Goal: Task Accomplishment & Management: Manage account settings

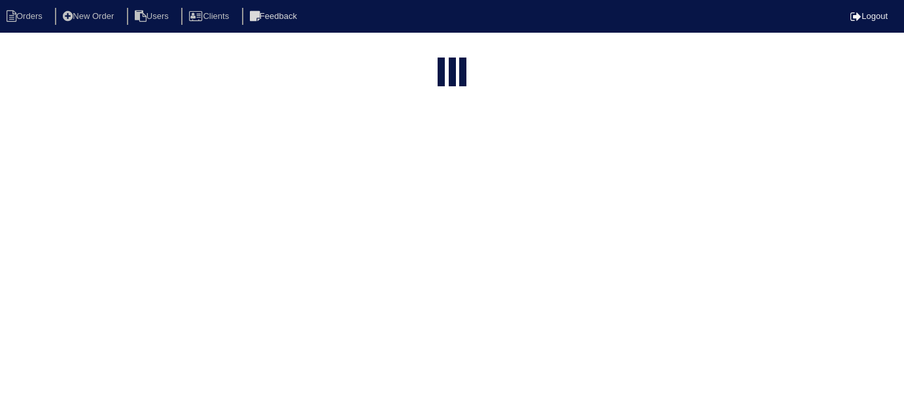
select select "15"
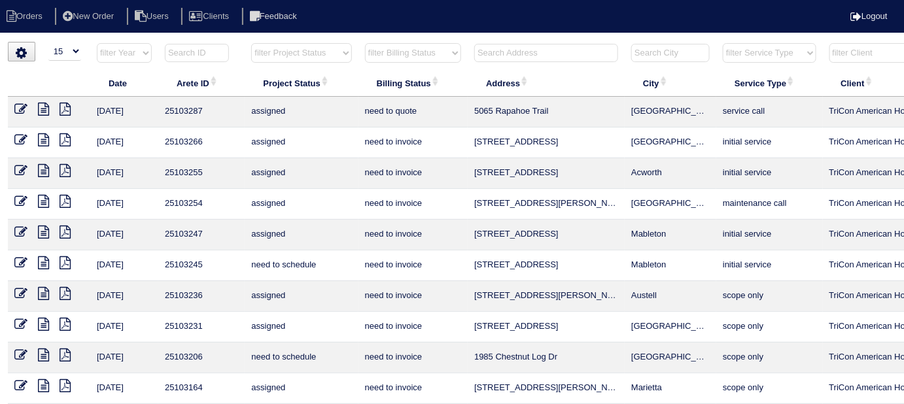
click at [442, 44] on select "filter Billing Status -- Any Billing Status -- need to quote quoted need to inv…" at bounding box center [413, 53] width 96 height 20
select select "in quickbooks"
click at [365, 43] on select "filter Billing Status -- Any Billing Status -- need to quote quoted need to inv…" at bounding box center [413, 53] width 96 height 20
click at [387, 48] on select "filter Billing Status -- Any Billing Status -- need to quote quoted need to inv…" at bounding box center [413, 53] width 96 height 20
click at [365, 43] on select "filter Billing Status -- Any Billing Status -- need to quote quoted need to inv…" at bounding box center [413, 53] width 96 height 20
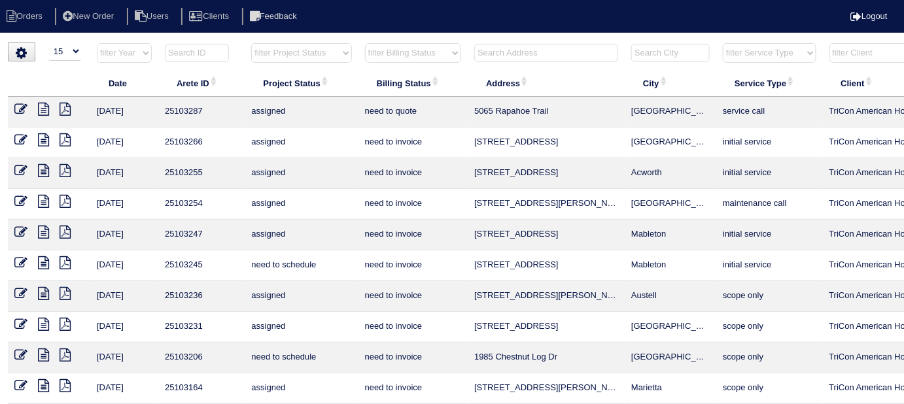
click at [391, 55] on select "filter Billing Status -- Any Billing Status -- need to quote quoted need to inv…" at bounding box center [413, 53] width 96 height 20
click at [365, 43] on select "filter Billing Status -- Any Billing Status -- need to quote quoted need to inv…" at bounding box center [413, 53] width 96 height 20
select select "in quickbooks"
click at [390, 62] on select "filter Billing Status -- Any Billing Status -- need to quote quoted need to inv…" at bounding box center [413, 53] width 96 height 20
click at [365, 43] on select "filter Billing Status -- Any Billing Status -- need to quote quoted need to inv…" at bounding box center [413, 53] width 96 height 20
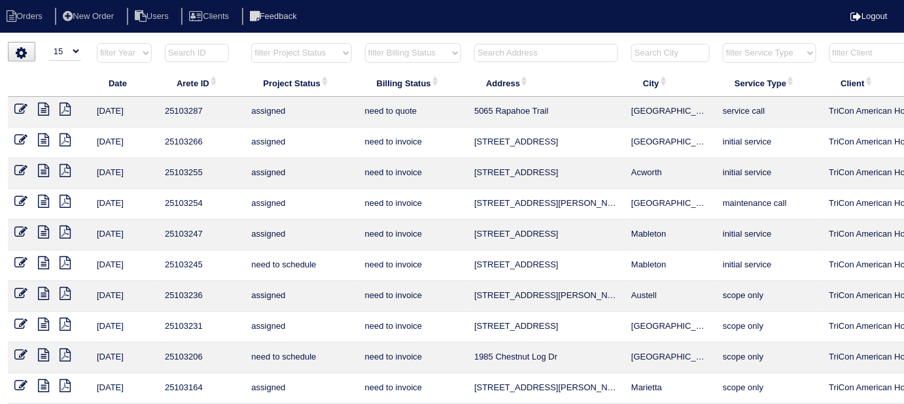
select select "in quickbooks"
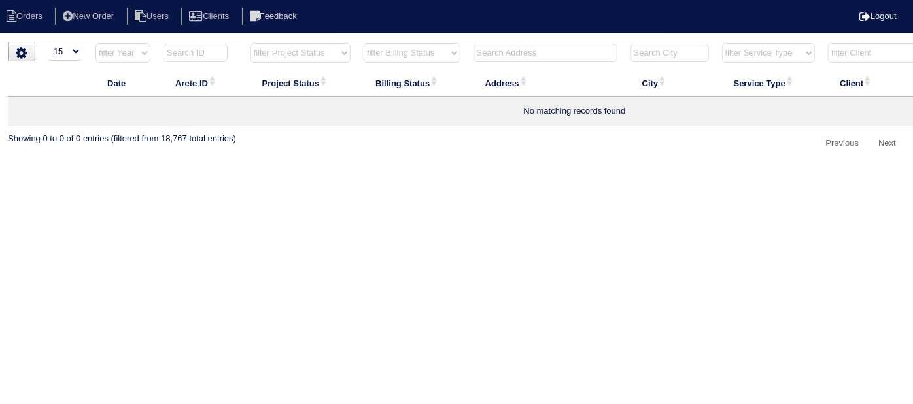
click at [386, 58] on select "filter Billing Status -- Any Billing Status -- need to quote quoted need to inv…" at bounding box center [412, 53] width 97 height 20
select select
click at [364, 43] on select "filter Billing Status -- Any Billing Status -- need to quote quoted need to inv…" at bounding box center [412, 53] width 97 height 20
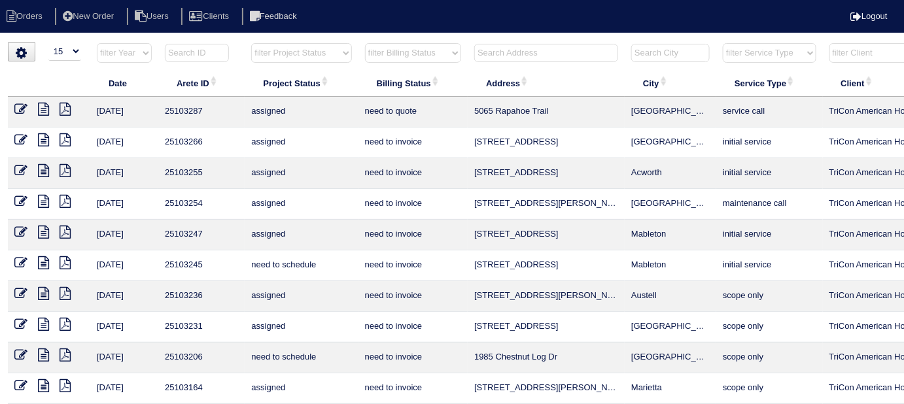
click at [521, 58] on input "text" at bounding box center [546, 53] width 144 height 18
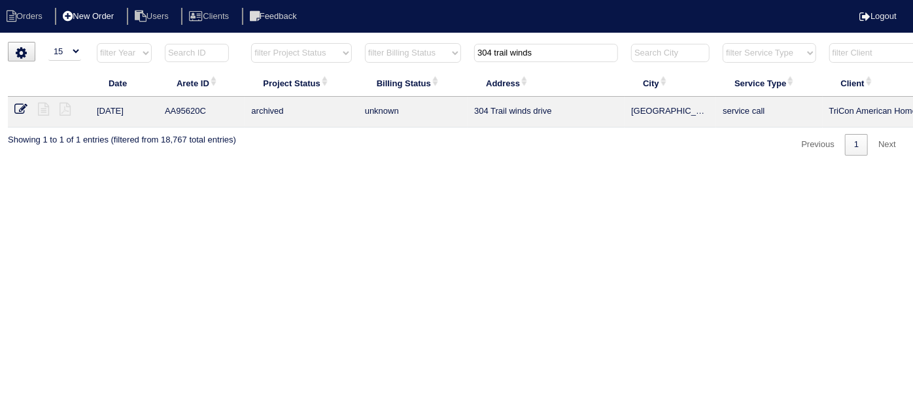
type input "304 trail winds"
click at [80, 18] on li "New Order" at bounding box center [89, 17] width 69 height 18
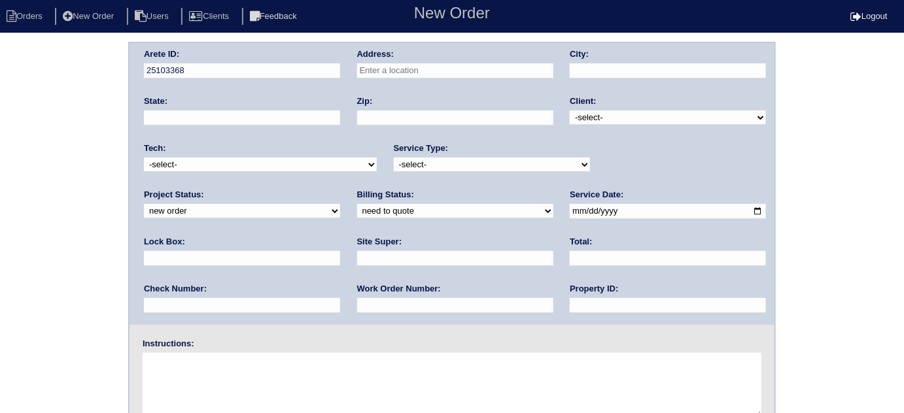
click at [417, 69] on input "text" at bounding box center [455, 70] width 196 height 15
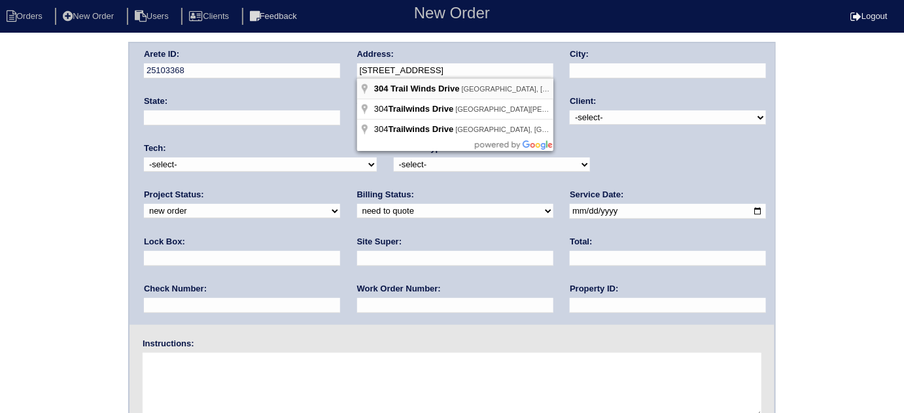
type input "304 Trail Winds Dr"
type input "Bethlehem"
type input "GA"
type input "30620"
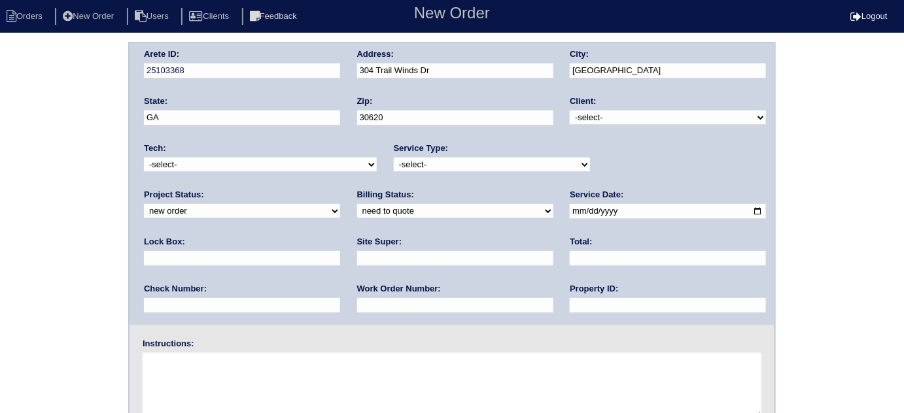
click at [630, 118] on select "-select- TriCon American Homes American Homes 4 Rent First Key Homes Zillow The…" at bounding box center [668, 118] width 196 height 14
select select "1"
click at [571, 111] on select "-select- TriCon American Homes American Homes 4 Rent First Key Homes Zillow The…" at bounding box center [668, 118] width 196 height 14
click at [516, 165] on select "-select- initial service basic service maintenance call replacement scope servi…" at bounding box center [492, 165] width 196 height 14
select select "scope only"
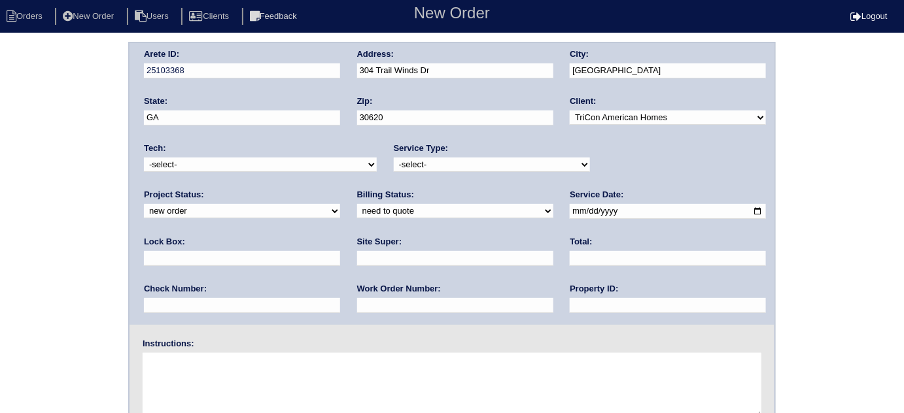
click at [394, 158] on select "-select- initial service basic service maintenance call replacement scope servi…" at bounding box center [492, 165] width 196 height 14
click at [340, 251] on input "text" at bounding box center [242, 258] width 196 height 15
type input "9470"
click at [570, 212] on input "date" at bounding box center [668, 211] width 196 height 15
type input "2025-09-11"
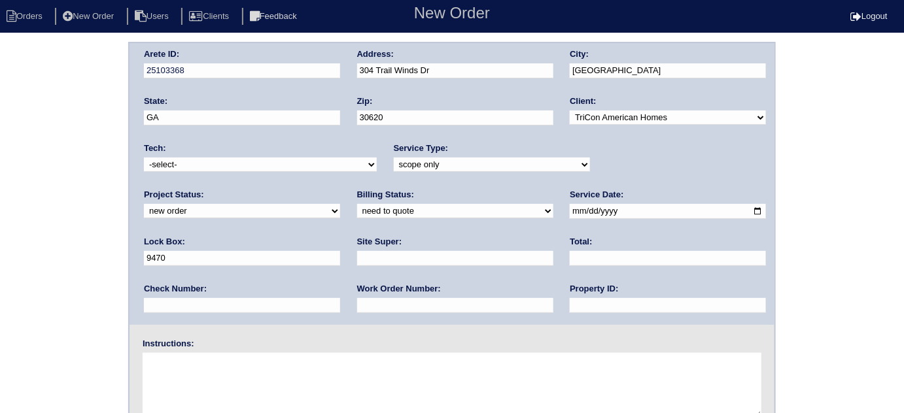
drag, startPoint x: 446, startPoint y: 308, endPoint x: 446, endPoint y: 300, distance: 7.9
click at [570, 308] on input "text" at bounding box center [668, 305] width 196 height 15
type input "N/A"
click at [357, 260] on input "text" at bounding box center [455, 258] width 196 height 15
type input "Richard Ventura"
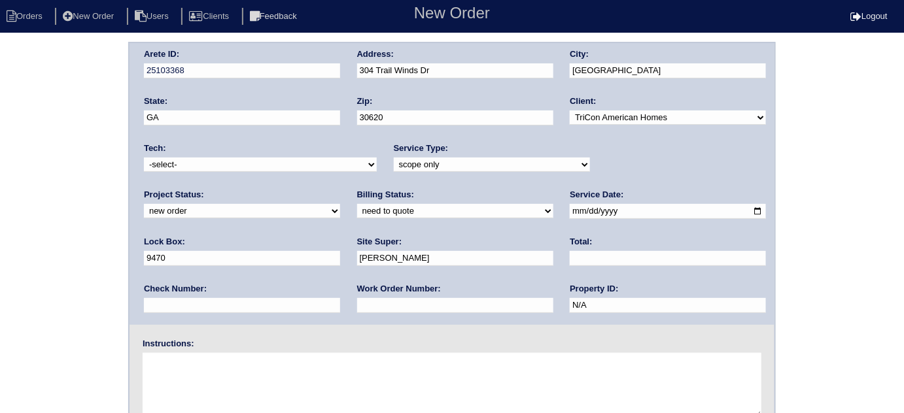
click at [207, 386] on textarea at bounding box center [452, 385] width 619 height 65
type textarea "Scope for service/repairs needed"
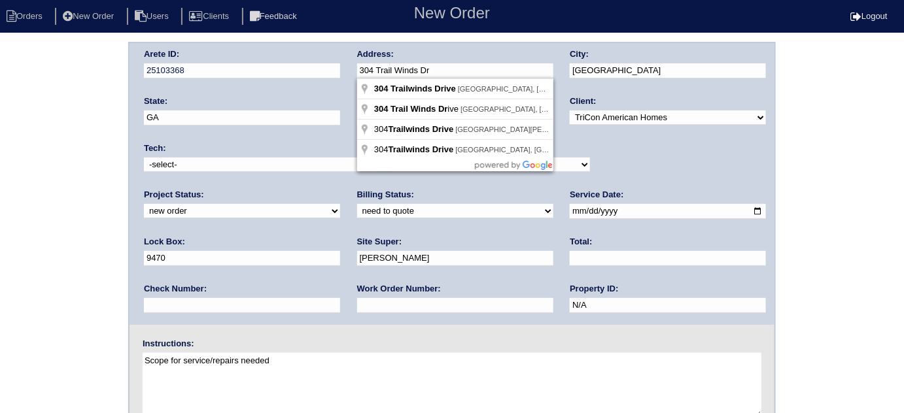
drag, startPoint x: 464, startPoint y: 63, endPoint x: 343, endPoint y: 75, distance: 121.0
click at [343, 75] on div "Arete ID: 25103368 Address: 304 Trail Winds Dr City: Bethlehem State: GA Zip: 3…" at bounding box center [452, 184] width 645 height 282
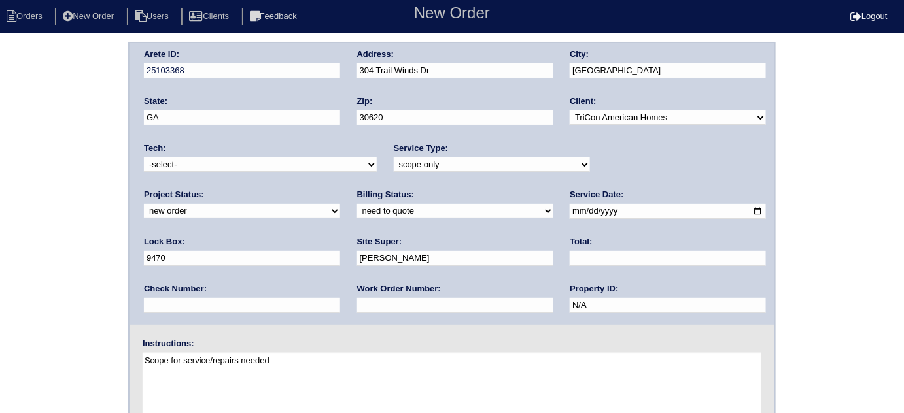
click at [3, 102] on div "Arete ID: 25103368 Address: 304 Trail Winds Dr City: Bethlehem State: GA Zip: 3…" at bounding box center [452, 306] width 904 height 529
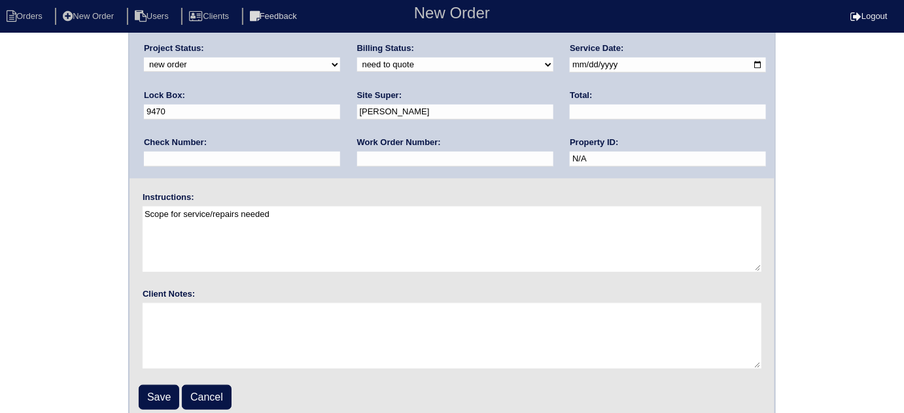
scroll to position [154, 0]
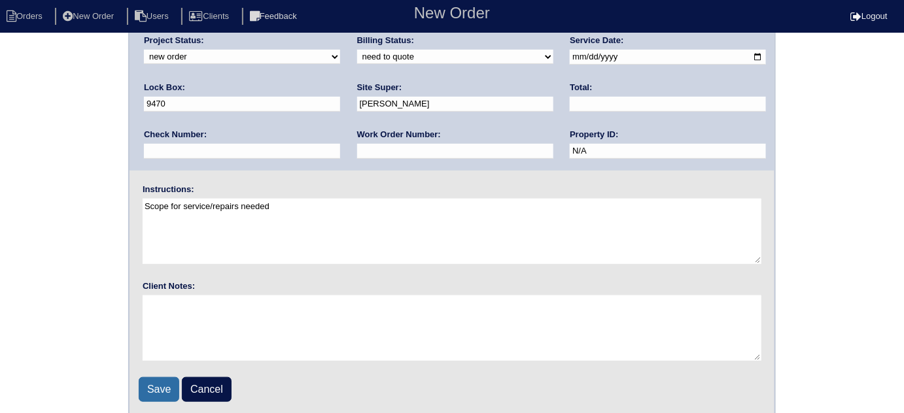
click at [140, 385] on input "Save" at bounding box center [159, 390] width 41 height 25
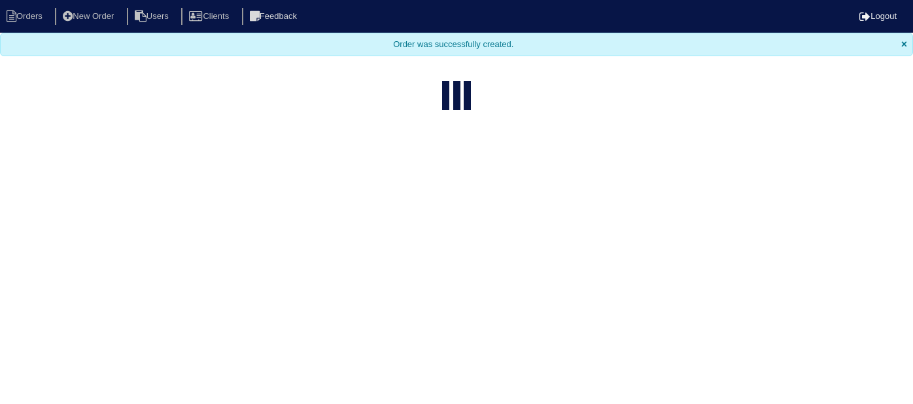
select select "15"
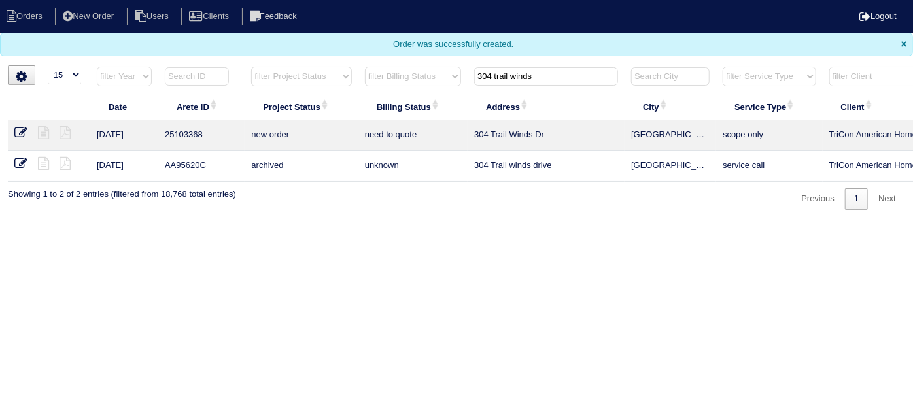
drag, startPoint x: 571, startPoint y: 71, endPoint x: 399, endPoint y: 23, distance: 178.6
click at [456, 37] on body "Orders New Order Users Clients Feedback Logout Orders New Order Users Clients M…" at bounding box center [456, 105] width 913 height 210
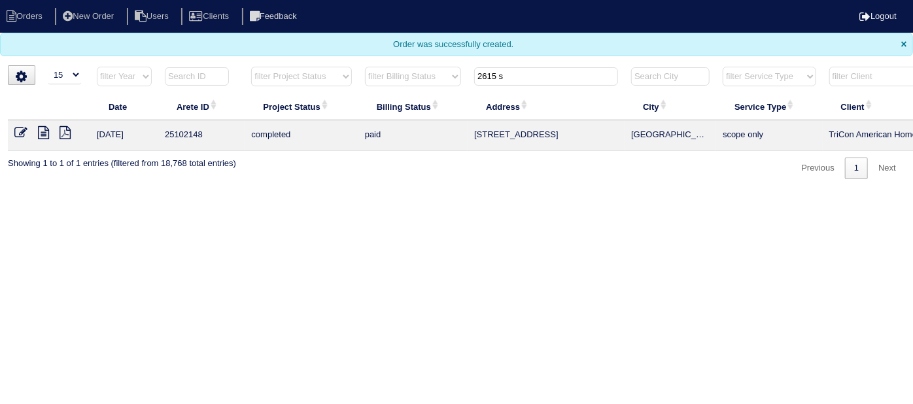
drag, startPoint x: 535, startPoint y: 75, endPoint x: 423, endPoint y: 47, distance: 115.4
click at [449, 52] on body "Orders New Order Users Clients Feedback Logout Orders New Order Users Clients M…" at bounding box center [456, 89] width 913 height 179
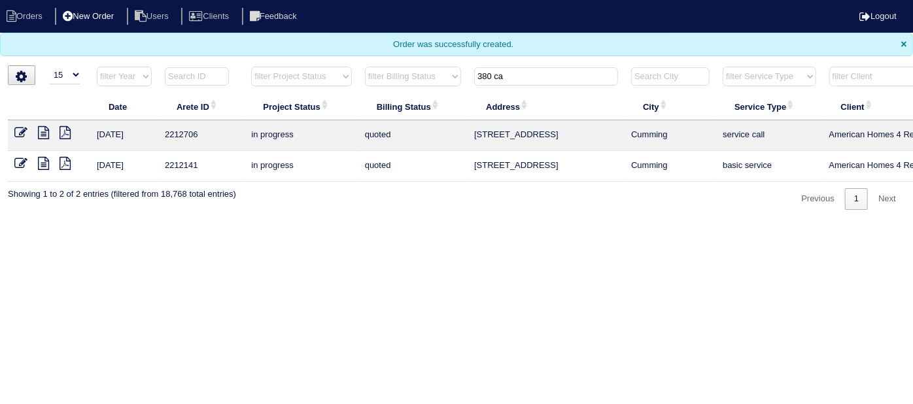
type input "380 ca"
click at [115, 19] on li "New Order" at bounding box center [89, 17] width 69 height 18
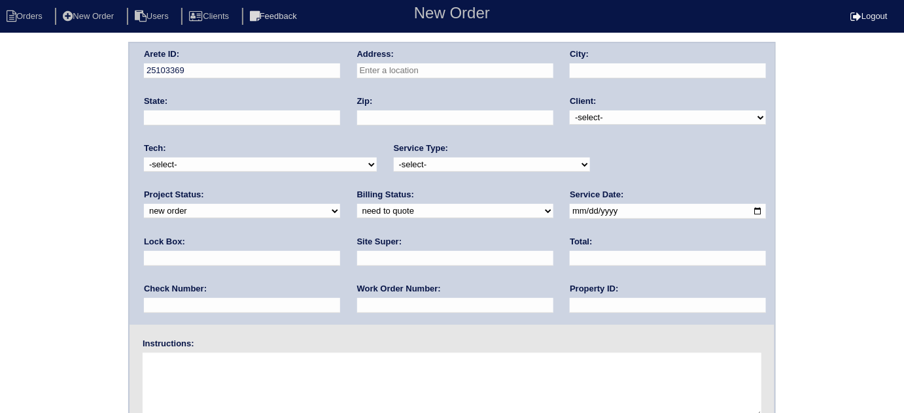
click at [393, 75] on input "text" at bounding box center [455, 70] width 196 height 15
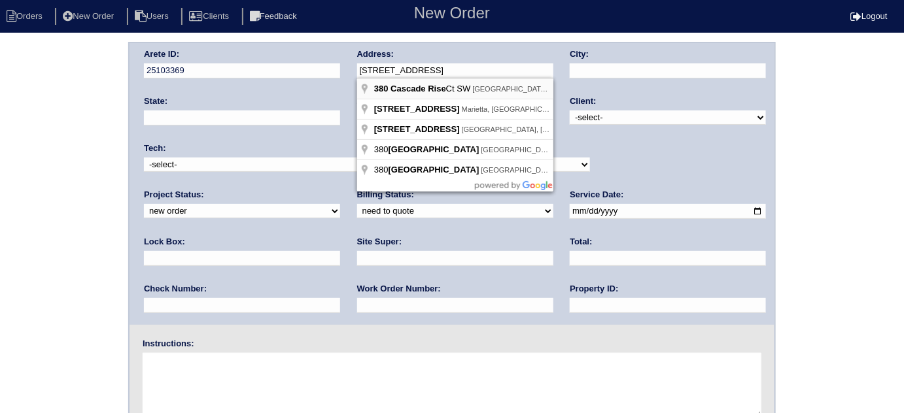
type input "[STREET_ADDRESS]"
type input "[GEOGRAPHIC_DATA]"
type input "GA"
type input "30331"
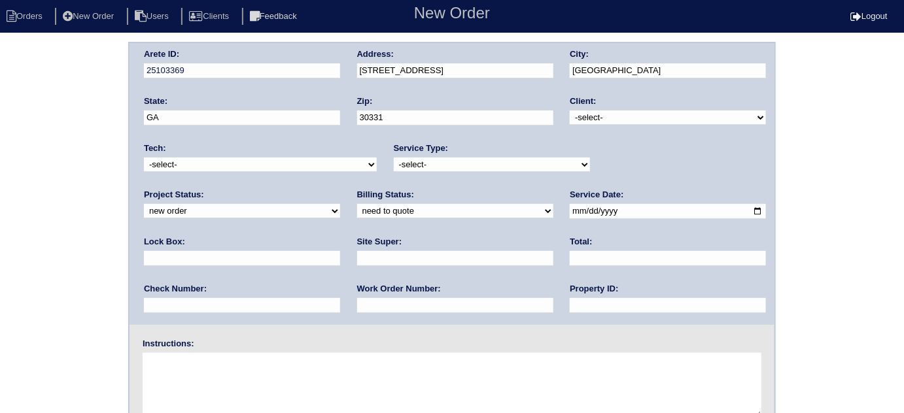
click at [591, 124] on select "-select- TriCon American Homes American Homes 4 Rent First Key Homes Zillow The…" at bounding box center [668, 118] width 196 height 14
select select "2"
click at [571, 111] on select "-select- TriCon American Homes American Homes 4 Rent First Key Homes Zillow The…" at bounding box center [668, 118] width 196 height 14
drag, startPoint x: 480, startPoint y: 160, endPoint x: 476, endPoint y: 170, distance: 11.0
click at [478, 160] on select "-select- initial service basic service maintenance call replacement scope servi…" at bounding box center [492, 165] width 196 height 14
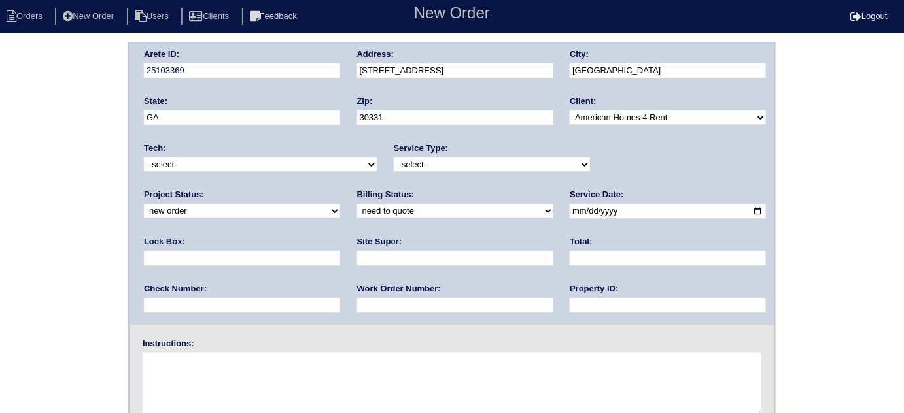
select select "basic service"
click at [394, 158] on select "-select- initial service basic service maintenance call replacement scope servi…" at bounding box center [492, 165] width 196 height 14
click at [340, 251] on input "text" at bounding box center [242, 258] width 196 height 15
type input "4470"
click at [570, 211] on input "date" at bounding box center [668, 211] width 196 height 15
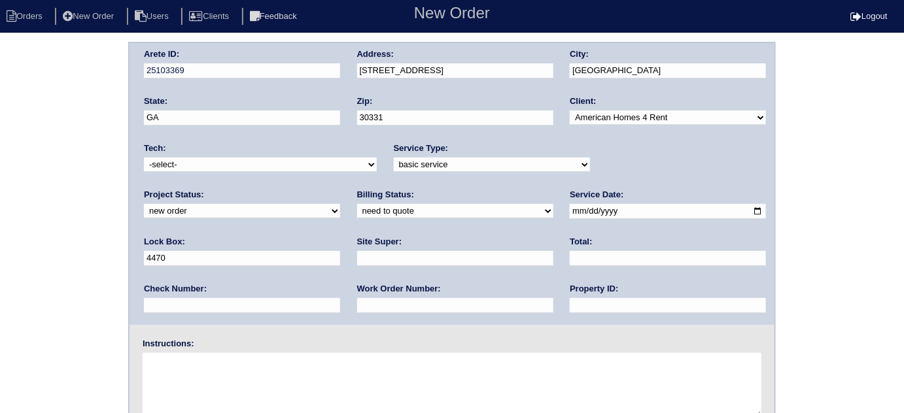
type input "2025-09-11"
click at [570, 310] on input "text" at bounding box center [668, 305] width 196 height 15
type input "GA14470D"
click at [357, 256] on input "text" at bounding box center [455, 258] width 196 height 15
type input "Charlie Murphy"
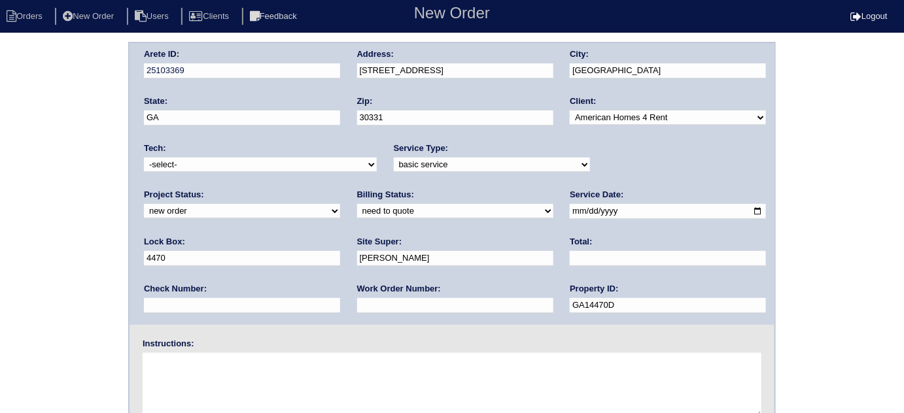
click at [357, 303] on input "text" at bounding box center [455, 305] width 196 height 15
type input "1280491"
click at [214, 372] on textarea at bounding box center [452, 385] width 619 height 65
drag, startPoint x: 429, startPoint y: 306, endPoint x: 292, endPoint y: 313, distance: 136.9
click at [292, 313] on div "Arete ID: 25103369 Address: 380 Cascade Rise Ct SW City: Atlanta State: GA Zip:…" at bounding box center [452, 184] width 645 height 282
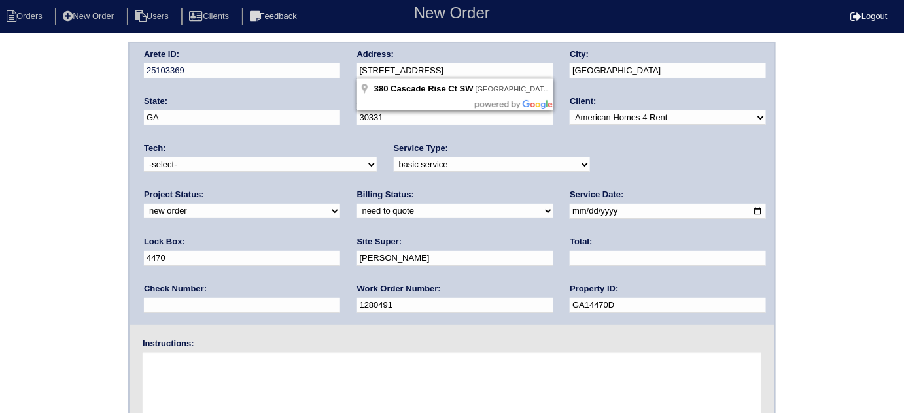
drag, startPoint x: 478, startPoint y: 62, endPoint x: 439, endPoint y: 62, distance: 38.6
click at [438, 63] on input "380 Cascade Rise Ct SW" at bounding box center [455, 70] width 196 height 15
click at [486, 39] on html "Orders New Order Users Clients Feedback New Order Logout New Order Orders New O…" at bounding box center [452, 285] width 904 height 571
drag, startPoint x: 476, startPoint y: 67, endPoint x: 309, endPoint y: 62, distance: 166.9
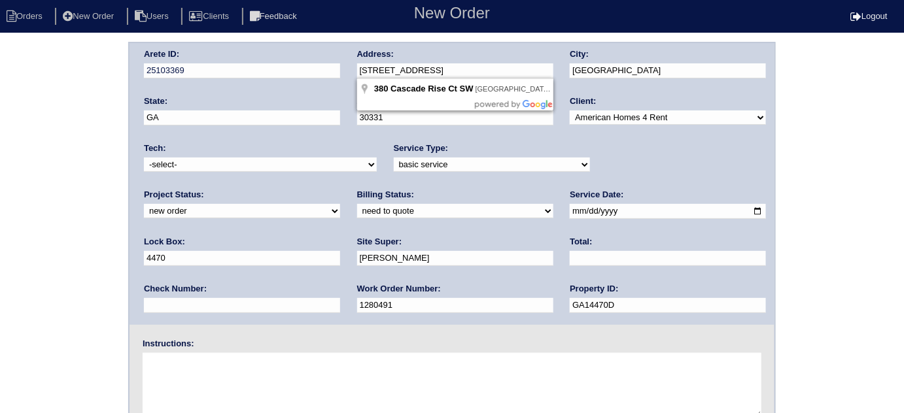
click at [309, 62] on div "Arete ID: 25103369 Address: 380 Cascade Rise Ct SW City: Atlanta State: GA Zip:…" at bounding box center [452, 184] width 645 height 282
click at [7, 219] on div "Arete ID: 25103369 Address: 380 Cascade Rise Ct SW City: Atlanta State: GA Zip:…" at bounding box center [452, 306] width 904 height 529
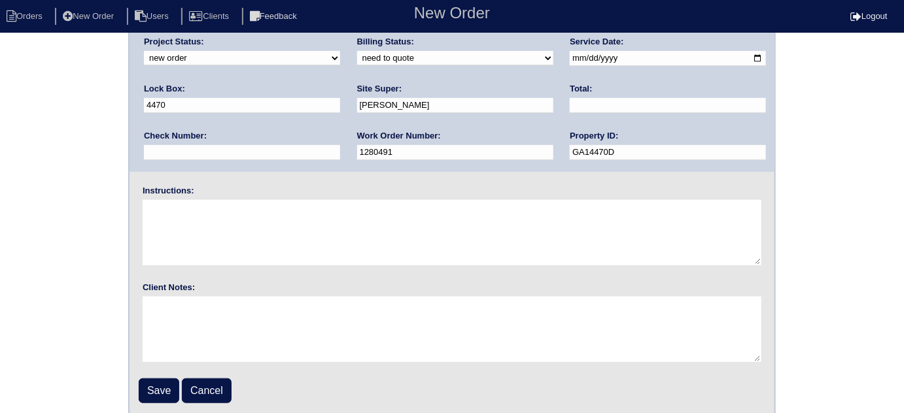
scroll to position [154, 0]
click at [152, 381] on input "Save" at bounding box center [159, 390] width 41 height 25
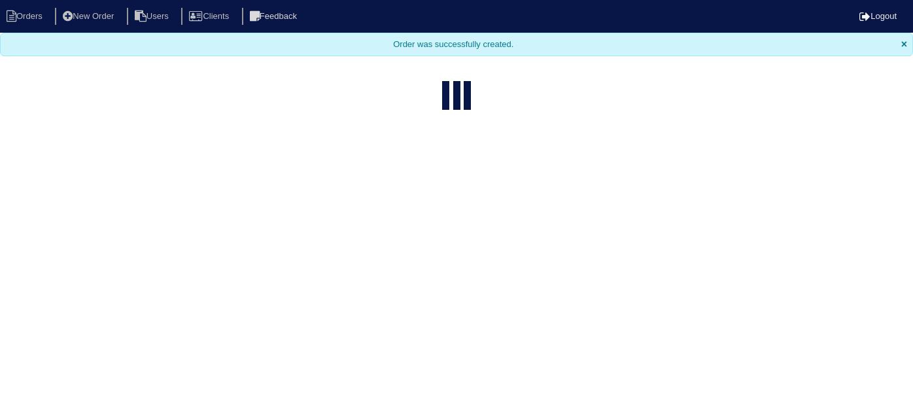
select select "15"
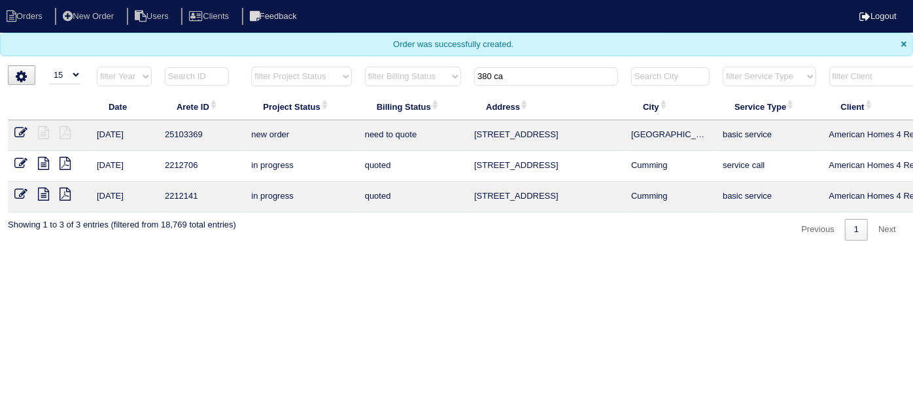
drag, startPoint x: 537, startPoint y: 76, endPoint x: 502, endPoint y: 54, distance: 40.8
click at [502, 54] on body "Orders New Order Users Clients Feedback Logout Orders New Order Users Clients M…" at bounding box center [456, 120] width 913 height 241
click at [497, 77] on input "380 ca" at bounding box center [546, 76] width 144 height 18
drag, startPoint x: 529, startPoint y: 76, endPoint x: 457, endPoint y: 53, distance: 74.9
click at [468, 55] on body "Orders New Order Users Clients Feedback Logout Orders New Order Users Clients M…" at bounding box center [456, 120] width 913 height 241
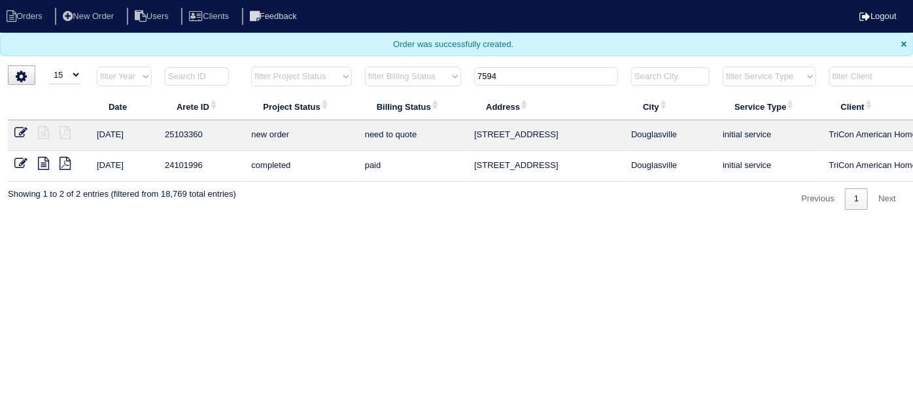
type input "7594"
click at [24, 130] on icon at bounding box center [20, 132] width 13 height 13
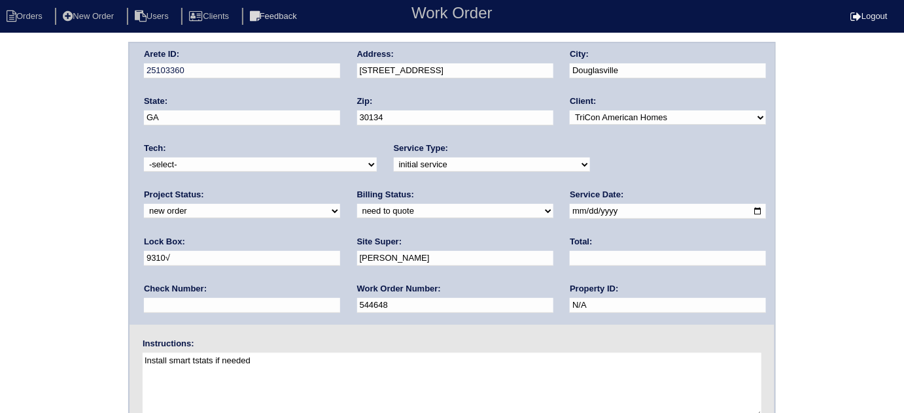
click at [24, 130] on div "Arete ID: 25103360 Address: 7594 Stonebush Way City: Douglasville State: GA Zip…" at bounding box center [452, 306] width 904 height 529
click at [5, 255] on div "Arete ID: 25103360 Address: 7594 Stonebush Way City: Douglasville State: GA Zip…" at bounding box center [452, 306] width 904 height 529
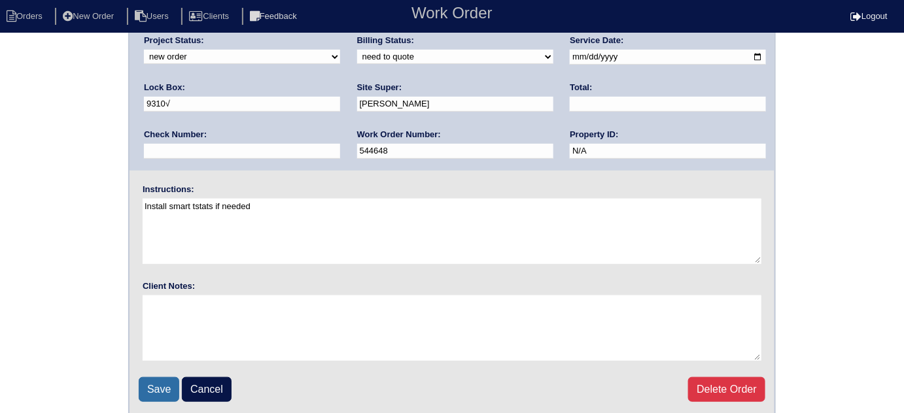
click at [154, 387] on input "Save" at bounding box center [159, 390] width 41 height 25
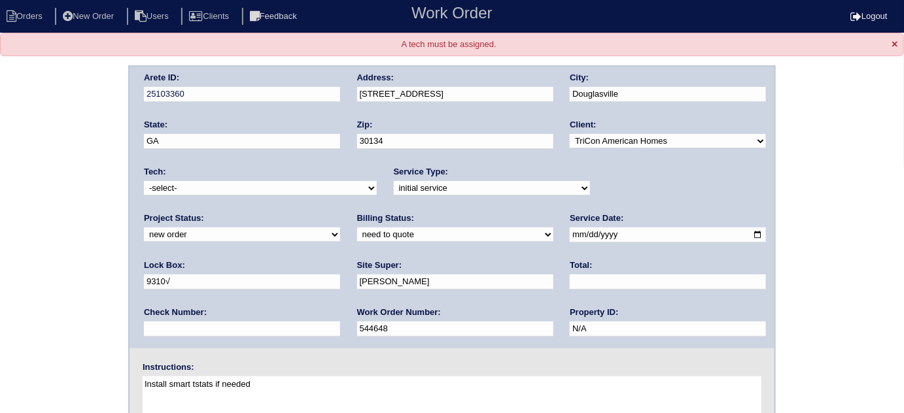
click at [221, 186] on select "-select- aretesmg+backup-tech@gmail.com benjohnholt88@gmail.com callisonhvac@ya…" at bounding box center [260, 188] width 233 height 14
select select "33"
click at [144, 181] on select "-select- aretesmg+backup-tech@gmail.com benjohnholt88@gmail.com callisonhvac@ya…" at bounding box center [260, 188] width 233 height 14
drag, startPoint x: 64, startPoint y: 251, endPoint x: 73, endPoint y: 311, distance: 61.4
click at [62, 251] on div "Arete ID: 25103360 Address: [STREET_ADDRESS] City: [GEOGRAPHIC_DATA] State: [GE…" at bounding box center [452, 329] width 904 height 529
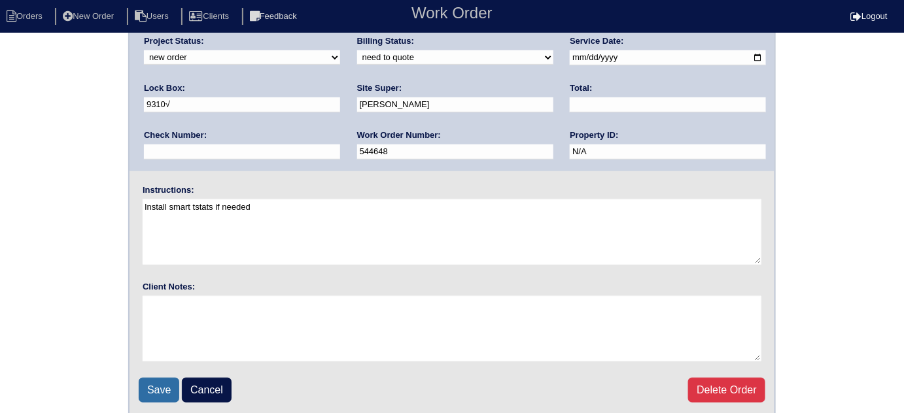
click at [164, 383] on input "Save" at bounding box center [159, 390] width 41 height 25
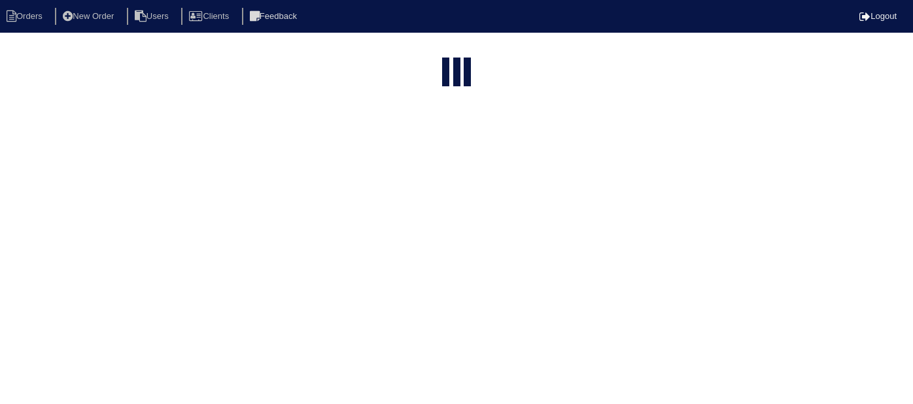
select select "15"
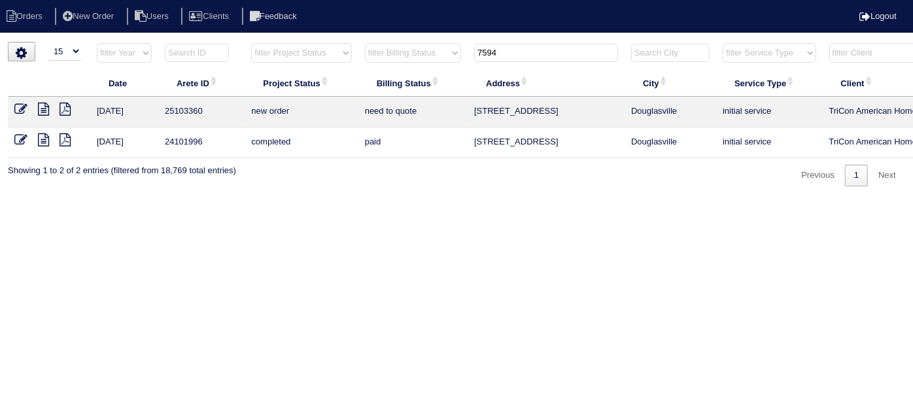
click at [18, 107] on icon at bounding box center [20, 109] width 13 height 13
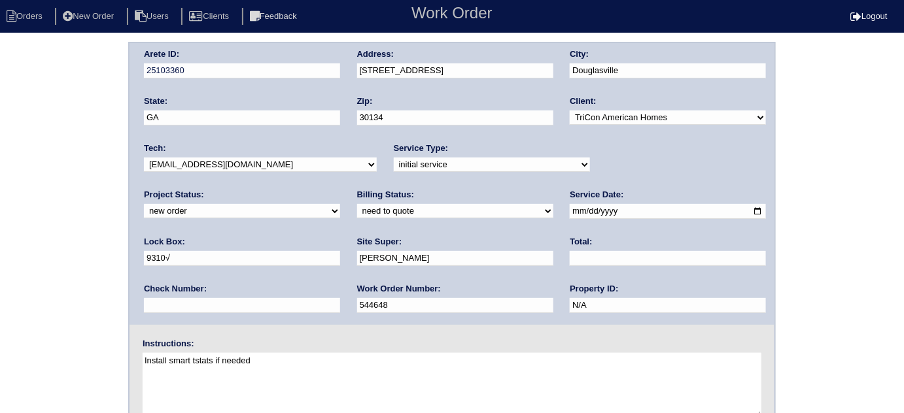
click at [340, 204] on select "new order assigned in progress field complete need to schedule admin review arc…" at bounding box center [242, 211] width 196 height 14
select select "assigned"
click at [340, 204] on select "new order assigned in progress field complete need to schedule admin review arc…" at bounding box center [242, 211] width 196 height 14
click at [203, 166] on select "-select- aretesmg+backup-tech@gmail.com benjohnholt88@gmail.com callisonhvac@ya…" at bounding box center [260, 165] width 233 height 14
select select "75"
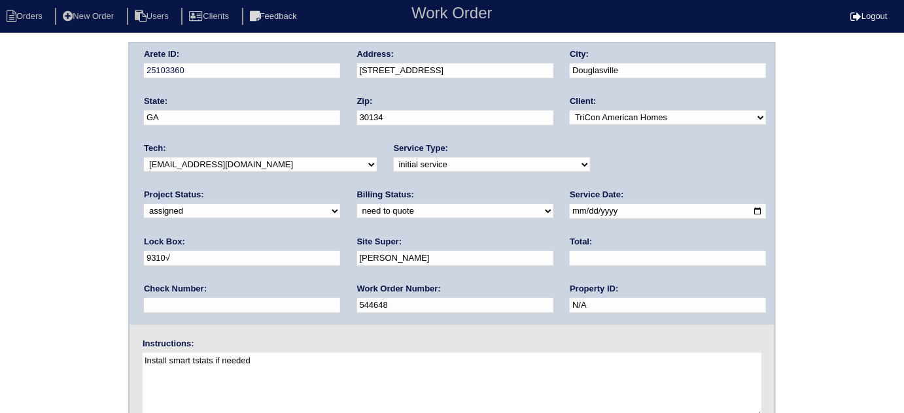
click at [144, 158] on select "-select- aretesmg+backup-tech@gmail.com benjohnholt88@gmail.com callisonhvac@ya…" at bounding box center [260, 165] width 233 height 14
drag, startPoint x: 31, startPoint y: 291, endPoint x: 40, endPoint y: 306, distance: 16.7
click at [29, 291] on div "Arete ID: 25103360 Address: 7594 Stonebush Way City: Douglasville State: GA Zip…" at bounding box center [452, 306] width 904 height 529
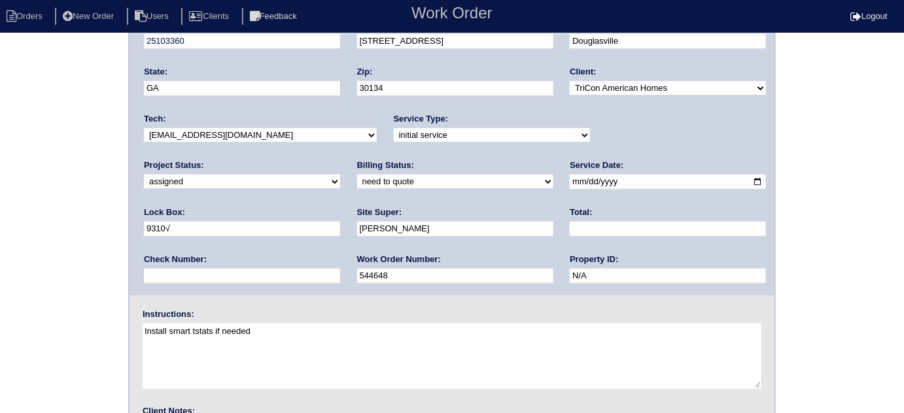
scroll to position [154, 0]
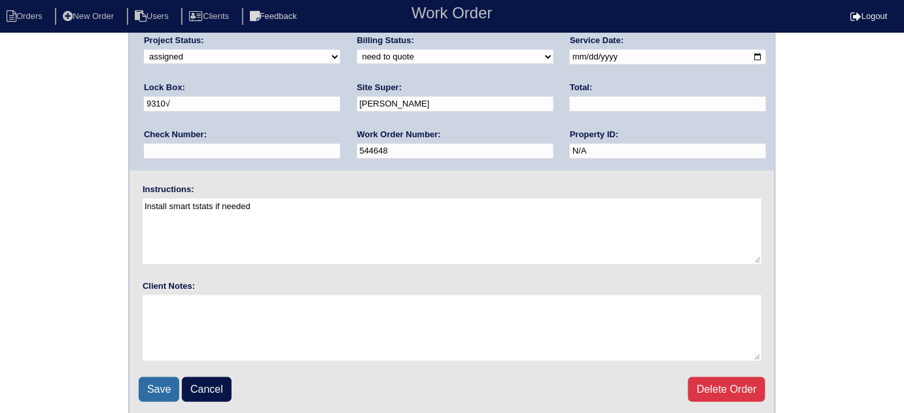
click at [152, 379] on input "Save" at bounding box center [159, 390] width 41 height 25
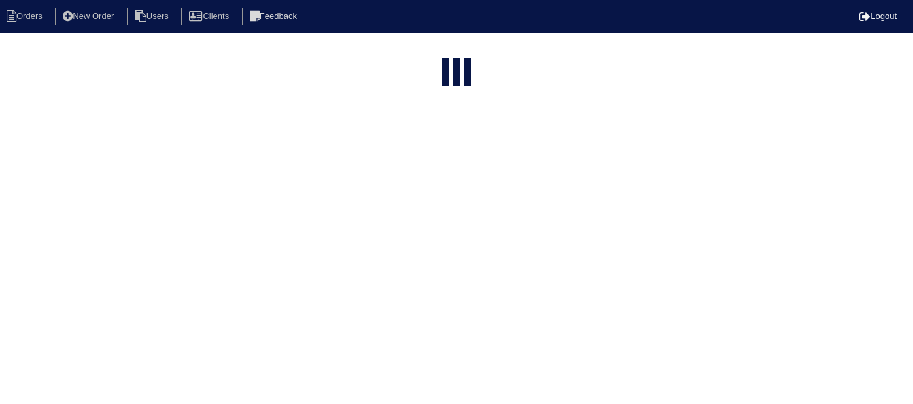
select select "15"
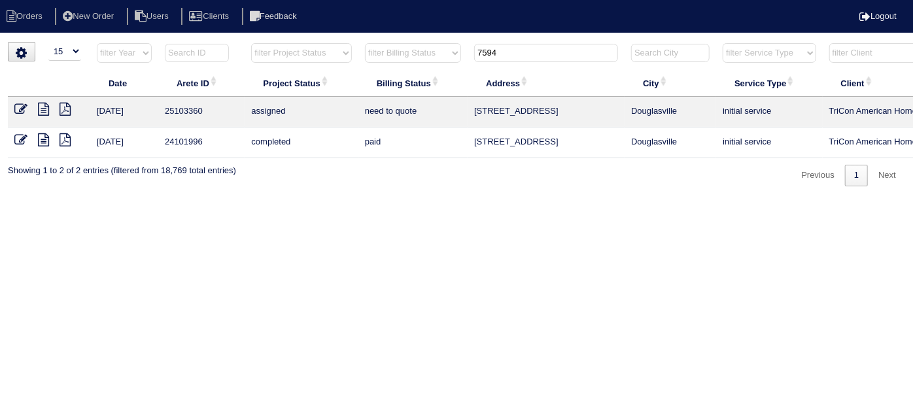
drag, startPoint x: 547, startPoint y: 52, endPoint x: 422, endPoint y: 10, distance: 131.8
click at [449, 42] on body "Orders New Order Users Clients Feedback Logout Orders New Order Users Clients M…" at bounding box center [456, 114] width 913 height 145
click at [516, 59] on input "7594" at bounding box center [546, 53] width 144 height 18
drag, startPoint x: 516, startPoint y: 59, endPoint x: 501, endPoint y: 54, distance: 15.7
click at [501, 54] on input "7594" at bounding box center [546, 53] width 144 height 18
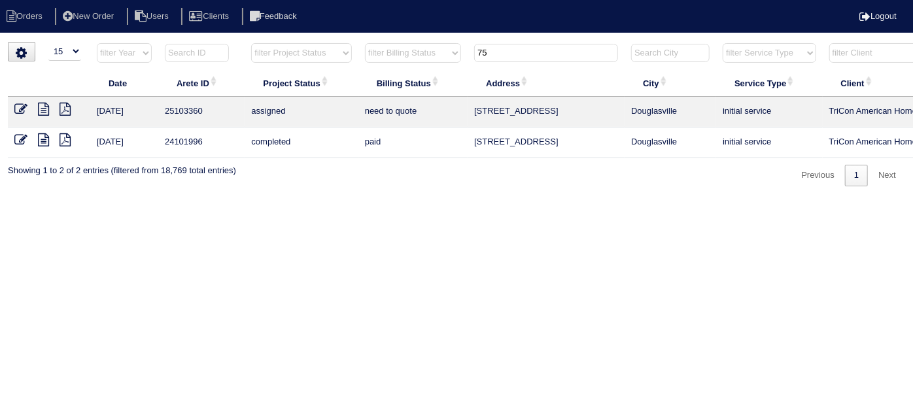
type input "7"
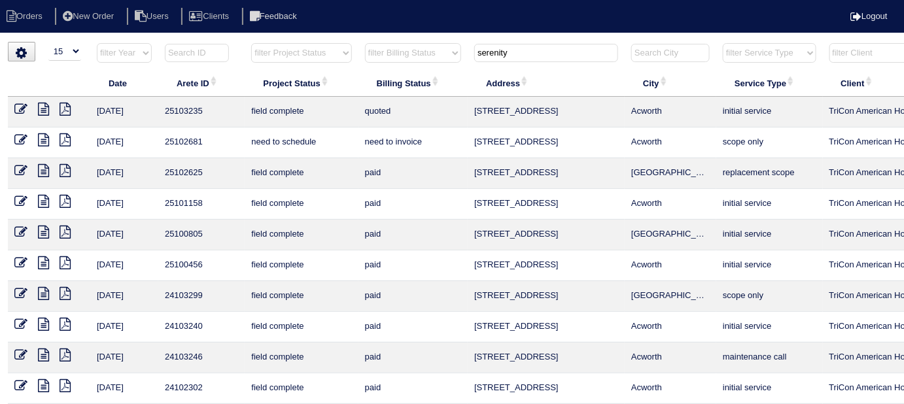
type input "serenity"
click at [46, 137] on icon at bounding box center [43, 139] width 11 height 13
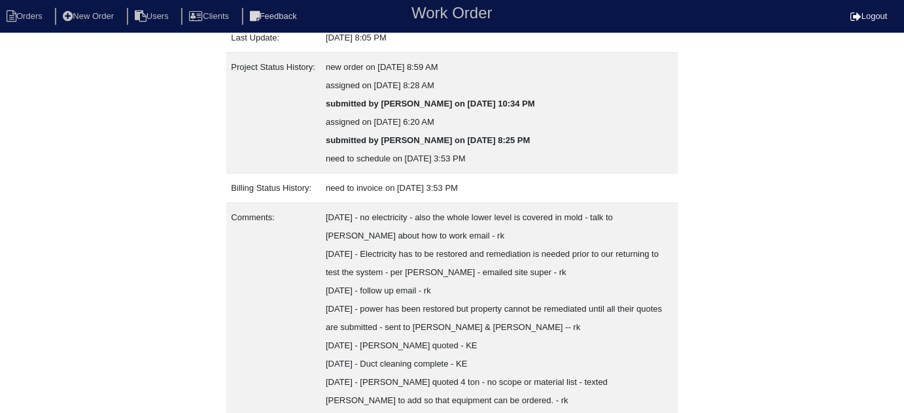
scroll to position [328, 0]
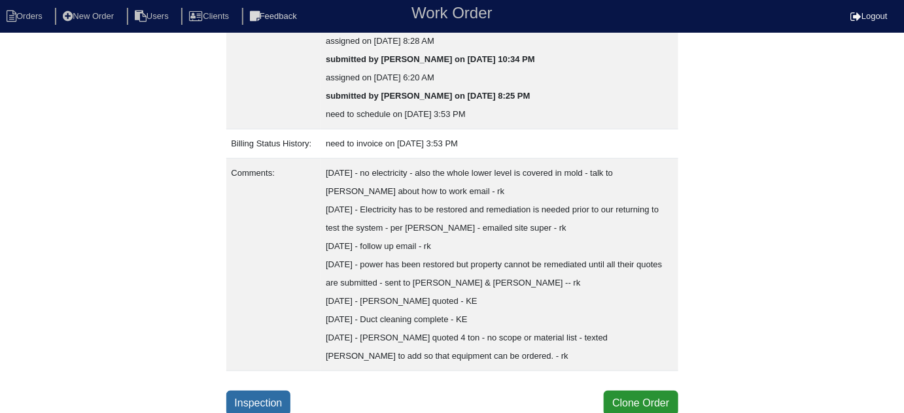
click at [270, 401] on link "Inspection" at bounding box center [258, 403] width 65 height 25
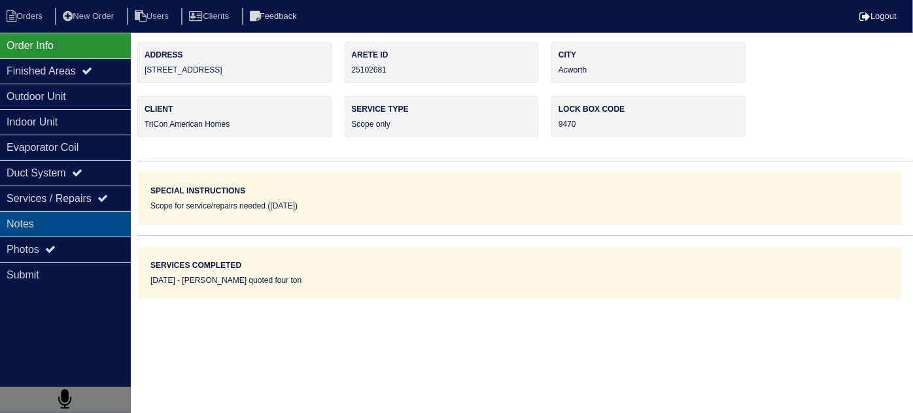
click at [59, 226] on div "Notes" at bounding box center [65, 224] width 131 height 26
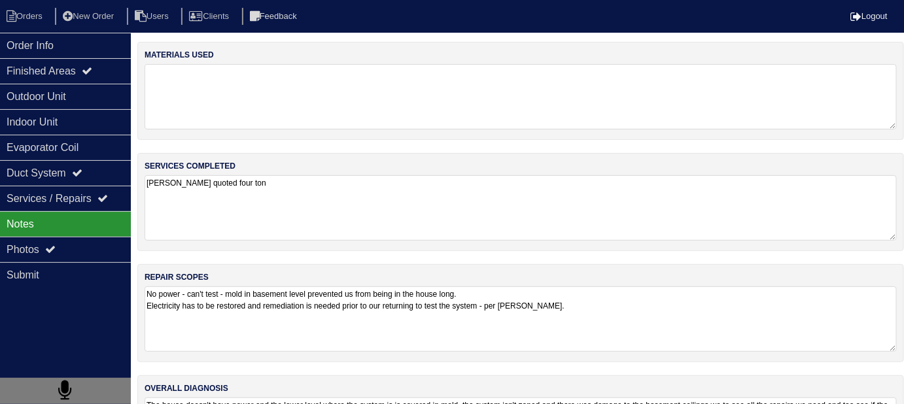
click at [255, 207] on textarea "Dan quoted four ton" at bounding box center [521, 207] width 752 height 65
click at [637, 306] on textarea "No power - can't test - mold in basement level prevented us from being in the h…" at bounding box center [521, 319] width 752 height 65
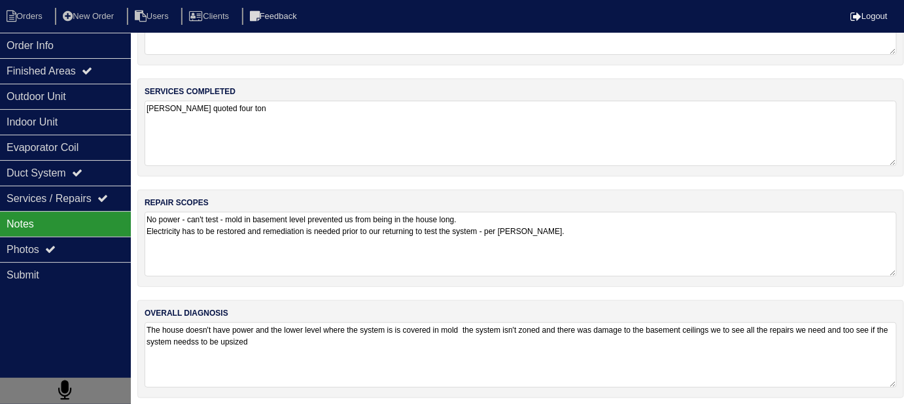
scroll to position [78, 0]
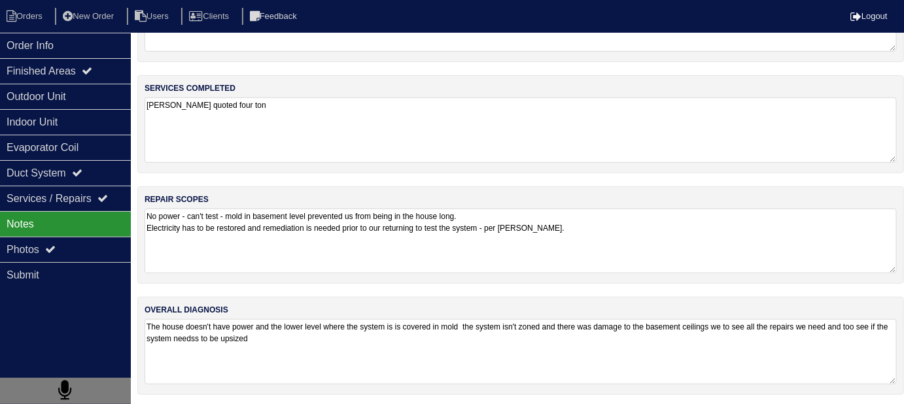
click at [635, 360] on textarea "The house doesn't have power and the lower level where the system is is covered…" at bounding box center [521, 351] width 752 height 65
click at [17, 24] on li "Orders" at bounding box center [26, 17] width 53 height 18
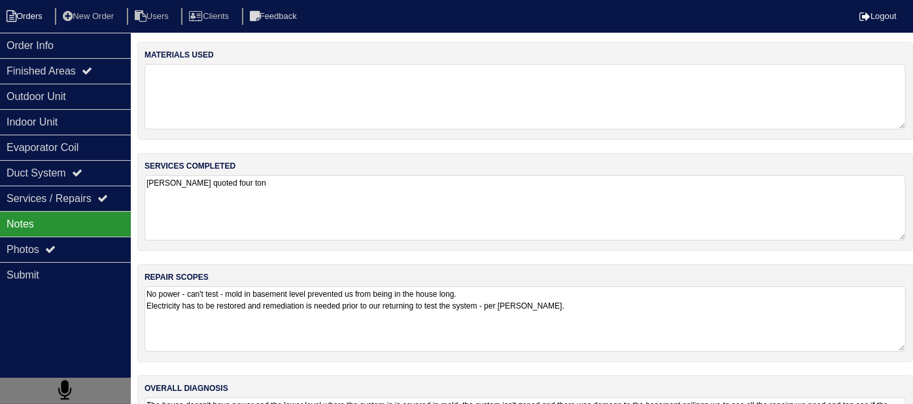
select select "15"
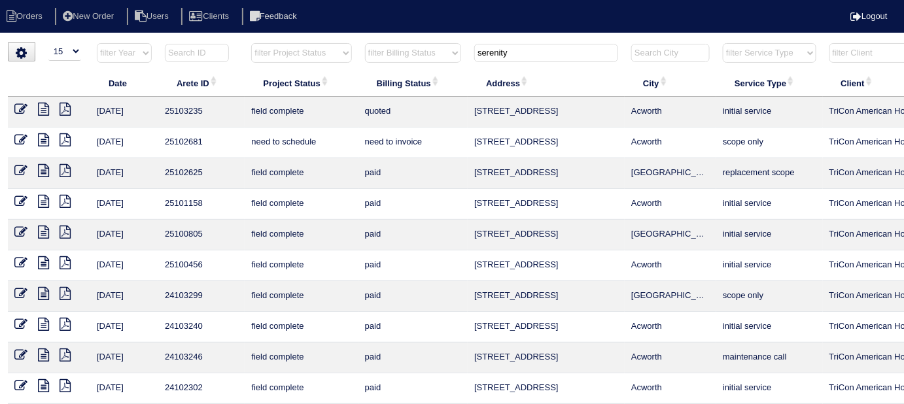
drag, startPoint x: 530, startPoint y: 53, endPoint x: 459, endPoint y: 37, distance: 73.0
click at [459, 37] on html "Orders New Order Users Clients Feedback Logout Orders New Order Users Clients M…" at bounding box center [452, 299] width 904 height 599
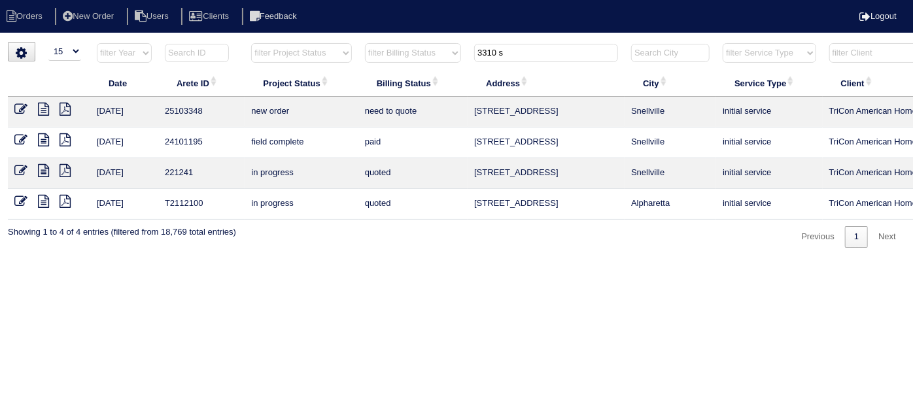
type input "3310 s"
click at [561, 48] on input "3310 s" at bounding box center [546, 53] width 144 height 18
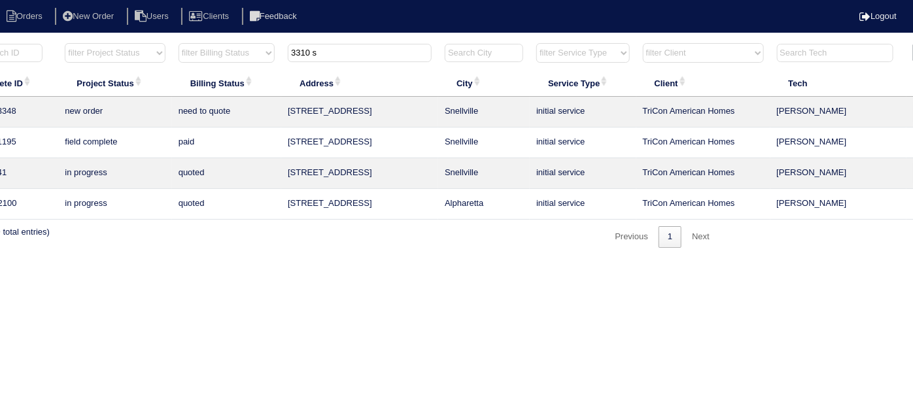
scroll to position [0, 228]
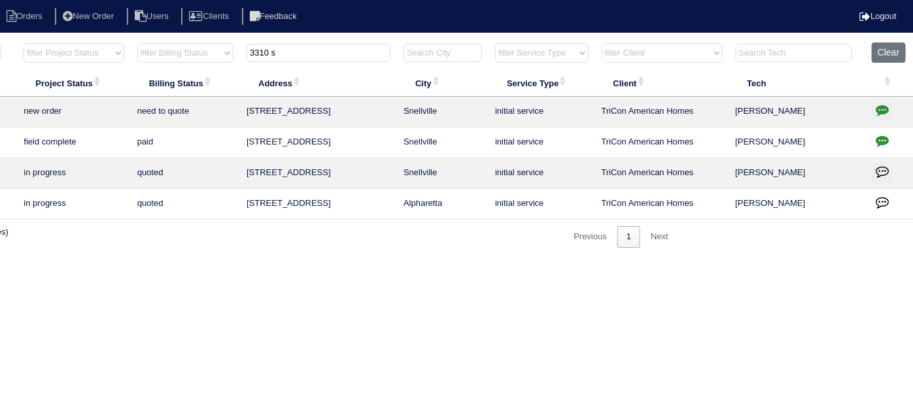
click at [874, 111] on button "button" at bounding box center [882, 112] width 21 height 20
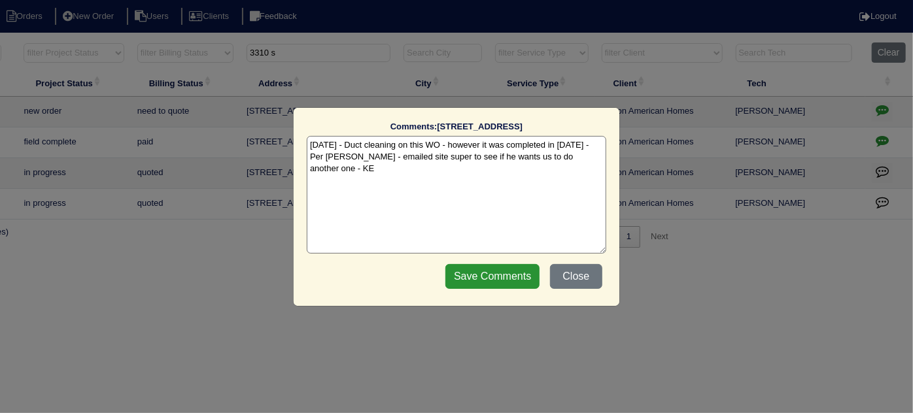
click at [333, 173] on textarea "9/10/25 - Duct cleaning on this WO - however it was completed in June of 2024 -…" at bounding box center [457, 195] width 300 height 118
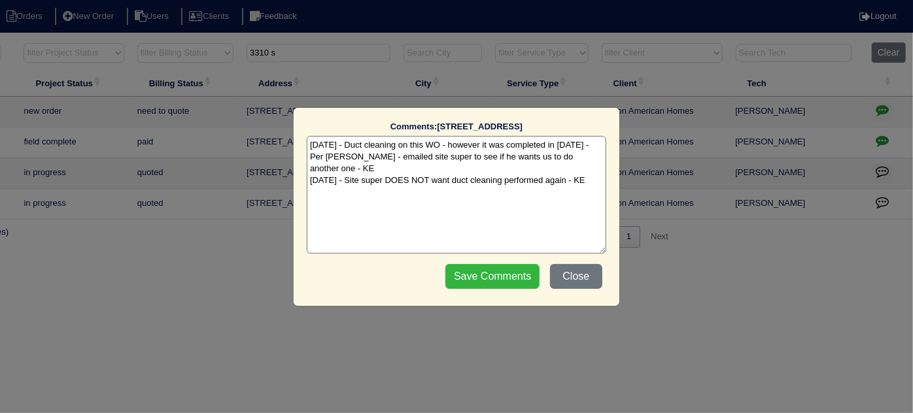
type textarea "9/10/25 - Duct cleaning on this WO - however it was completed in June of 2024 -…"
drag, startPoint x: 453, startPoint y: 277, endPoint x: 451, endPoint y: 269, distance: 8.3
click at [453, 275] on input "Save Comments" at bounding box center [493, 276] width 94 height 25
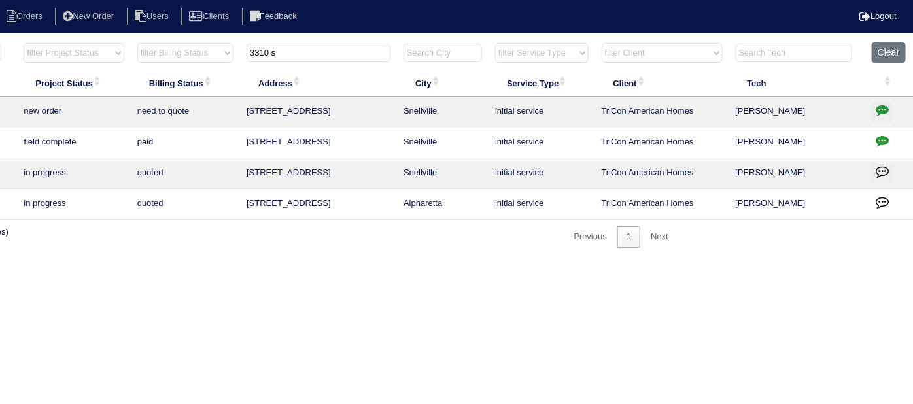
drag, startPoint x: 73, startPoint y: 45, endPoint x: 22, endPoint y: 40, distance: 51.3
click at [31, 40] on html "Orders New Order Users Clients Feedback Logout Orders New Order Users Clients M…" at bounding box center [228, 130] width 913 height 261
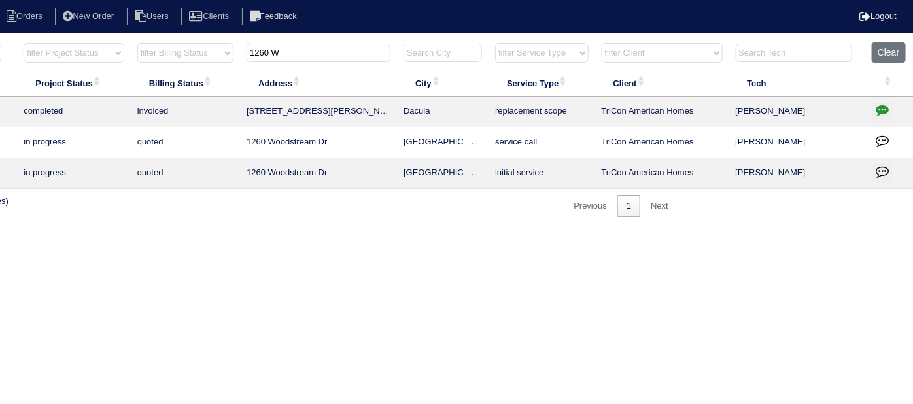
type input "1260 W"
click at [878, 109] on icon "button" at bounding box center [882, 109] width 13 height 13
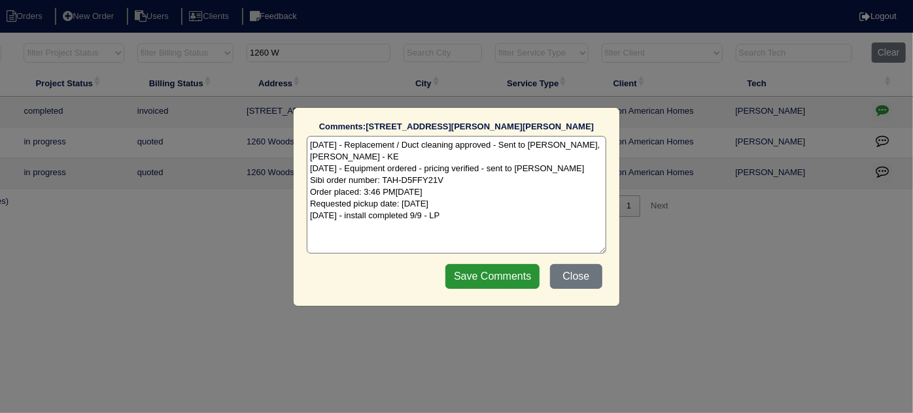
click at [453, 212] on textarea "8/28/25 - Replacement / Duct cleaning approved - Sent to Dan, Payton, Reeca - K…" at bounding box center [457, 195] width 300 height 118
type textarea "8/28/25 - Replacement / Duct cleaning approved - Sent to Dan, Payton, Reeca - K…"
click at [478, 281] on input "Save Comments" at bounding box center [493, 276] width 94 height 25
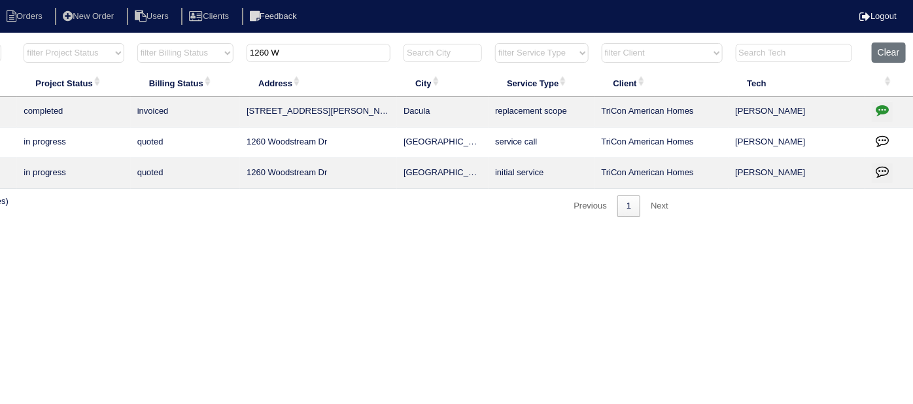
click at [259, 50] on input "1260 W" at bounding box center [319, 53] width 144 height 18
drag, startPoint x: 290, startPoint y: 56, endPoint x: 160, endPoint y: 35, distance: 131.1
click at [161, 35] on html "Orders New Order Users Clients Feedback Logout Orders New Order Users Clients M…" at bounding box center [228, 115] width 913 height 230
type input "3046"
click at [879, 107] on icon "button" at bounding box center [882, 109] width 13 height 13
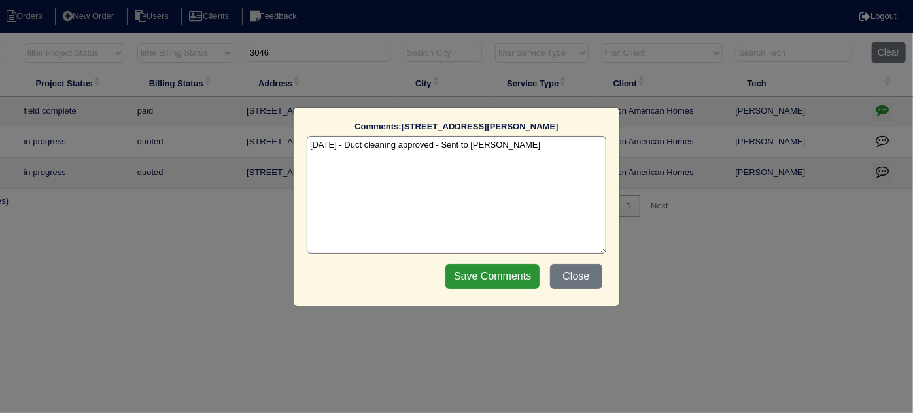
click at [511, 149] on textarea "8/10/25 - Duct cleaning approved - Sent to Dan - KE" at bounding box center [457, 195] width 300 height 118
type textarea "8/10/25 - Duct cleaning approved - Sent to Dan - KE 9/10/25 - Duct cleaning com…"
click at [497, 266] on input "Save Comments" at bounding box center [493, 276] width 94 height 25
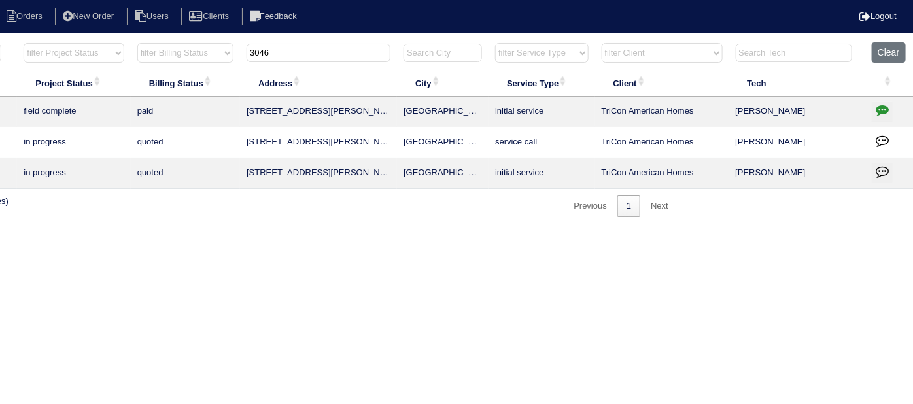
drag, startPoint x: 287, startPoint y: 58, endPoint x: 127, endPoint y: 2, distance: 169.0
click at [166, 42] on body "Orders New Order Users Clients Feedback Logout Orders New Order Users Clients M…" at bounding box center [228, 129] width 913 height 175
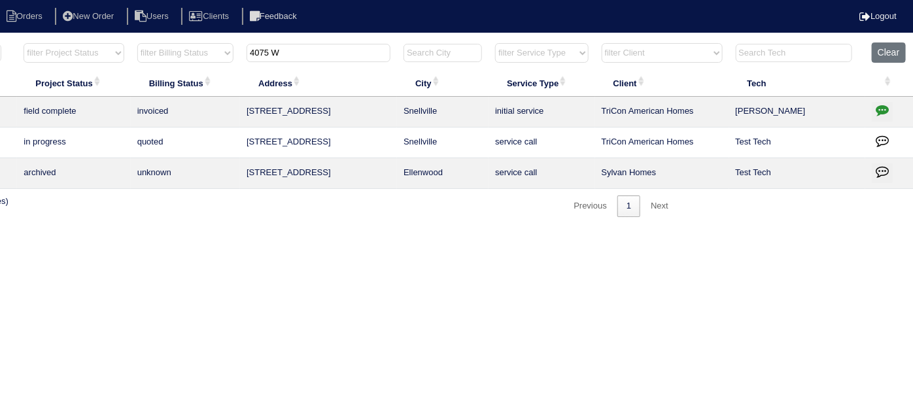
type input "4075 W"
click at [887, 111] on icon "button" at bounding box center [882, 109] width 13 height 13
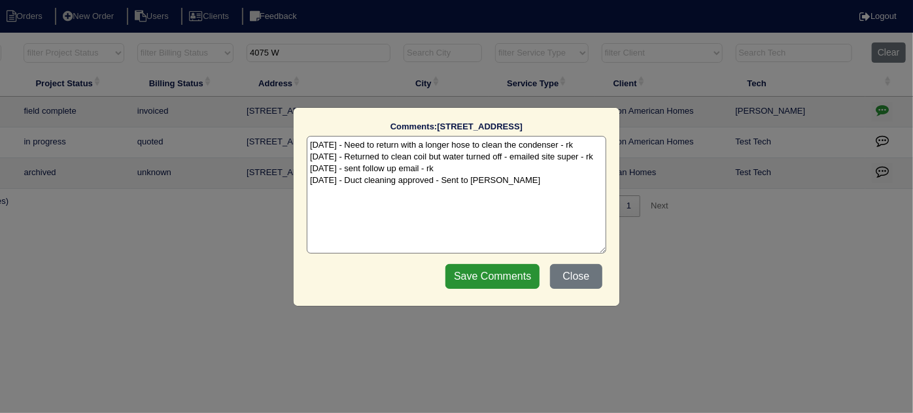
click at [515, 189] on textarea "8/18/25 - Need to return with a longer hose to clean the condenser - rk 8/20/25…" at bounding box center [457, 195] width 300 height 118
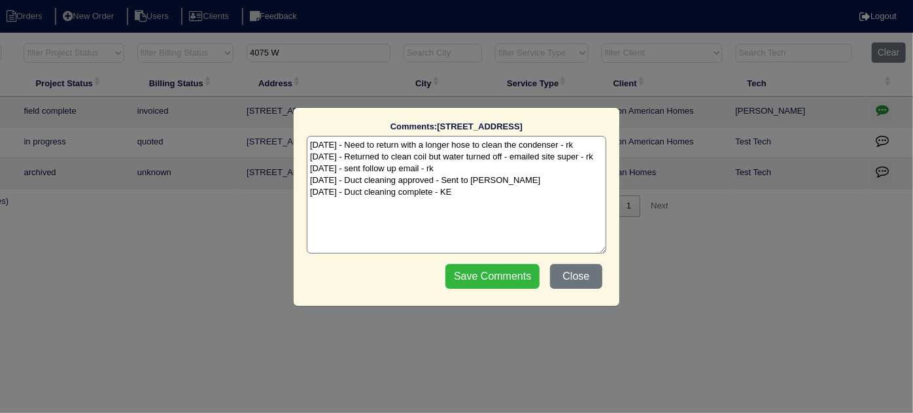
type textarea "8/18/25 - Need to return with a longer hose to clean the condenser - rk 8/20/25…"
click at [518, 274] on input "Save Comments" at bounding box center [493, 276] width 94 height 25
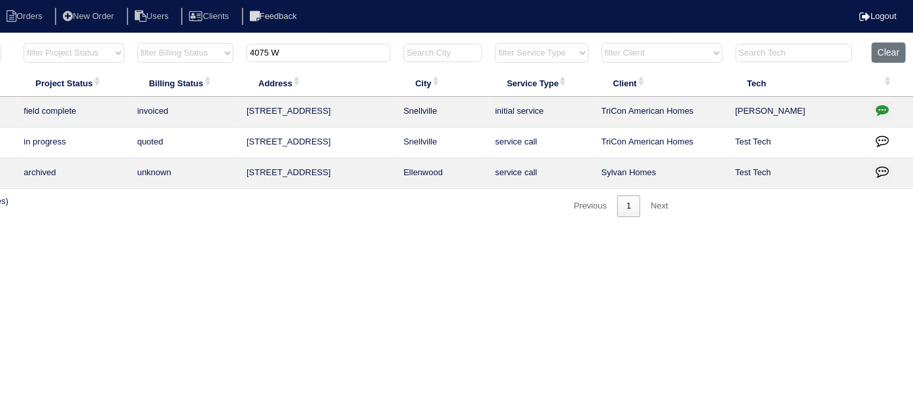
drag, startPoint x: 340, startPoint y: 46, endPoint x: 247, endPoint y: 0, distance: 103.9
click at [247, 42] on body "Orders New Order Users Clients Feedback Logout Orders New Order Users Clients M…" at bounding box center [228, 129] width 913 height 175
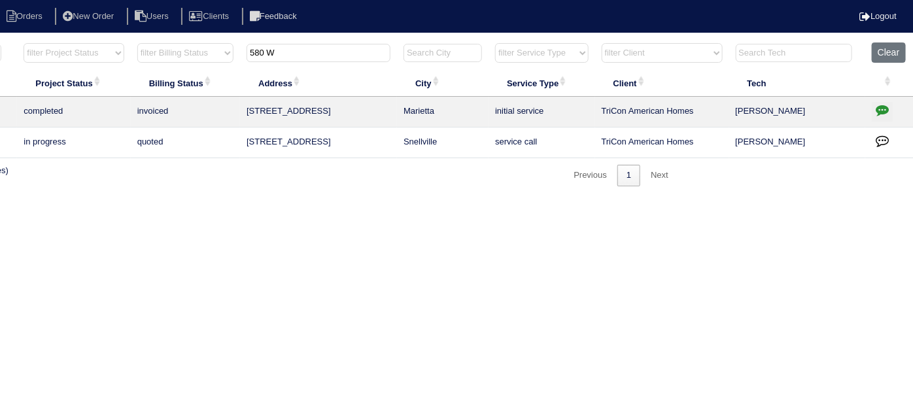
type input "580 W"
click at [883, 104] on icon "button" at bounding box center [882, 109] width 13 height 13
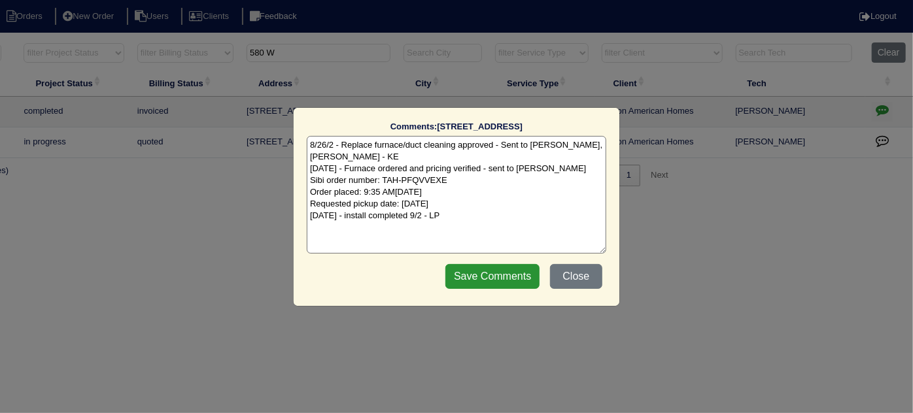
click at [472, 205] on textarea "8/26/2 - Replace furnace/duct cleaning approved - Sent to Dan, Payton, Reeca - …" at bounding box center [457, 195] width 300 height 118
type textarea "8/26/2 - Replace furnace/duct cleaning approved - Sent to Dan, Payton, Reeca - …"
click at [508, 277] on input "Save Comments" at bounding box center [493, 276] width 94 height 25
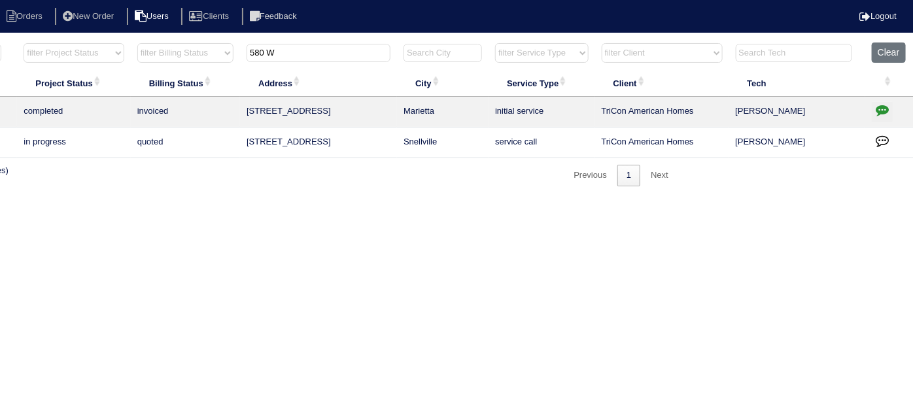
drag, startPoint x: 291, startPoint y: 54, endPoint x: 143, endPoint y: 8, distance: 154.8
click at [205, 42] on body "Orders New Order Users Clients Feedback Logout Orders New Order Users Clients M…" at bounding box center [228, 114] width 913 height 145
type input "5"
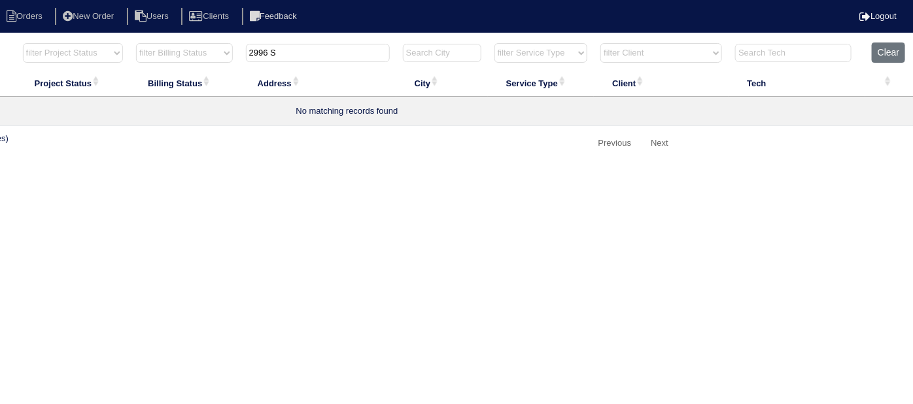
click at [283, 55] on input "2996 S" at bounding box center [318, 53] width 144 height 18
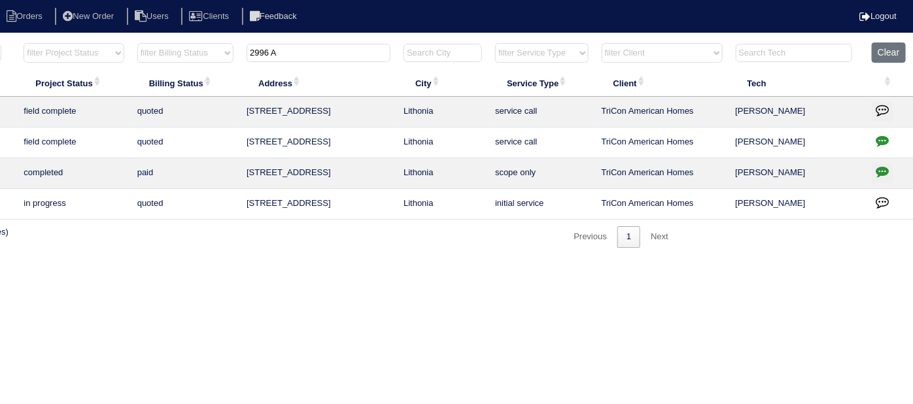
type input "2996 A"
click at [300, 261] on html "Orders New Order Users Clients Feedback Logout Orders New Order Users Clients M…" at bounding box center [228, 130] width 913 height 261
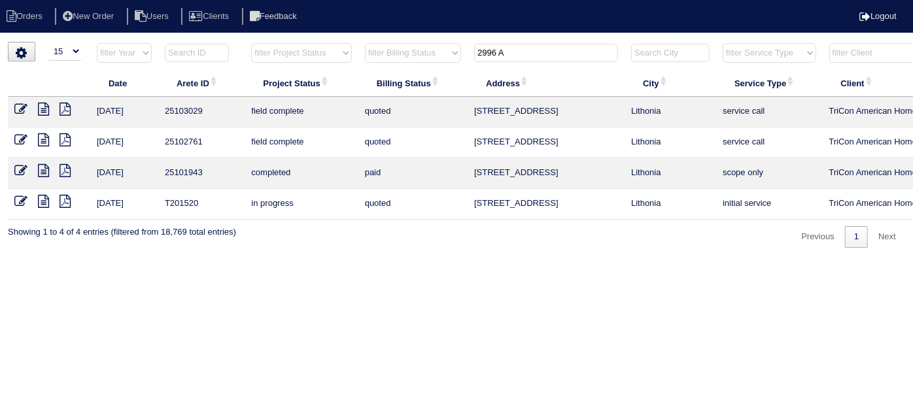
click at [40, 104] on icon at bounding box center [43, 109] width 11 height 13
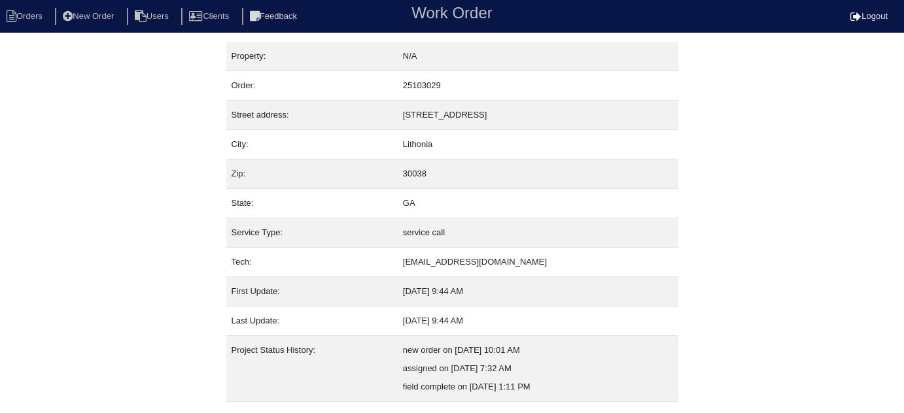
scroll to position [89, 0]
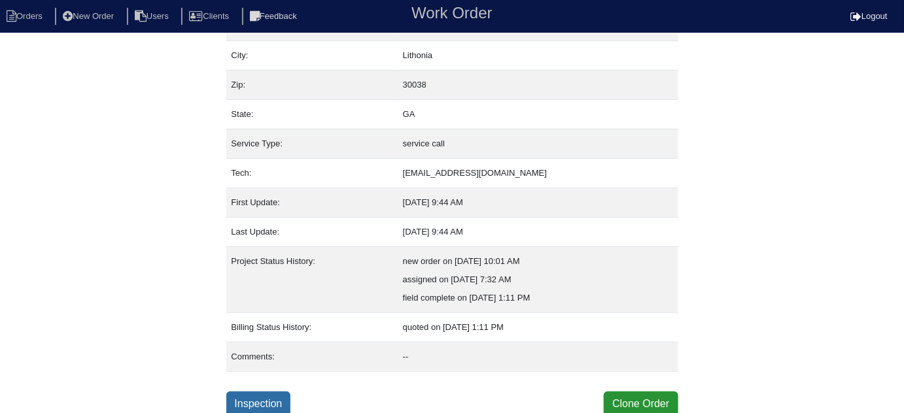
click at [260, 397] on link "Inspection" at bounding box center [258, 404] width 65 height 25
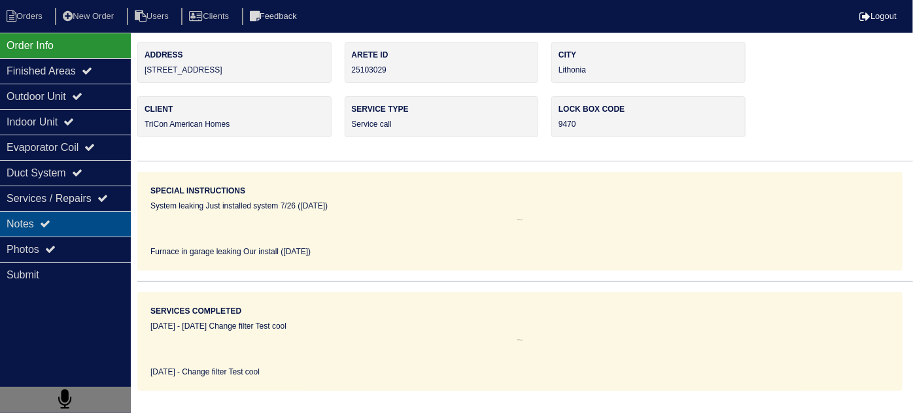
click at [73, 232] on div "Notes" at bounding box center [65, 224] width 131 height 26
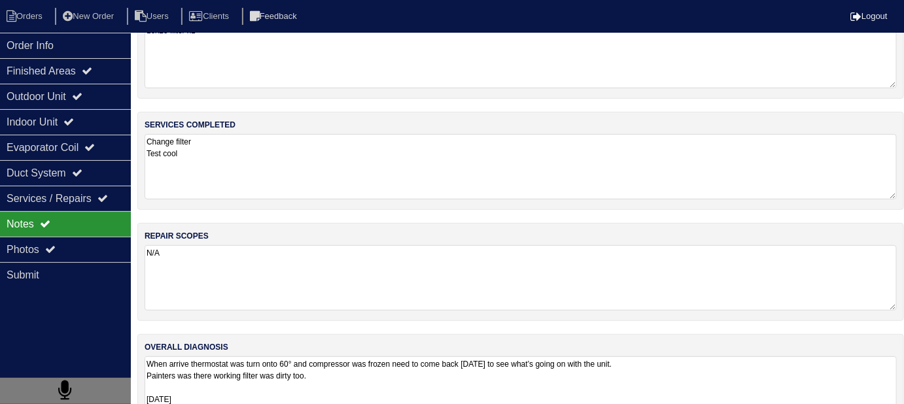
scroll to position [79, 0]
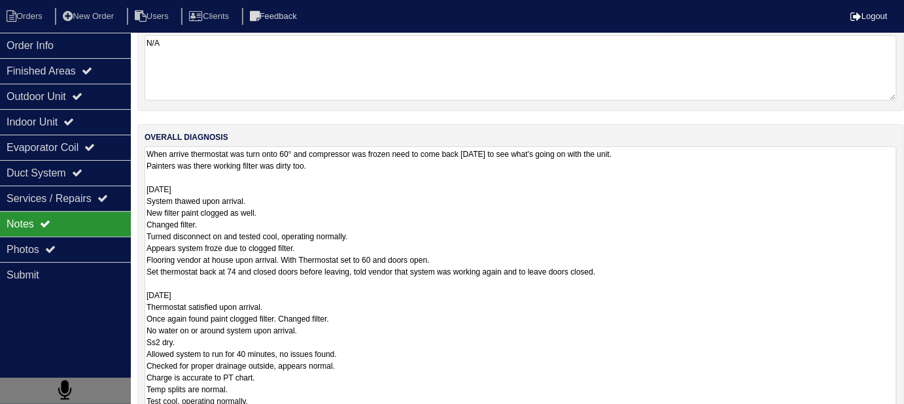
scroll to position [287, 0]
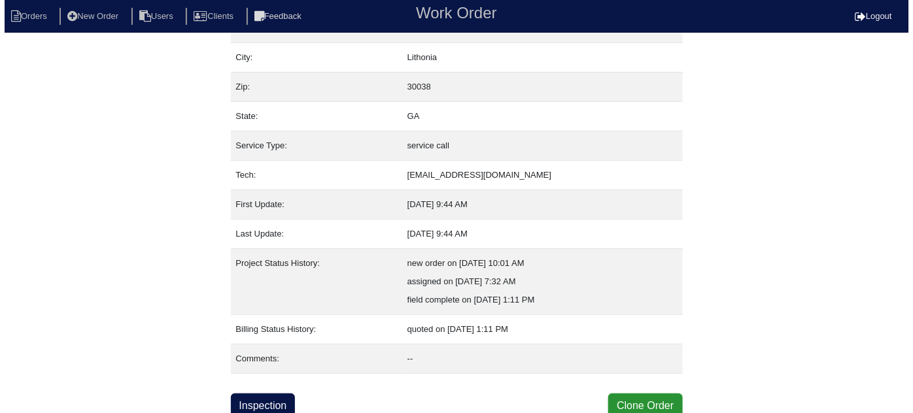
scroll to position [89, 0]
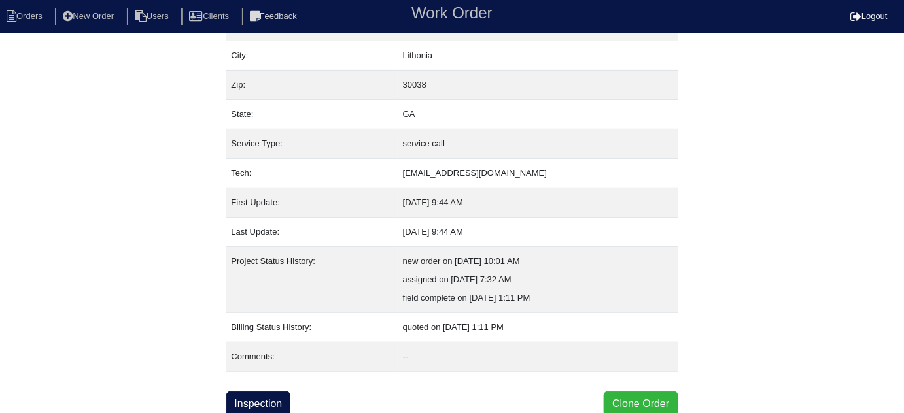
click at [624, 393] on button "Clone Order" at bounding box center [641, 404] width 74 height 25
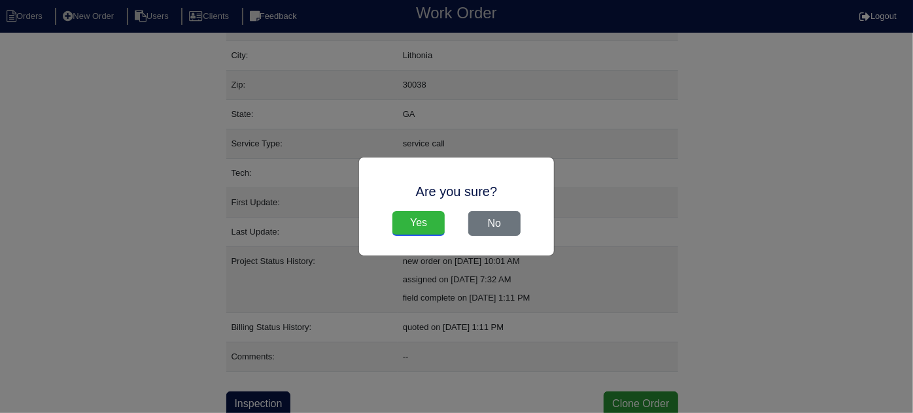
click at [417, 217] on input "Yes" at bounding box center [419, 223] width 52 height 25
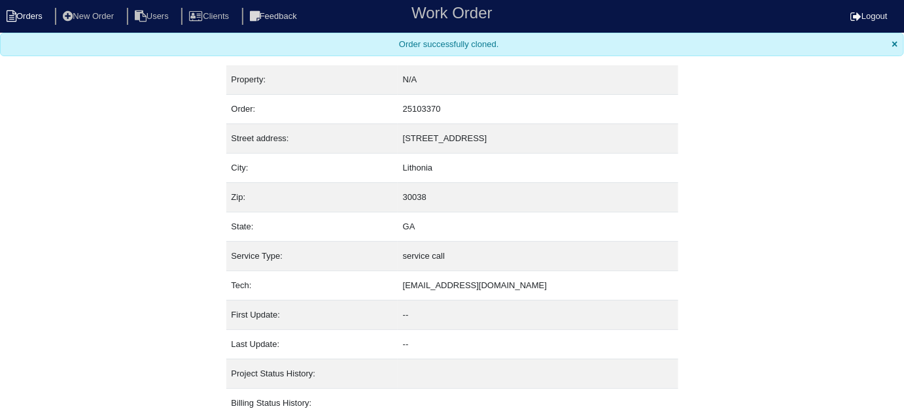
click at [10, 15] on icon at bounding box center [12, 16] width 10 height 12
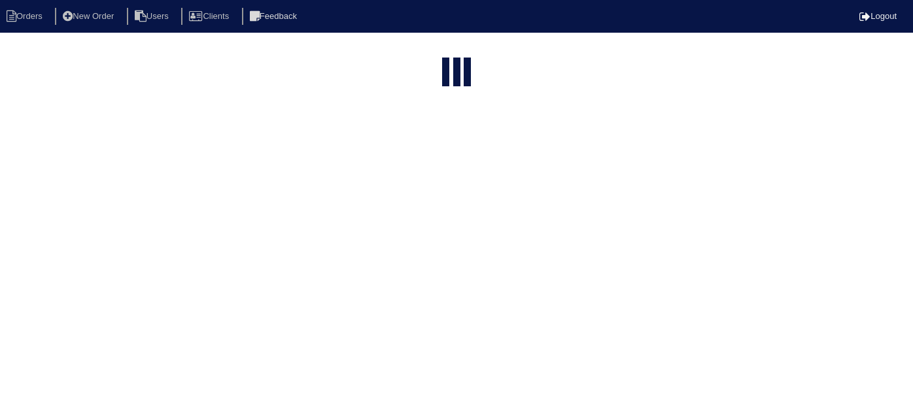
select select "15"
type input "2996 A"
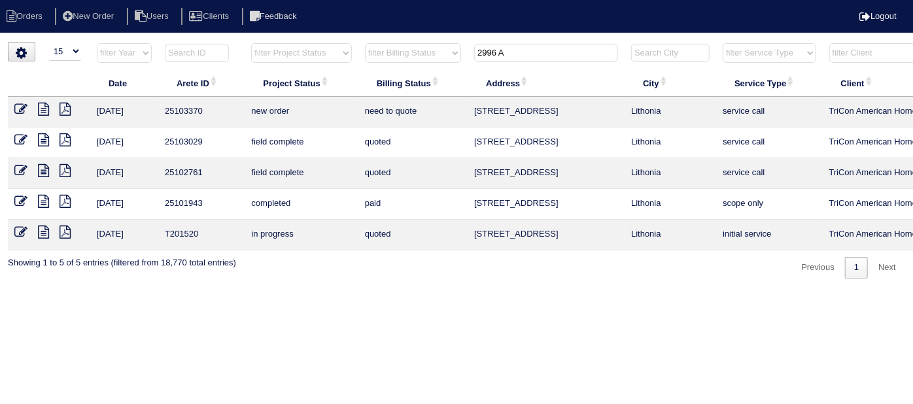
click at [16, 107] on icon at bounding box center [20, 109] width 13 height 13
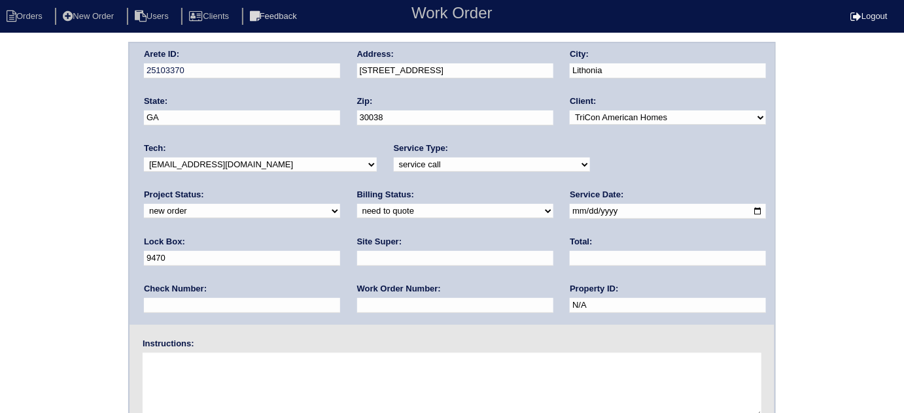
click at [357, 260] on input "text" at bounding box center [455, 258] width 196 height 15
type input "Ackeem Cadet"
click at [191, 379] on textarea at bounding box center [452, 385] width 619 height 65
click at [190, 360] on textarea at bounding box center [452, 385] width 619 height 65
paste textarea "Water pooling around Furnace - 404-259-7271"
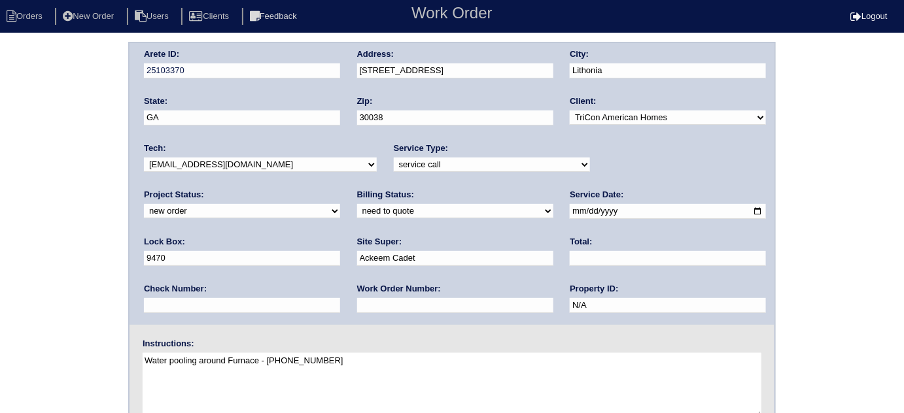
click at [283, 360] on textarea "Water pooling around Furnace - 404-259-7271" at bounding box center [452, 385] width 619 height 65
click at [330, 383] on textarea "Water pooling around Furnace New move in - 404-259-7271" at bounding box center [452, 385] width 619 height 65
type textarea "Water pooling around Furnace New move in - 404-259-7271"
drag, startPoint x: 613, startPoint y: 207, endPoint x: 136, endPoint y: 180, distance: 477.7
click at [136, 180] on div "Arete ID: 25103370 Address: 2996 Aberdeen Way City: Lithonia State: GA Zip: 300…" at bounding box center [452, 184] width 645 height 282
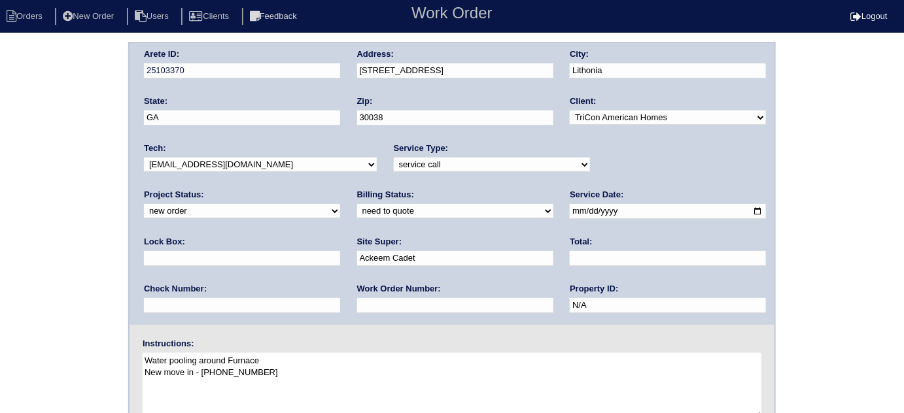
click at [15, 147] on div "Arete ID: 25103370 Address: 2996 Aberdeen Way City: Lithonia State: GA Zip: 300…" at bounding box center [452, 306] width 904 height 529
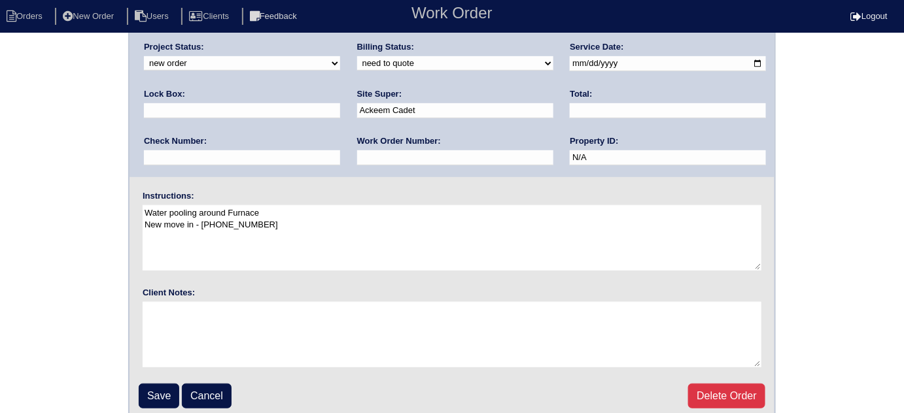
scroll to position [154, 0]
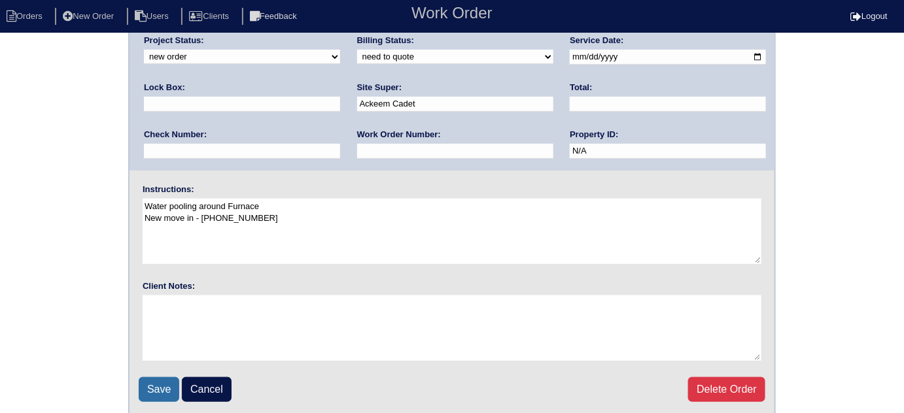
click at [152, 381] on input "Save" at bounding box center [159, 390] width 41 height 25
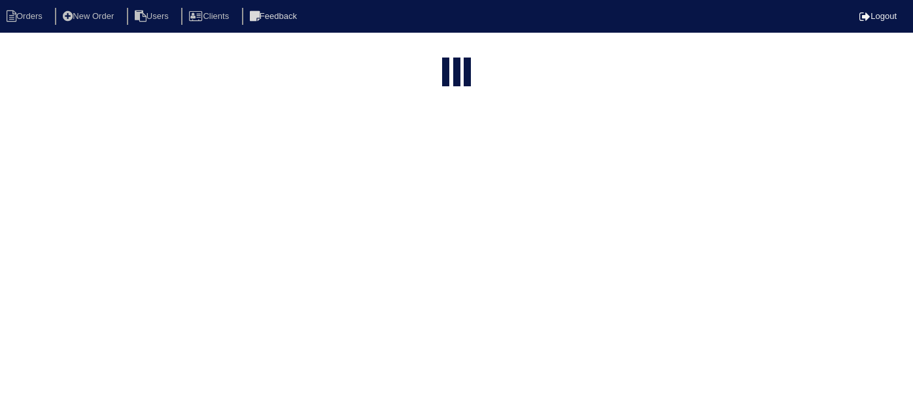
select select "15"
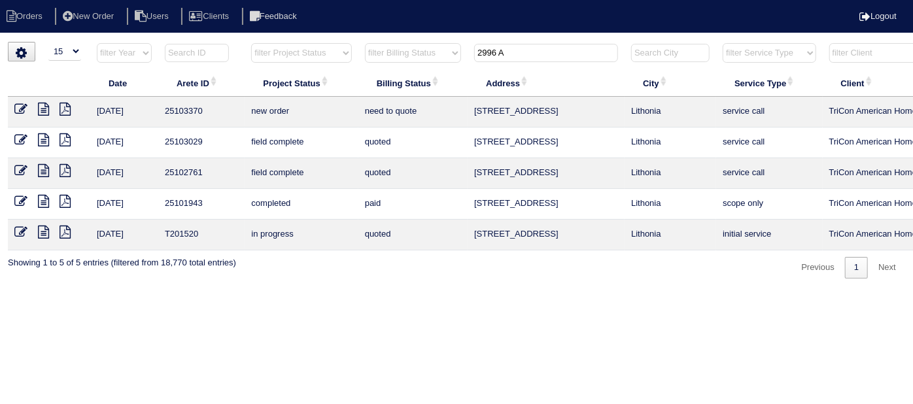
drag, startPoint x: 532, startPoint y: 56, endPoint x: 396, endPoint y: 36, distance: 137.6
click at [404, 39] on html "Orders New Order Users Clients Feedback Logout Orders New Order Users Clients M…" at bounding box center [456, 146] width 913 height 292
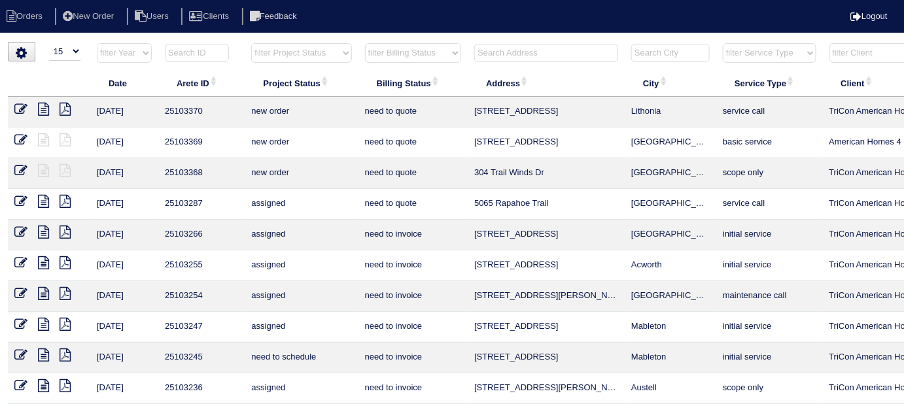
click at [283, 52] on select "filter Project Status -- Any Project Status -- new order assigned in progress f…" at bounding box center [301, 53] width 100 height 20
click at [270, 59] on select "filter Project Status -- Any Project Status -- new order assigned in progress f…" at bounding box center [301, 53] width 100 height 20
click at [251, 43] on select "filter Project Status -- Any Project Status -- new order assigned in progress f…" at bounding box center [301, 53] width 100 height 20
select select "field complete"
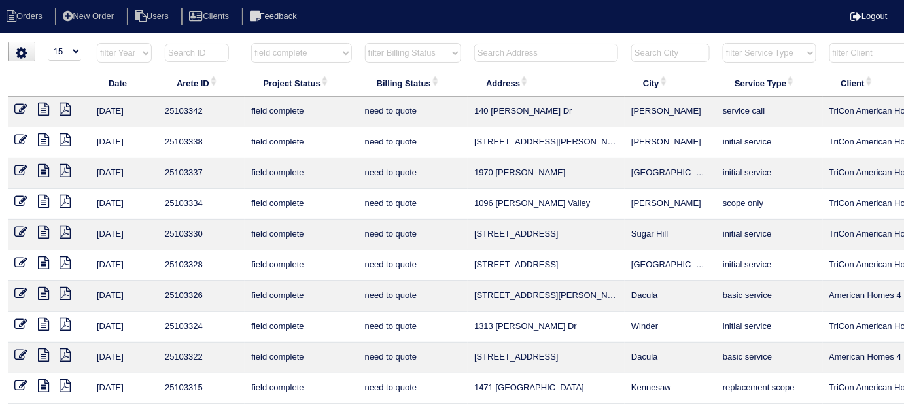
click at [389, 59] on select "filter Billing Status -- Any Billing Status -- need to quote quoted need to inv…" at bounding box center [413, 53] width 96 height 20
select select "need to quote"
click at [365, 43] on select "filter Billing Status -- Any Billing Status -- need to quote quoted need to inv…" at bounding box center [413, 53] width 96 height 20
select select "field complete"
select select "need to quote"
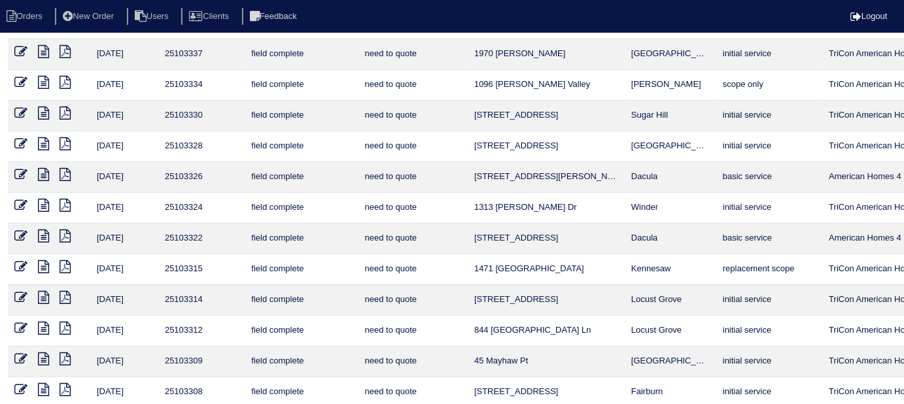
scroll to position [190, 0]
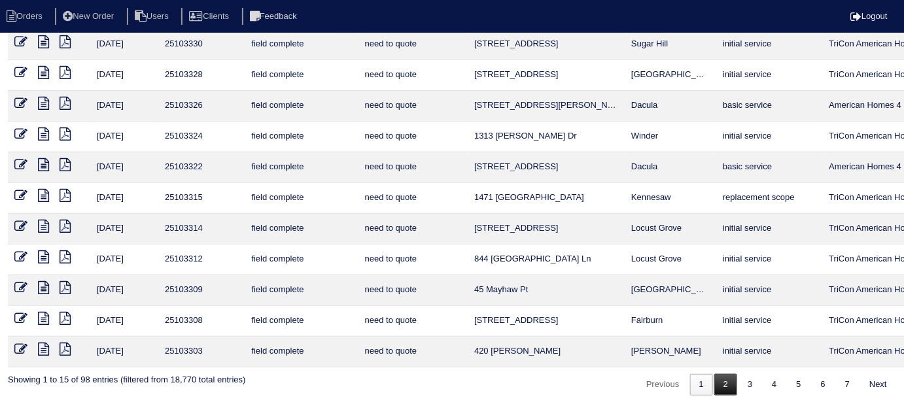
click at [714, 374] on link "2" at bounding box center [725, 385] width 23 height 22
select select "field complete"
select select "need to quote"
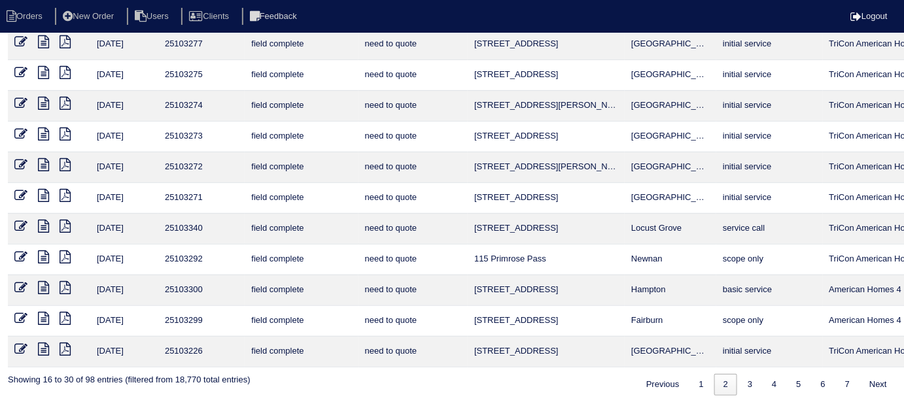
click at [46, 256] on icon at bounding box center [43, 257] width 11 height 13
click at [68, 253] on icon at bounding box center [65, 257] width 11 height 13
drag, startPoint x: 707, startPoint y: 382, endPoint x: 595, endPoint y: 315, distance: 130.3
click at [707, 382] on link "1" at bounding box center [701, 385] width 23 height 22
select select "field complete"
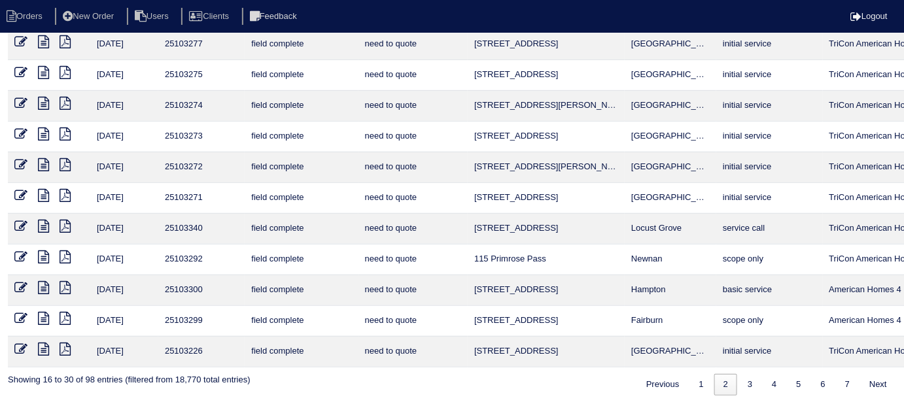
select select "need to quote"
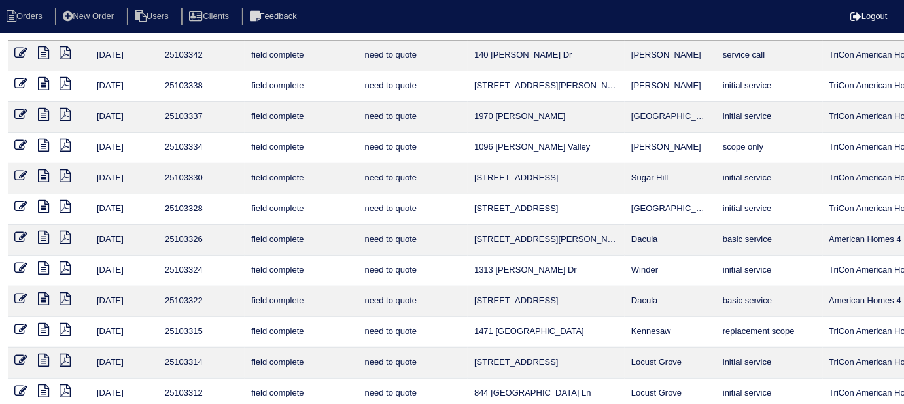
scroll to position [0, 0]
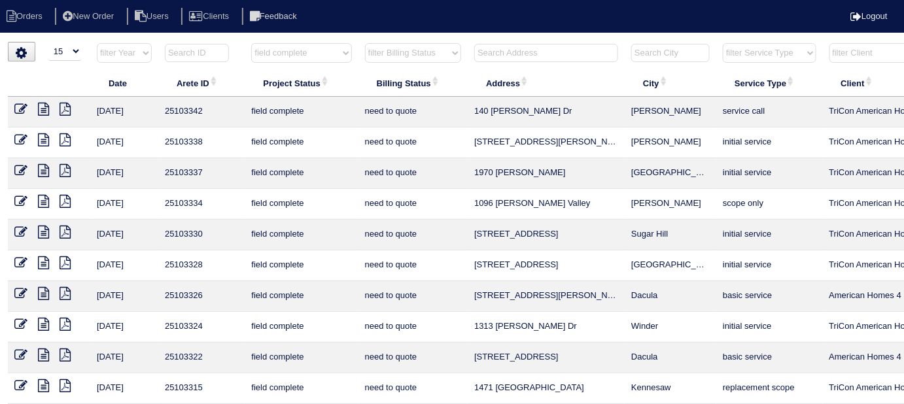
click at [66, 110] on icon at bounding box center [65, 109] width 11 height 13
drag, startPoint x: 305, startPoint y: 49, endPoint x: 300, endPoint y: 58, distance: 10.5
click at [305, 49] on select "filter Project Status -- Any Project Status -- new order assigned in progress f…" at bounding box center [301, 53] width 100 height 20
select select
click at [251, 43] on select "filter Project Status -- Any Project Status -- new order assigned in progress f…" at bounding box center [301, 53] width 100 height 20
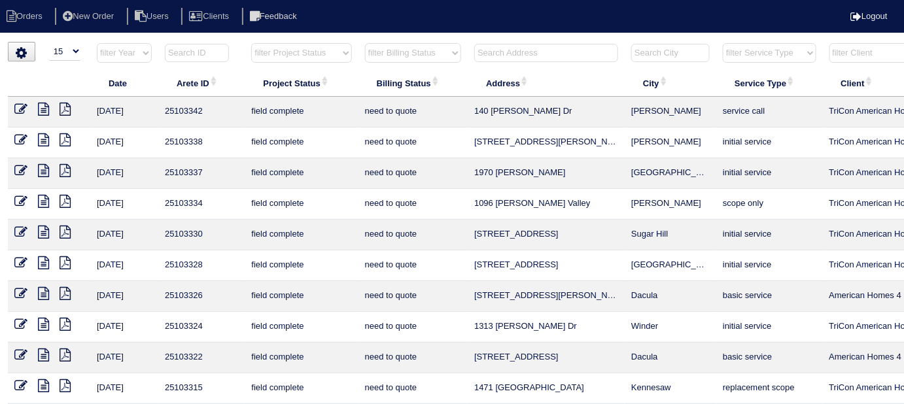
select select "need to quote"
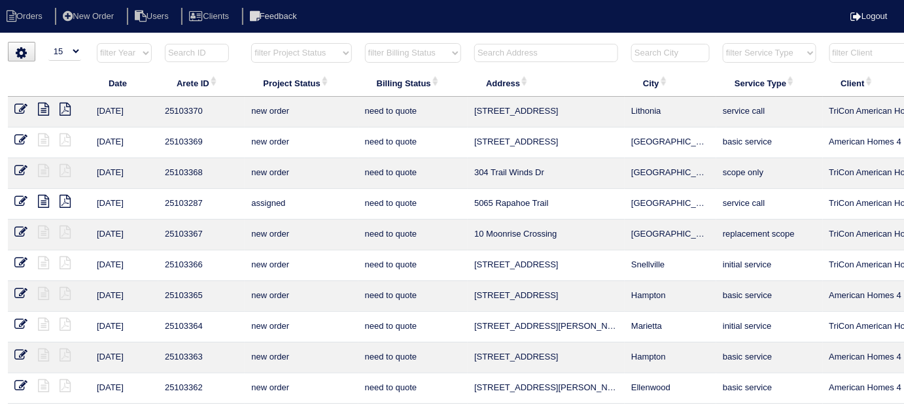
click at [387, 55] on select "filter Billing Status -- Any Billing Status -- need to quote quoted need to inv…" at bounding box center [413, 53] width 96 height 20
select select
click at [365, 43] on select "filter Billing Status -- Any Billing Status -- need to quote quoted need to inv…" at bounding box center [413, 53] width 96 height 20
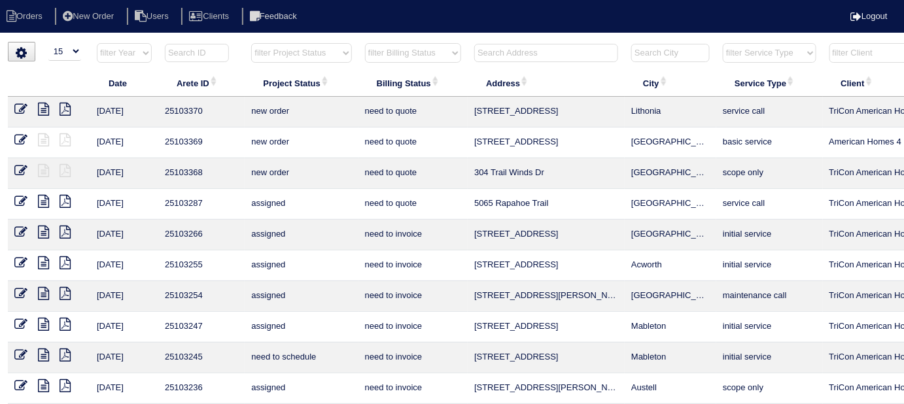
click at [512, 58] on input "text" at bounding box center [546, 53] width 144 height 18
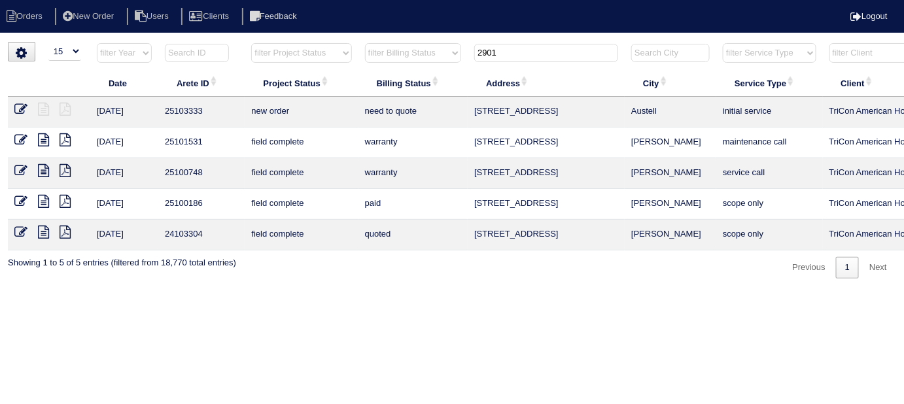
type input "2901"
click at [22, 107] on icon at bounding box center [20, 109] width 13 height 13
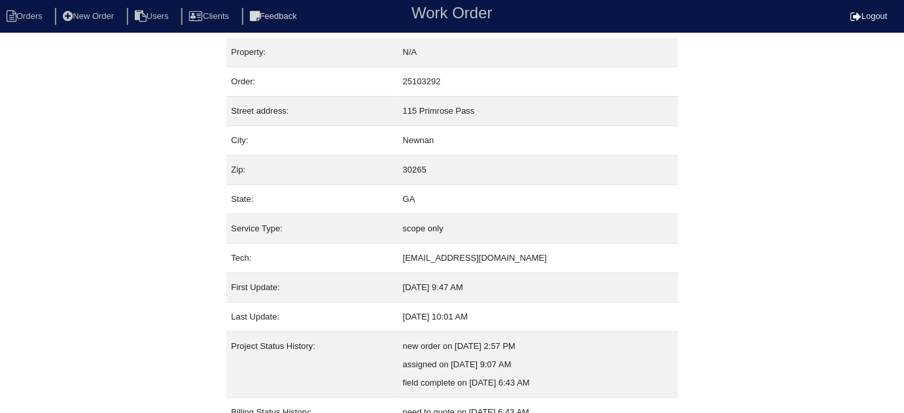
scroll to position [89, 0]
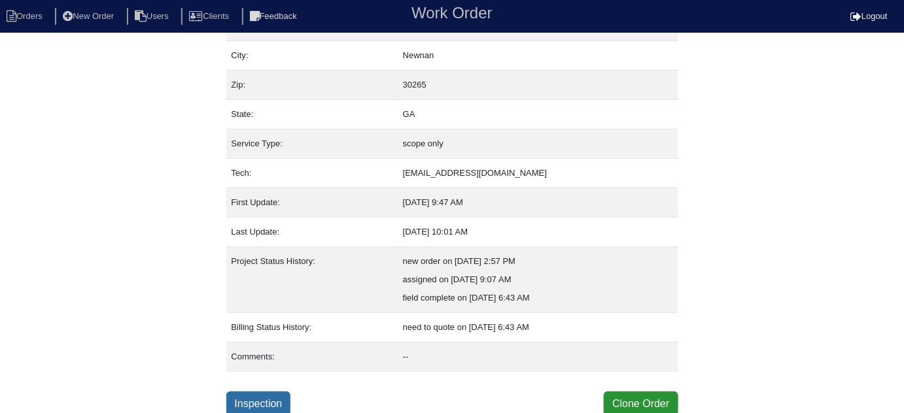
click at [271, 400] on link "Inspection" at bounding box center [258, 404] width 65 height 25
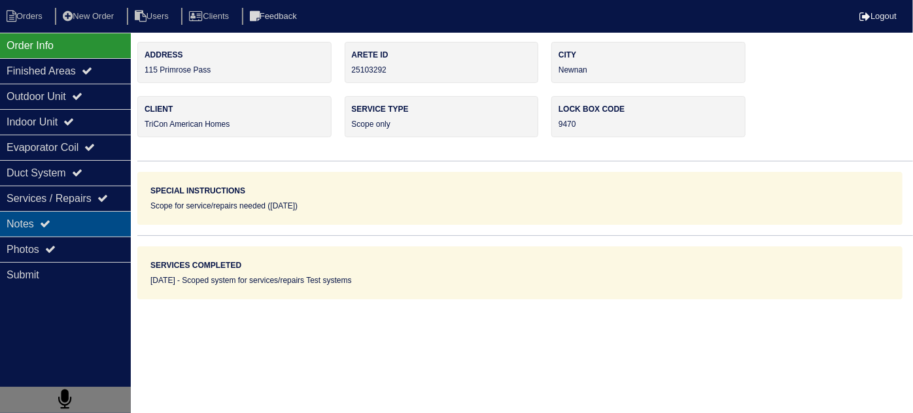
click at [73, 219] on div "Notes" at bounding box center [65, 224] width 131 height 26
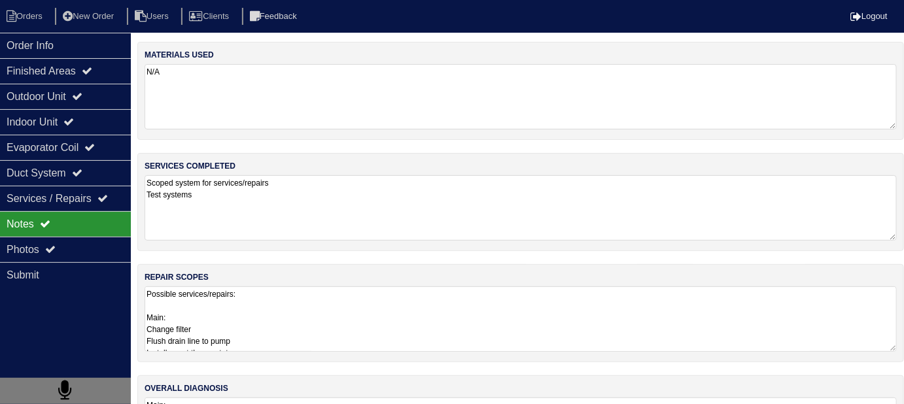
click at [391, 313] on textarea "Possible services/repairs: Main: Change filter Flush drain line to pump Install…" at bounding box center [521, 319] width 752 height 65
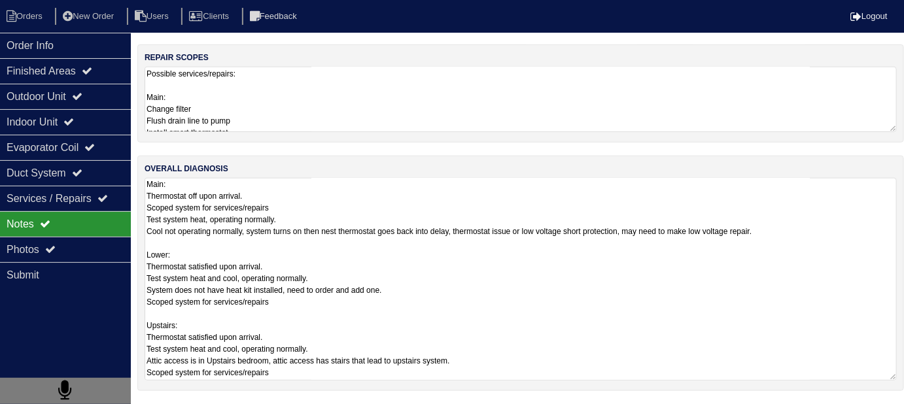
scroll to position [1, 0]
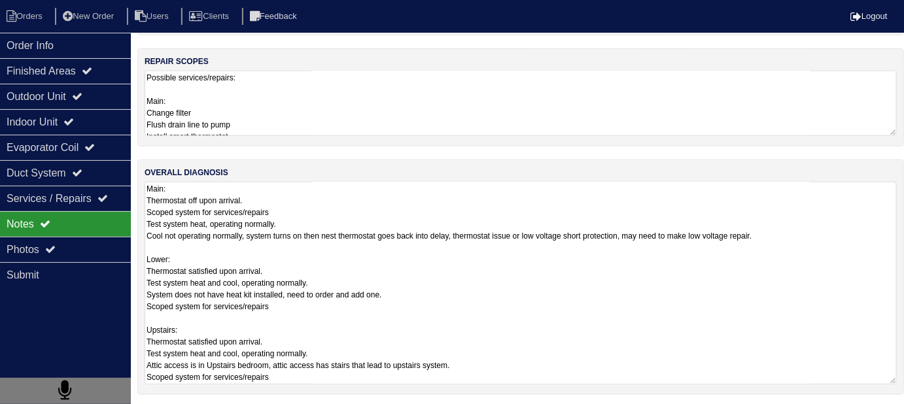
click at [490, 335] on textarea "Main: Thermostat off upon arrival. Scoped system for services/repairs Test syst…" at bounding box center [521, 283] width 752 height 203
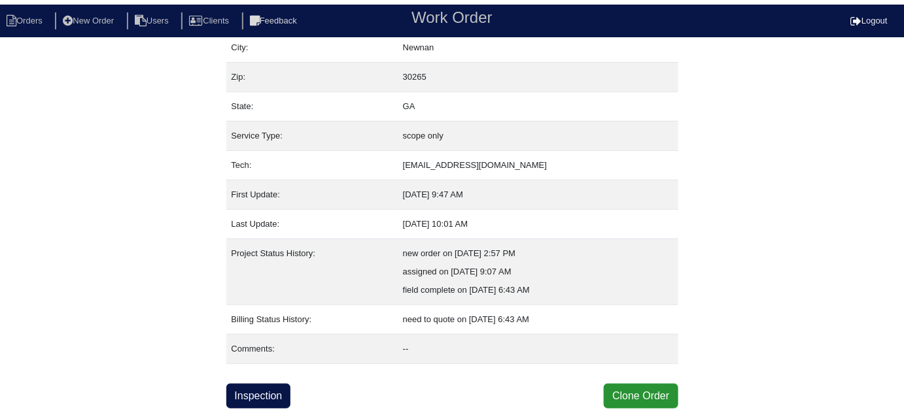
scroll to position [89, 0]
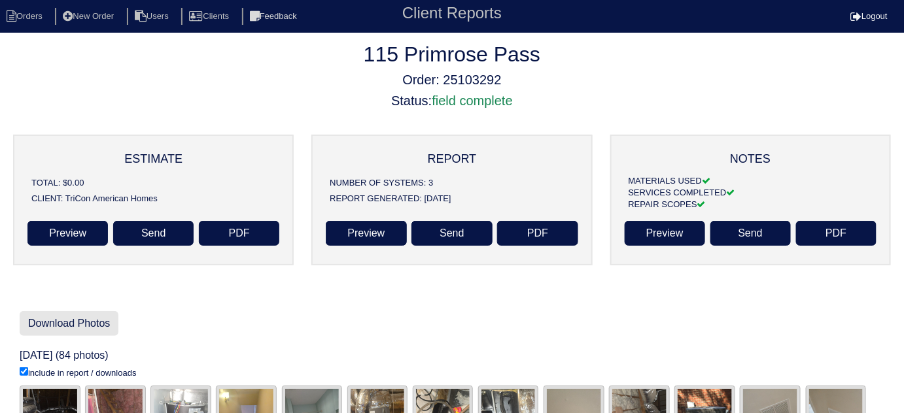
click at [112, 324] on link "Download Photos" at bounding box center [69, 323] width 99 height 25
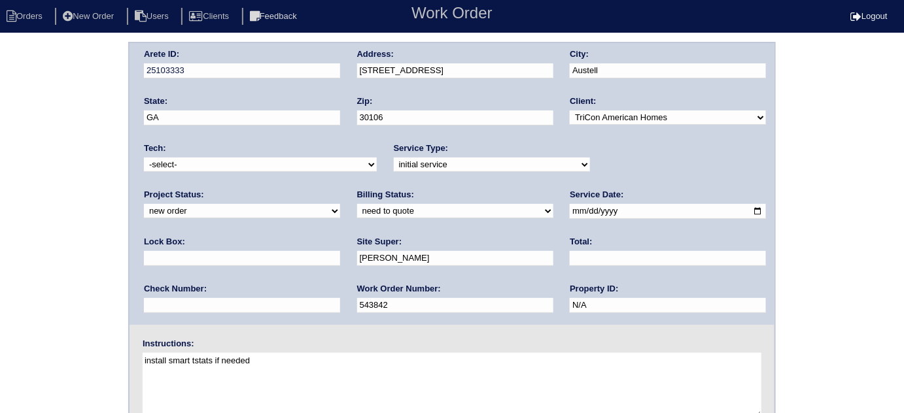
click at [340, 189] on div "Project Status: new order assigned in progress field complete need to schedule …" at bounding box center [242, 207] width 196 height 36
click at [340, 204] on select "new order assigned in progress field complete need to schedule admin review arc…" at bounding box center [242, 211] width 196 height 14
select select "assigned"
click at [340, 204] on select "new order assigned in progress field complete need to schedule admin review arc…" at bounding box center [242, 211] width 196 height 14
click at [230, 166] on select "-select- aretesmg+backup-tech@gmail.com benjohnholt88@gmail.com callisonhvac@ya…" at bounding box center [260, 165] width 233 height 14
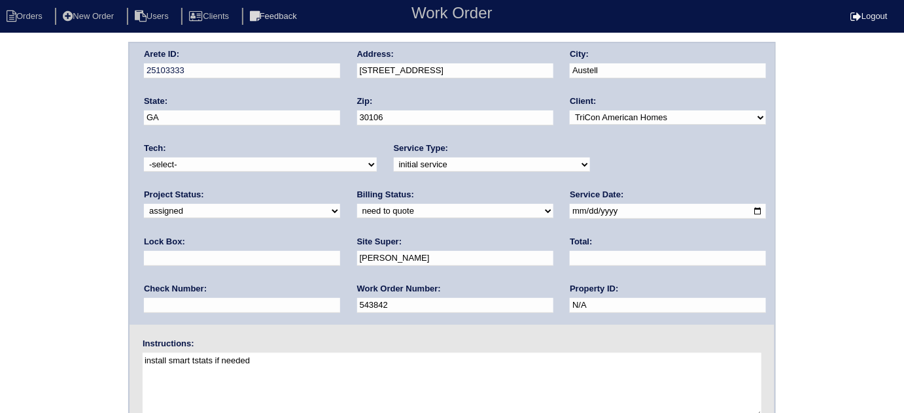
select select "36"
click at [144, 158] on select "-select- aretesmg+backup-tech@gmail.com benjohnholt88@gmail.com callisonhvac@ya…" at bounding box center [260, 165] width 233 height 14
drag, startPoint x: 84, startPoint y: 212, endPoint x: 84, endPoint y: 221, distance: 9.2
click at [80, 214] on div "Arete ID: 25103333 Address: 2901 Pavia Cir City: Austell State: GA Zip: 30106 C…" at bounding box center [452, 306] width 904 height 529
click at [88, 315] on div "Arete ID: 25103333 Address: 2901 Pavia Cir City: Austell State: GA Zip: 30106 C…" at bounding box center [452, 306] width 904 height 529
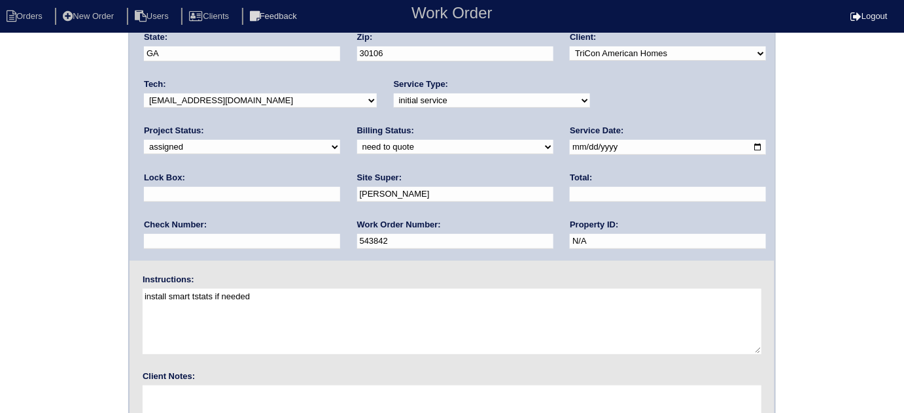
scroll to position [154, 0]
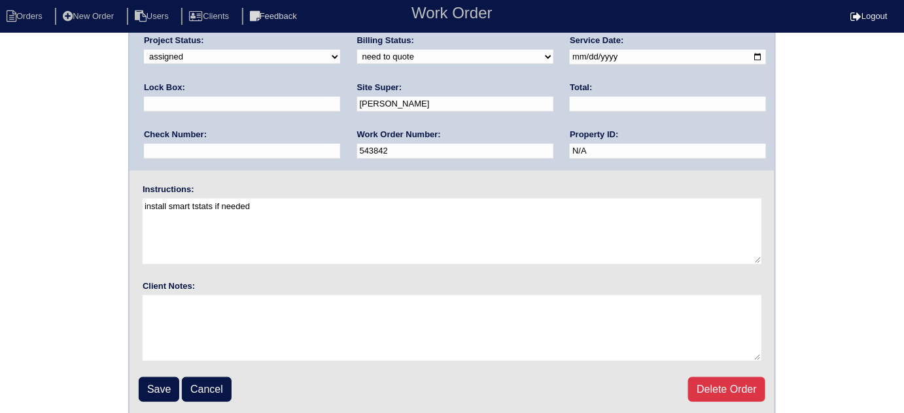
click at [151, 391] on input "Save" at bounding box center [159, 390] width 41 height 25
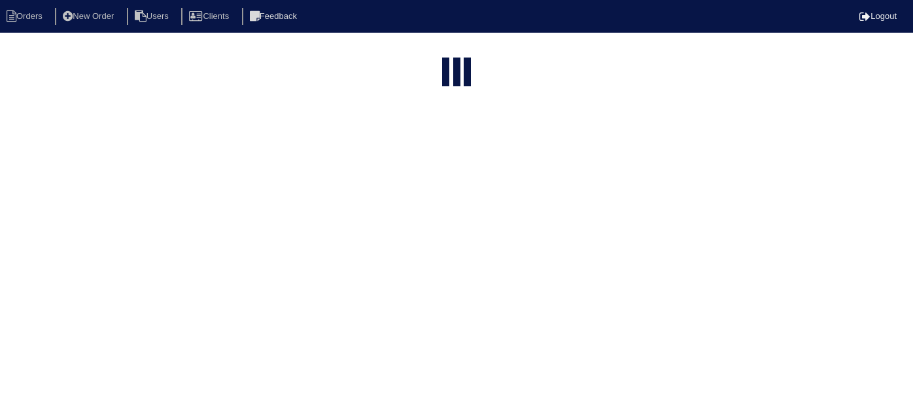
select select "15"
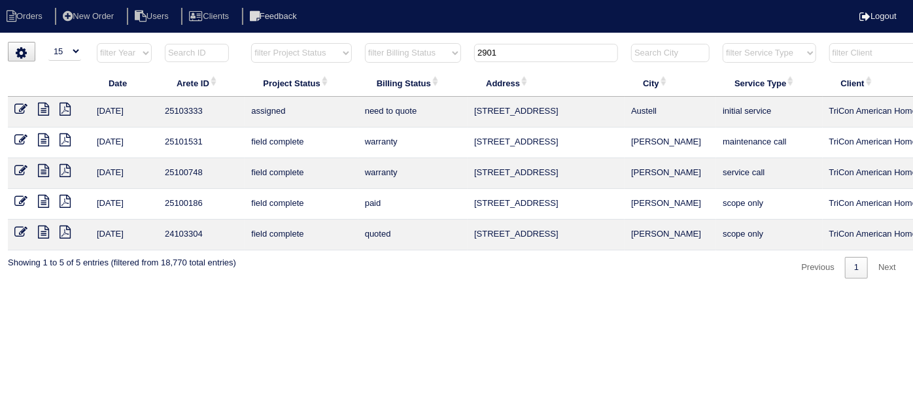
drag, startPoint x: 508, startPoint y: 54, endPoint x: 372, endPoint y: 57, distance: 136.1
click at [372, 57] on tr "filter Year -- Any Year -- 2025 2024 2023 2022 2021 2020 2019 filter Project St…" at bounding box center [575, 56] width 1134 height 27
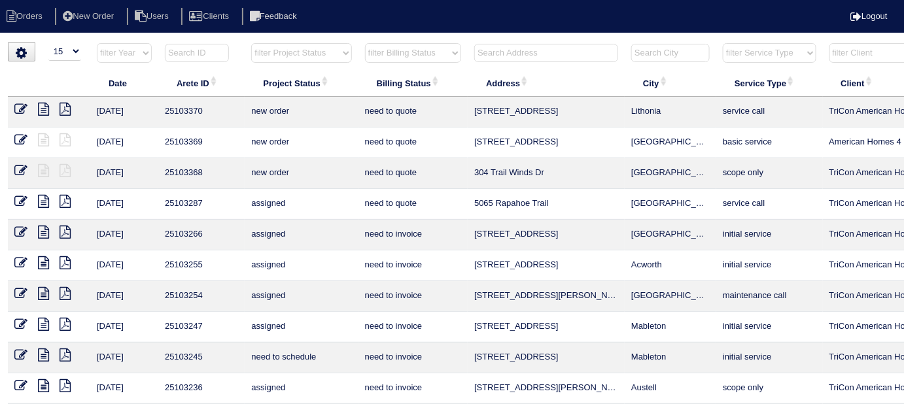
click at [288, 46] on select "filter Project Status -- Any Project Status -- new order assigned in progress f…" at bounding box center [301, 53] width 100 height 20
click at [251, 43] on select "filter Project Status -- Any Project Status -- new order assigned in progress f…" at bounding box center [301, 53] width 100 height 20
select select "field complete"
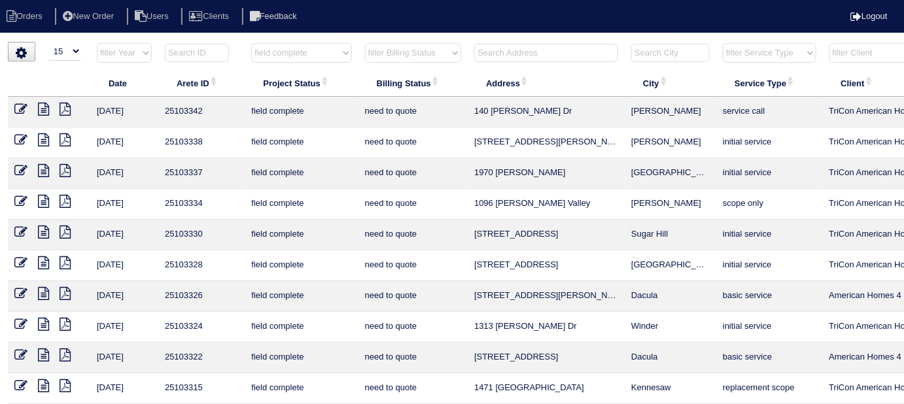
drag, startPoint x: 383, startPoint y: 47, endPoint x: 385, endPoint y: 59, distance: 11.9
click at [383, 47] on select "filter Billing Status -- Any Billing Status -- need to quote quoted need to inv…" at bounding box center [413, 53] width 96 height 20
select select "need to quote"
click at [365, 43] on select "filter Billing Status -- Any Billing Status -- need to quote quoted need to inv…" at bounding box center [413, 53] width 96 height 20
select select "field complete"
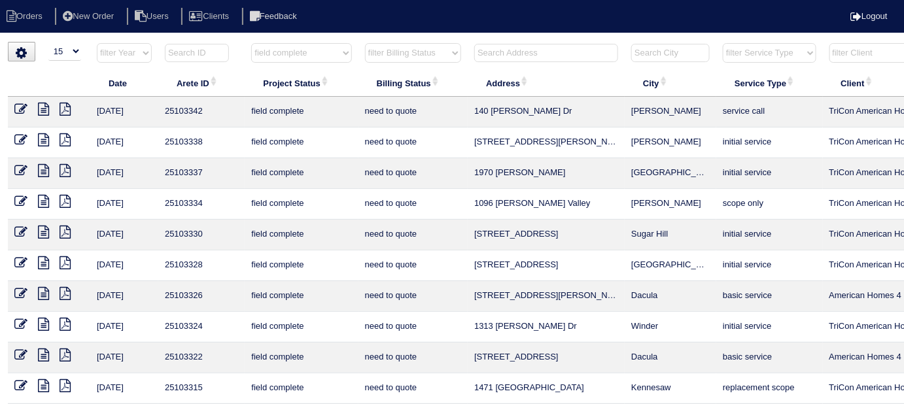
select select "need to quote"
click at [485, 59] on input "text" at bounding box center [546, 53] width 144 height 18
click at [61, 105] on icon at bounding box center [65, 109] width 11 height 13
click at [65, 135] on icon at bounding box center [65, 139] width 11 height 13
click at [61, 164] on icon at bounding box center [65, 170] width 11 height 13
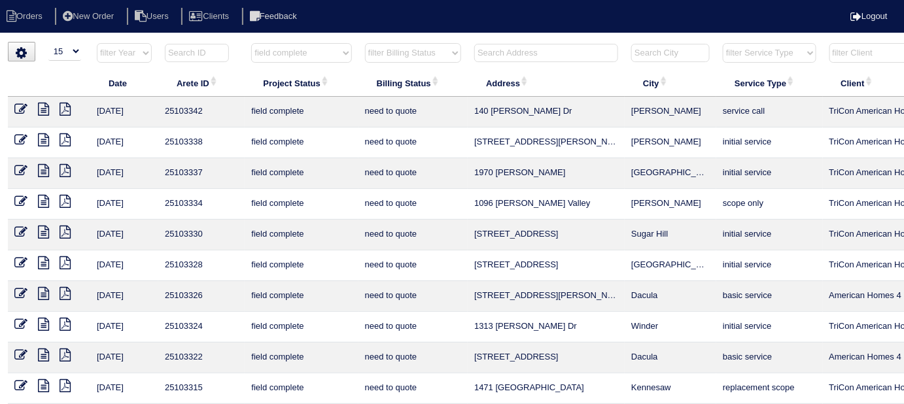
click at [65, 200] on icon at bounding box center [65, 201] width 11 height 13
click at [60, 228] on icon at bounding box center [65, 232] width 11 height 13
click at [61, 256] on icon at bounding box center [65, 262] width 11 height 13
select select "field complete"
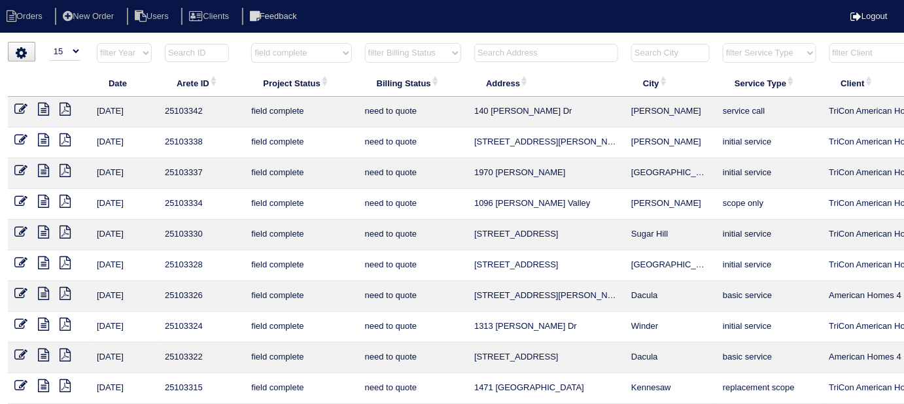
select select "need to quote"
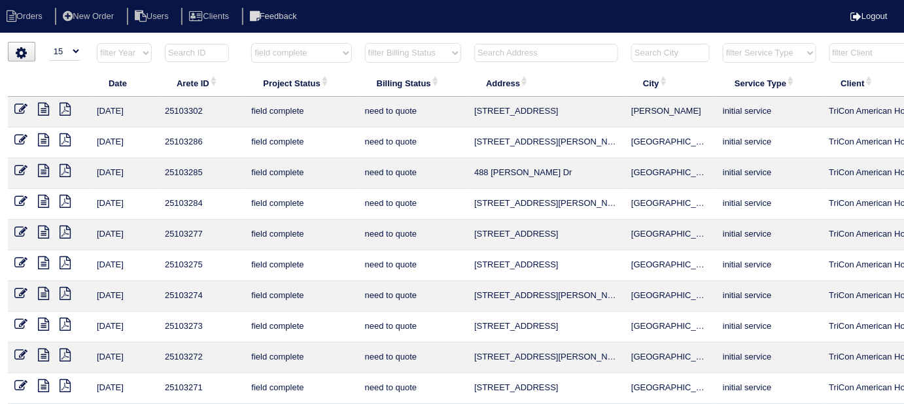
select select "field complete"
select select "need to quote"
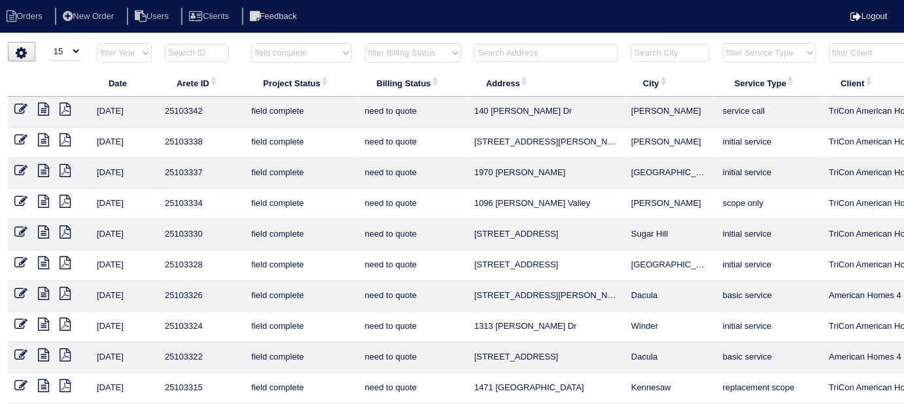
click at [65, 318] on icon at bounding box center [65, 324] width 11 height 13
click at [63, 379] on icon at bounding box center [65, 385] width 11 height 13
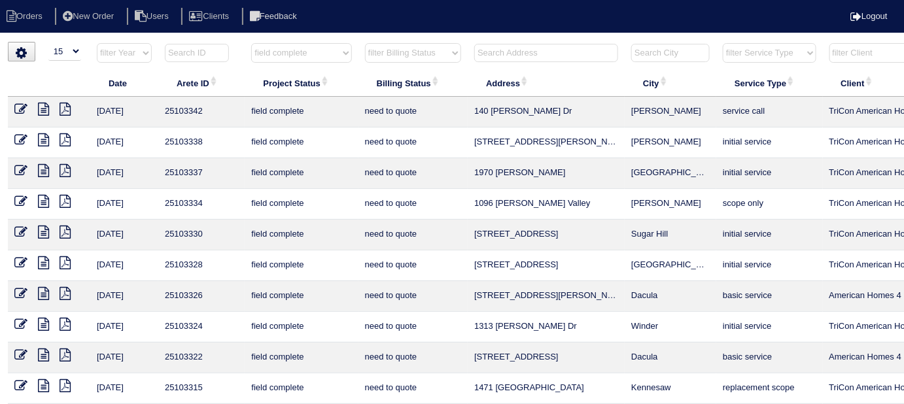
click at [291, 50] on select "filter Project Status -- Any Project Status -- new order assigned in progress f…" at bounding box center [301, 53] width 100 height 20
drag, startPoint x: 281, startPoint y: 86, endPoint x: 305, endPoint y: 67, distance: 30.8
click at [284, 82] on th "Project Status" at bounding box center [301, 82] width 113 height 27
select select "field complete"
select select "need to quote"
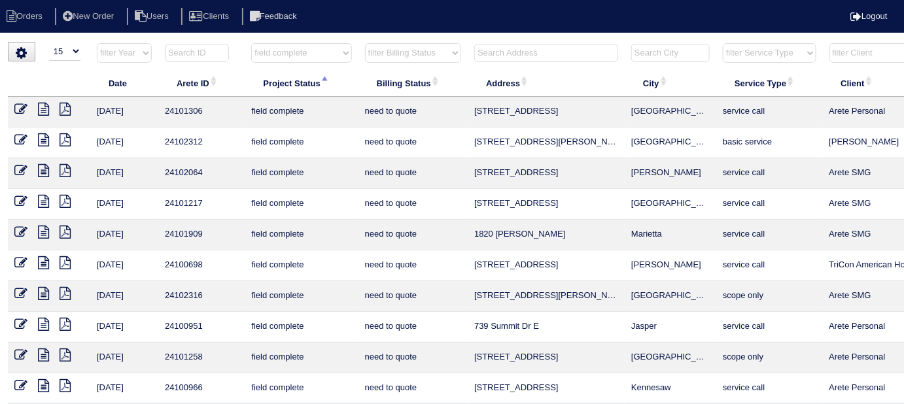
click at [305, 59] on select "filter Project Status -- Any Project Status -- new order assigned in progress f…" at bounding box center [301, 53] width 100 height 20
select select
click at [251, 43] on select "filter Project Status -- Any Project Status -- new order assigned in progress f…" at bounding box center [301, 53] width 100 height 20
select select "need to quote"
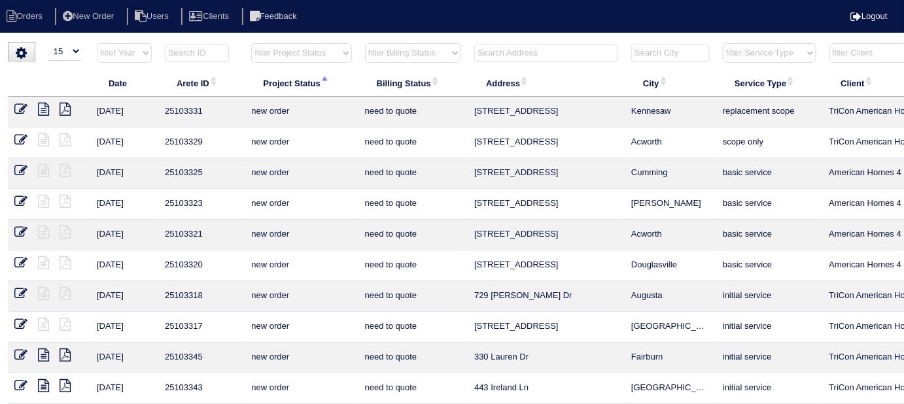
drag, startPoint x: 425, startPoint y: 46, endPoint x: 417, endPoint y: 53, distance: 10.2
click at [425, 46] on select "filter Billing Status -- Any Billing Status -- need to quote quoted need to inv…" at bounding box center [413, 53] width 96 height 20
select select
click at [365, 43] on select "filter Billing Status -- Any Billing Status -- need to quote quoted need to inv…" at bounding box center [413, 53] width 96 height 20
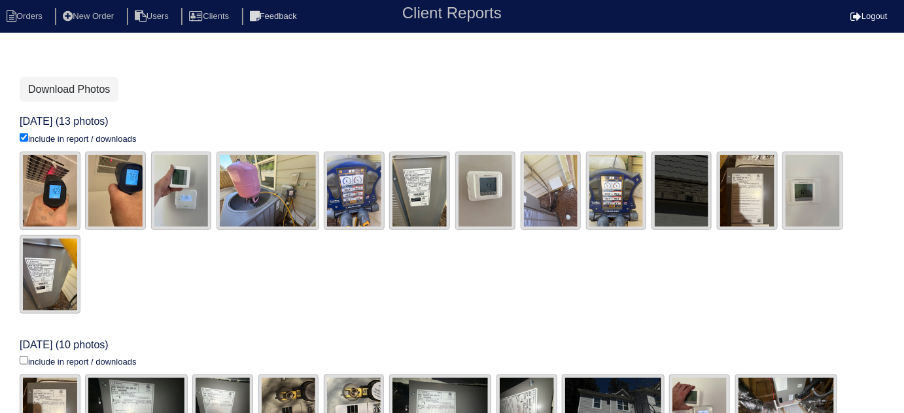
scroll to position [298, 0]
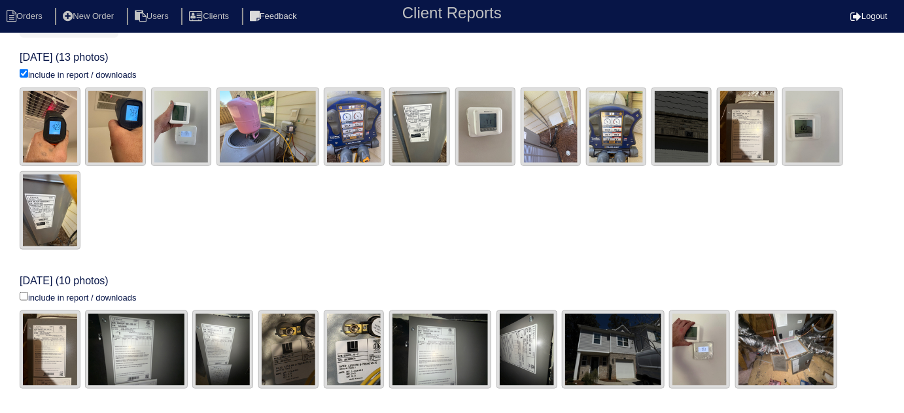
click at [21, 294] on input "include in report / downloads" at bounding box center [24, 296] width 9 height 9
checkbox input "true"
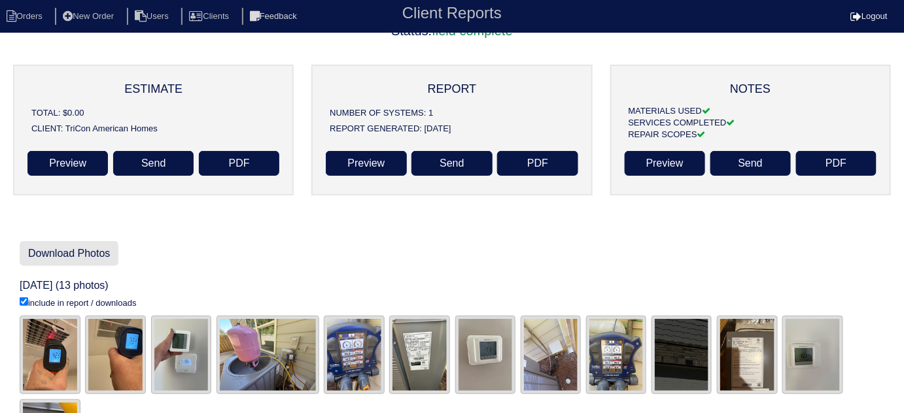
scroll to position [69, 0]
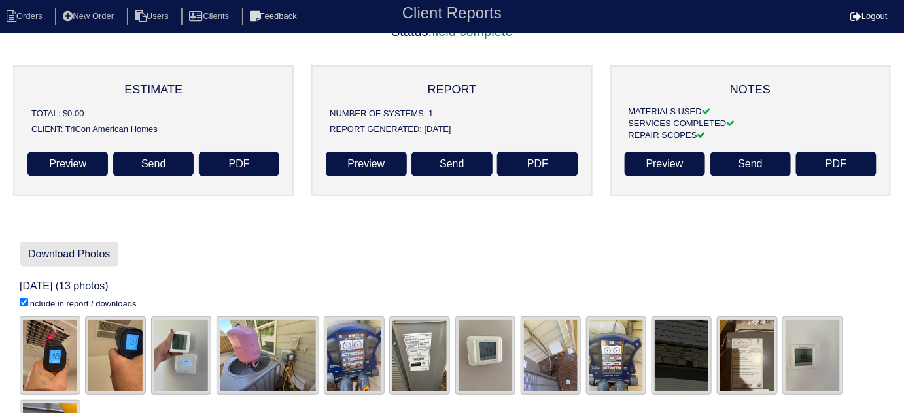
click at [103, 261] on link "Download Photos" at bounding box center [69, 254] width 99 height 25
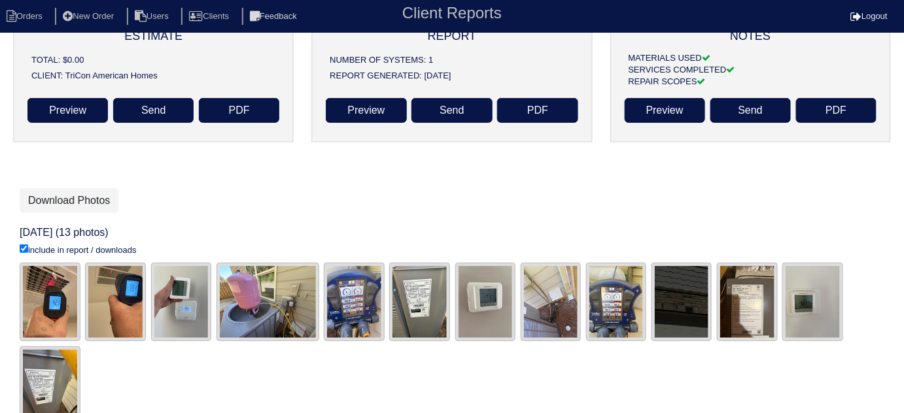
scroll to position [298, 0]
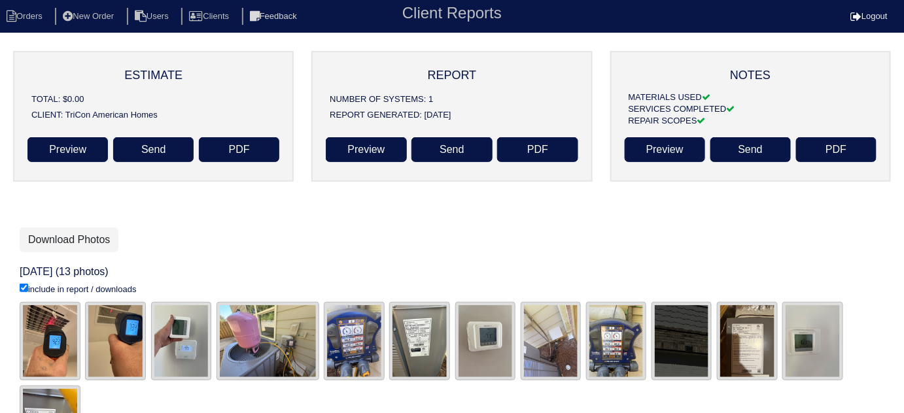
scroll to position [69, 0]
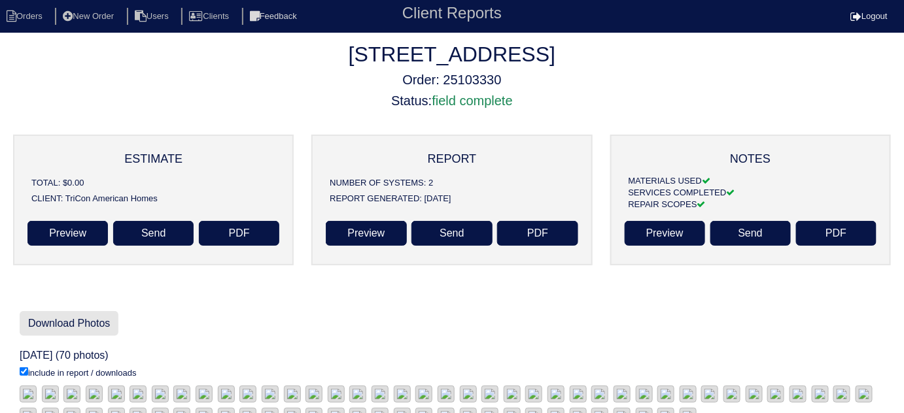
click at [54, 314] on link "Download Photos" at bounding box center [69, 323] width 99 height 25
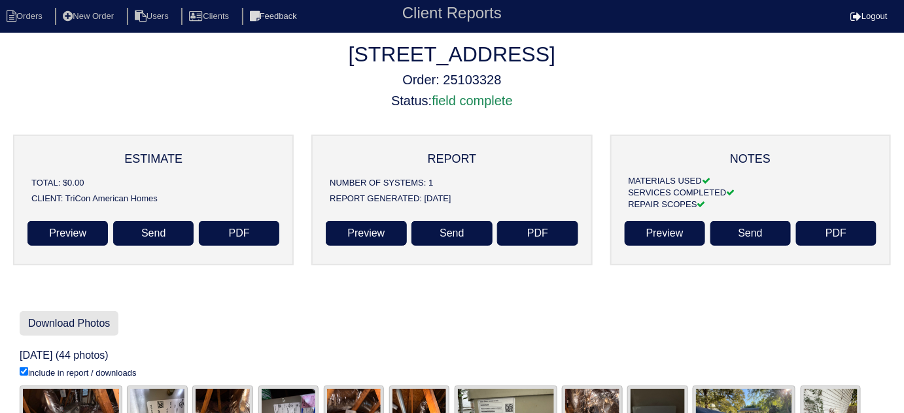
drag, startPoint x: 75, startPoint y: 321, endPoint x: 82, endPoint y: 317, distance: 8.2
click at [75, 321] on link "Download Photos" at bounding box center [69, 323] width 99 height 25
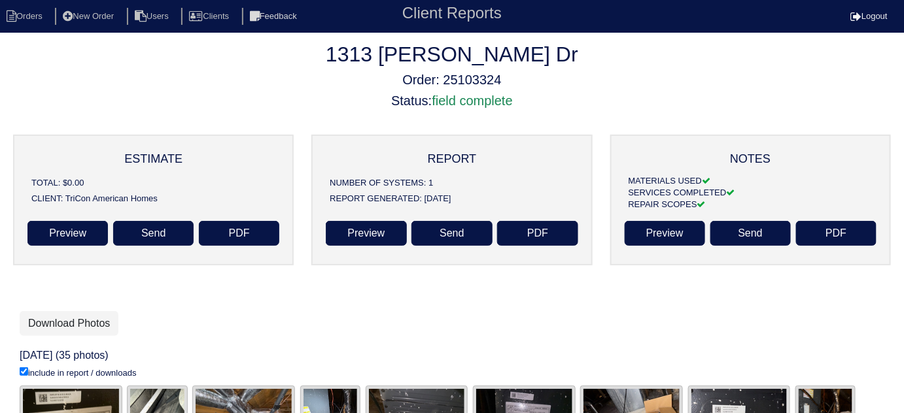
click at [78, 319] on link "Download Photos" at bounding box center [69, 323] width 99 height 25
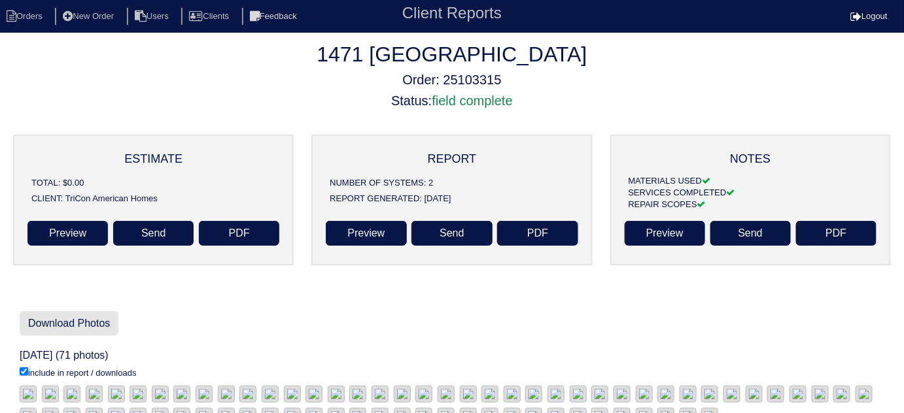
click at [84, 322] on link "Download Photos" at bounding box center [69, 323] width 99 height 25
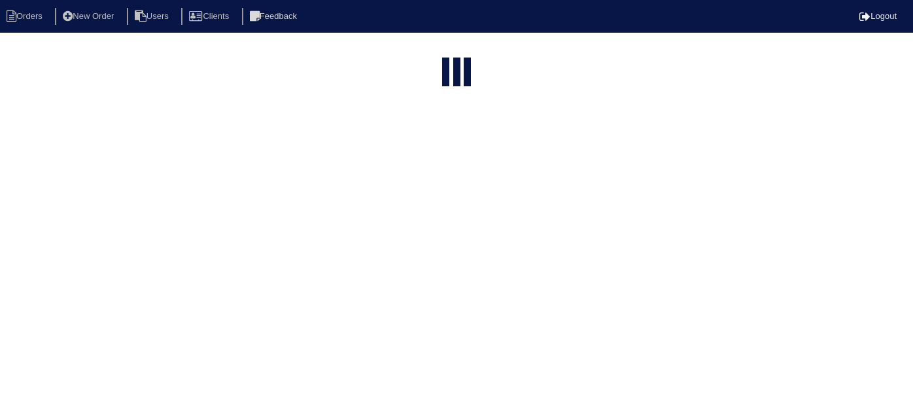
select select "15"
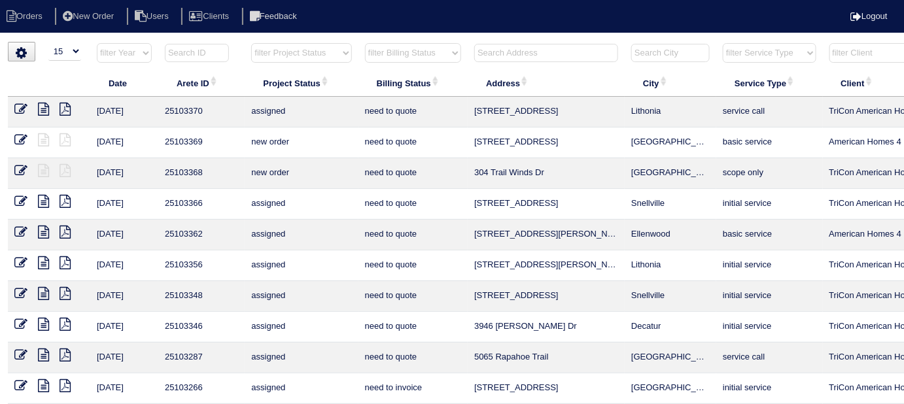
click at [512, 54] on input "text" at bounding box center [546, 53] width 144 height 18
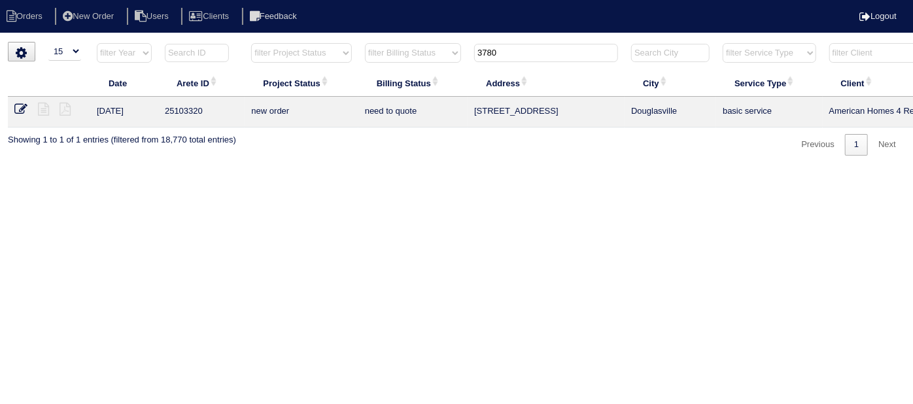
type input "3780"
click at [21, 107] on icon at bounding box center [20, 109] width 13 height 13
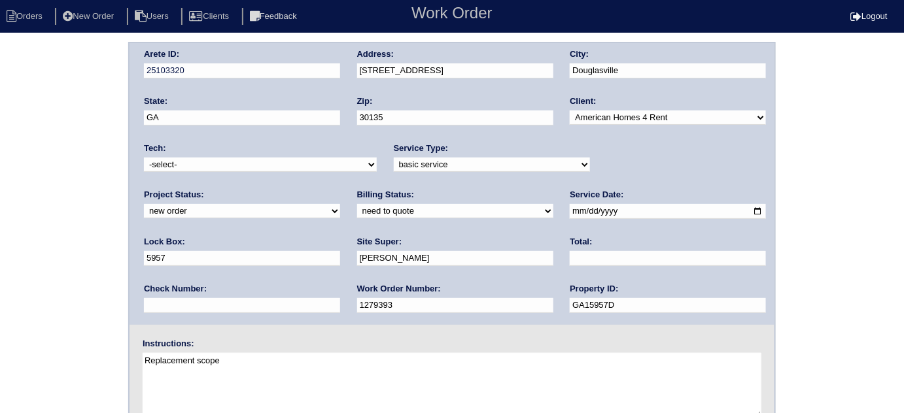
drag, startPoint x: 591, startPoint y: 162, endPoint x: 591, endPoint y: 170, distance: 8.5
click at [340, 204] on select "new order assigned in progress field complete need to schedule admin review arc…" at bounding box center [242, 211] width 196 height 14
select select "assigned"
click at [340, 204] on select "new order assigned in progress field complete need to schedule admin review arc…" at bounding box center [242, 211] width 196 height 14
click at [183, 167] on select "-select- [EMAIL_ADDRESS][DOMAIN_NAME] [EMAIL_ADDRESS][DOMAIN_NAME] [EMAIL_ADDRE…" at bounding box center [260, 165] width 233 height 14
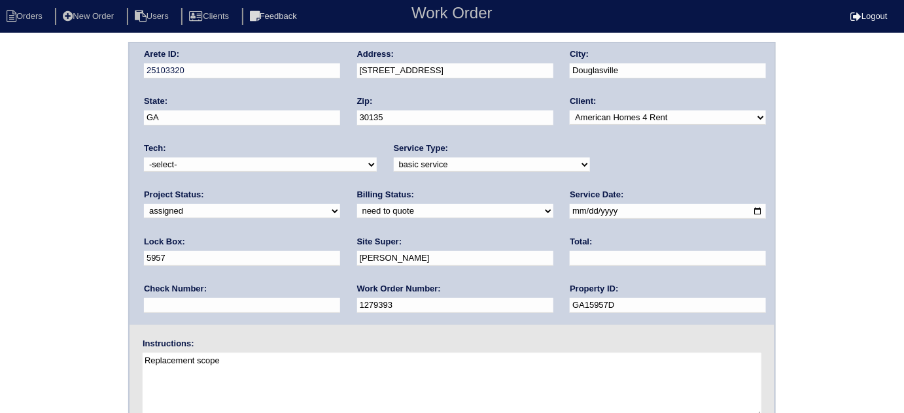
select select "75"
click at [144, 158] on select "-select- [EMAIL_ADDRESS][DOMAIN_NAME] [EMAIL_ADDRESS][DOMAIN_NAME] [EMAIL_ADDRE…" at bounding box center [260, 165] width 233 height 14
click at [1, 290] on div "Arete ID: 25103320 Address: [STREET_ADDRESS] City: [GEOGRAPHIC_DATA] State: [GE…" at bounding box center [452, 306] width 904 height 529
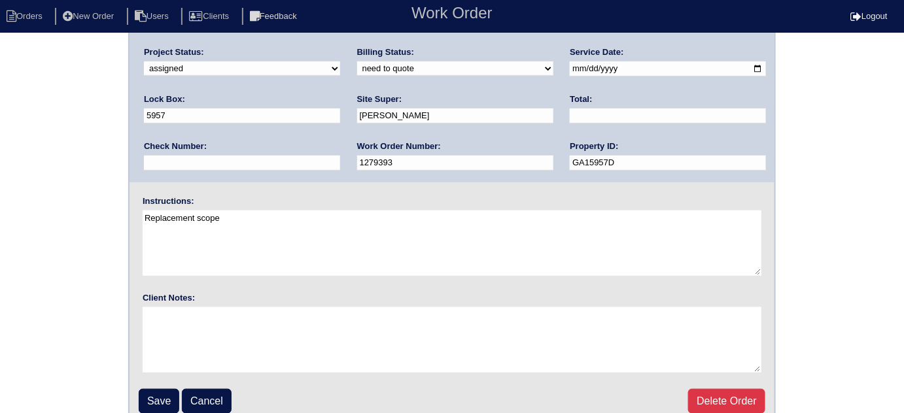
scroll to position [154, 0]
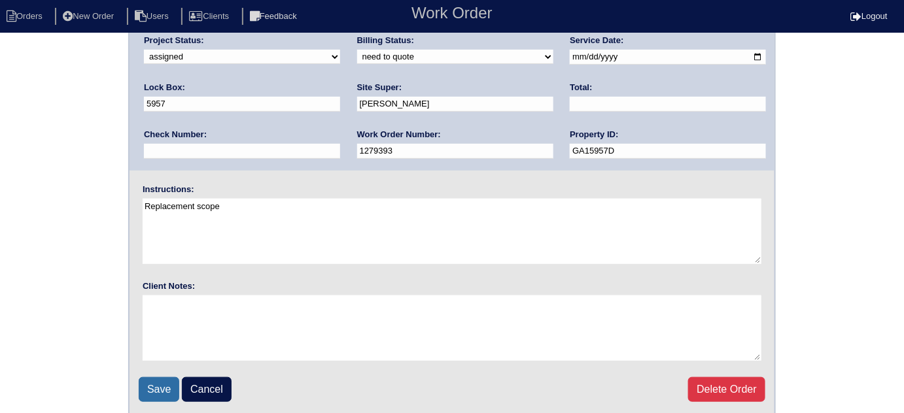
click at [147, 387] on input "Save" at bounding box center [159, 390] width 41 height 25
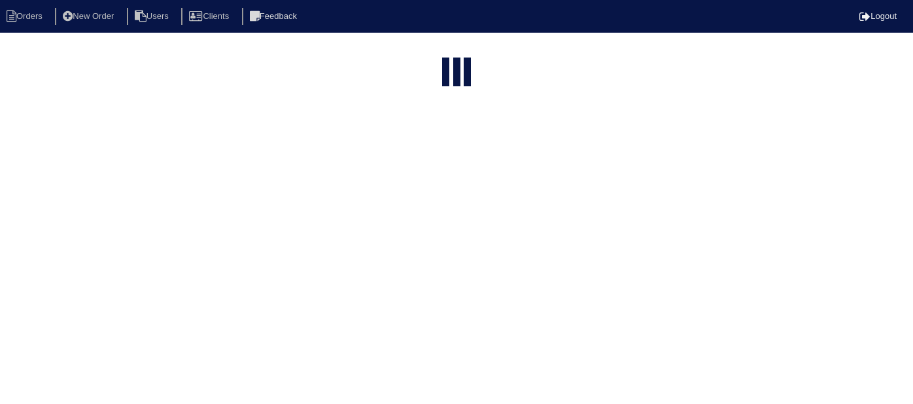
select select "15"
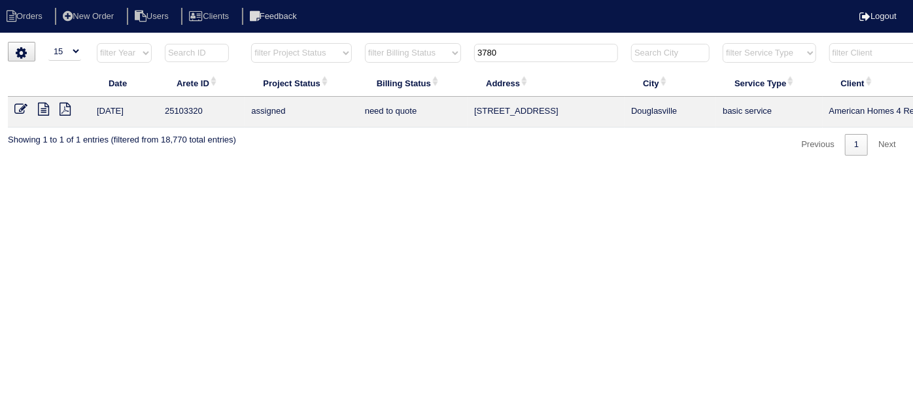
drag, startPoint x: 544, startPoint y: 58, endPoint x: 413, endPoint y: 22, distance: 134.9
click at [413, 42] on body "Orders New Order Users Clients Feedback Logout Orders New Order Users Clients M…" at bounding box center [456, 99] width 913 height 114
click at [550, 50] on input "3780" at bounding box center [546, 53] width 144 height 18
drag, startPoint x: 550, startPoint y: 50, endPoint x: 468, endPoint y: 56, distance: 82.6
click at [468, 56] on tr "filter Year -- Any Year -- 2025 2024 2023 2022 2021 2020 2019 filter Project St…" at bounding box center [575, 56] width 1134 height 27
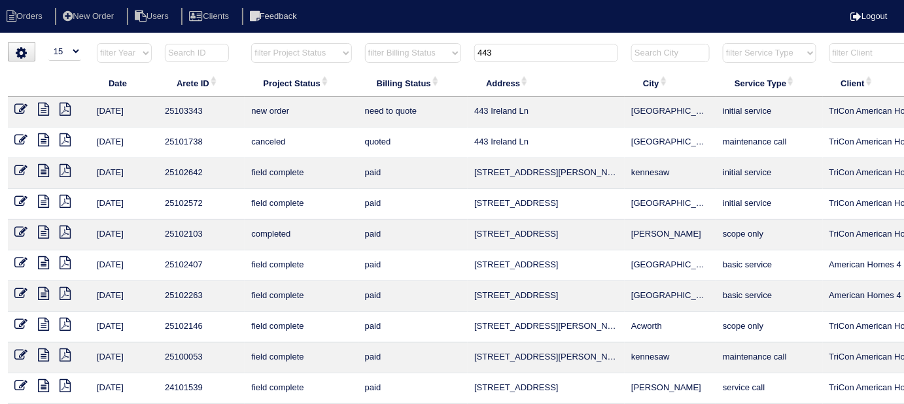
type input "443"
click at [22, 109] on icon at bounding box center [20, 109] width 13 height 13
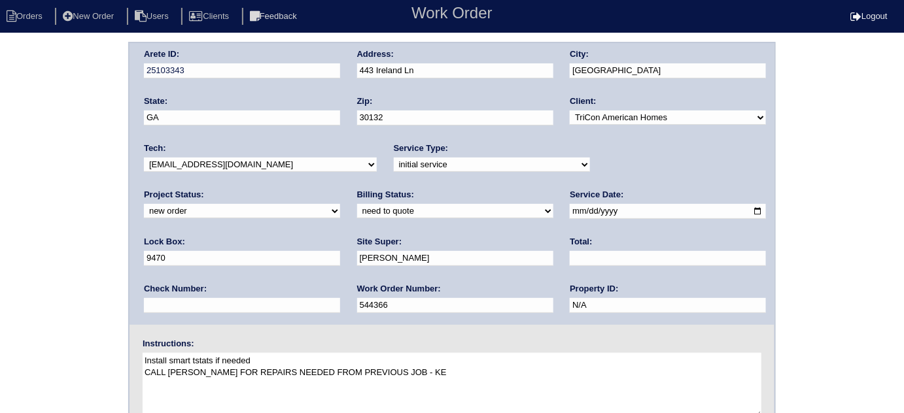
click at [357, 211] on select "need to quote quoted need to invoice invoiced paid warranty purchase order need…" at bounding box center [455, 211] width 196 height 14
click at [182, 158] on select "-select- [EMAIL_ADDRESS][DOMAIN_NAME] [EMAIL_ADDRESS][DOMAIN_NAME] [EMAIL_ADDRE…" at bounding box center [260, 165] width 233 height 14
select select "75"
click at [144, 158] on select "-select- [EMAIL_ADDRESS][DOMAIN_NAME] [EMAIL_ADDRESS][DOMAIN_NAME] [EMAIL_ADDRE…" at bounding box center [260, 165] width 233 height 14
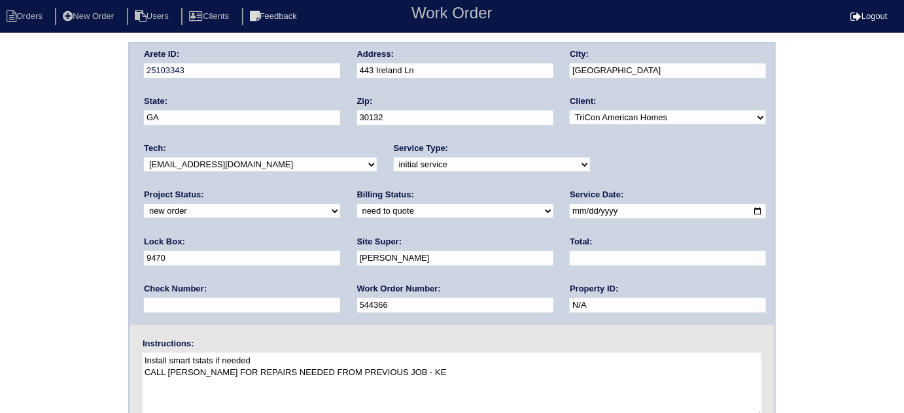
click at [340, 204] on select "new order assigned in progress field complete need to schedule admin review arc…" at bounding box center [242, 211] width 196 height 14
select select "assigned"
click at [340, 204] on select "new order assigned in progress field complete need to schedule admin review arc…" at bounding box center [242, 211] width 196 height 14
click at [0, 214] on div "Arete ID: 25103343 Address: [STREET_ADDRESS] City: [GEOGRAPHIC_DATA] State: [GE…" at bounding box center [452, 306] width 904 height 529
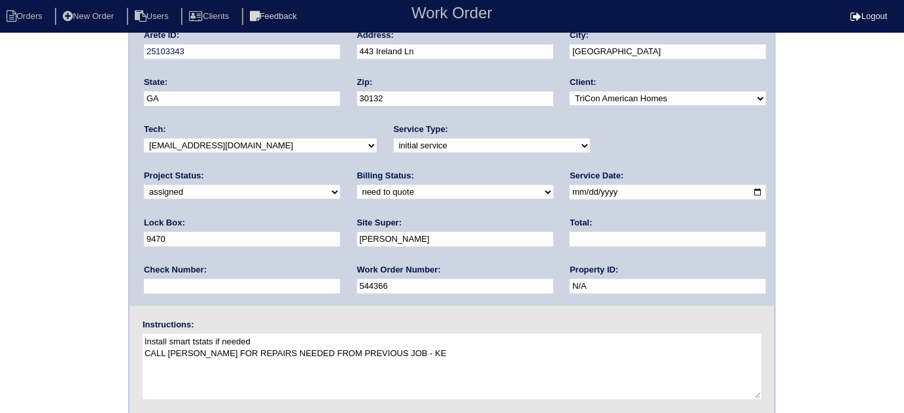
scroll to position [154, 0]
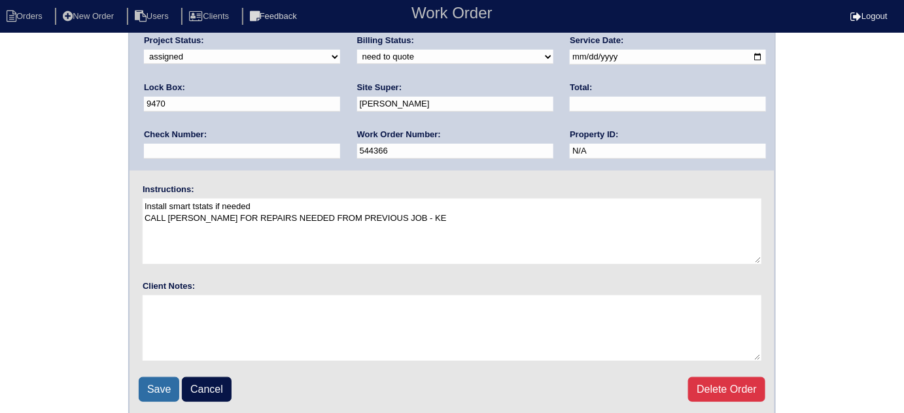
click at [167, 381] on input "Save" at bounding box center [159, 390] width 41 height 25
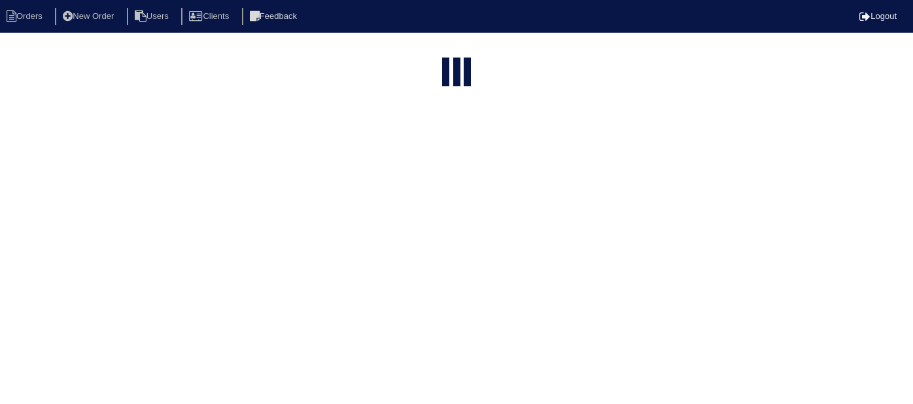
select select "15"
type input "443"
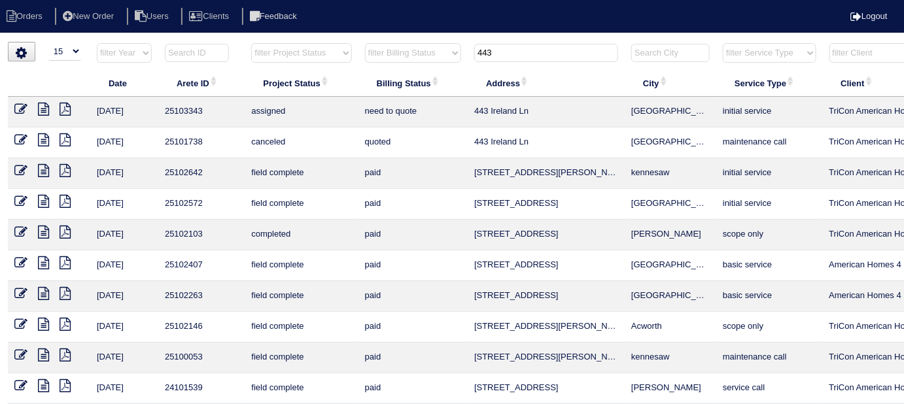
click at [41, 141] on icon at bounding box center [43, 139] width 11 height 13
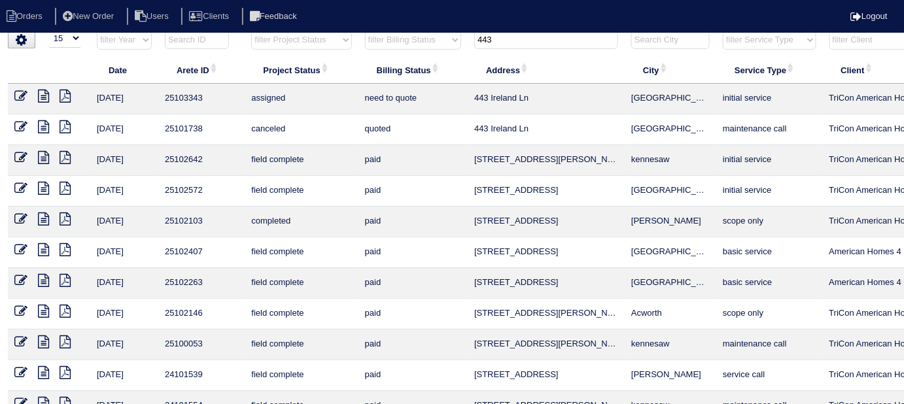
click at [22, 94] on icon at bounding box center [20, 96] width 13 height 13
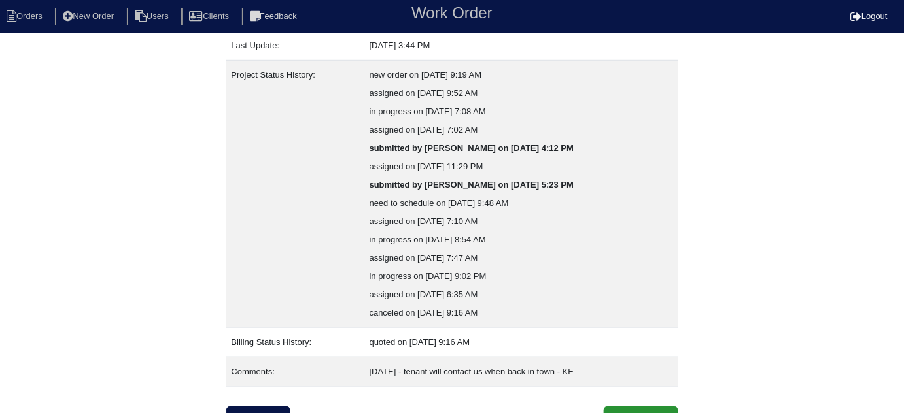
scroll to position [291, 0]
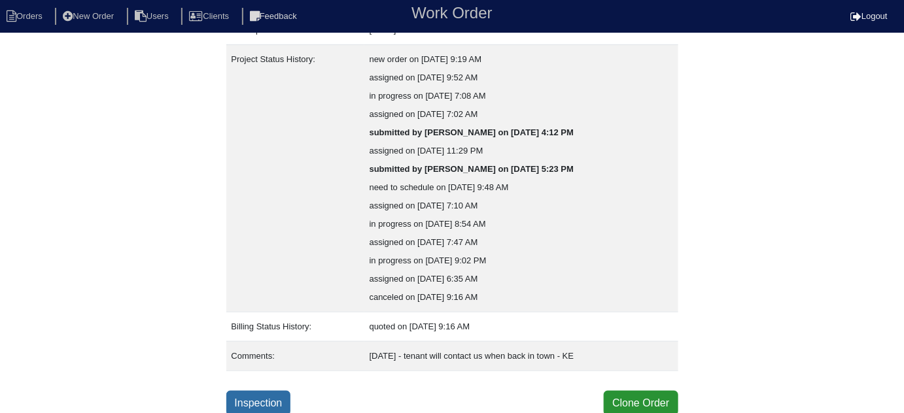
click at [272, 395] on link "Inspection" at bounding box center [258, 403] width 65 height 25
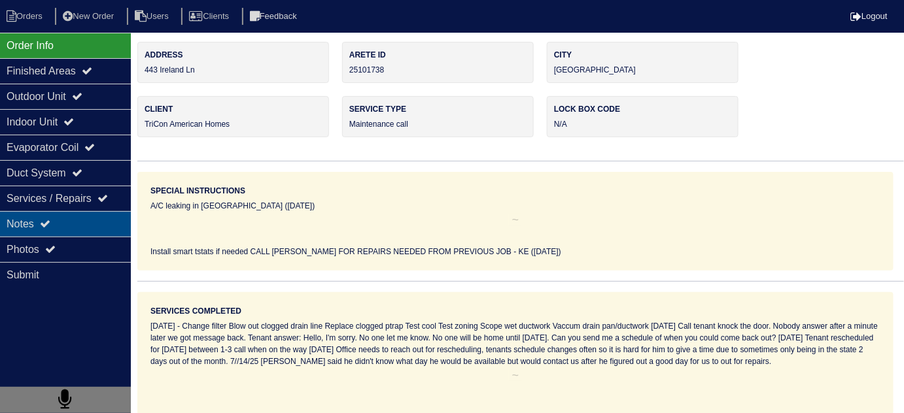
click at [63, 219] on div "Notes" at bounding box center [65, 224] width 131 height 26
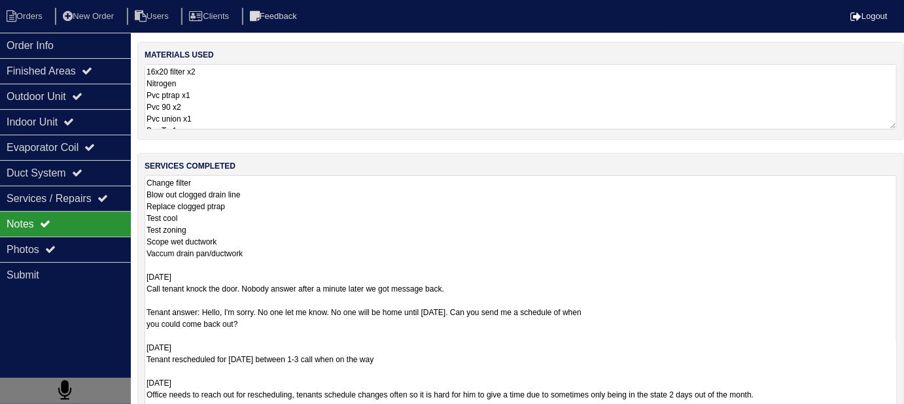
click at [511, 209] on textarea "Change filter Blow out clogged drain line Replace clogged ptrap Test cool Test …" at bounding box center [521, 306] width 752 height 262
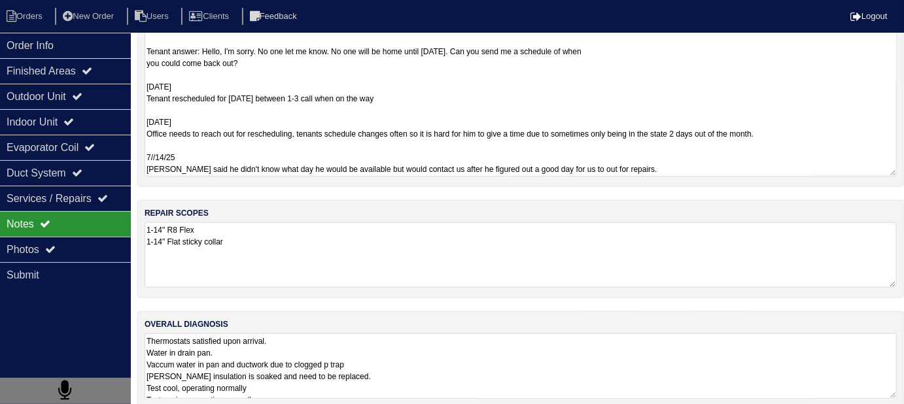
scroll to position [275, 0]
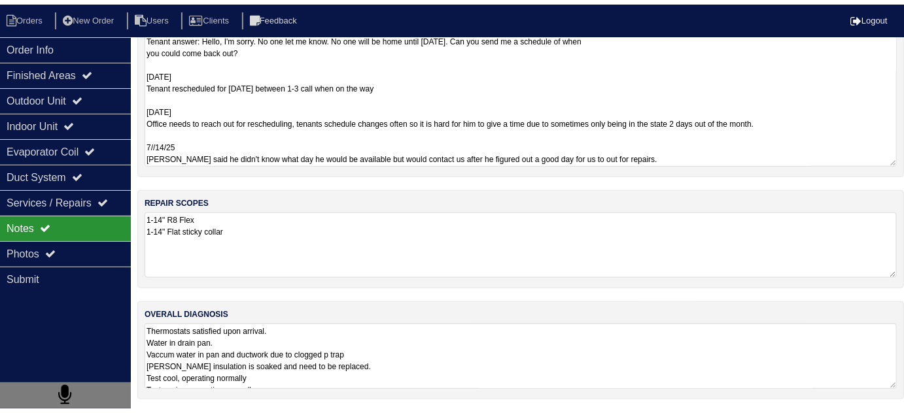
scroll to position [291, 0]
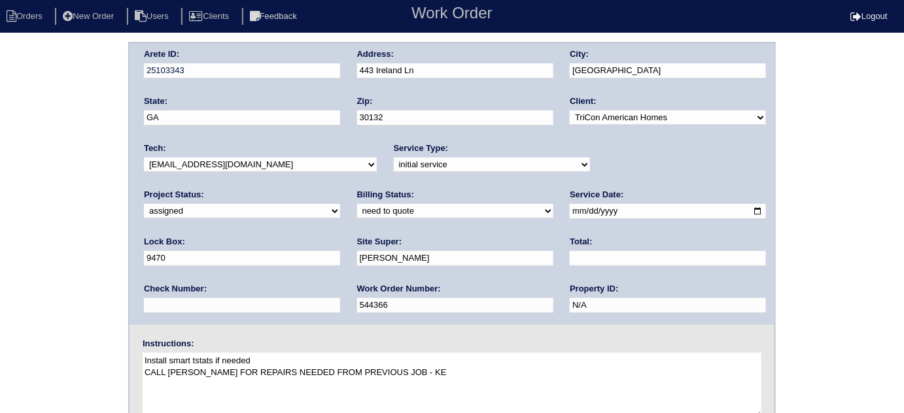
click at [519, 345] on div "Instructions: Install smart tstats if needed CALL [PERSON_NAME] FOR REPAIRS NEE…" at bounding box center [452, 380] width 645 height 84
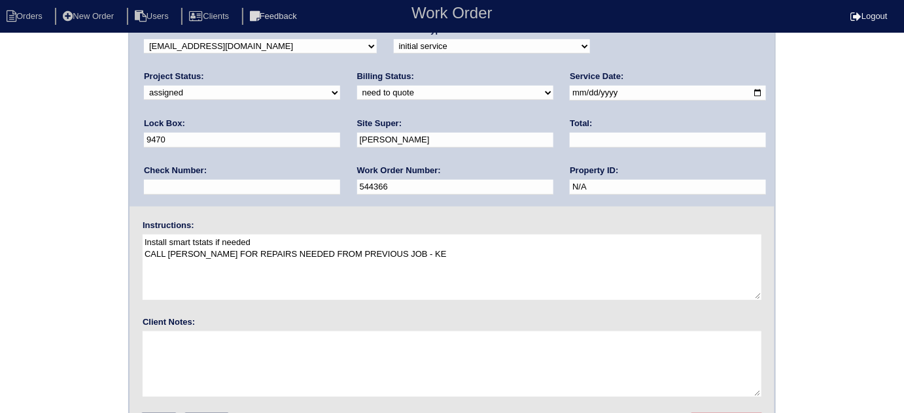
click at [0, 272] on div "Arete ID: 25103343 Address: [STREET_ADDRESS] City: [GEOGRAPHIC_DATA] State: [GE…" at bounding box center [452, 187] width 904 height 529
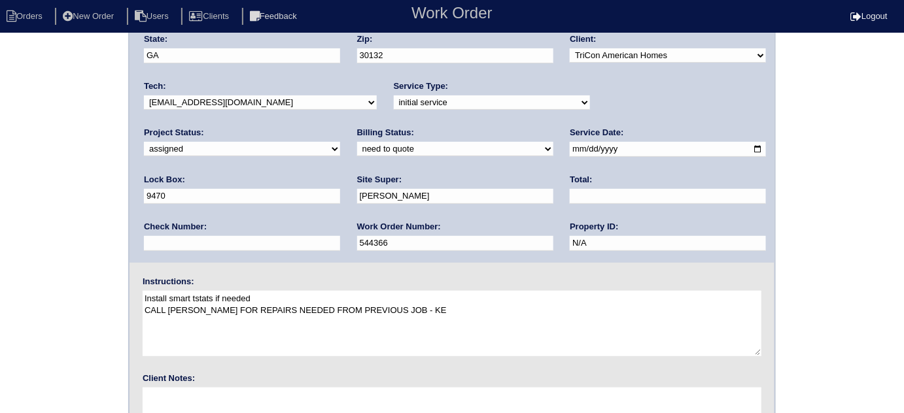
scroll to position [154, 0]
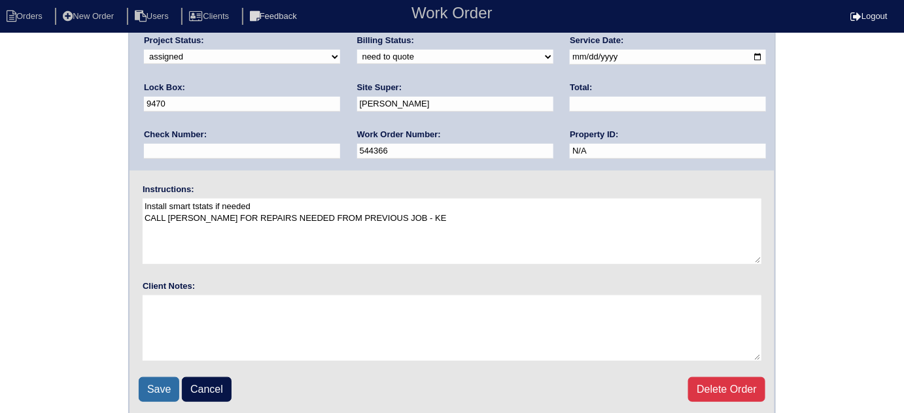
click at [167, 385] on input "Save" at bounding box center [159, 390] width 41 height 25
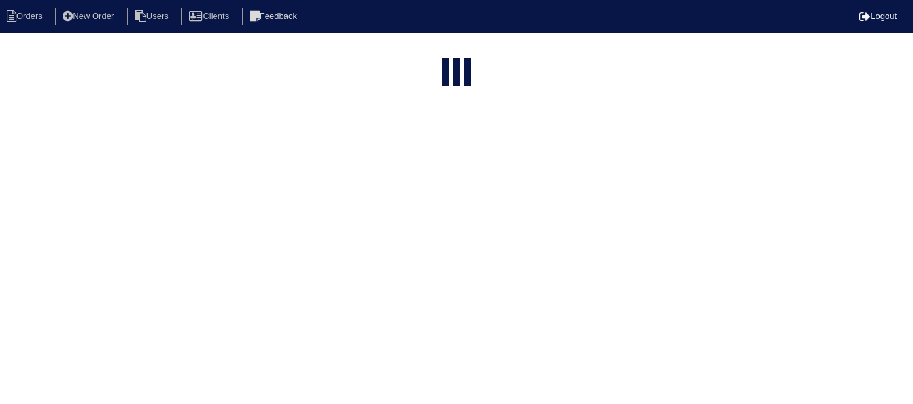
select select "15"
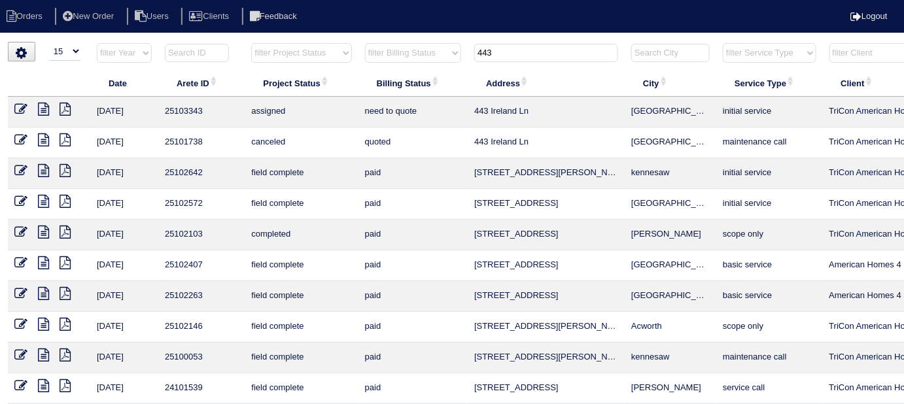
drag, startPoint x: 499, startPoint y: 48, endPoint x: 405, endPoint y: 4, distance: 103.6
click at [442, 36] on html "Orders New Order Users Clients Feedback Logout Orders New Order Users Clients M…" at bounding box center [452, 299] width 904 height 599
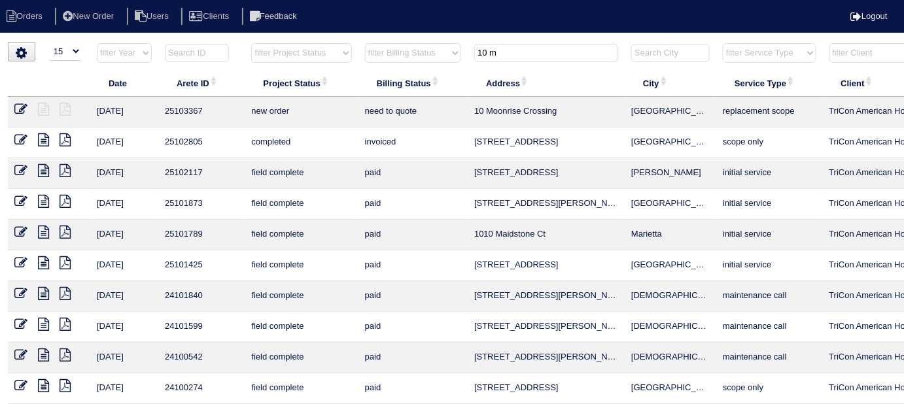
type input "10 m"
drag, startPoint x: 14, startPoint y: 109, endPoint x: 54, endPoint y: 102, distance: 40.6
click at [14, 109] on icon at bounding box center [20, 109] width 13 height 13
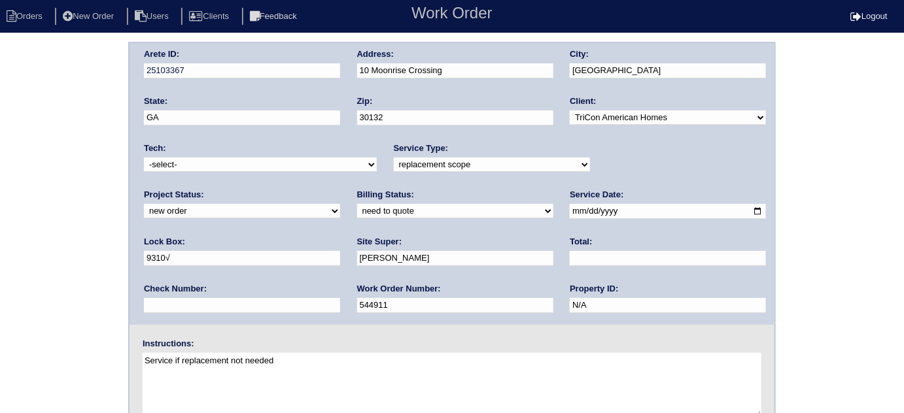
click at [340, 204] on select "new order assigned in progress field complete need to schedule admin review arc…" at bounding box center [242, 211] width 196 height 14
select select "assigned"
click at [340, 204] on select "new order assigned in progress field complete need to schedule admin review arc…" at bounding box center [242, 211] width 196 height 14
click at [226, 167] on select "-select- [EMAIL_ADDRESS][DOMAIN_NAME] [EMAIL_ADDRESS][DOMAIN_NAME] [EMAIL_ADDRE…" at bounding box center [260, 165] width 233 height 14
select select "75"
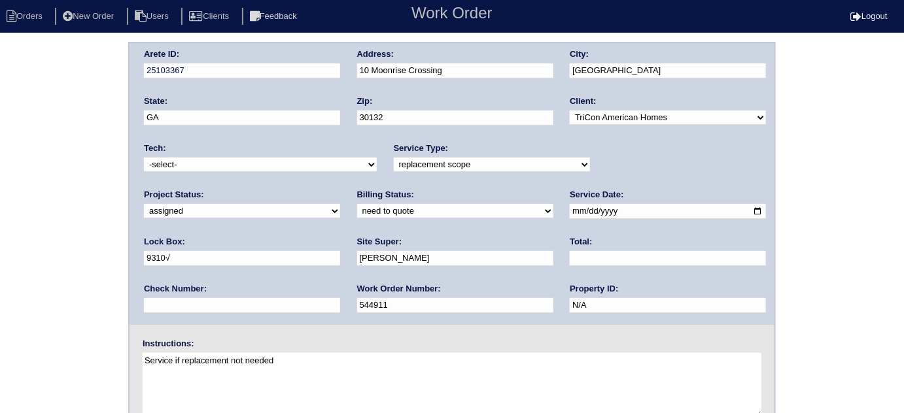
click at [144, 158] on select "-select- [EMAIL_ADDRESS][DOMAIN_NAME] [EMAIL_ADDRESS][DOMAIN_NAME] [EMAIL_ADDRE…" at bounding box center [260, 165] width 233 height 14
click at [43, 316] on div "Arete ID: 25103367 Address: 10 [GEOGRAPHIC_DATA] City: [GEOGRAPHIC_DATA] State:…" at bounding box center [452, 306] width 904 height 529
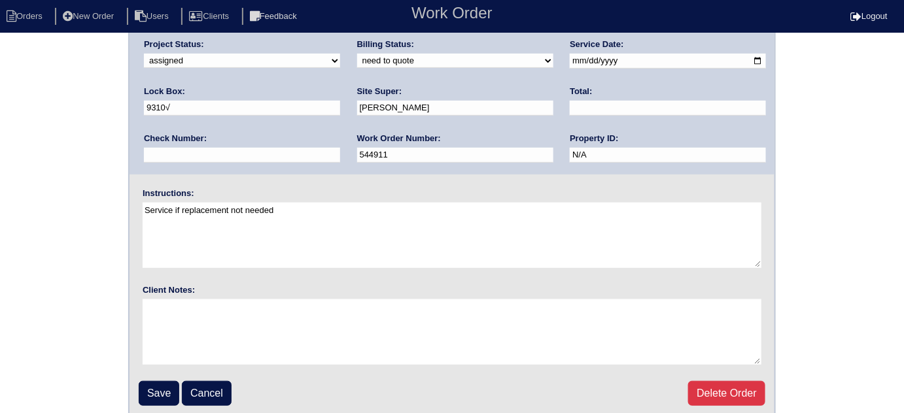
scroll to position [154, 0]
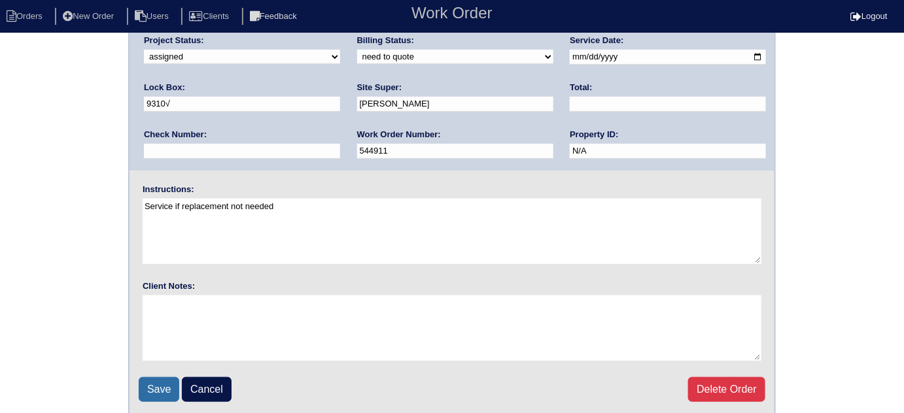
click at [157, 389] on input "Save" at bounding box center [159, 390] width 41 height 25
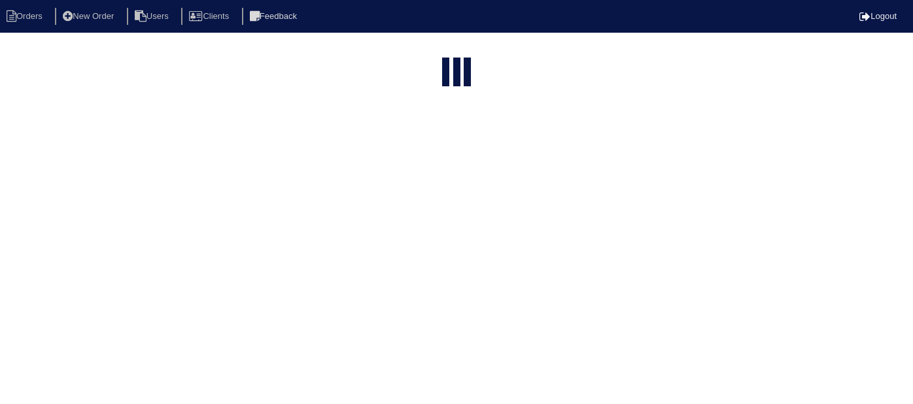
select select "15"
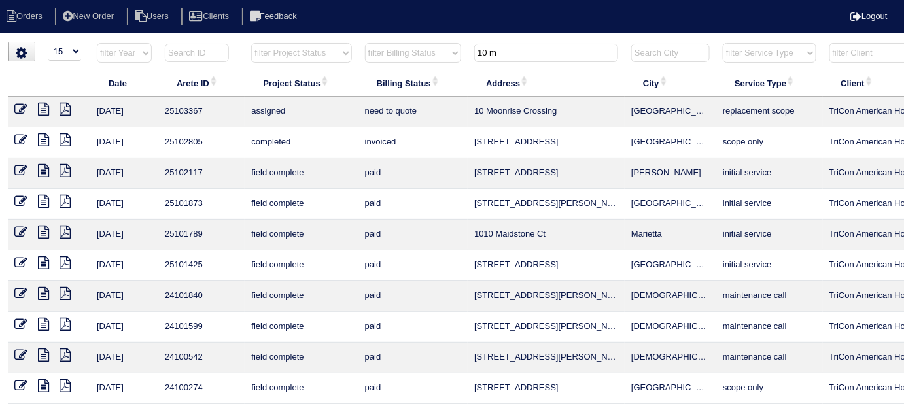
drag, startPoint x: 525, startPoint y: 58, endPoint x: 504, endPoint y: 54, distance: 20.8
click at [513, 55] on input "10 m" at bounding box center [546, 53] width 144 height 18
type input "10"
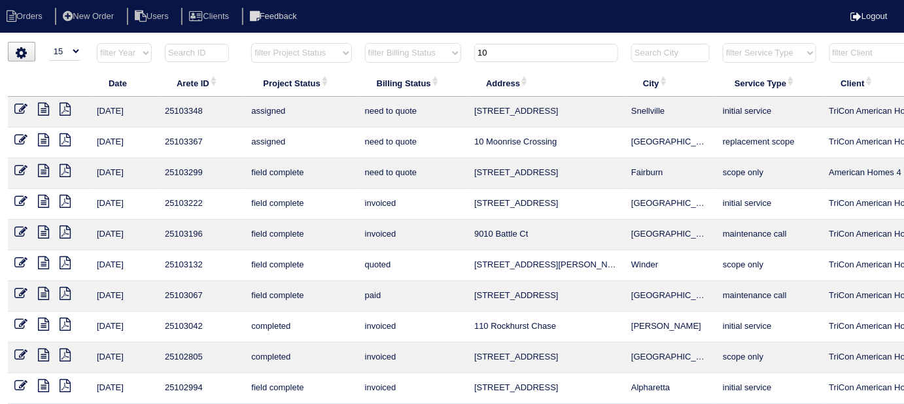
click at [509, 60] on input "10" at bounding box center [546, 53] width 144 height 18
drag, startPoint x: 507, startPoint y: 59, endPoint x: 445, endPoint y: 57, distance: 62.2
click at [445, 57] on tr "filter Year -- Any Year -- 2025 2024 2023 2022 2021 2020 2019 filter Project St…" at bounding box center [575, 56] width 1134 height 27
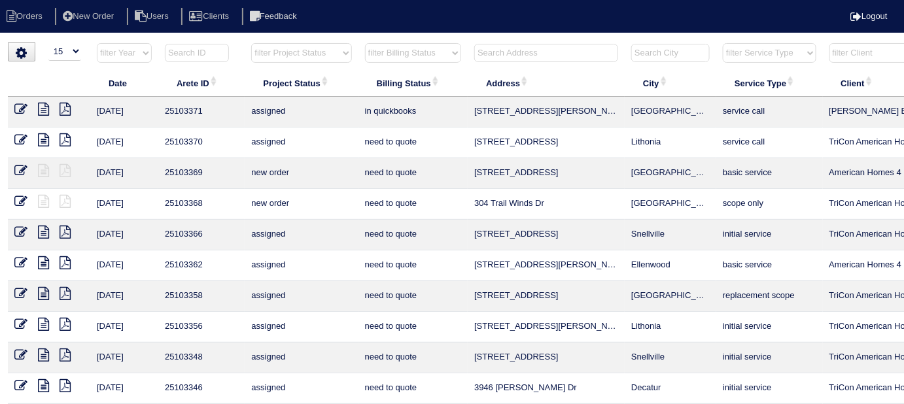
click at [323, 52] on select "filter Project Status -- Any Project Status -- new order assigned in progress f…" at bounding box center [301, 53] width 100 height 20
click at [251, 43] on select "filter Project Status -- Any Project Status -- new order assigned in progress f…" at bounding box center [301, 53] width 100 height 20
select select "field complete"
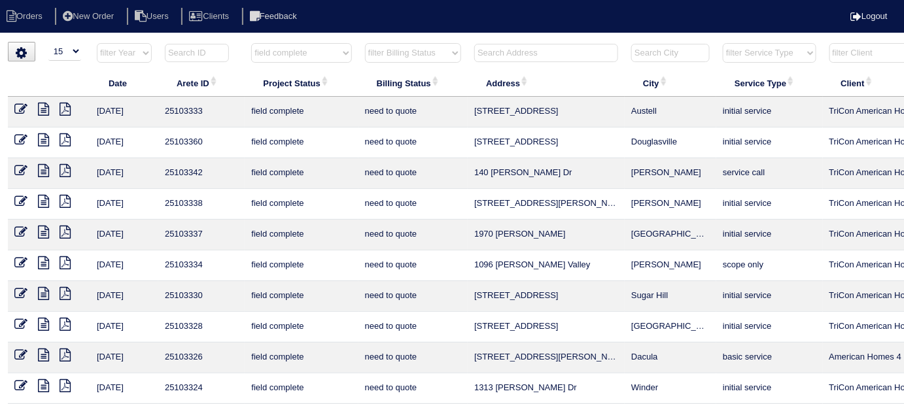
click at [389, 54] on select "filter Billing Status -- Any Billing Status -- need to quote quoted need to inv…" at bounding box center [413, 53] width 96 height 20
select select "need to quote"
click at [365, 43] on select "filter Billing Status -- Any Billing Status -- need to quote quoted need to inv…" at bounding box center [413, 53] width 96 height 20
select select "field complete"
select select "need to quote"
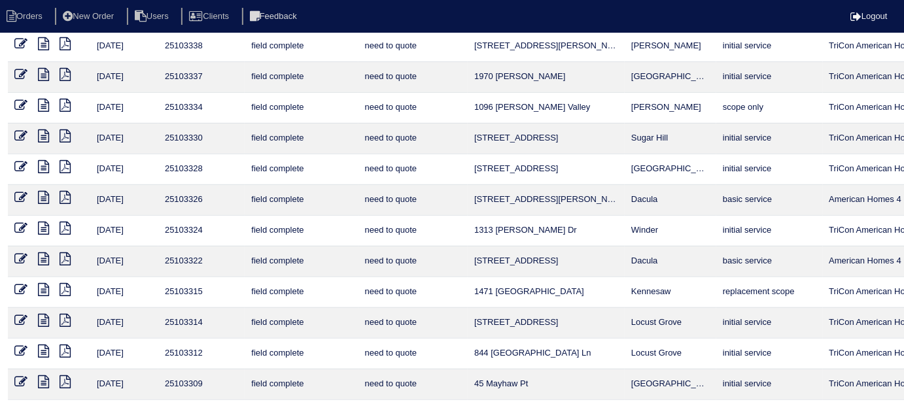
scroll to position [190, 0]
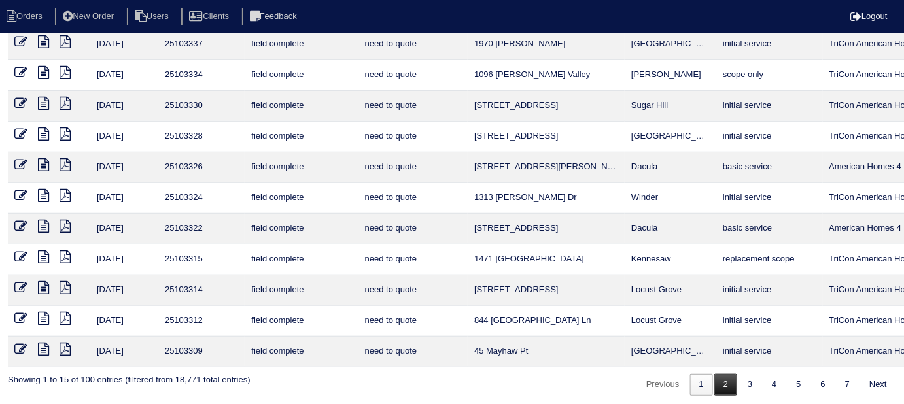
click at [724, 374] on link "2" at bounding box center [725, 385] width 23 height 22
select select "field complete"
select select "need to quote"
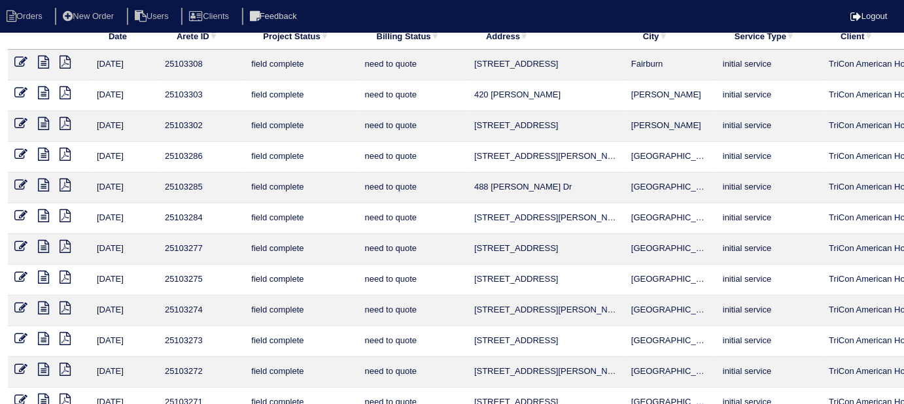
scroll to position [0, 0]
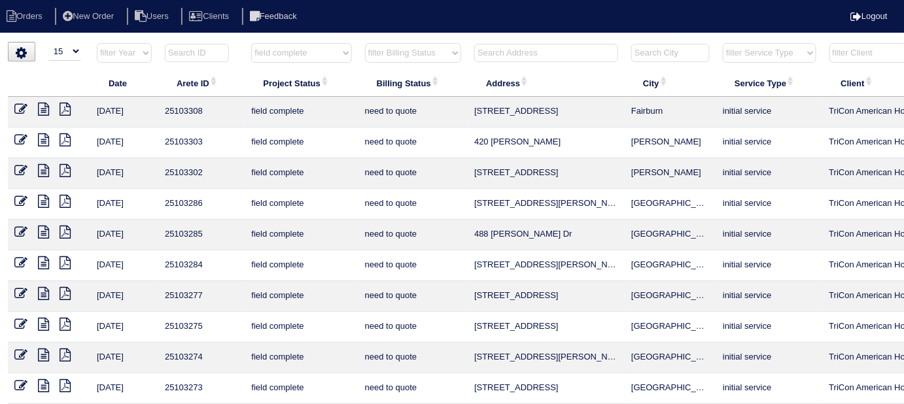
click at [62, 107] on icon at bounding box center [65, 109] width 11 height 13
click at [65, 137] on icon at bounding box center [65, 139] width 11 height 13
click at [266, 48] on select "filter Project Status -- Any Project Status -- new order assigned in progress f…" at bounding box center [301, 53] width 100 height 20
select select
click at [251, 43] on select "filter Project Status -- Any Project Status -- new order assigned in progress f…" at bounding box center [301, 53] width 100 height 20
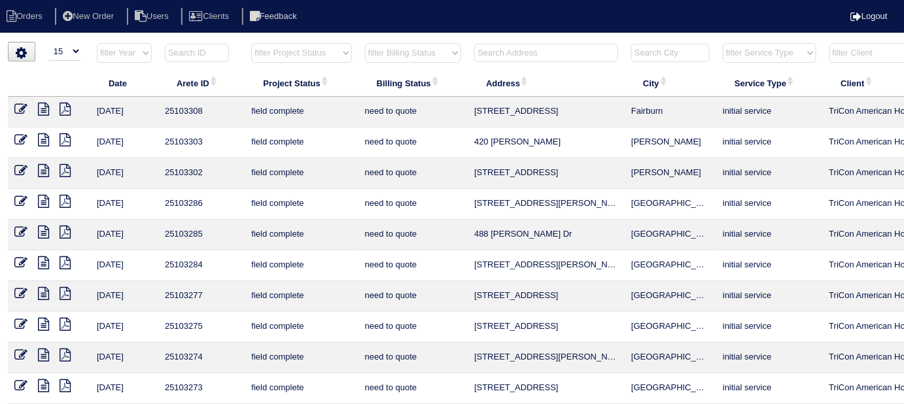
select select "need to quote"
click at [377, 48] on select "filter Billing Status -- Any Billing Status -- need to quote quoted need to inv…" at bounding box center [413, 53] width 96 height 20
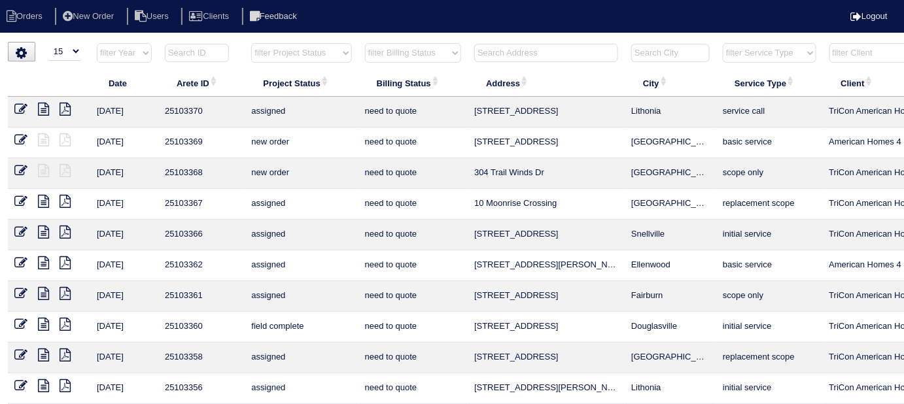
select select
click at [365, 43] on select "filter Billing Status -- Any Billing Status -- need to quote quoted need to inv…" at bounding box center [413, 53] width 96 height 20
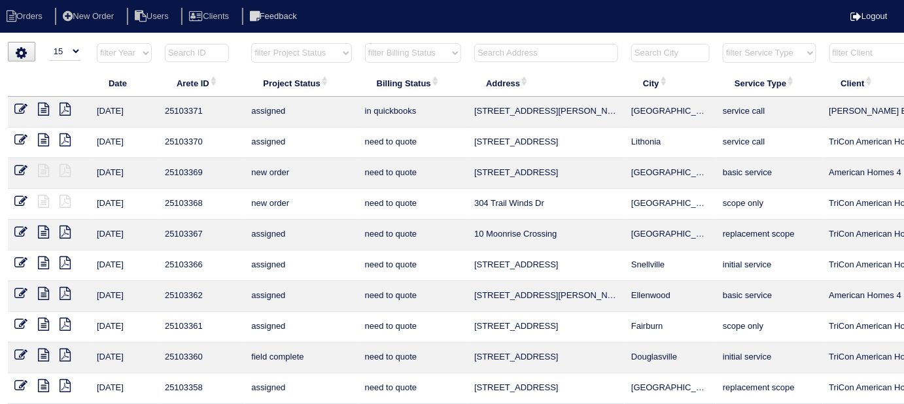
click at [480, 58] on input "text" at bounding box center [546, 53] width 144 height 18
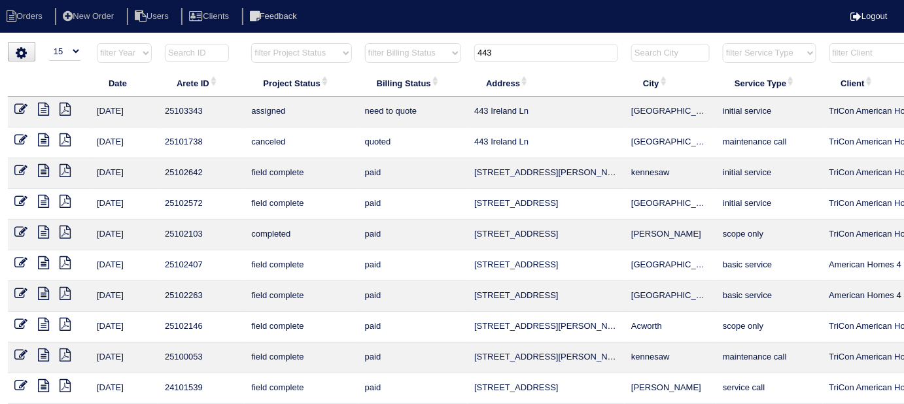
type input "443"
click at [43, 134] on icon at bounding box center [43, 139] width 11 height 13
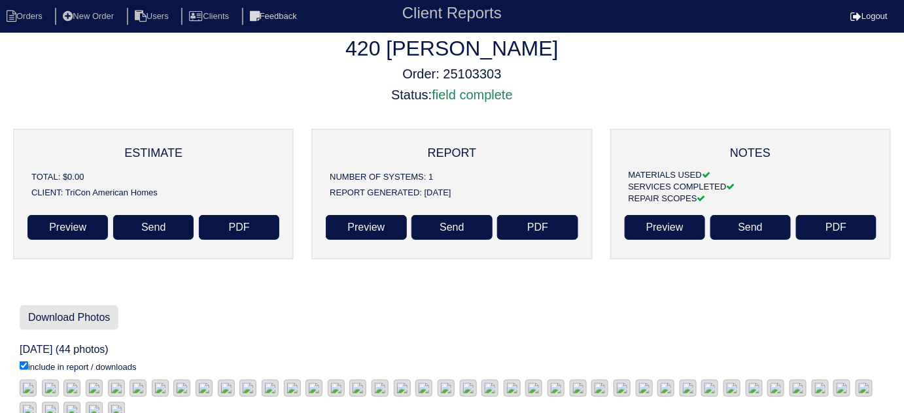
scroll to position [8, 0]
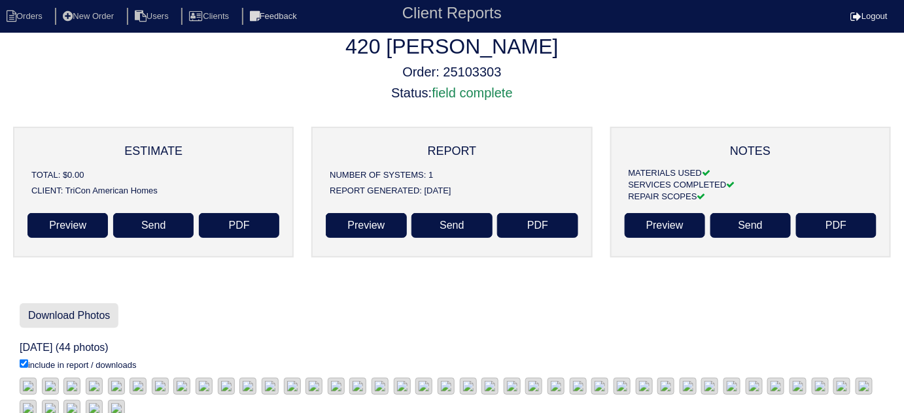
click at [105, 317] on link "Download Photos" at bounding box center [69, 316] width 99 height 25
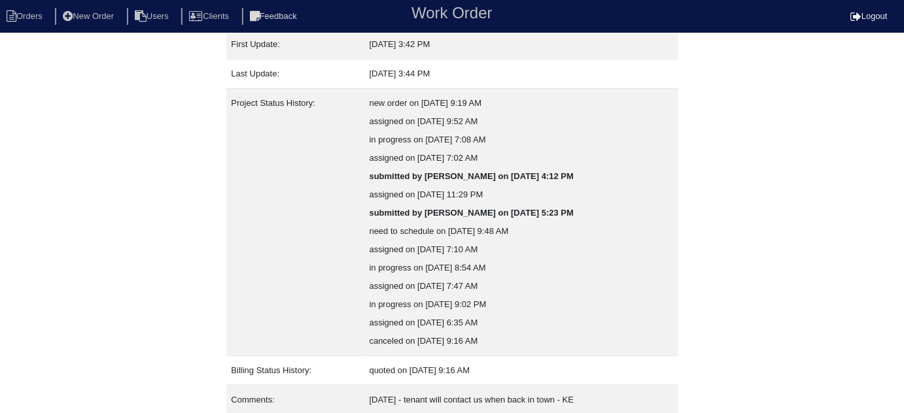
scroll to position [291, 0]
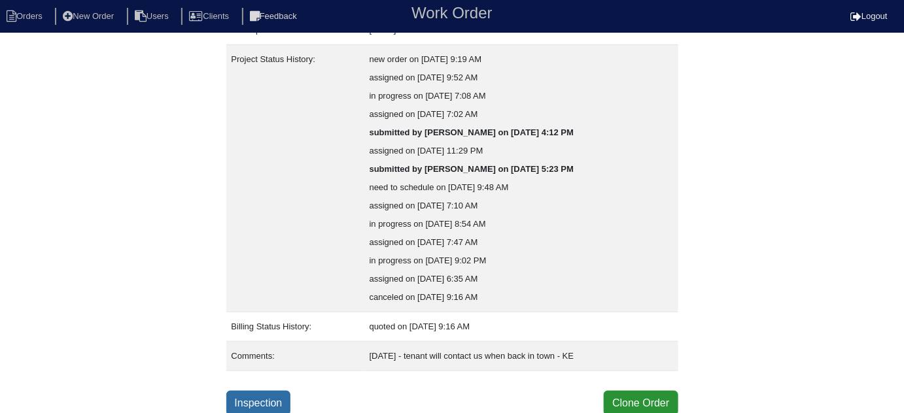
click at [270, 400] on link "Inspection" at bounding box center [258, 403] width 65 height 25
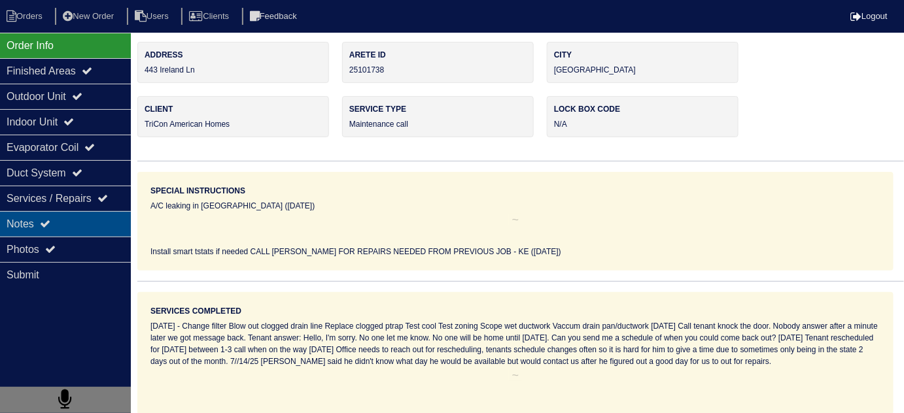
click at [64, 225] on div "Notes" at bounding box center [65, 224] width 131 height 26
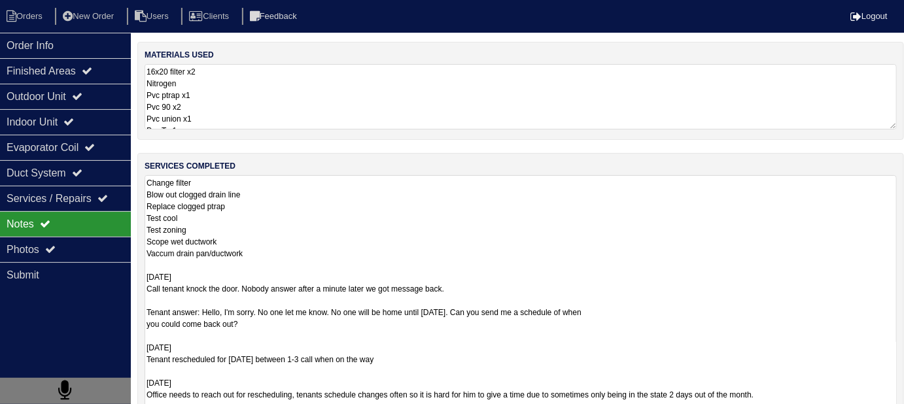
click at [340, 214] on textarea "Change filter Blow out clogged drain line Replace clogged ptrap Test cool Test …" at bounding box center [521, 306] width 752 height 262
click at [383, 109] on textarea "16x20 filter x2 Nitrogen Pvc ptrap x1 Pvc 90 x2 Pvc union x1 Pvc T x1" at bounding box center [521, 96] width 752 height 65
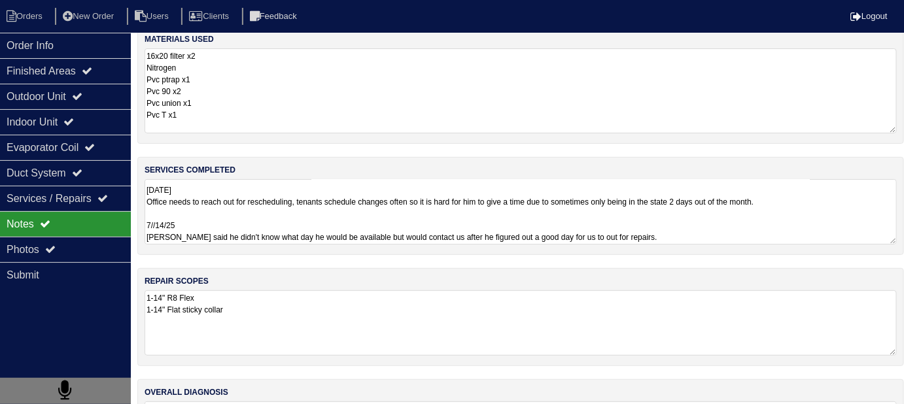
click at [408, 290] on textarea "1-14" R8 Flex 1-14" Flat sticky collar" at bounding box center [521, 322] width 752 height 65
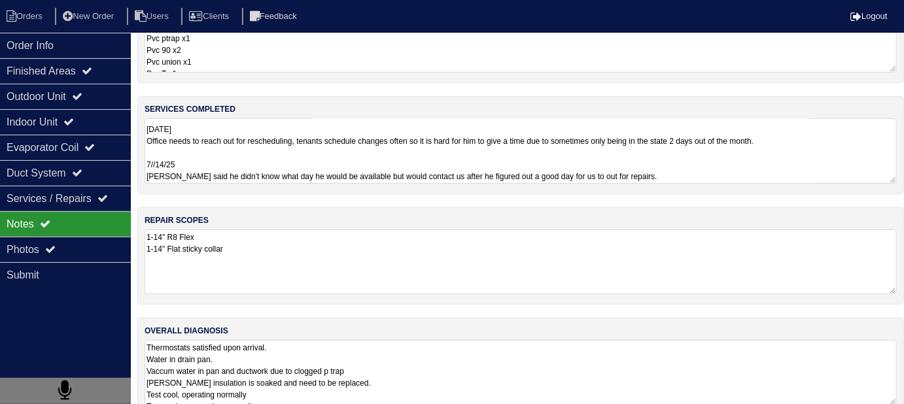
scroll to position [64, 0]
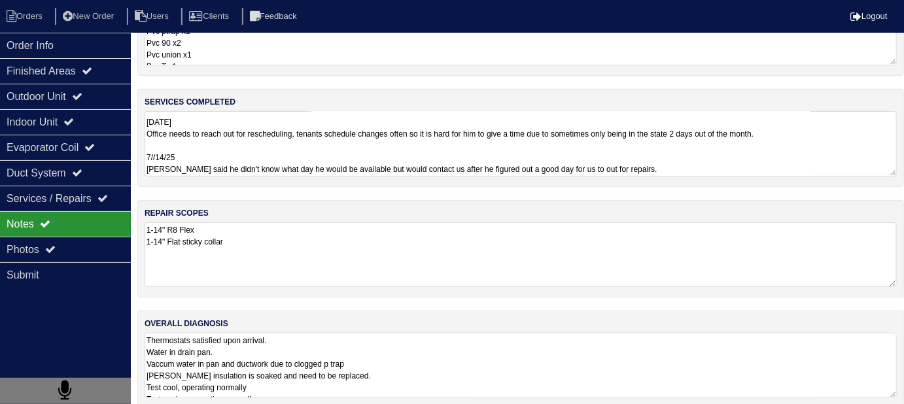
click at [715, 164] on textarea "Change filter Blow out clogged drain line Replace clogged ptrap Test cool Test …" at bounding box center [521, 143] width 752 height 65
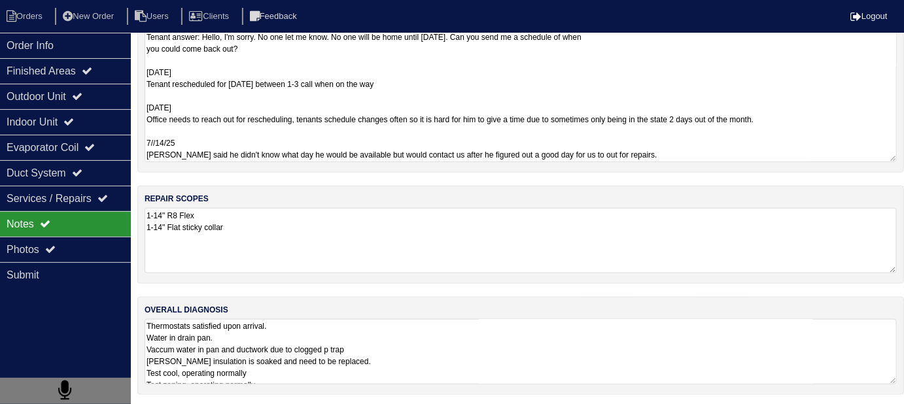
scroll to position [1, 0]
click at [451, 358] on textarea "Thermostats satisfied upon arrival. Water in drain pan. Vaccum water in pan and…" at bounding box center [521, 351] width 752 height 65
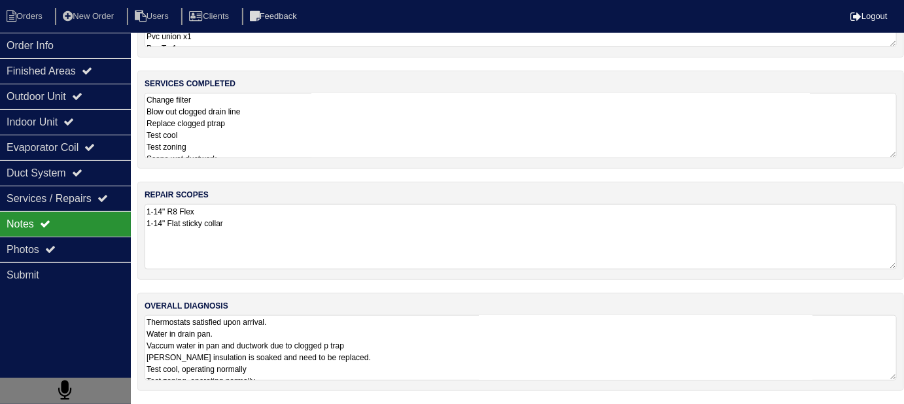
scroll to position [79, 0]
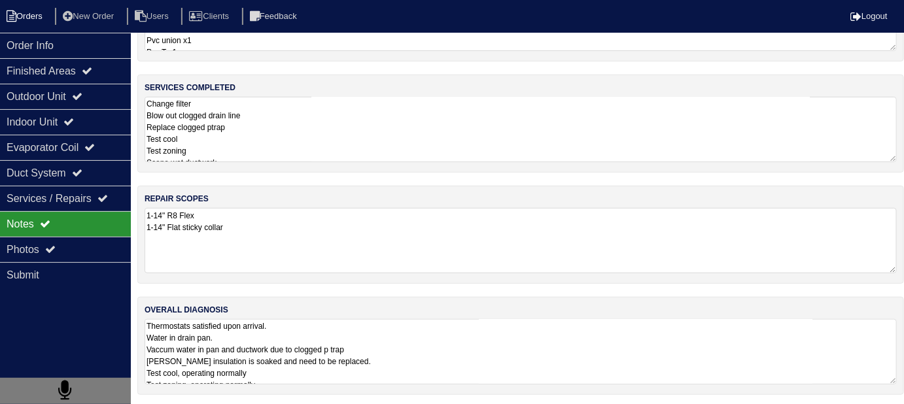
click at [39, 22] on li "Orders" at bounding box center [26, 17] width 53 height 18
select select "15"
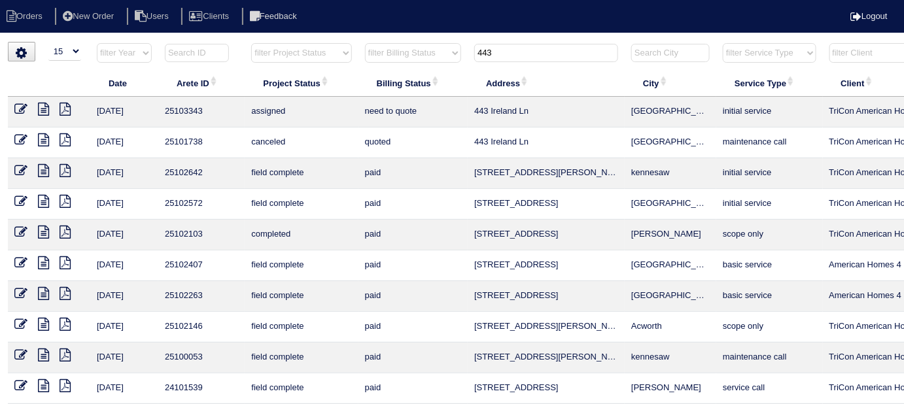
drag, startPoint x: 508, startPoint y: 52, endPoint x: 391, endPoint y: 61, distance: 117.4
click at [504, 52] on input "443" at bounding box center [546, 53] width 144 height 18
type input "4"
drag, startPoint x: 281, startPoint y: 51, endPoint x: 280, endPoint y: 61, distance: 9.9
click at [281, 51] on select "filter Project Status -- Any Project Status -- new order assigned in progress f…" at bounding box center [301, 53] width 100 height 20
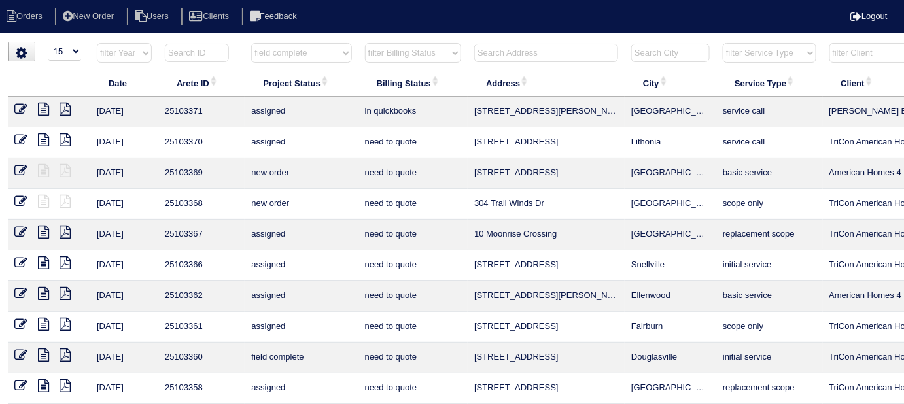
click at [251, 43] on select "filter Project Status -- Any Project Status -- new order assigned in progress f…" at bounding box center [301, 53] width 100 height 20
select select "field complete"
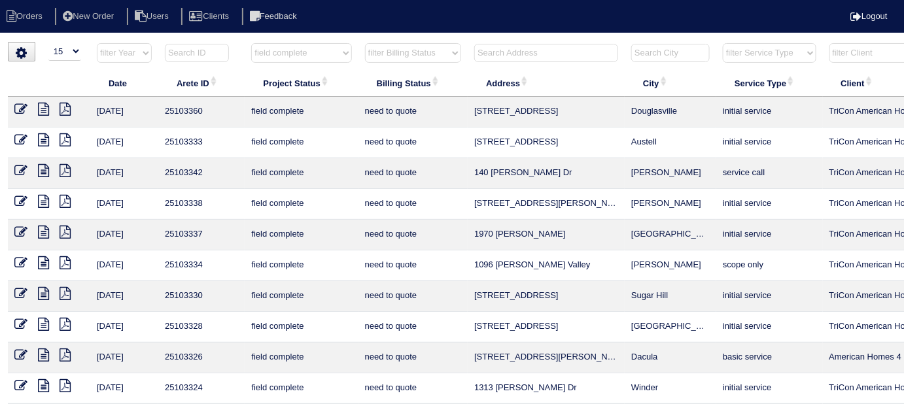
click at [406, 59] on select "filter Billing Status -- Any Billing Status -- need to quote quoted need to inv…" at bounding box center [413, 53] width 96 height 20
select select "need to quote"
click at [365, 43] on select "filter Billing Status -- Any Billing Status -- need to quote quoted need to inv…" at bounding box center [413, 53] width 96 height 20
select select "field complete"
select select "need to quote"
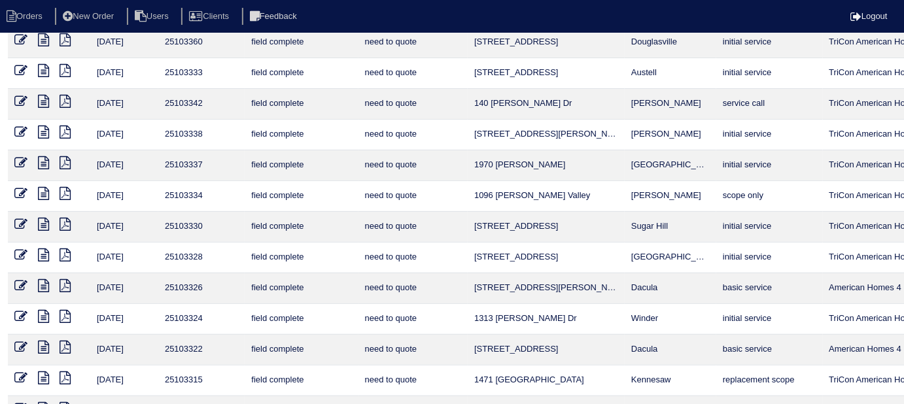
scroll to position [190, 0]
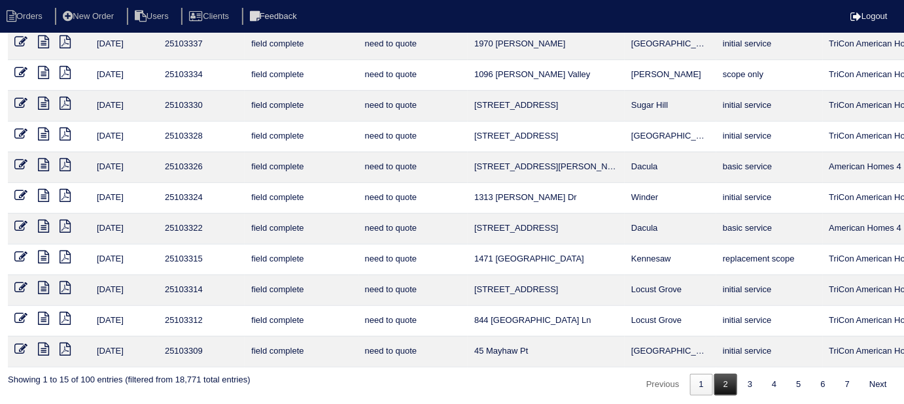
drag, startPoint x: 733, startPoint y: 374, endPoint x: 709, endPoint y: 338, distance: 43.4
click at [732, 374] on link "2" at bounding box center [725, 385] width 23 height 22
select select "field complete"
select select "need to quote"
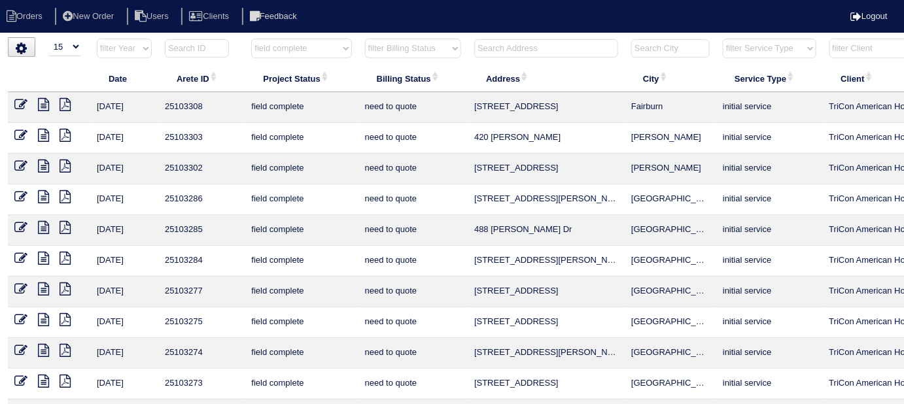
scroll to position [0, 0]
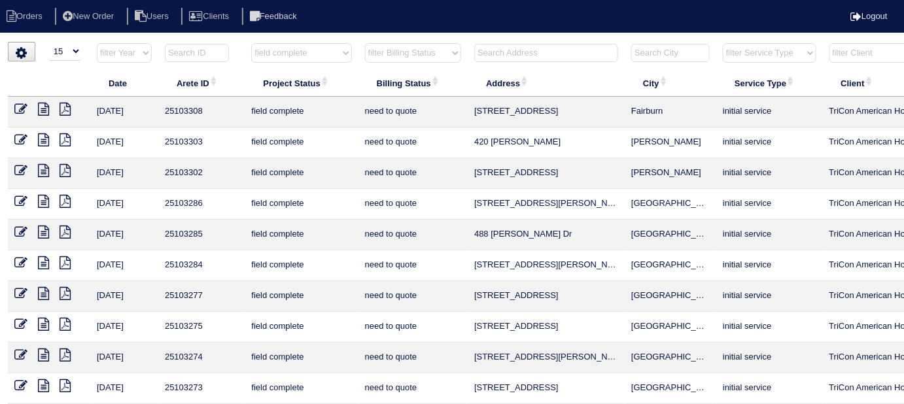
click at [68, 168] on icon at bounding box center [65, 170] width 11 height 13
click at [307, 44] on select "filter Project Status -- Any Project Status -- new order assigned in progress f…" at bounding box center [301, 53] width 100 height 20
click at [306, 52] on select "filter Project Status -- Any Project Status -- new order assigned in progress f…" at bounding box center [301, 53] width 100 height 20
select select
click at [251, 43] on select "filter Project Status -- Any Project Status -- new order assigned in progress f…" at bounding box center [301, 53] width 100 height 20
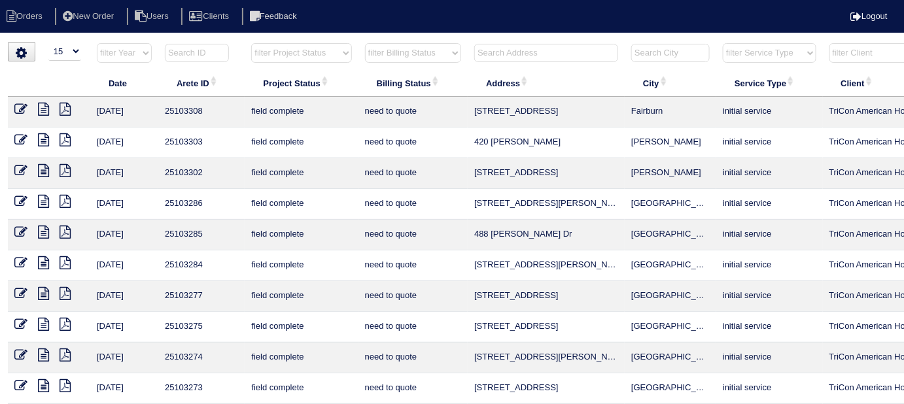
select select "need to quote"
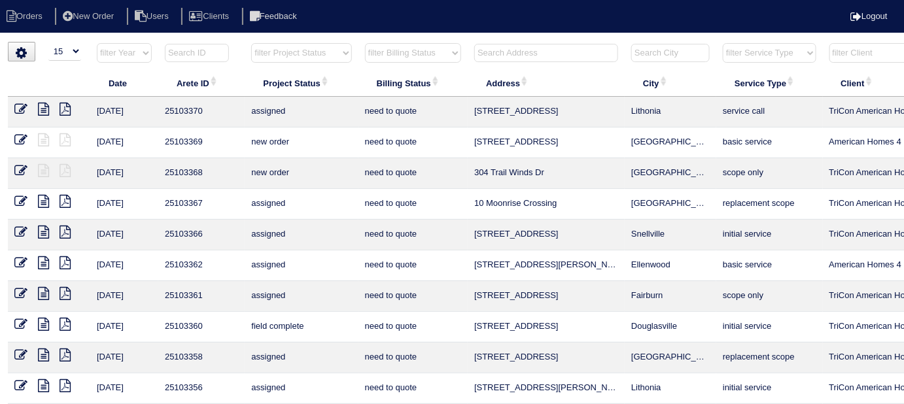
click at [373, 51] on select "filter Billing Status -- Any Billing Status -- need to quote quoted need to inv…" at bounding box center [413, 53] width 96 height 20
select select
click at [365, 43] on select "filter Billing Status -- Any Billing Status -- need to quote quoted need to inv…" at bounding box center [413, 53] width 96 height 20
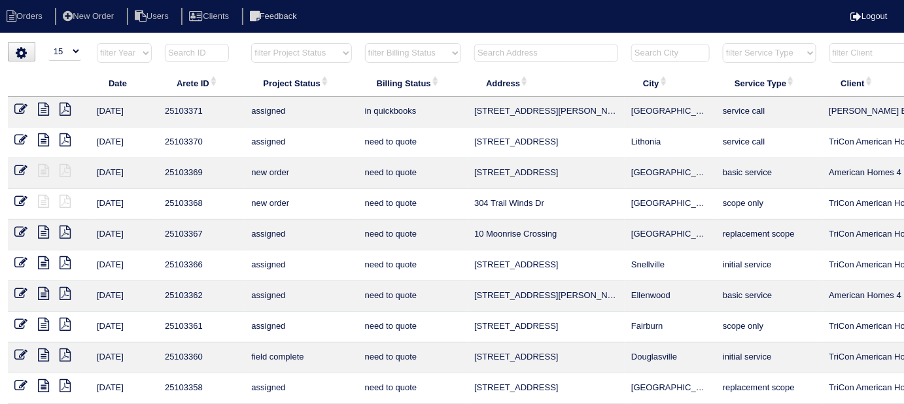
click at [478, 47] on input "text" at bounding box center [546, 53] width 144 height 18
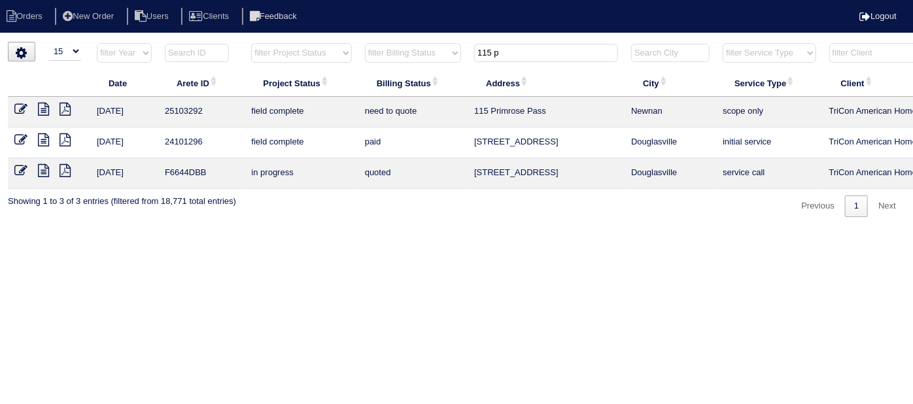
type input "115 p"
click at [45, 107] on icon at bounding box center [43, 109] width 11 height 13
click at [17, 100] on td at bounding box center [49, 112] width 82 height 31
click at [17, 103] on icon at bounding box center [20, 109] width 13 height 13
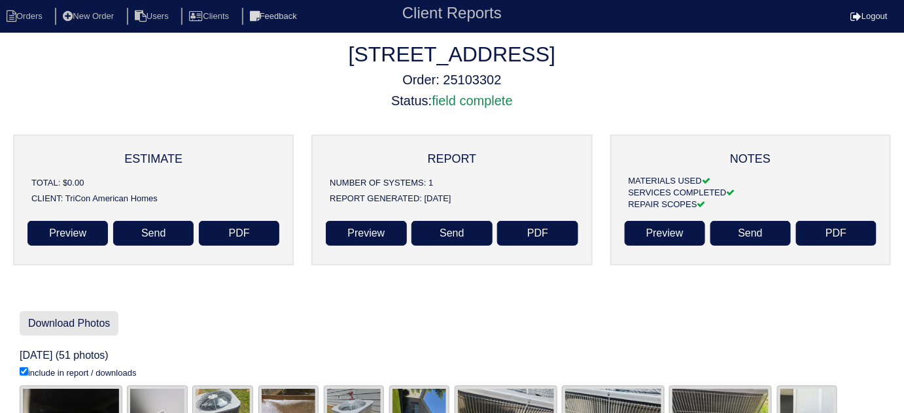
click at [99, 321] on link "Download Photos" at bounding box center [69, 323] width 99 height 25
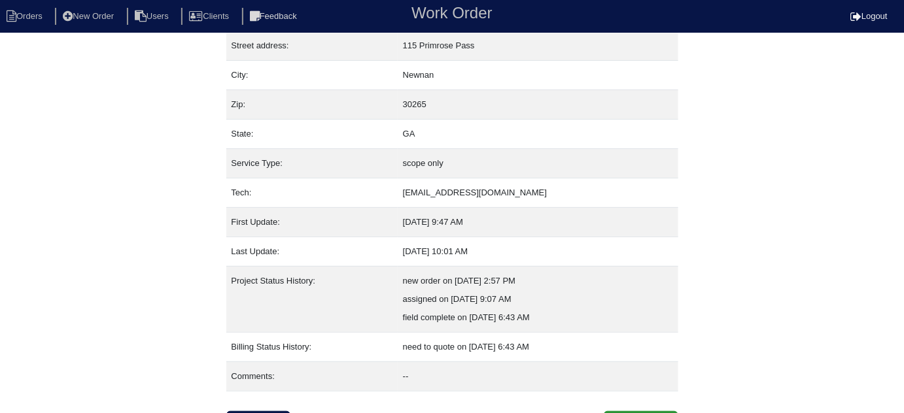
scroll to position [89, 0]
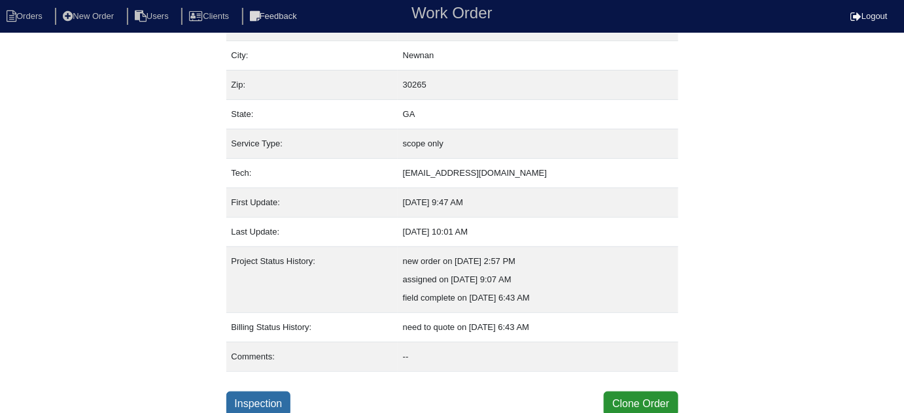
click at [270, 395] on link "Inspection" at bounding box center [258, 404] width 65 height 25
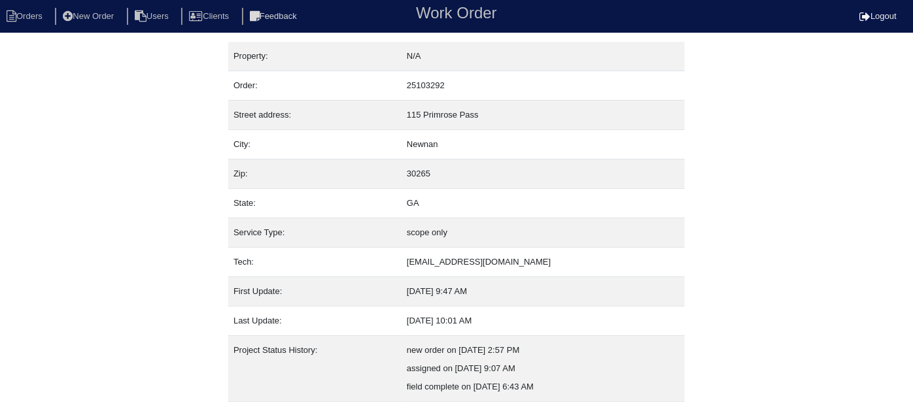
select select "0"
select select "[PERSON_NAME]"
select select "1"
select select "0"
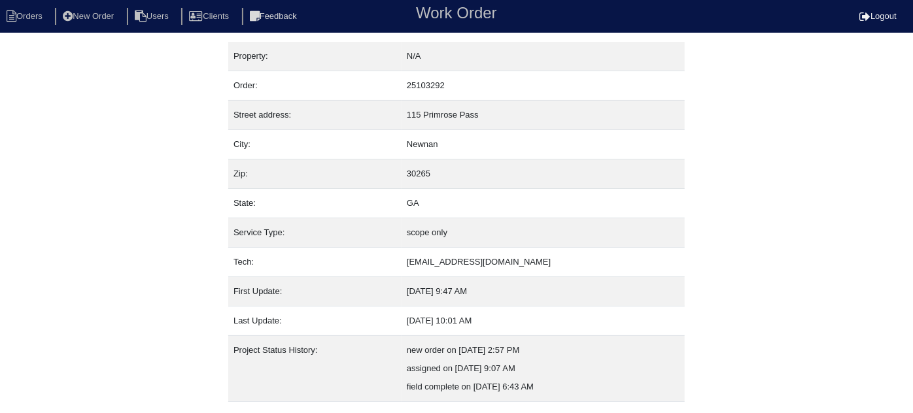
select select "1"
select select "0"
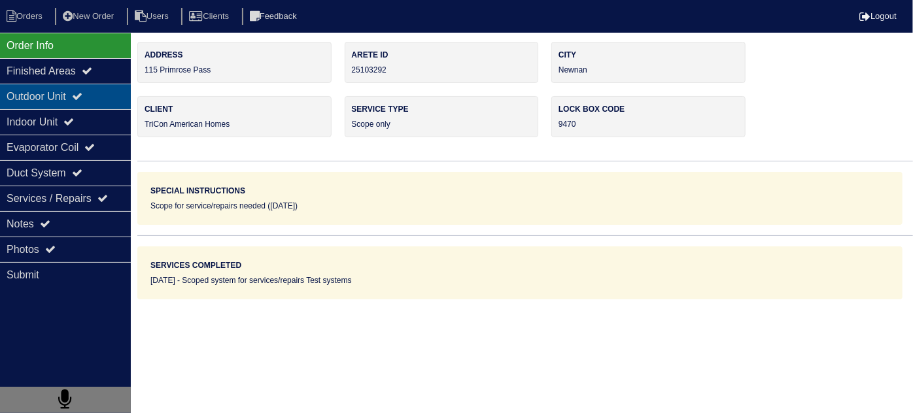
click at [17, 89] on div "Outdoor Unit" at bounding box center [65, 97] width 131 height 26
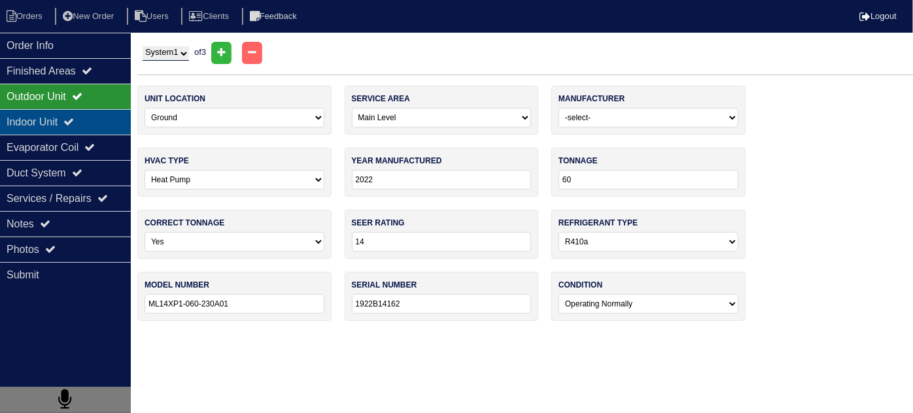
click at [20, 112] on div "Indoor Unit" at bounding box center [65, 122] width 131 height 26
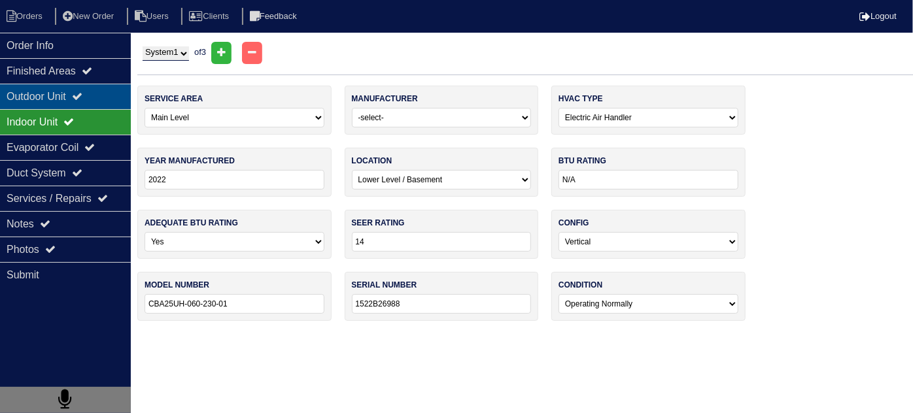
click at [22, 92] on div "Outdoor Unit" at bounding box center [65, 97] width 131 height 26
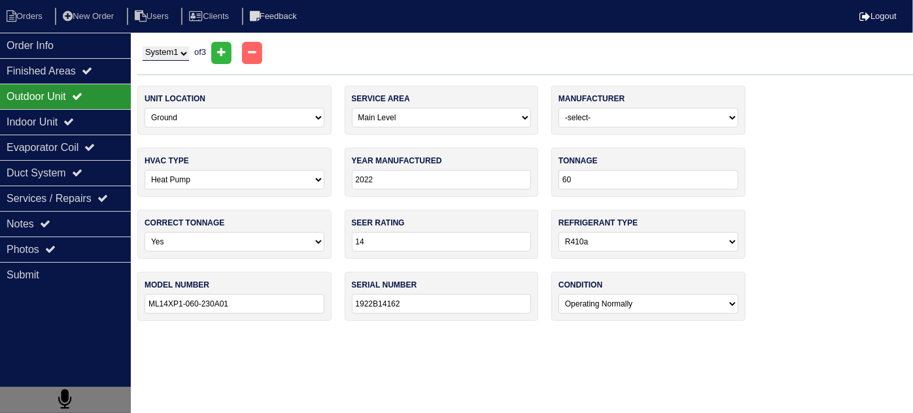
click at [155, 45] on div "System 1 System 2 System 3 of 3" at bounding box center [525, 53] width 776 height 22
click at [165, 56] on select "System 1 System 2 System 3" at bounding box center [166, 53] width 46 height 14
select select "2"
click at [143, 46] on select "System 1 System 2 System 3" at bounding box center [166, 53] width 46 height 14
select select "2"
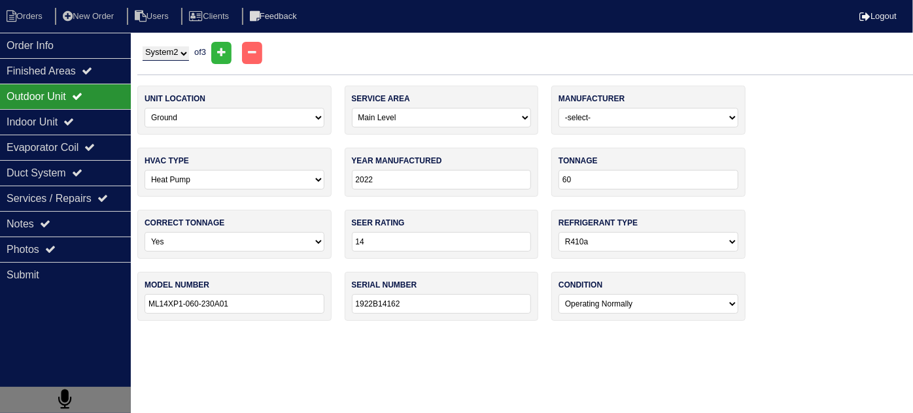
select select "[PERSON_NAME]"
type input "2018"
type input "24"
type input "GSZ140241KH"
type input "1809265341"
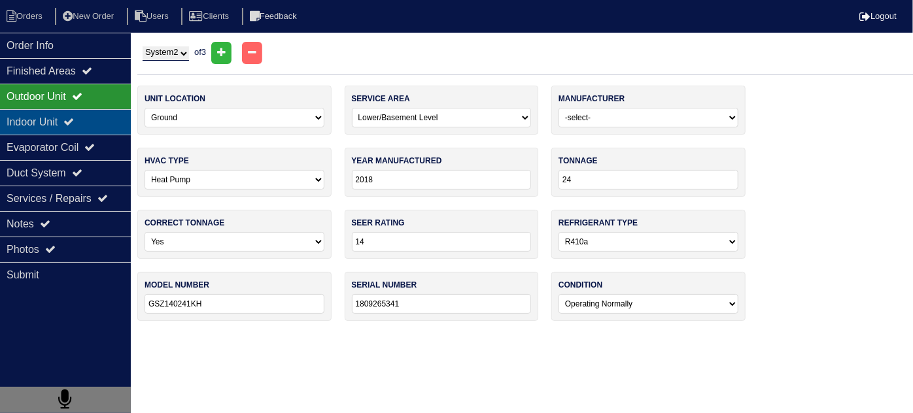
click at [74, 124] on icon at bounding box center [68, 121] width 10 height 10
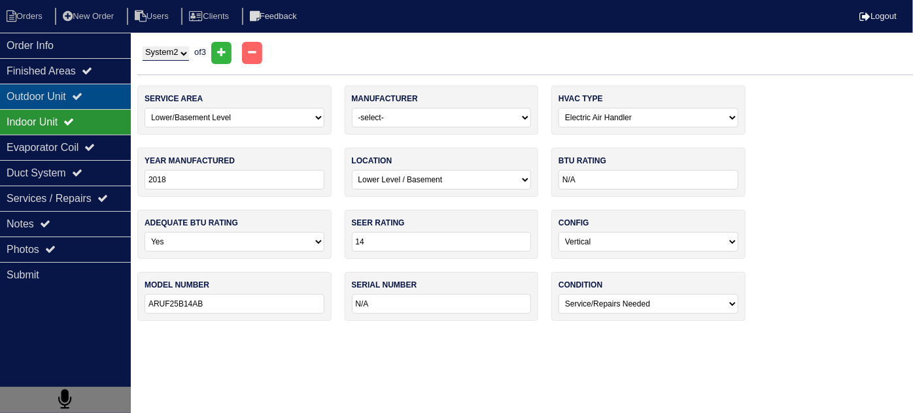
click at [61, 94] on div "Outdoor Unit" at bounding box center [65, 97] width 131 height 26
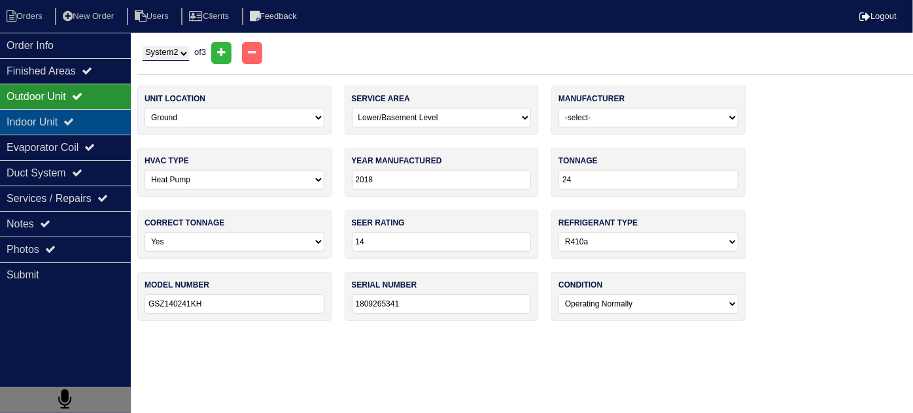
click at [75, 132] on div "Indoor Unit" at bounding box center [65, 122] width 131 height 26
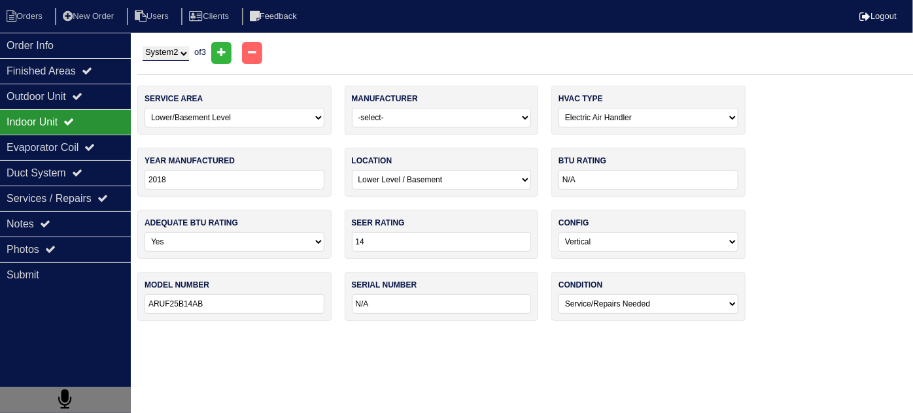
click at [175, 52] on select "System 1 System 2 System 3" at bounding box center [166, 53] width 46 height 14
click at [82, 98] on icon at bounding box center [77, 96] width 10 height 10
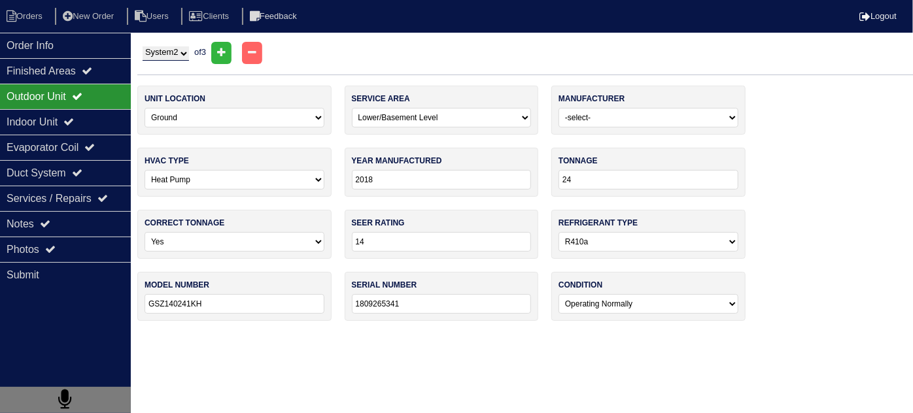
click at [160, 58] on select "System 1 System 2 System 3" at bounding box center [166, 53] width 46 height 14
select select "3"
click at [143, 46] on select "System 1 System 2 System 3" at bounding box center [166, 53] width 46 height 14
select select "1"
select select "[PERSON_NAME]"
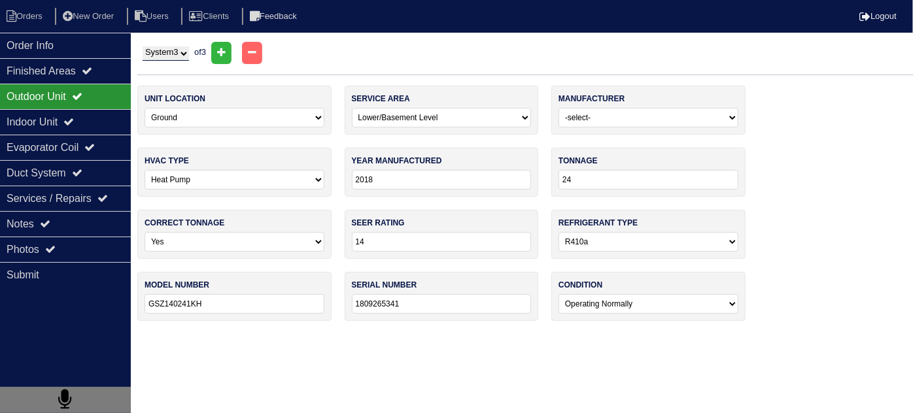
type input "2021"
type input "ML14XP1-024-230A01"
type input "1921K26492"
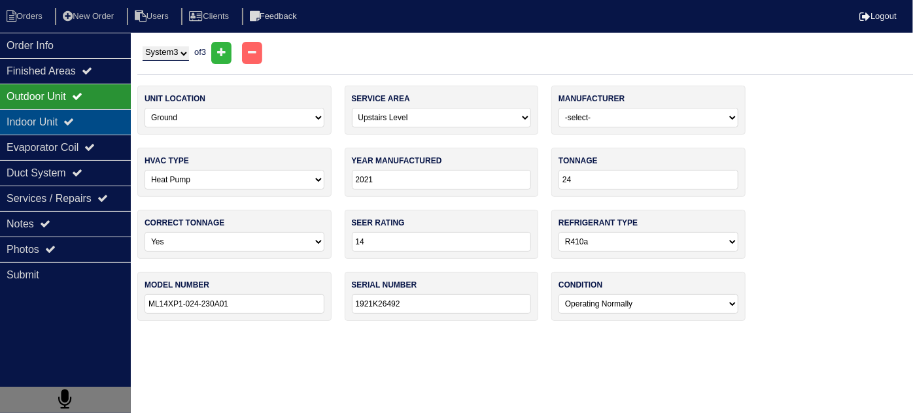
click at [88, 125] on div "Indoor Unit" at bounding box center [65, 122] width 131 height 26
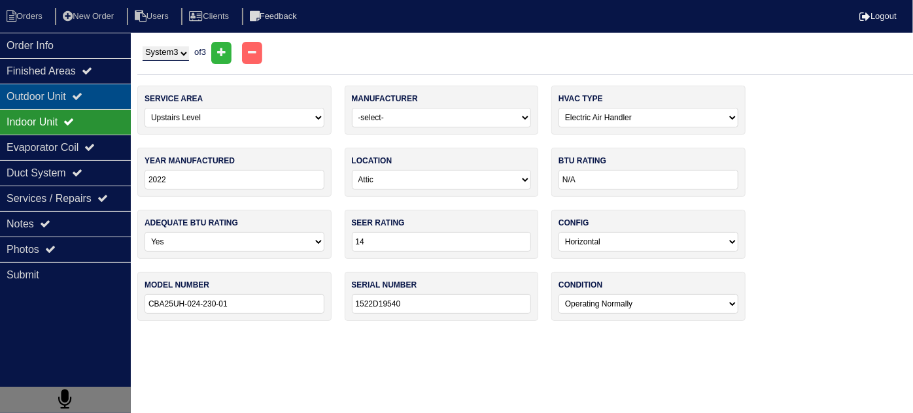
click at [73, 96] on div "Outdoor Unit" at bounding box center [65, 97] width 131 height 26
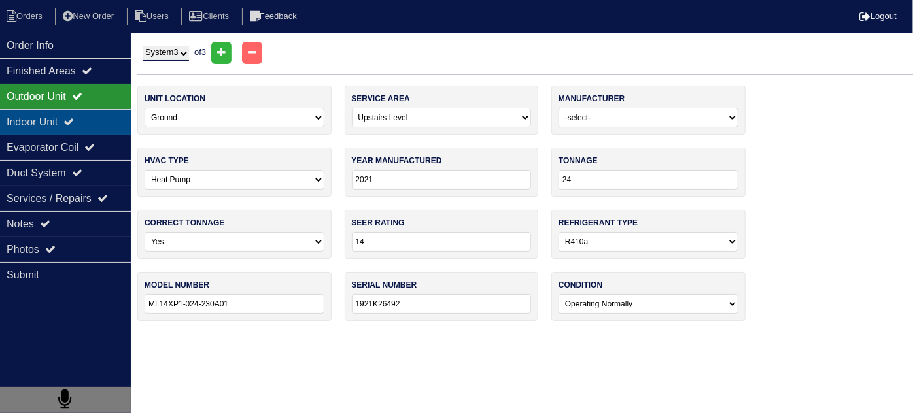
click at [62, 124] on div "Indoor Unit" at bounding box center [65, 122] width 131 height 26
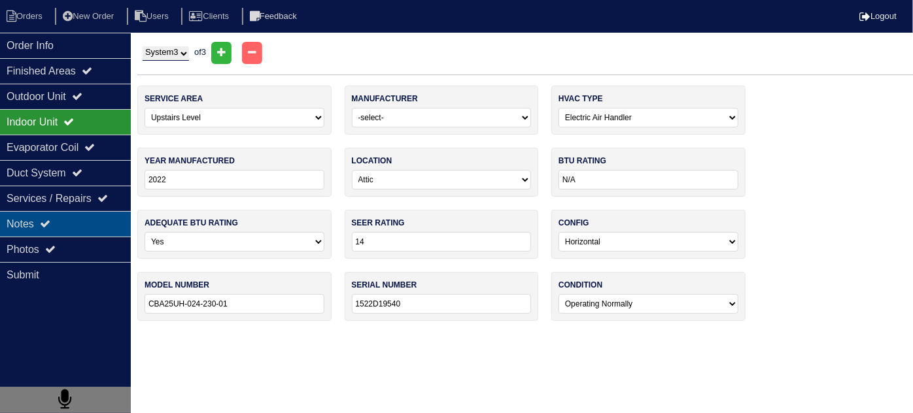
click at [56, 220] on div "Notes" at bounding box center [65, 224] width 131 height 26
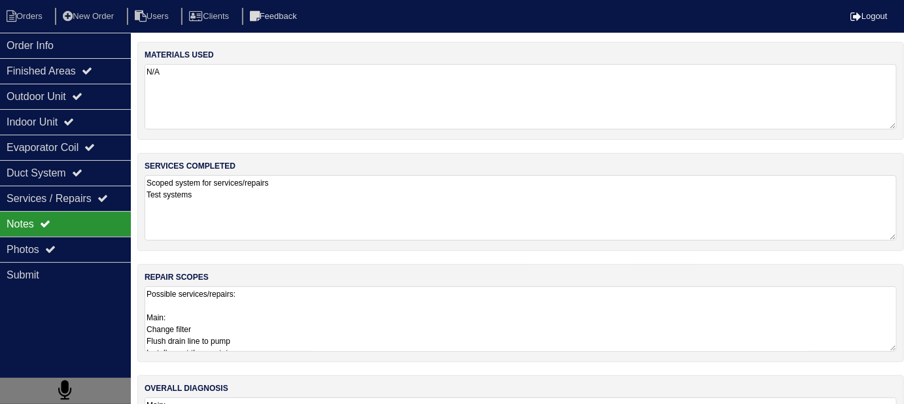
click at [405, 306] on textarea "Possible services/repairs: Main: Change filter Flush drain line to pump Install…" at bounding box center [521, 319] width 752 height 65
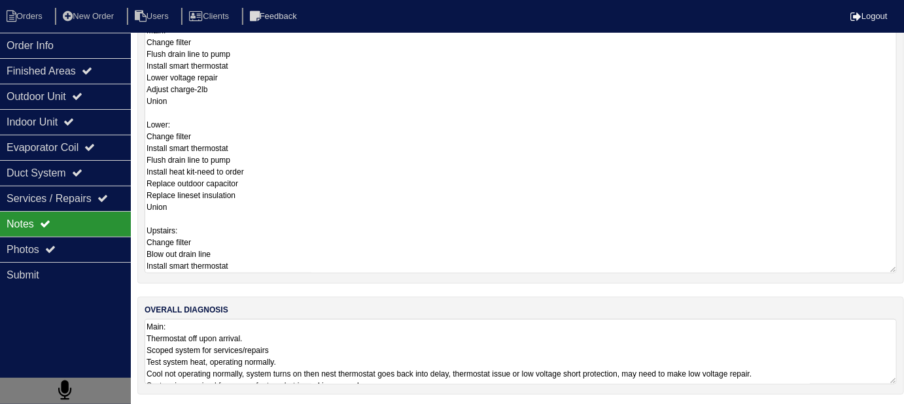
scroll to position [1, 0]
click at [582, 340] on textarea "Main: Thermostat off upon arrival. Scoped system for services/repairs Test syst…" at bounding box center [521, 351] width 752 height 65
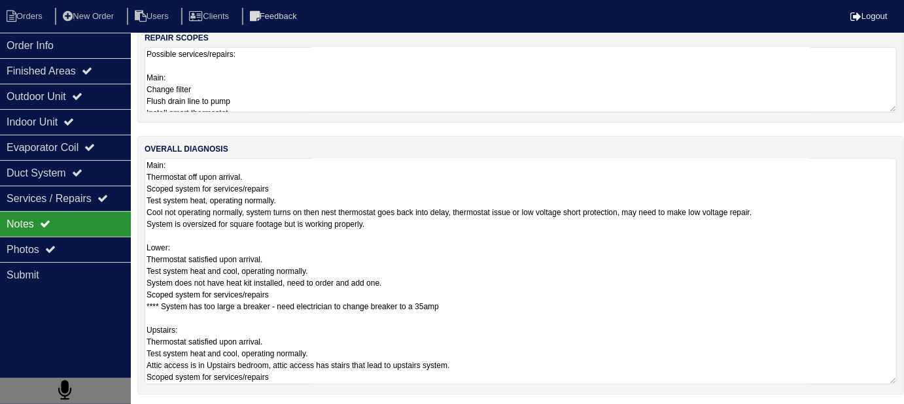
scroll to position [0, 0]
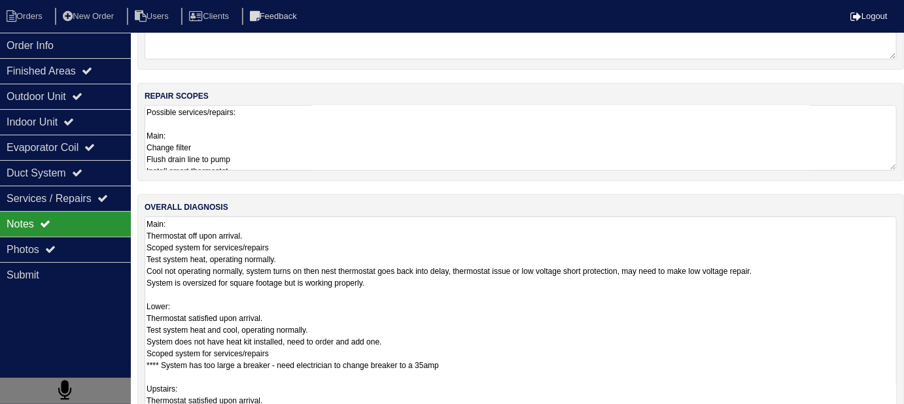
click at [378, 128] on textarea "Possible services/repairs: Main: Change filter Flush drain line to pump Install…" at bounding box center [521, 137] width 752 height 65
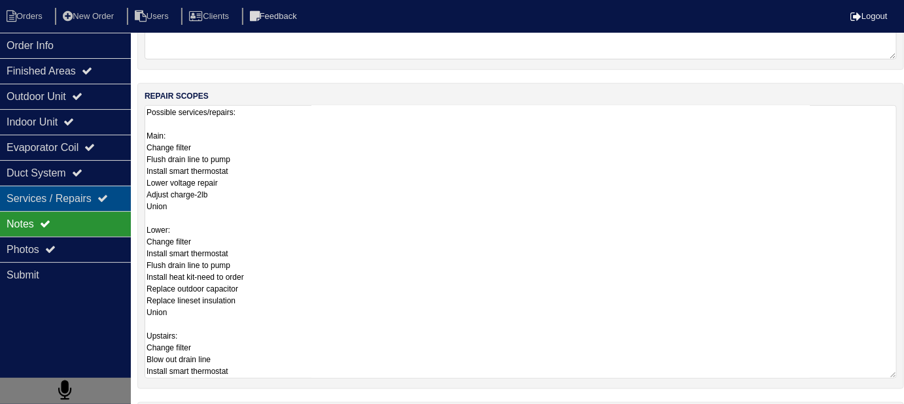
scroll to position [181, 0]
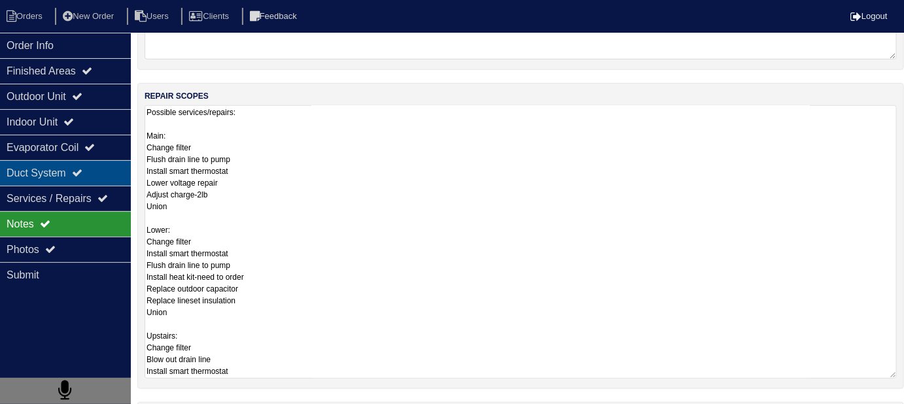
click at [79, 177] on div "Duct System" at bounding box center [65, 173] width 131 height 26
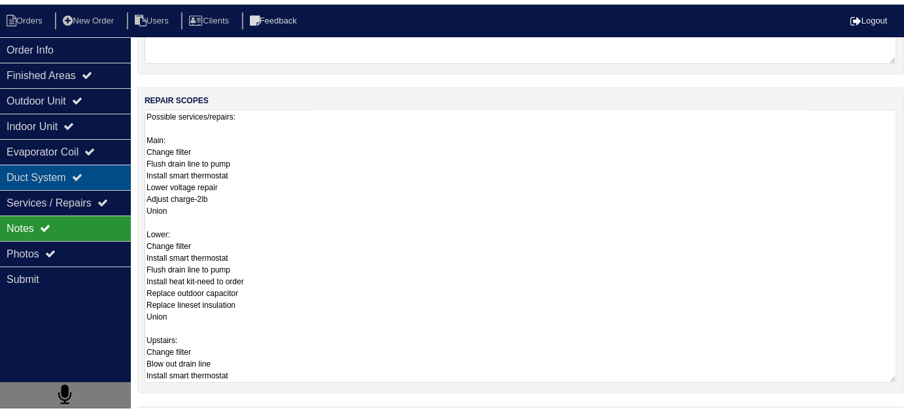
scroll to position [0, 0]
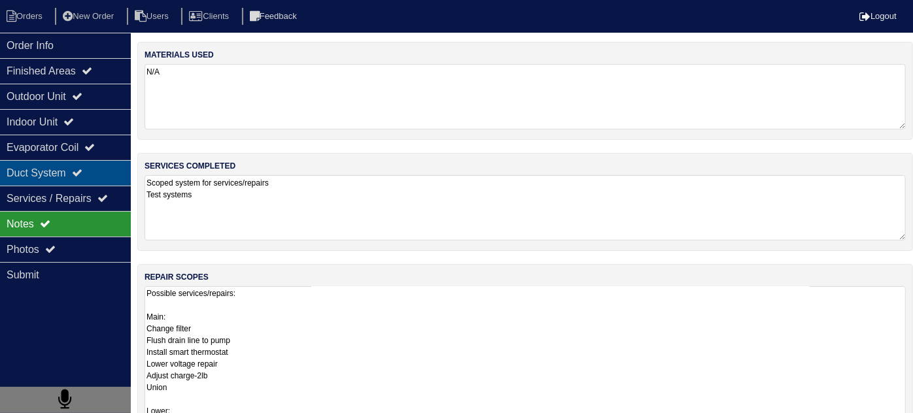
select select "3"
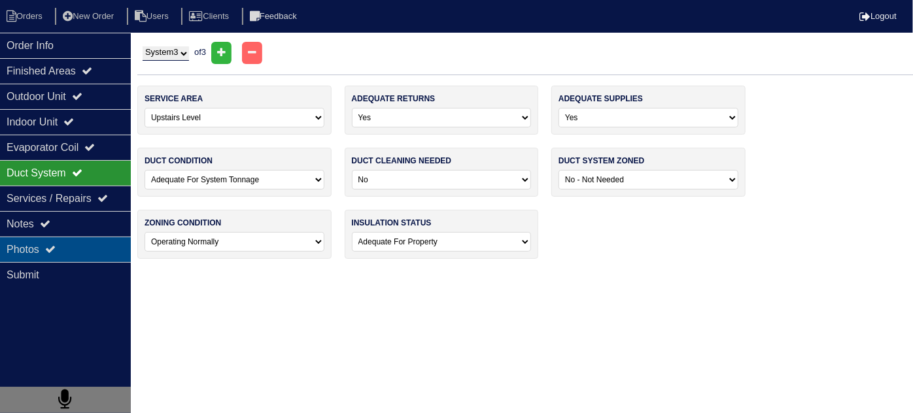
click at [56, 240] on div "Photos" at bounding box center [65, 250] width 131 height 26
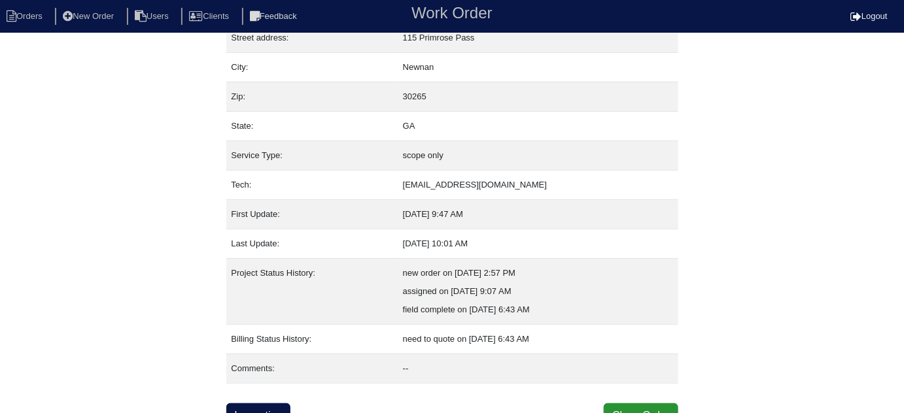
scroll to position [89, 0]
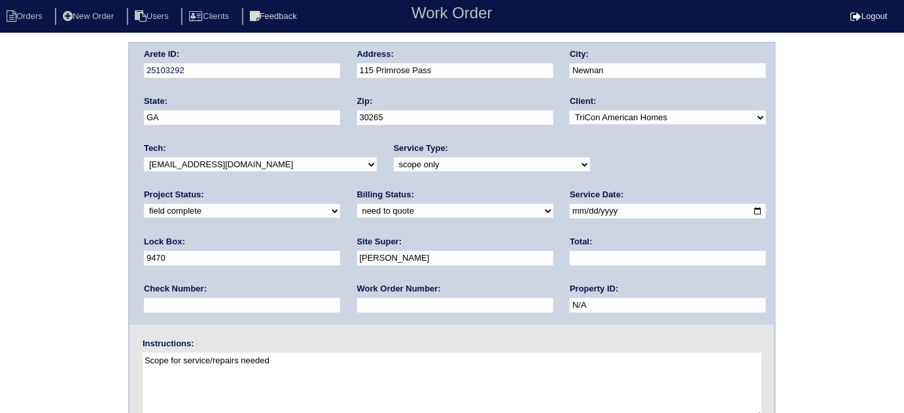
click at [357, 218] on div "Billing Status: need to quote quoted need to invoice invoiced paid warranty pur…" at bounding box center [455, 207] width 196 height 36
drag, startPoint x: 197, startPoint y: 209, endPoint x: 193, endPoint y: 216, distance: 7.6
click at [357, 209] on select "need to quote quoted need to invoice invoiced paid warranty purchase order need…" at bounding box center [455, 211] width 196 height 14
select select "quoted"
click at [357, 204] on select "need to quote quoted need to invoice invoiced paid warranty purchase order need…" at bounding box center [455, 211] width 196 height 14
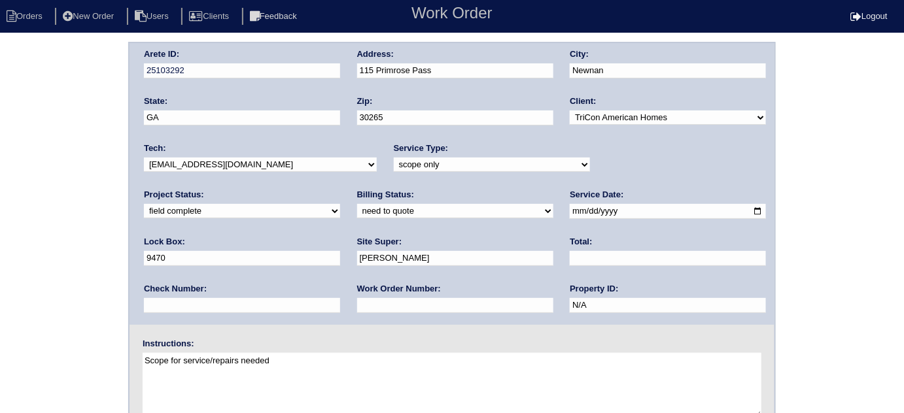
click at [357, 301] on input "text" at bounding box center [455, 305] width 196 height 15
type input "requested"
click at [570, 252] on input "text" at bounding box center [668, 258] width 196 height 15
type input "2450.00"
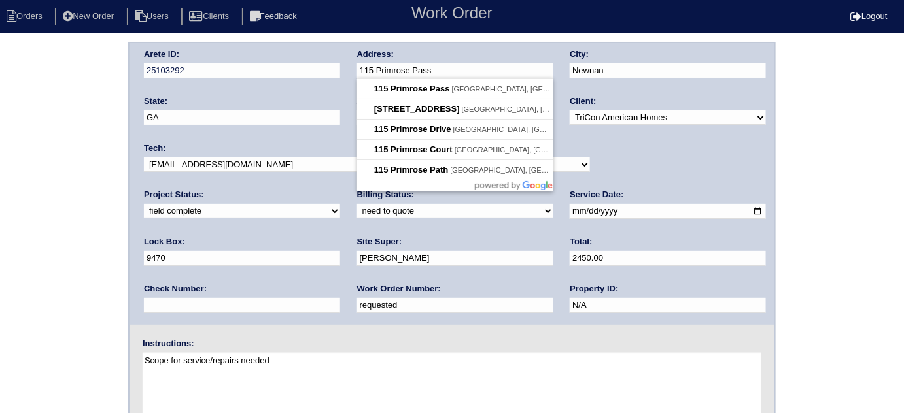
drag, startPoint x: 482, startPoint y: 63, endPoint x: 358, endPoint y: 66, distance: 123.7
click at [358, 66] on input "115 Primrose Pass" at bounding box center [455, 70] width 196 height 15
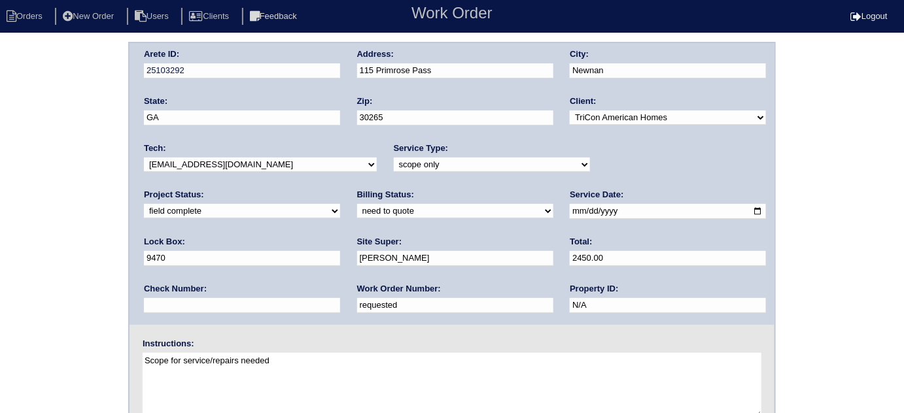
click at [3, 280] on div "Arete ID: 25103292 Address: 115 Primrose Pass City: [GEOGRAPHIC_DATA] State: [G…" at bounding box center [452, 306] width 904 height 529
click at [0, 169] on div "Arete ID: 25103292 Address: 115 Primrose Pass City: [GEOGRAPHIC_DATA] State: [G…" at bounding box center [452, 306] width 904 height 529
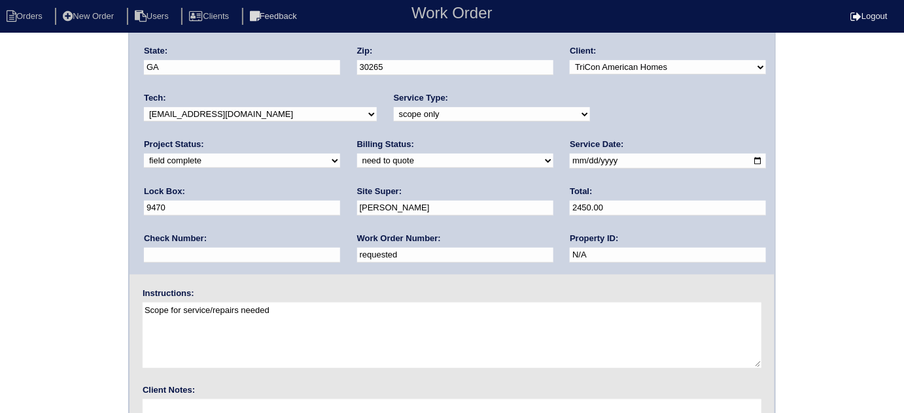
scroll to position [154, 0]
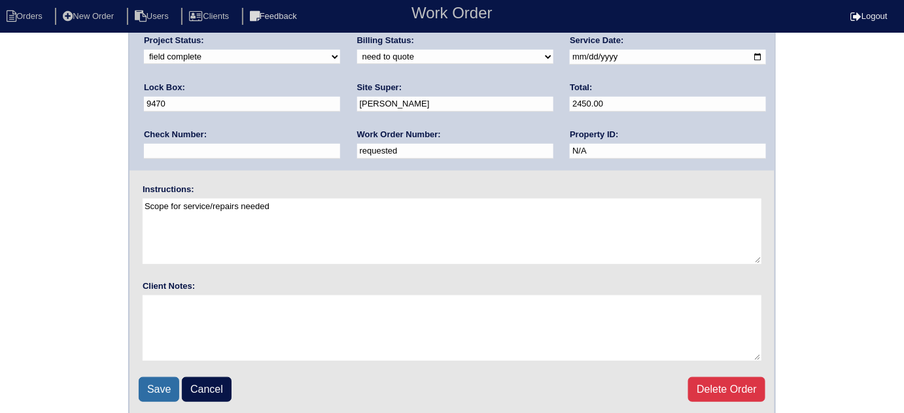
click at [149, 381] on input "Save" at bounding box center [159, 390] width 41 height 25
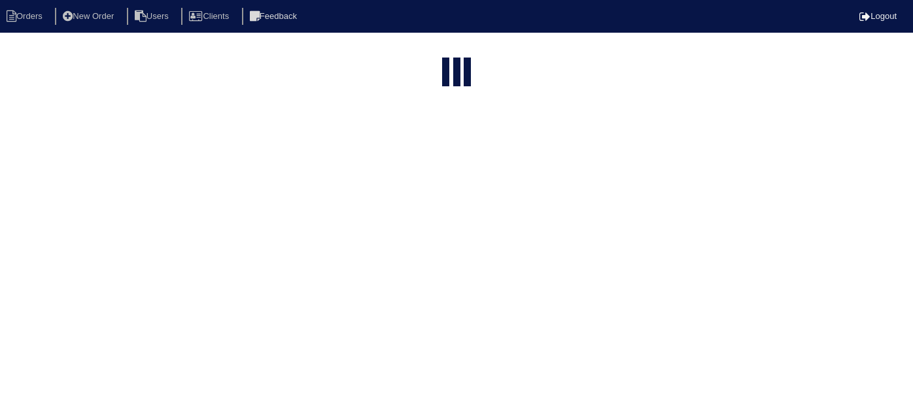
select select "15"
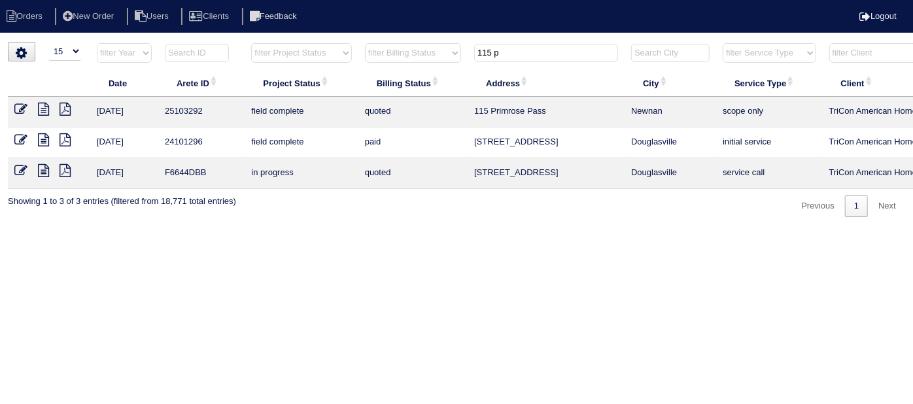
drag, startPoint x: 523, startPoint y: 50, endPoint x: 422, endPoint y: 22, distance: 104.4
click at [422, 42] on body "Orders New Order Users Clients Feedback Logout Orders New Order Users Clients M…" at bounding box center [456, 129] width 913 height 175
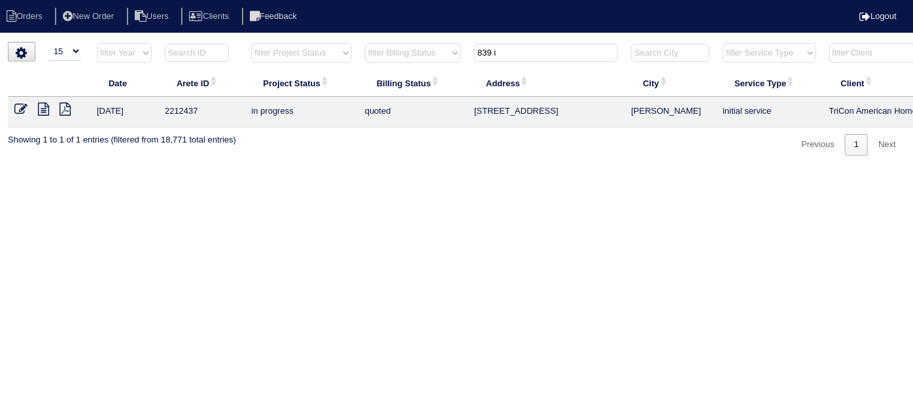
type input "839 i"
click at [41, 110] on icon at bounding box center [43, 109] width 11 height 13
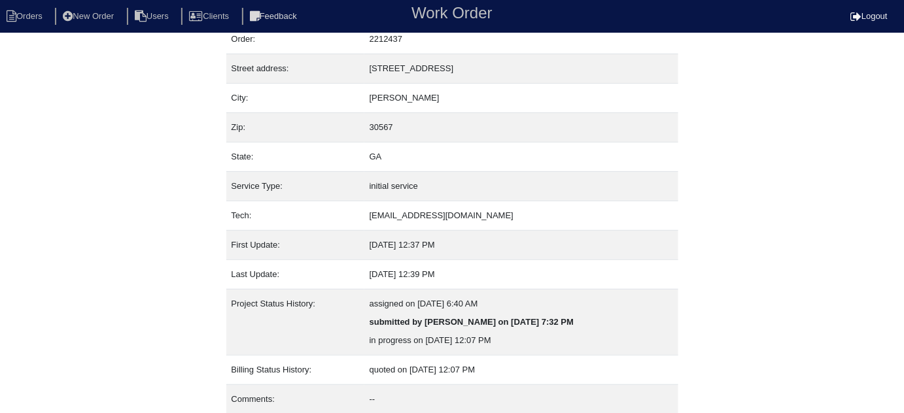
scroll to position [89, 0]
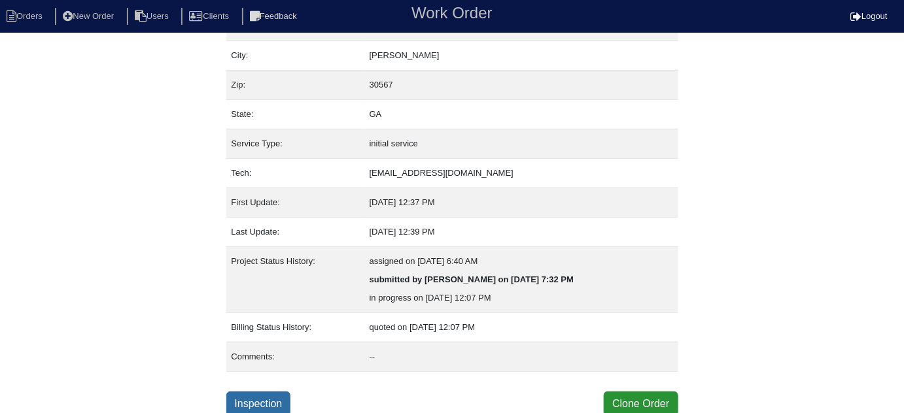
click at [256, 400] on link "Inspection" at bounding box center [258, 404] width 65 height 25
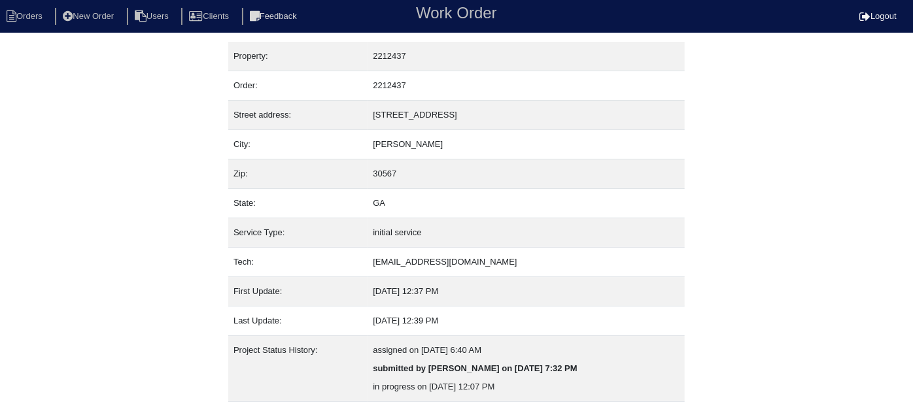
select select "0"
select select "3"
select select "Trane"
select select "1"
select select "0"
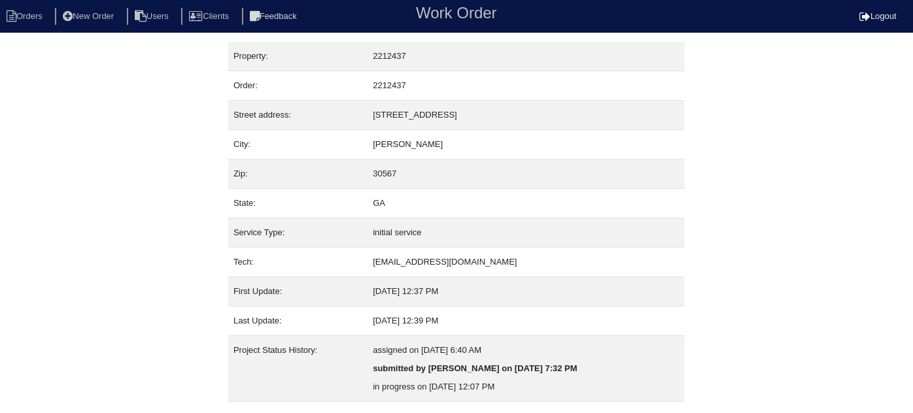
select select "1"
select select "0"
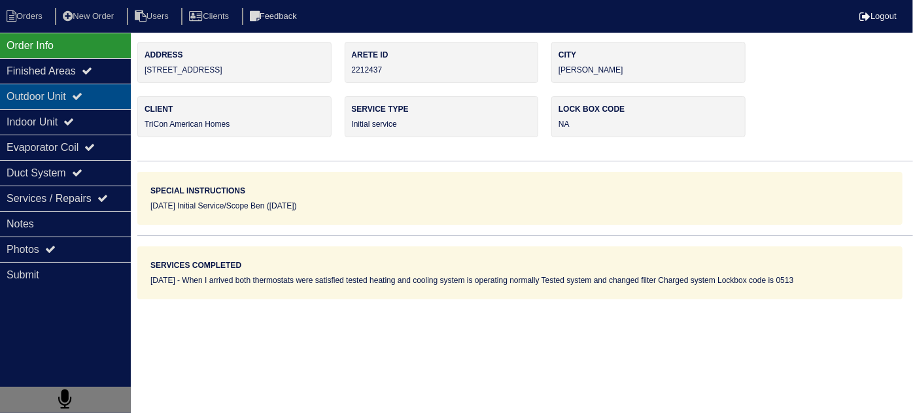
click at [96, 101] on div "Outdoor Unit" at bounding box center [65, 97] width 131 height 26
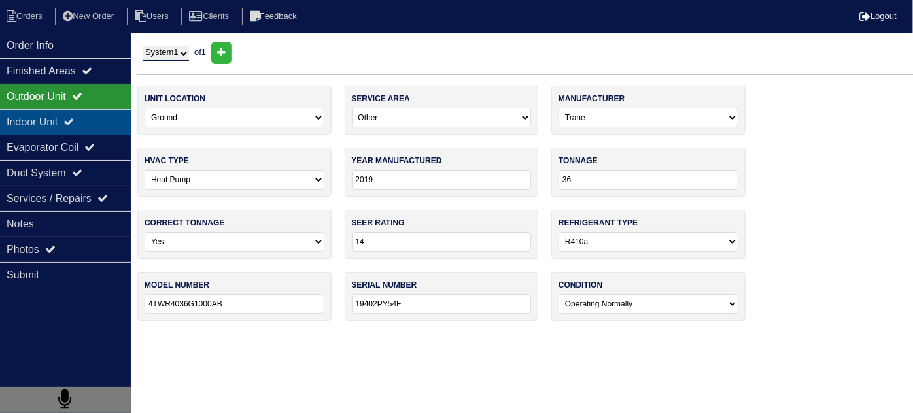
click at [58, 125] on div "Indoor Unit" at bounding box center [65, 122] width 131 height 26
type textarea "Filter Pound of r410a"
type textarea "When I arrived both thermostats were satisfied tested heating and cooling syste…"
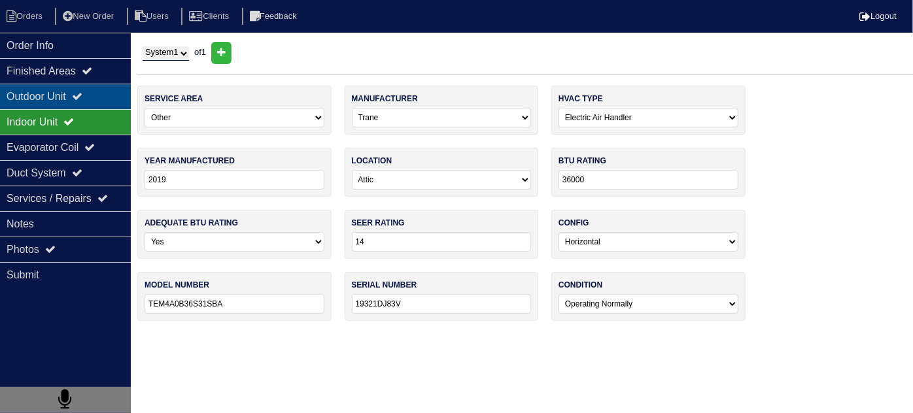
click at [55, 97] on div "Outdoor Unit" at bounding box center [65, 97] width 131 height 26
type textarea "Filter Pound of r410a"
type textarea "When I arrived both thermostats were satisfied tested heating and cooling syste…"
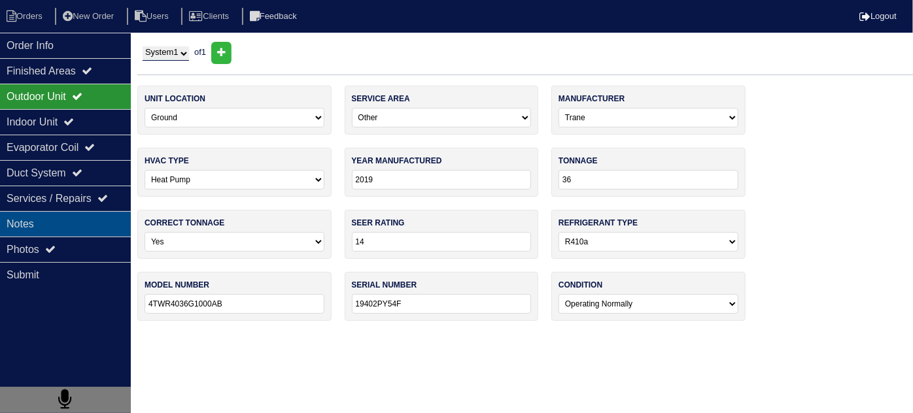
click at [48, 235] on div "Notes" at bounding box center [65, 224] width 131 height 26
type textarea "Filter Pound of r410a"
type textarea "When I arrived both thermostats were satisfied tested heating and cooling syste…"
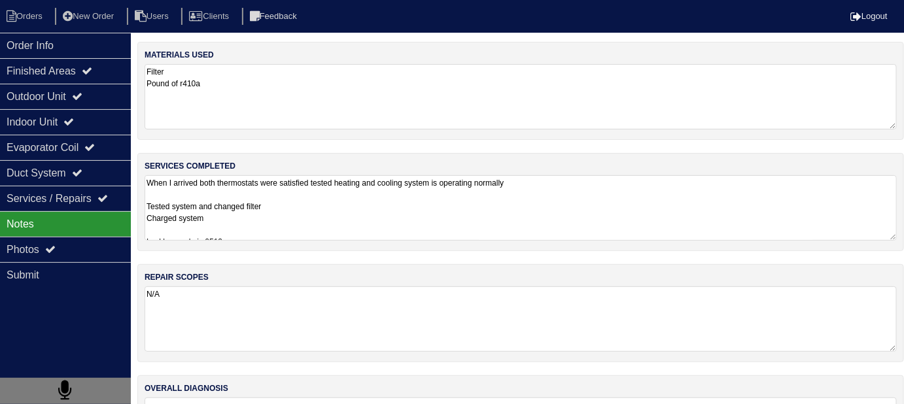
click at [347, 236] on textarea "When I arrived both thermostats were satisfied tested heating and cooling syste…" at bounding box center [521, 207] width 752 height 65
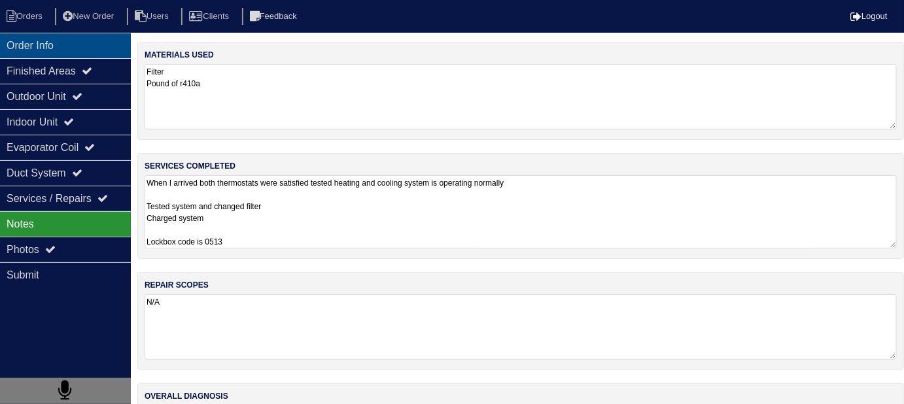
click at [35, 45] on div "Order Info" at bounding box center [65, 46] width 131 height 26
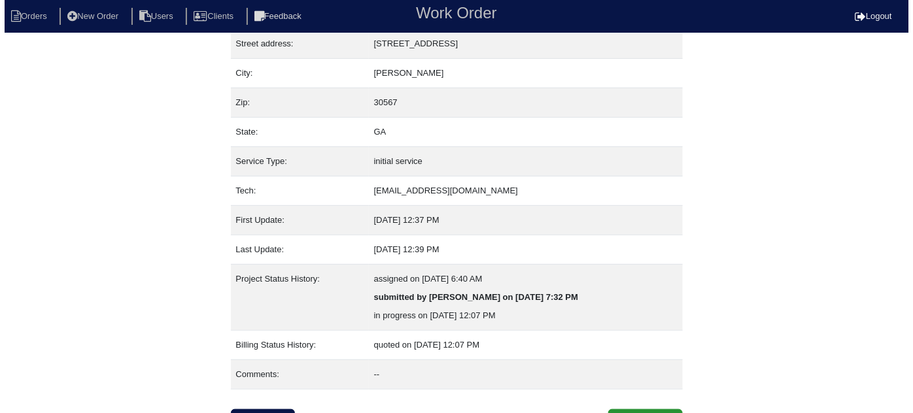
scroll to position [89, 0]
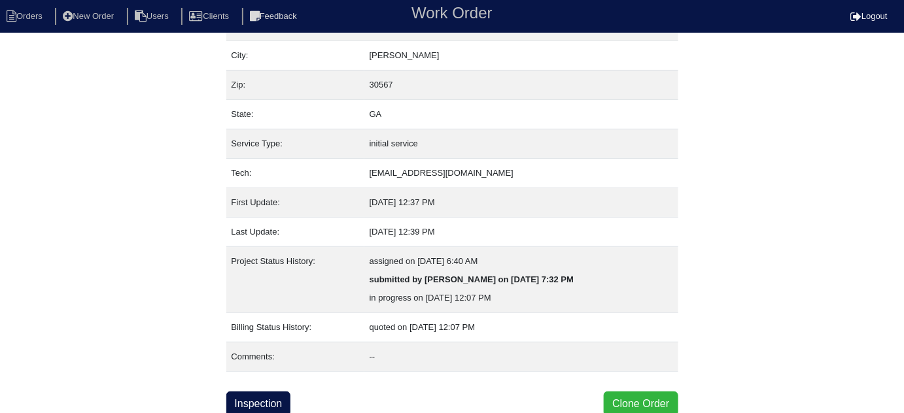
click at [626, 402] on button "Clone Order" at bounding box center [641, 404] width 74 height 25
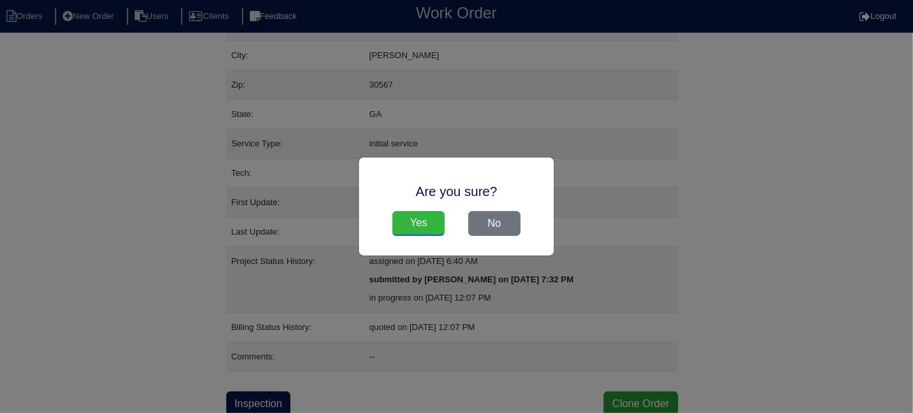
click at [417, 219] on input "Yes" at bounding box center [419, 223] width 52 height 25
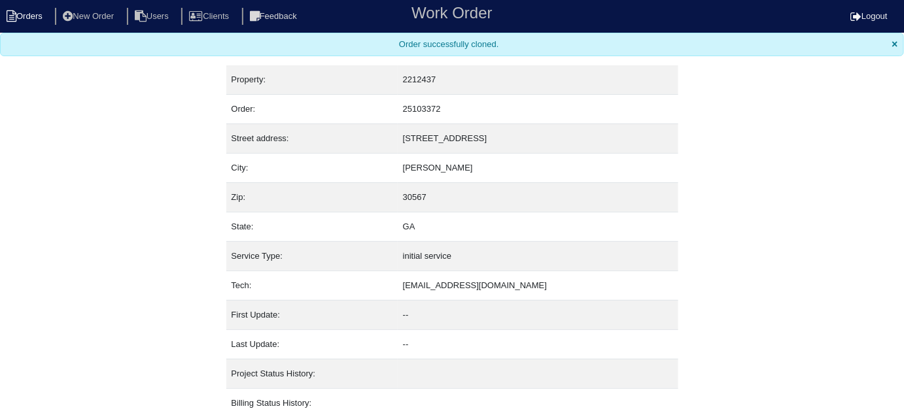
click at [14, 13] on icon at bounding box center [12, 16] width 10 height 12
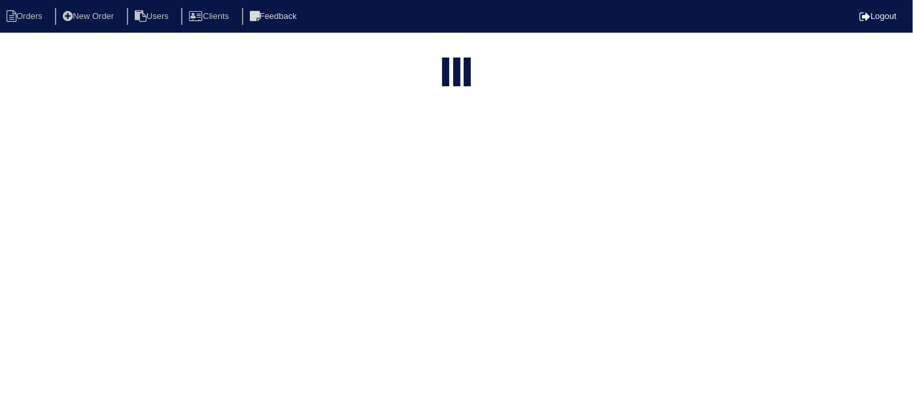
select select "15"
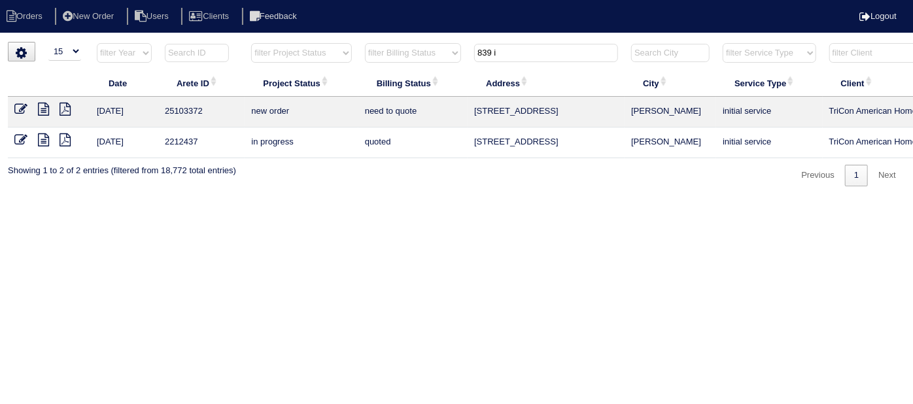
click at [17, 108] on icon at bounding box center [20, 109] width 13 height 13
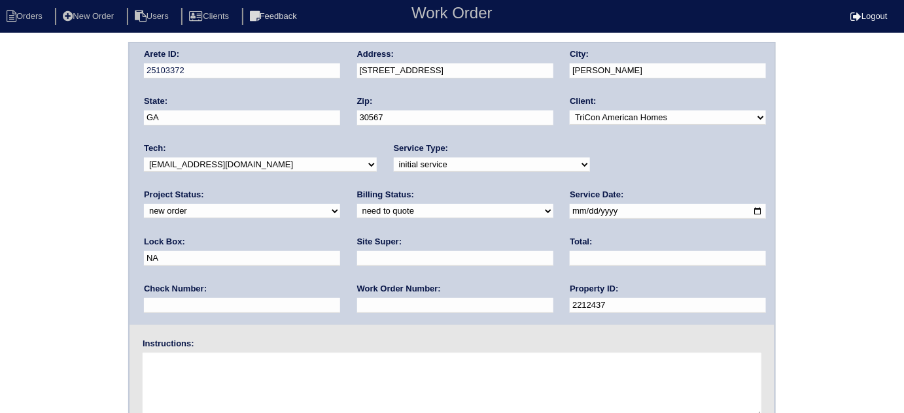
click at [357, 307] on input "text" at bounding box center [455, 305] width 196 height 15
type input "545295"
click at [357, 251] on input "text" at bounding box center [455, 258] width 196 height 15
type input "Craig Womack"
click at [340, 236] on div "Lock Box: NA" at bounding box center [242, 254] width 196 height 37
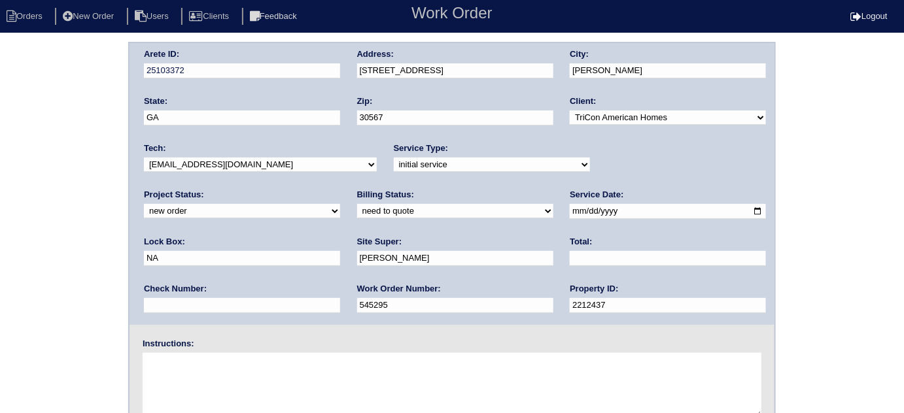
drag, startPoint x: 595, startPoint y: 212, endPoint x: 514, endPoint y: 187, distance: 84.2
click at [514, 187] on div "Arete ID: 25103372 Address: 839 Independence Ave City: Pendergrass State: GA Zi…" at bounding box center [452, 184] width 645 height 282
type input "9310"
click at [174, 380] on textarea at bounding box center [452, 385] width 619 height 65
type textarea "Install smart tstats if needed"
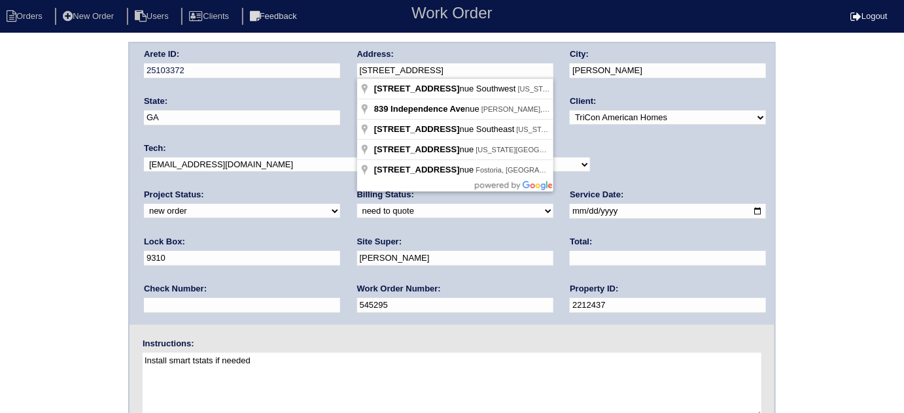
drag, startPoint x: 502, startPoint y: 67, endPoint x: 354, endPoint y: 73, distance: 148.6
click at [354, 73] on div "Arete ID: 25103372 Address: 839 Independence Ave City: Pendergrass State: GA Zi…" at bounding box center [452, 184] width 645 height 282
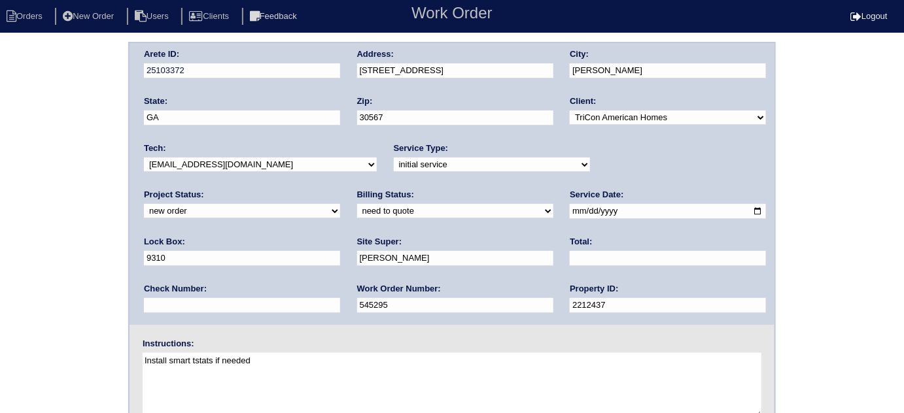
click at [0, 130] on div "Arete ID: 25103372 Address: 839 Independence Ave City: Pendergrass State: GA Zi…" at bounding box center [452, 306] width 904 height 529
click at [61, 180] on div "Arete ID: 25103372 Address: 839 Independence Ave City: Pendergrass State: GA Zi…" at bounding box center [452, 306] width 904 height 529
click at [0, 188] on div "Arete ID: 25103372 Address: 839 Independence Ave City: Pendergrass State: GA Zi…" at bounding box center [452, 306] width 904 height 529
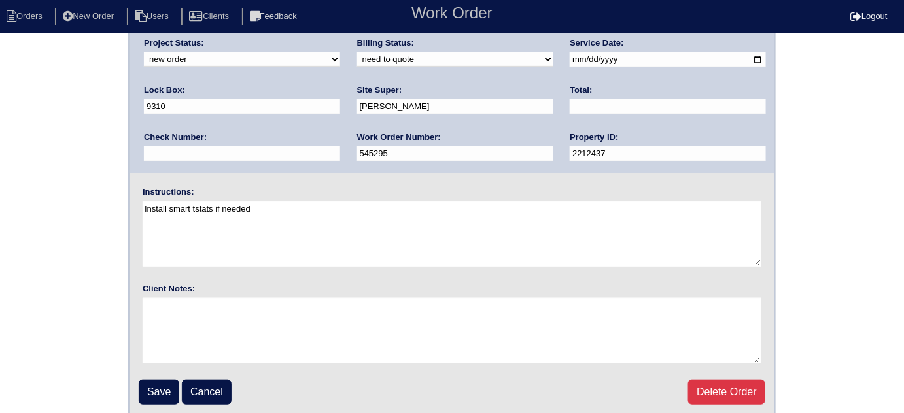
scroll to position [154, 0]
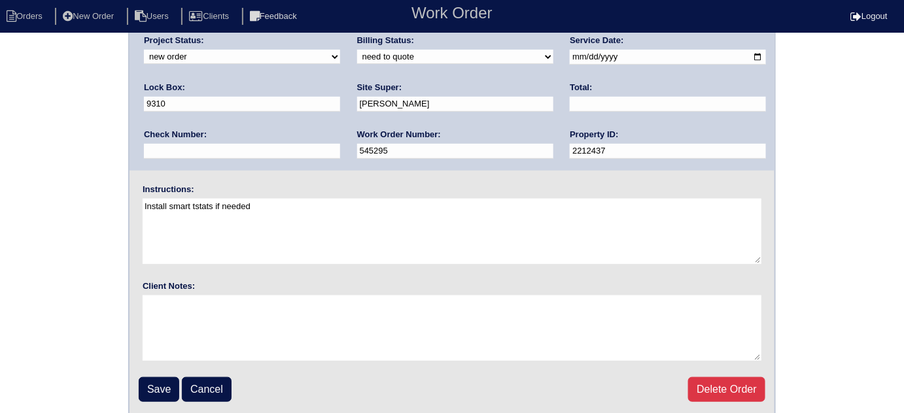
click at [161, 366] on fieldset "Arete ID: 25103372 Address: 839 Independence Ave City: Pendergrass State: GA Zi…" at bounding box center [452, 152] width 645 height 527
click at [160, 371] on fieldset "Arete ID: 25103372 Address: 839 Independence Ave City: Pendergrass State: GA Zi…" at bounding box center [452, 152] width 645 height 527
click at [160, 380] on input "Save" at bounding box center [159, 390] width 41 height 25
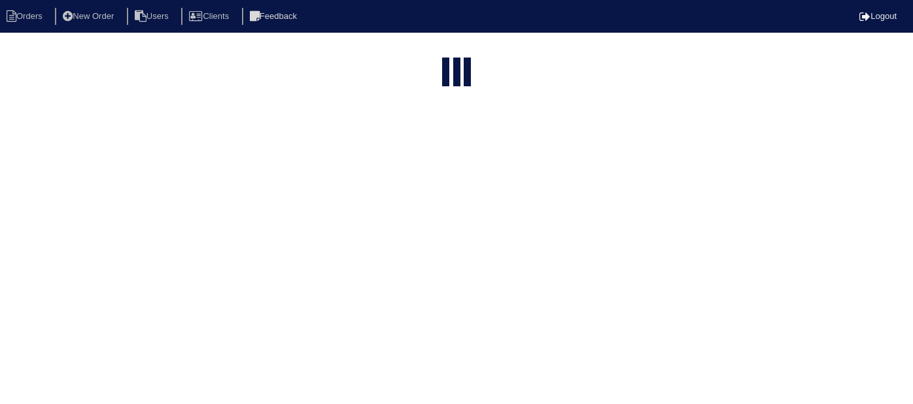
select select "15"
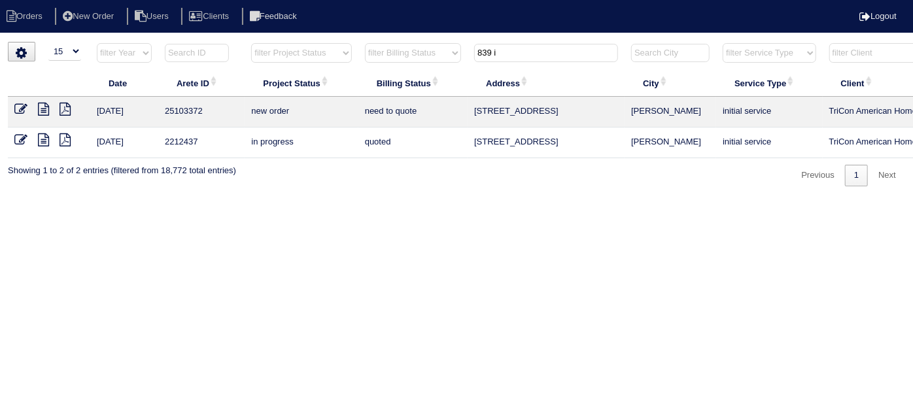
click at [14, 107] on icon at bounding box center [20, 109] width 13 height 13
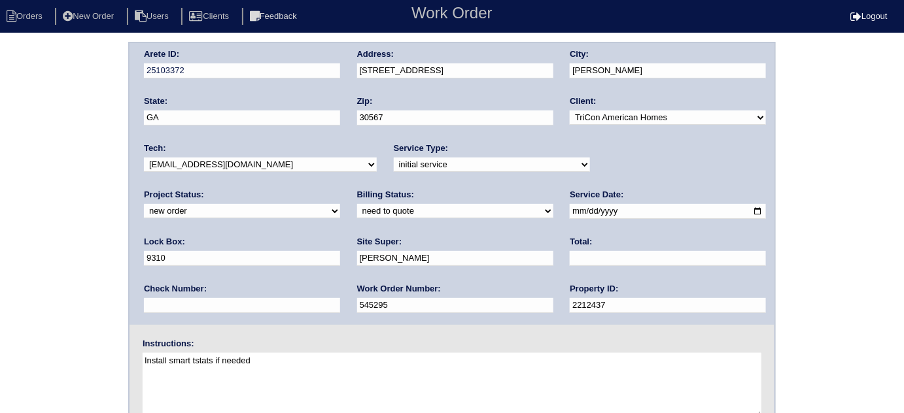
click at [110, 248] on div "Arete ID: 25103372 Address: [STREET_ADDRESS] City: [PERSON_NAME] State: [GEOGRA…" at bounding box center [452, 306] width 904 height 529
drag, startPoint x: 68, startPoint y: 201, endPoint x: 105, endPoint y: 287, distance: 93.2
click at [68, 202] on div "Arete ID: 25103372 Address: [STREET_ADDRESS] City: [PERSON_NAME] State: [GEOGRA…" at bounding box center [452, 306] width 904 height 529
drag, startPoint x: 51, startPoint y: 146, endPoint x: 94, endPoint y: 230, distance: 93.9
click at [51, 146] on div "Arete ID: 25103372 Address: [STREET_ADDRESS] City: [PERSON_NAME] State: [GEOGRA…" at bounding box center [452, 306] width 904 height 529
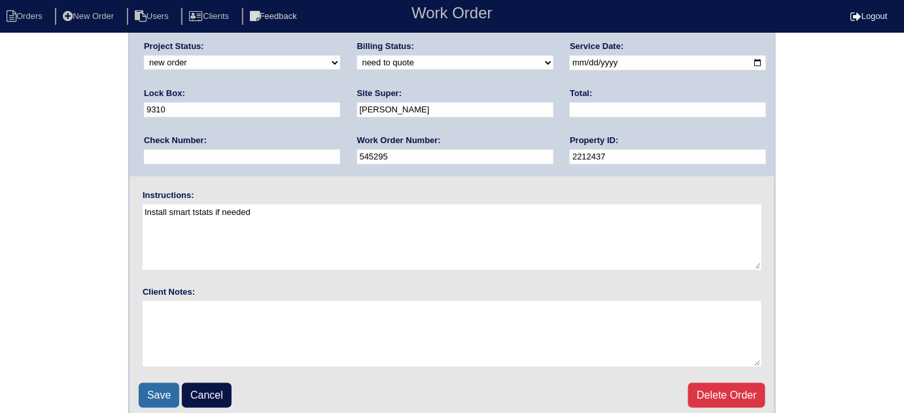
scroll to position [154, 0]
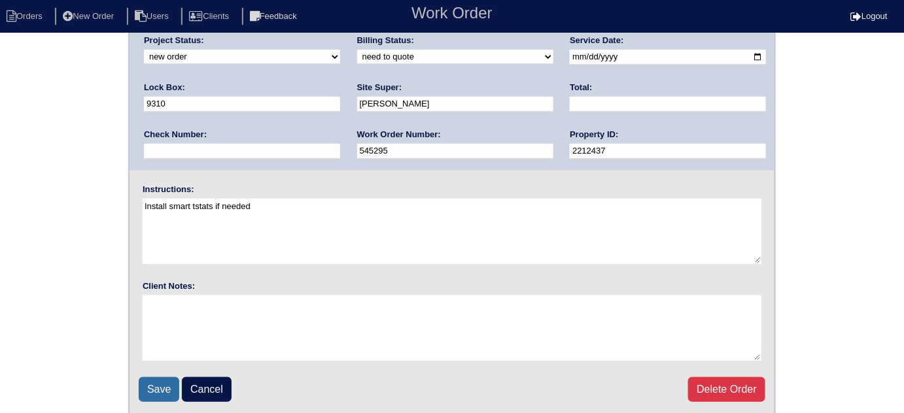
click at [160, 385] on input "Save" at bounding box center [159, 390] width 41 height 25
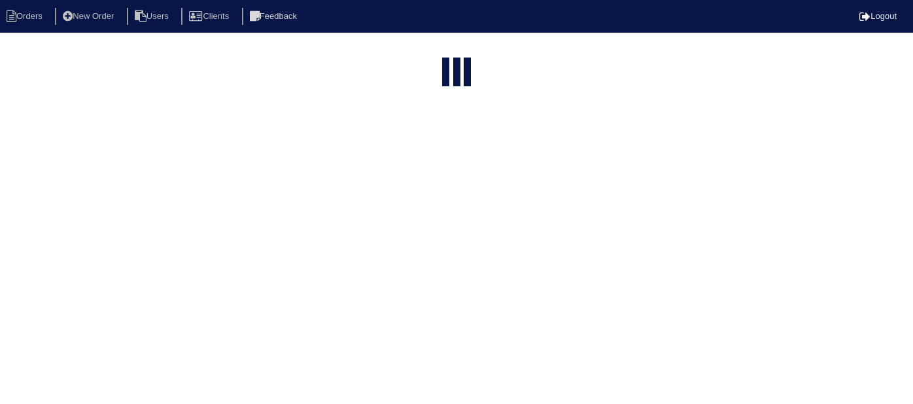
select select "15"
type input "839 i"
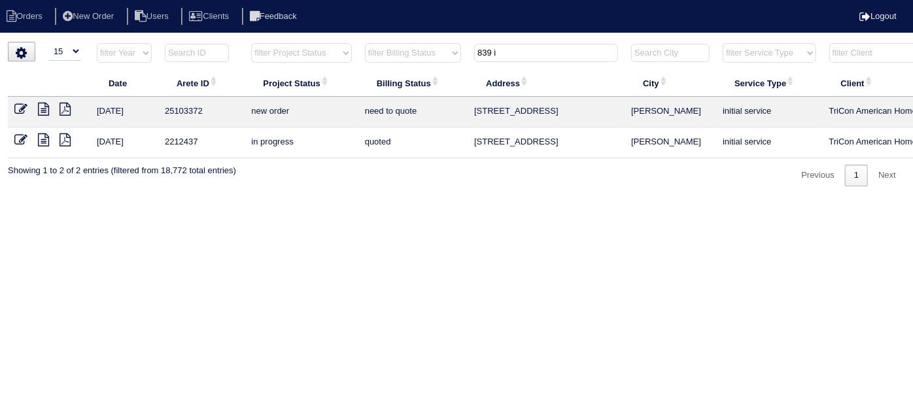
drag, startPoint x: 514, startPoint y: 50, endPoint x: 233, endPoint y: 49, distance: 281.3
click at [277, 54] on tr "filter Year -- Any Year -- 2025 2024 2023 2022 2021 2020 2019 filter Project St…" at bounding box center [575, 56] width 1134 height 27
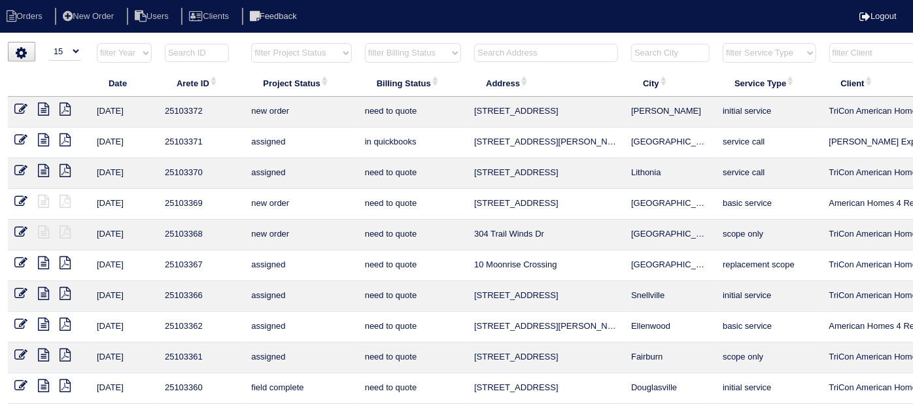
click at [431, 51] on select "filter Billing Status -- Any Billing Status -- need to quote quoted need to inv…" at bounding box center [413, 53] width 96 height 20
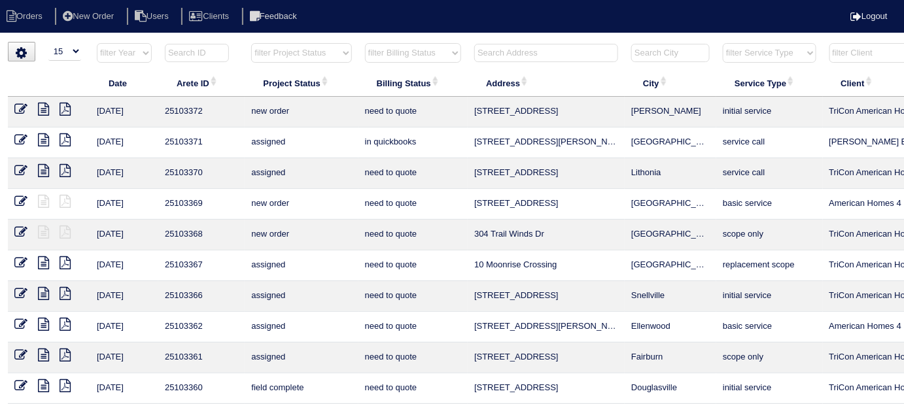
click at [365, 43] on select "filter Billing Status -- Any Billing Status -- need to quote quoted need to inv…" at bounding box center [413, 53] width 96 height 20
select select "in quickbooks"
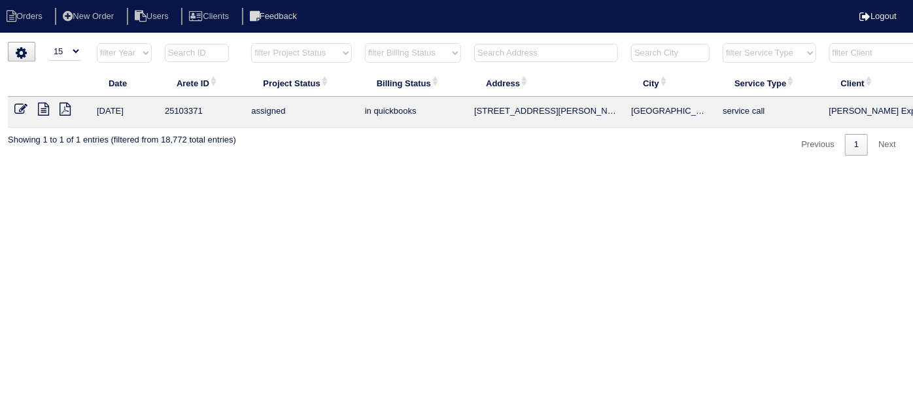
drag, startPoint x: 572, startPoint y: 114, endPoint x: 439, endPoint y: 113, distance: 133.5
click at [439, 113] on tr "[DATE] 25103371 assigned in quickbooks 1531 [PERSON_NAME] Dr NW Atlanta service…" at bounding box center [575, 112] width 1134 height 31
click at [17, 107] on icon at bounding box center [20, 109] width 13 height 13
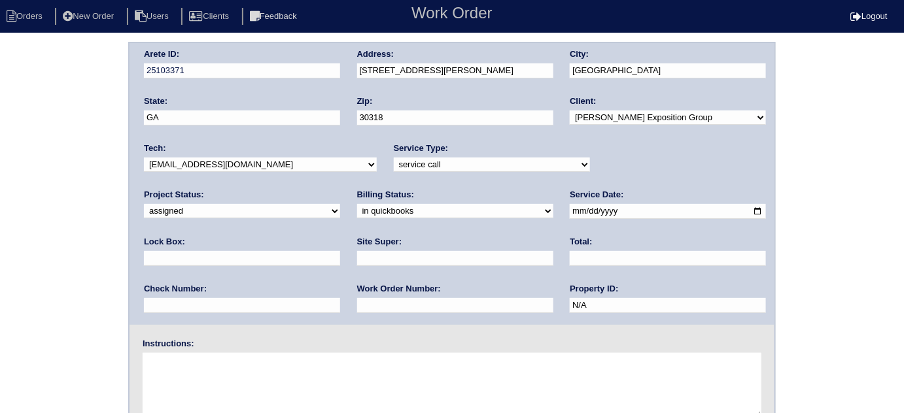
drag, startPoint x: 198, startPoint y: 209, endPoint x: 192, endPoint y: 215, distance: 9.3
click at [357, 209] on select "need to quote quoted need to invoice invoiced paid warranty purchase order need…" at bounding box center [455, 211] width 196 height 14
select select "need to quote"
click at [357, 204] on select "need to quote quoted need to invoice invoiced paid warranty purchase order need…" at bounding box center [455, 211] width 196 height 14
click at [69, 234] on div "Arete ID: 25103371 Address: [STREET_ADDRESS][PERSON_NAME] City: [GEOGRAPHIC_DAT…" at bounding box center [452, 306] width 904 height 529
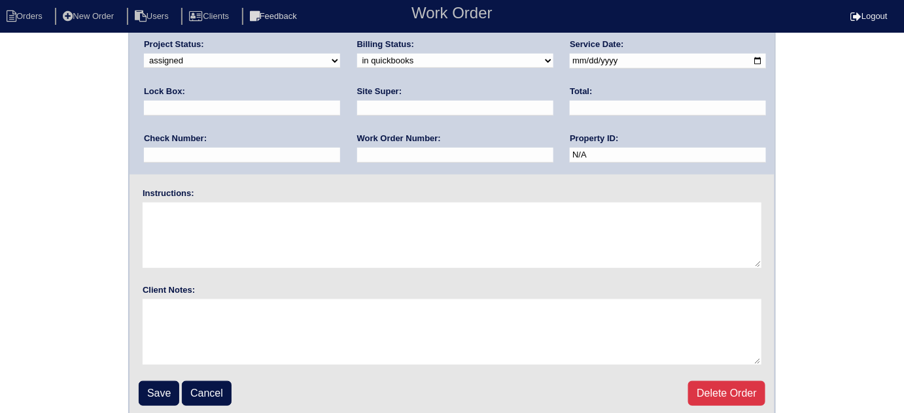
scroll to position [154, 0]
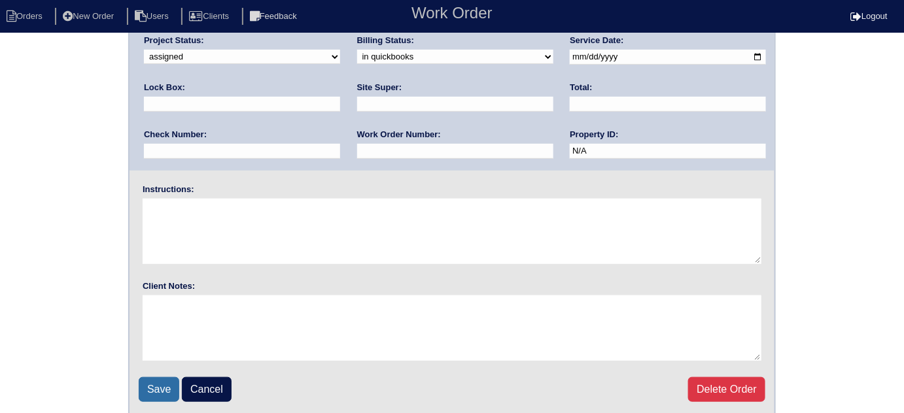
click at [160, 379] on input "Save" at bounding box center [159, 390] width 41 height 25
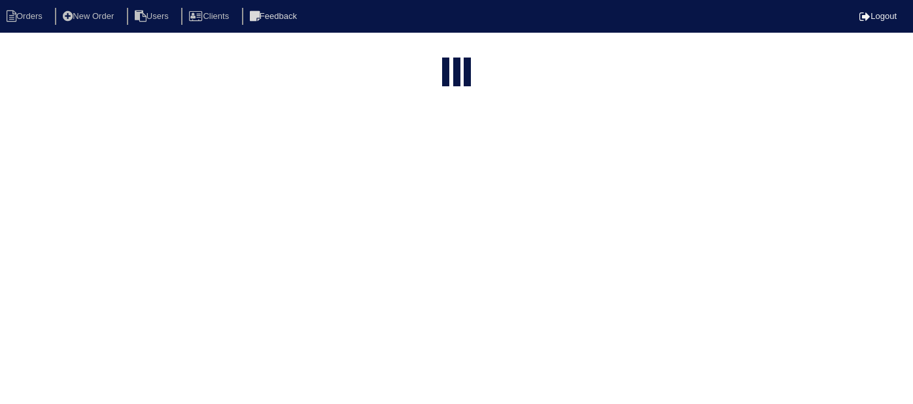
select select "15"
select select "in quickbooks"
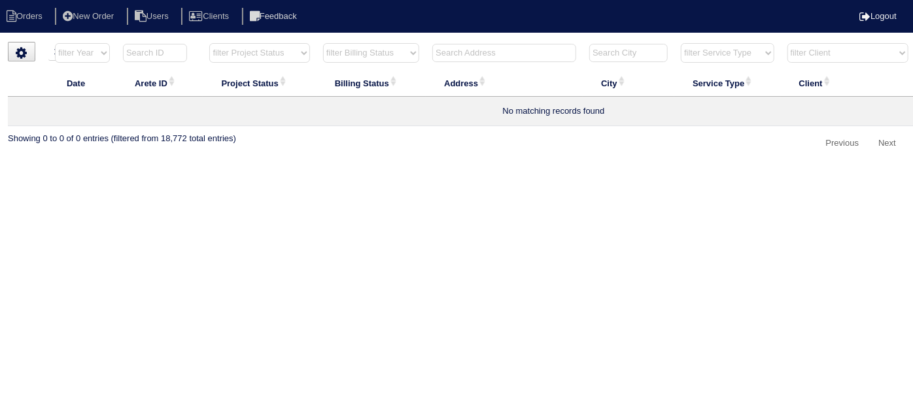
click at [405, 56] on select "filter Billing Status -- Any Billing Status -- need to quote quoted need to inv…" at bounding box center [371, 53] width 96 height 20
select select
click at [323, 43] on select "filter Billing Status -- Any Billing Status -- need to quote quoted need to inv…" at bounding box center [371, 53] width 96 height 20
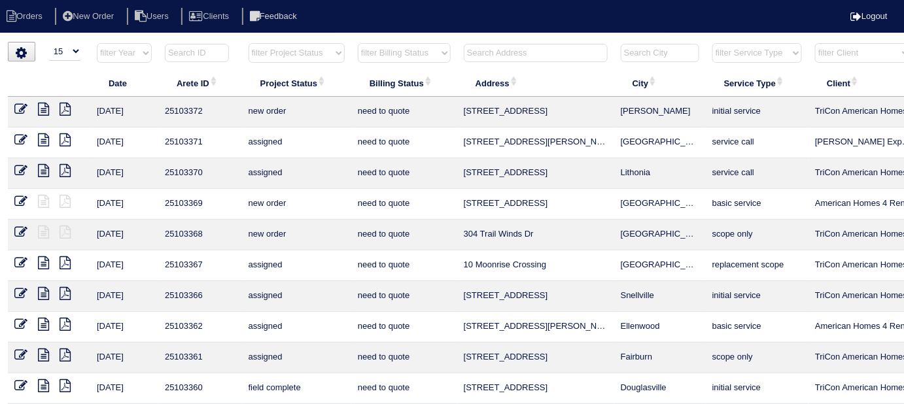
click at [531, 54] on input "text" at bounding box center [536, 53] width 144 height 18
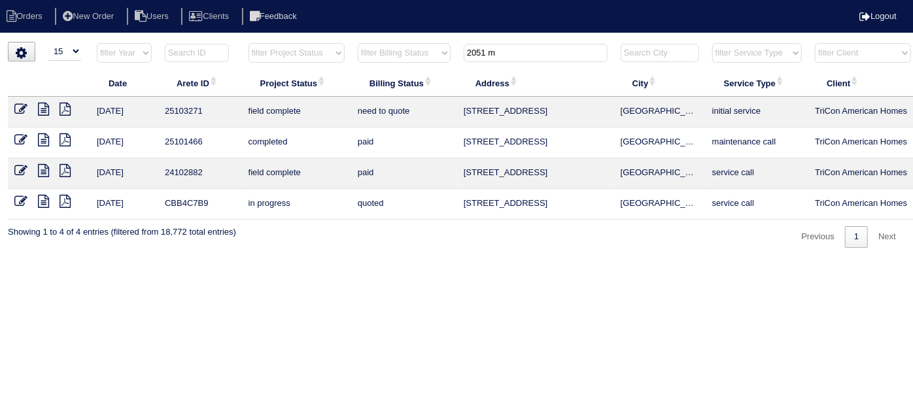
type input "2051 m"
click at [44, 111] on icon at bounding box center [43, 109] width 11 height 13
click at [21, 111] on icon at bounding box center [20, 109] width 13 height 13
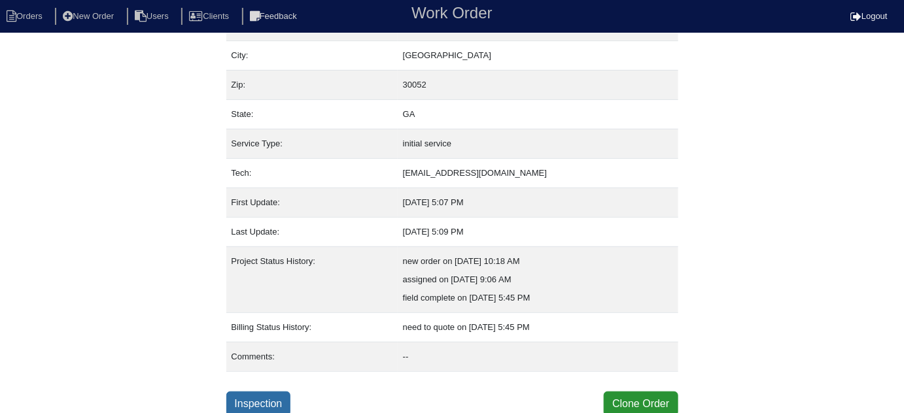
scroll to position [89, 0]
click at [248, 404] on link "Inspection" at bounding box center [258, 404] width 65 height 25
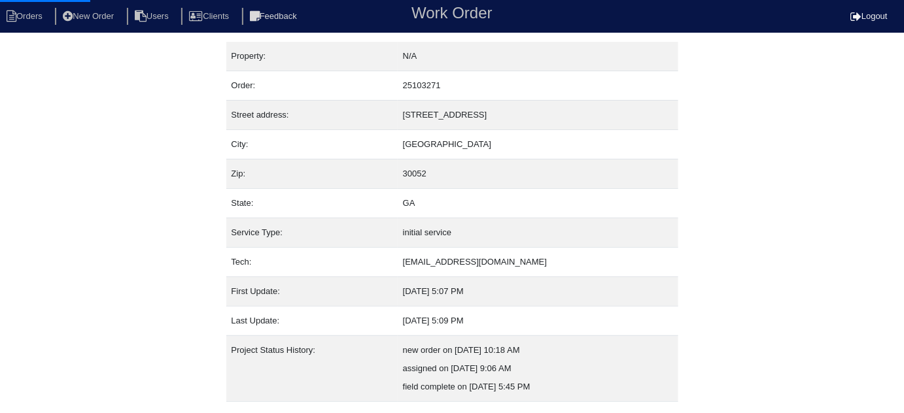
select select "0"
select select "[PERSON_NAME]"
select select "1"
select select "0"
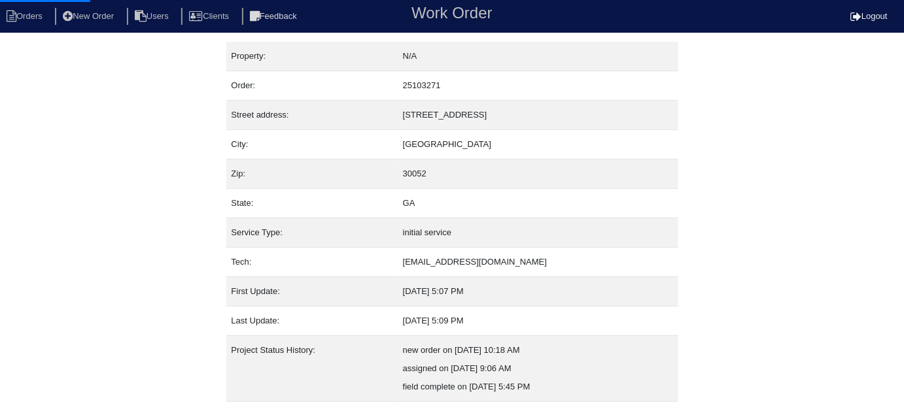
select select "2"
select select "0"
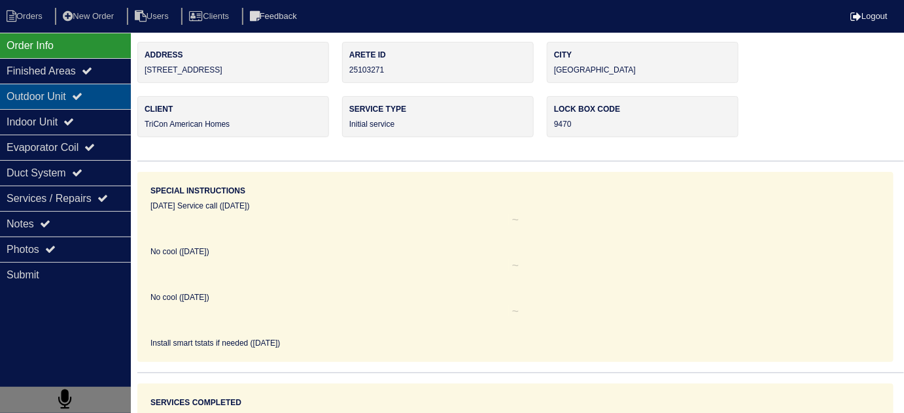
click at [82, 105] on div "Outdoor Unit" at bounding box center [65, 97] width 131 height 26
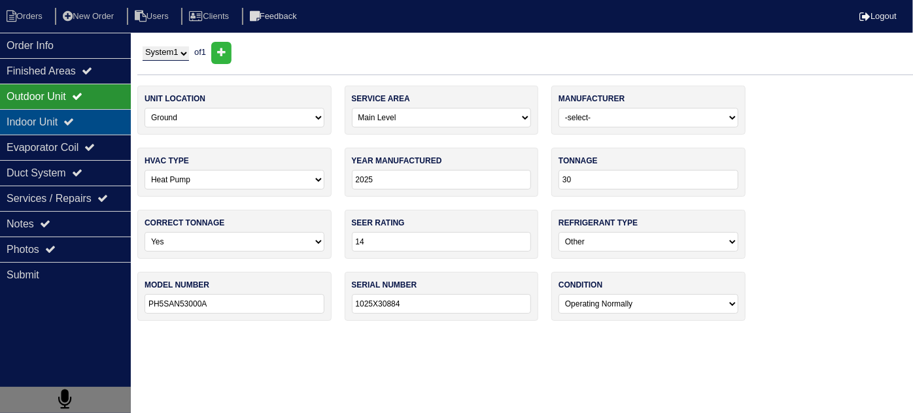
click at [74, 118] on icon at bounding box center [68, 121] width 10 height 10
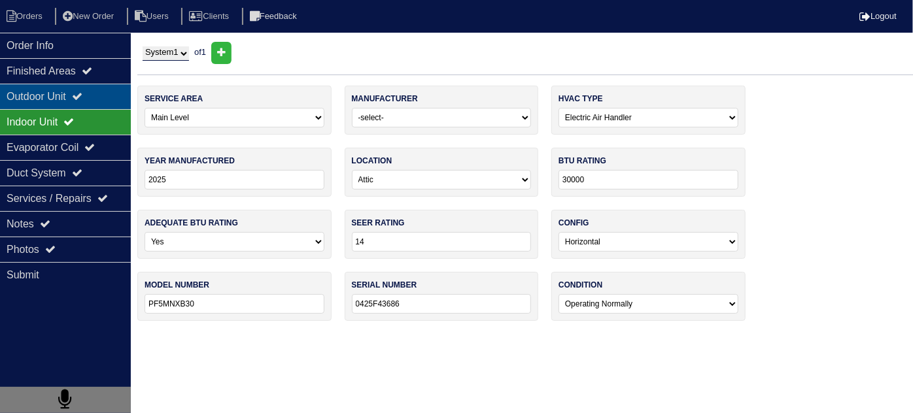
click at [72, 96] on div "Outdoor Unit" at bounding box center [65, 97] width 131 height 26
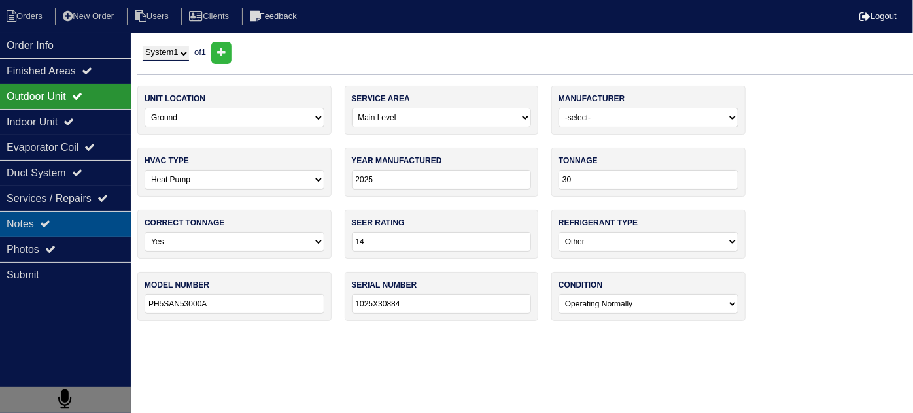
click at [79, 174] on div "Duct System" at bounding box center [65, 173] width 131 height 26
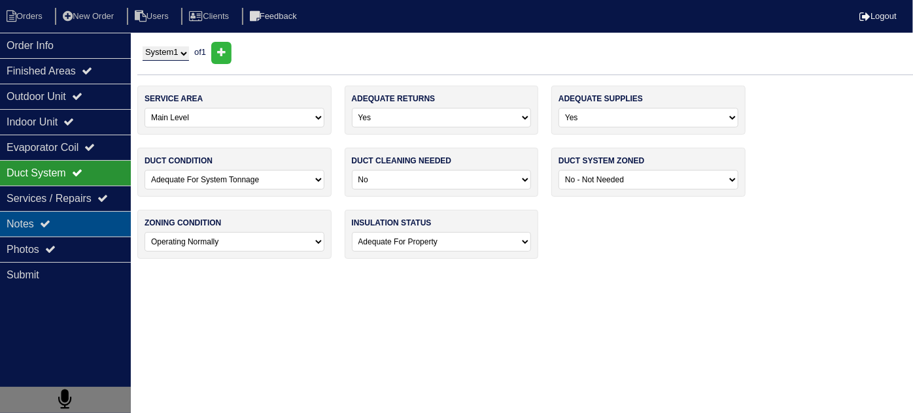
click at [59, 225] on div "Notes" at bounding box center [65, 224] width 131 height 26
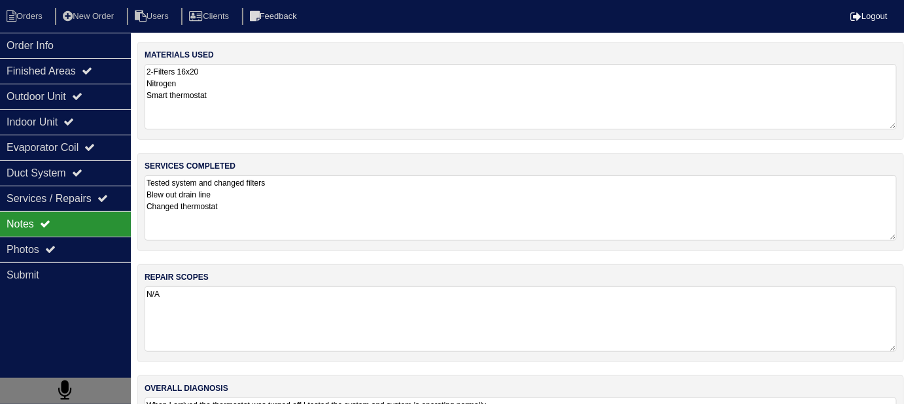
click at [368, 223] on textarea "Tested system and changed filters Blew out drain line Changed thermostat" at bounding box center [521, 207] width 752 height 65
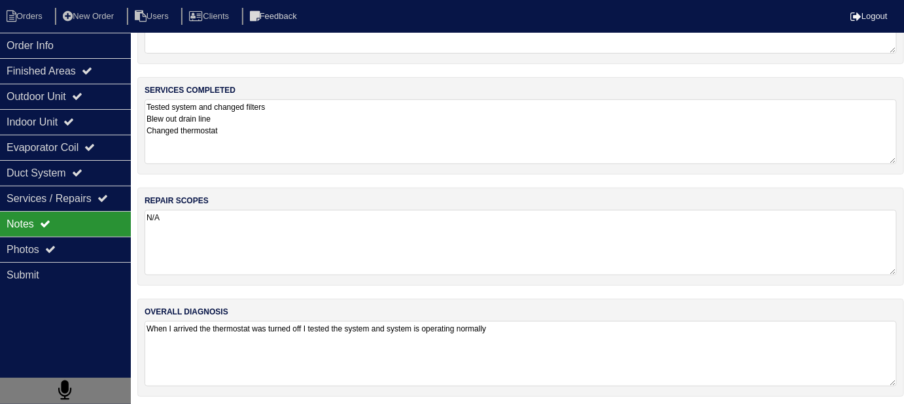
scroll to position [78, 0]
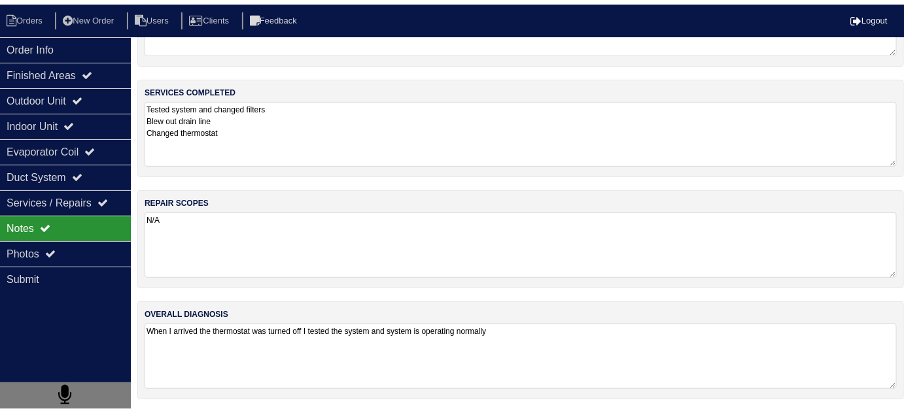
scroll to position [89, 0]
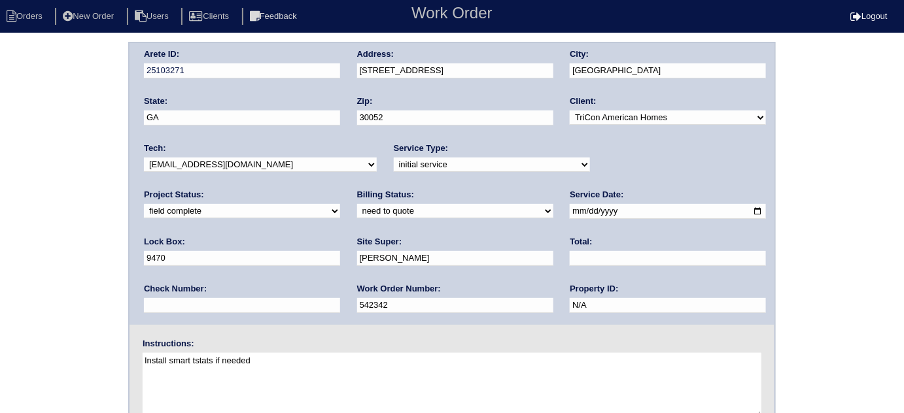
click at [357, 213] on select "need to quote quoted need to invoice invoiced paid warranty purchase order need…" at bounding box center [455, 211] width 196 height 14
select select "quoted"
click at [357, 204] on select "need to quote quoted need to invoice invoiced paid warranty purchase order need…" at bounding box center [455, 211] width 196 height 14
click at [570, 266] on div "Total:" at bounding box center [668, 254] width 196 height 37
click at [570, 261] on input "text" at bounding box center [668, 258] width 196 height 15
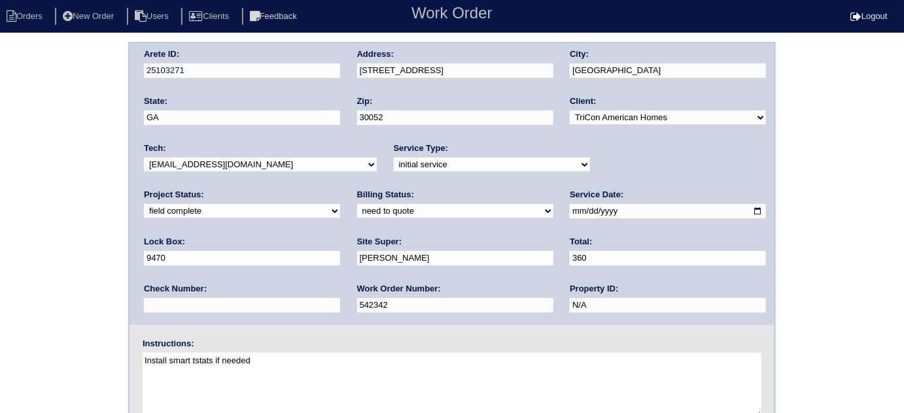
type input "360.0"
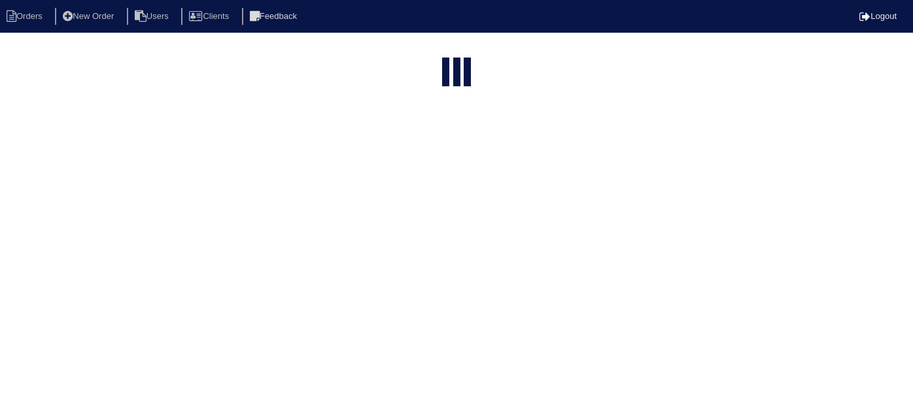
select select "15"
type input "2051 m"
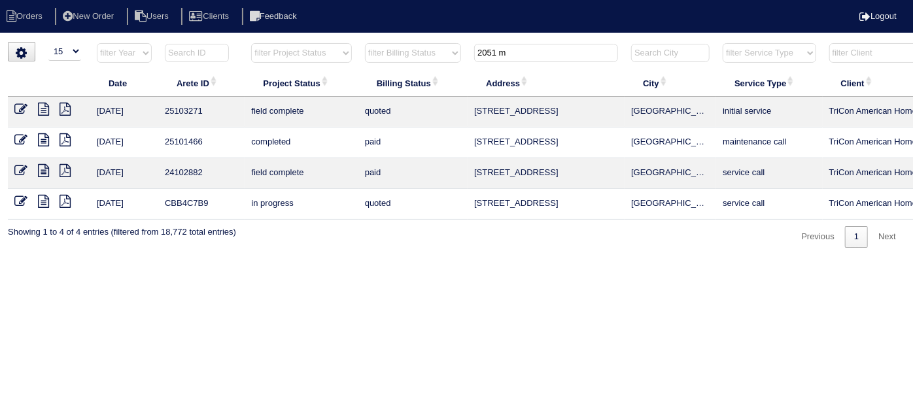
click at [13, 107] on td at bounding box center [49, 112] width 82 height 31
click at [16, 106] on icon at bounding box center [20, 109] width 13 height 13
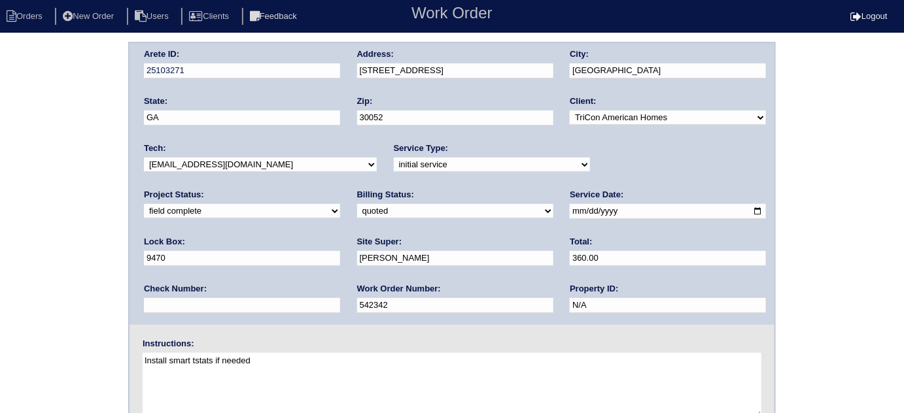
click at [30, 243] on div "Arete ID: 25103271 Address: [STREET_ADDRESS] City: [GEOGRAPHIC_DATA] State: [GE…" at bounding box center [452, 306] width 904 height 529
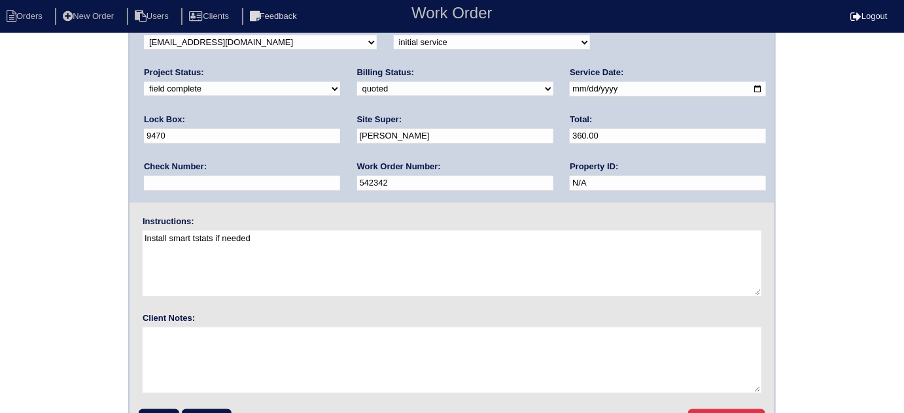
scroll to position [154, 0]
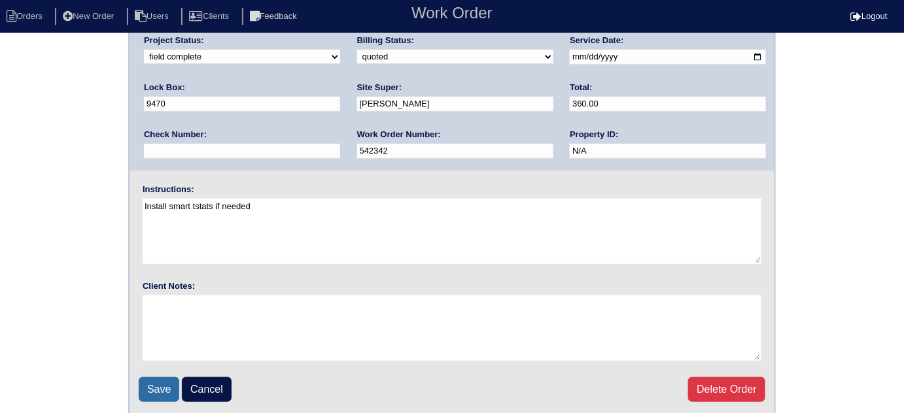
click at [151, 387] on input "Save" at bounding box center [159, 390] width 41 height 25
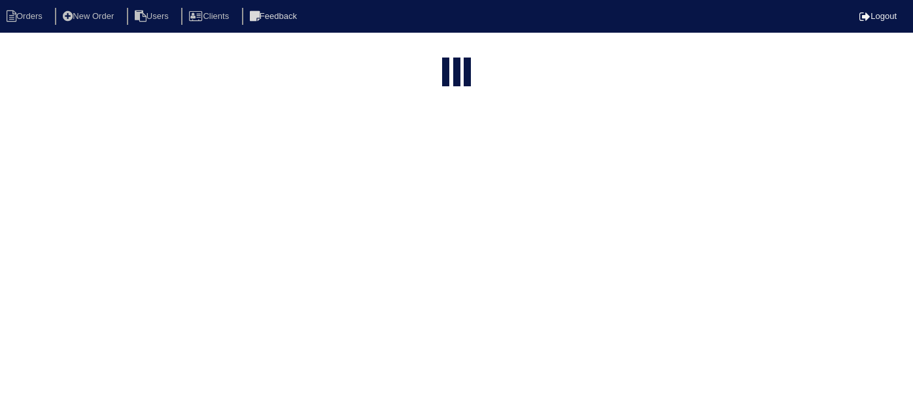
select select "15"
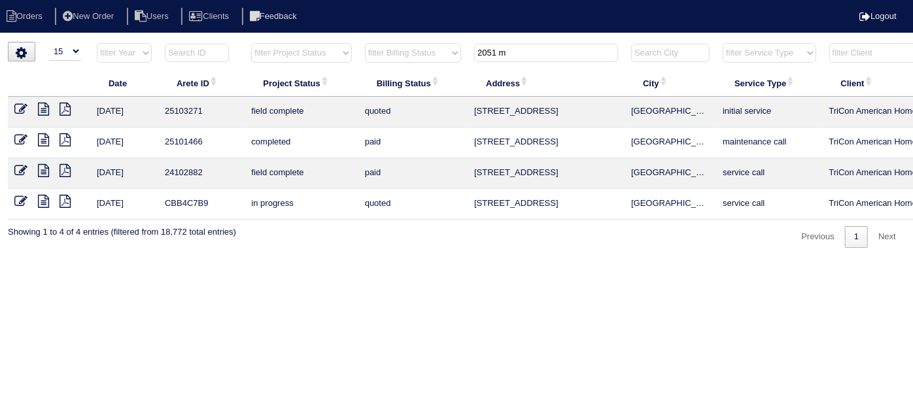
drag, startPoint x: 574, startPoint y: 110, endPoint x: 472, endPoint y: 109, distance: 102.1
click at [472, 109] on td "[STREET_ADDRESS]" at bounding box center [546, 112] width 157 height 31
copy td "[STREET_ADDRESS]"
click at [17, 103] on icon at bounding box center [20, 109] width 13 height 13
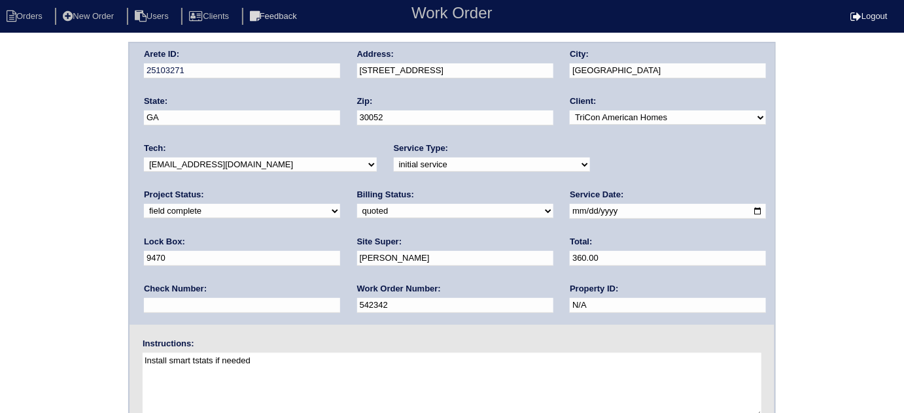
click at [445, 69] on input "[STREET_ADDRESS]" at bounding box center [455, 70] width 196 height 15
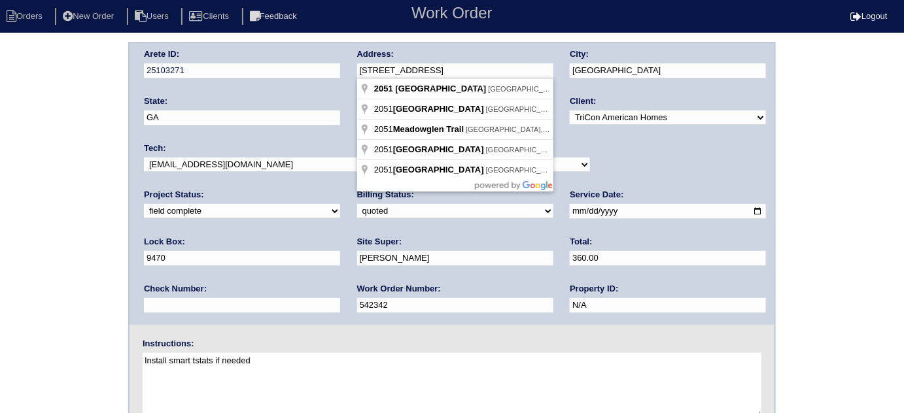
type input "[STREET_ADDRESS]"
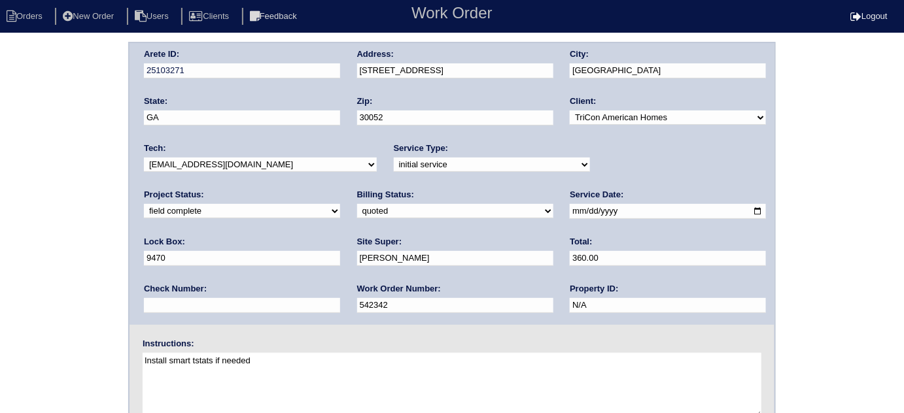
click at [0, 133] on div "Arete ID: 25103271 Address: [STREET_ADDRESS] City: [GEOGRAPHIC_DATA] State: [GE…" at bounding box center [452, 306] width 904 height 529
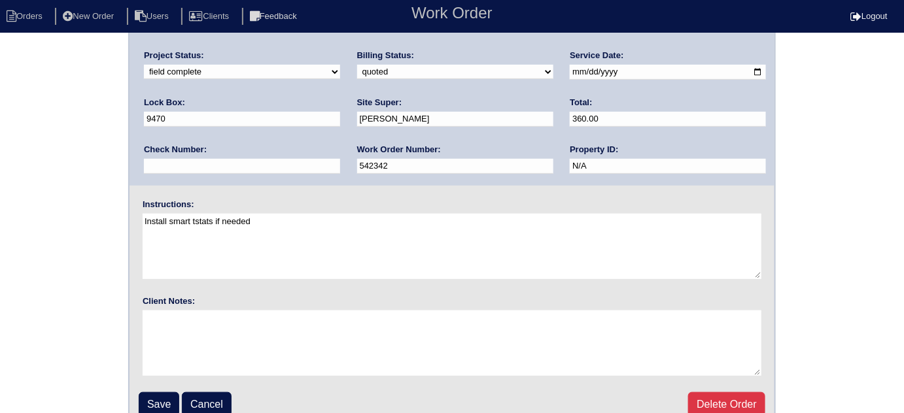
scroll to position [154, 0]
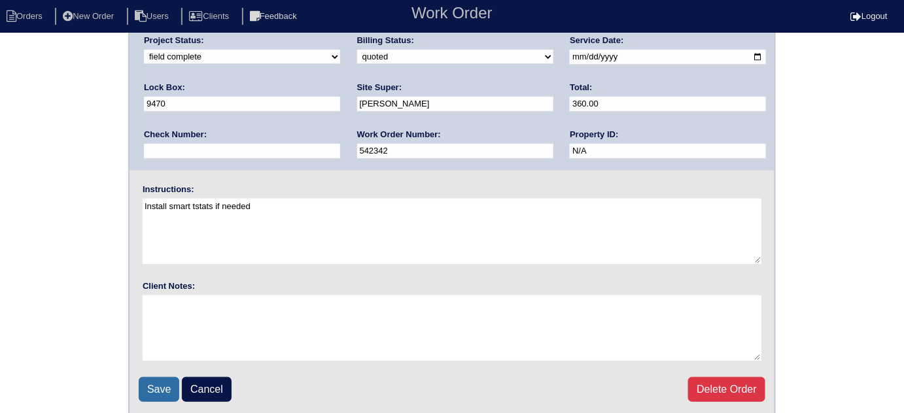
click at [166, 385] on input "Save" at bounding box center [159, 390] width 41 height 25
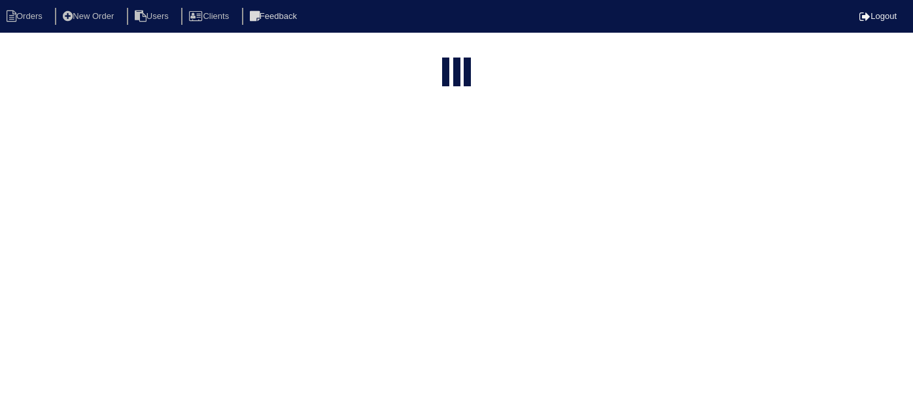
select select "15"
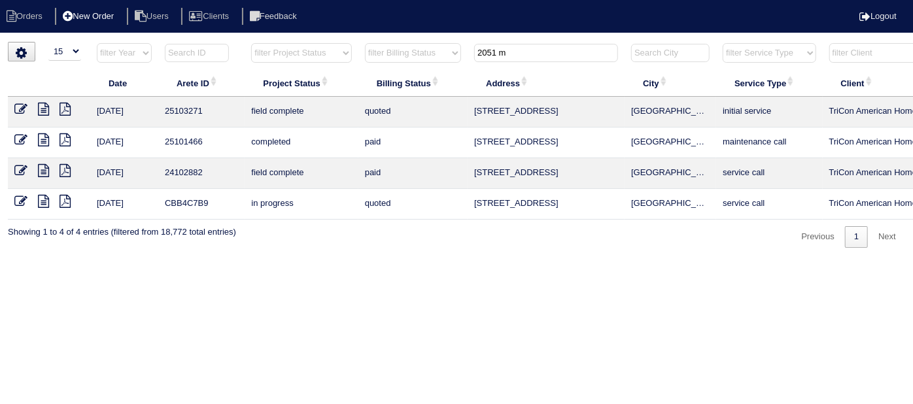
drag, startPoint x: 547, startPoint y: 51, endPoint x: 132, endPoint y: 12, distance: 417.2
click at [207, 33] on html "Orders New Order Users Clients Feedback Logout Orders New Order Users Clients M…" at bounding box center [456, 130] width 913 height 261
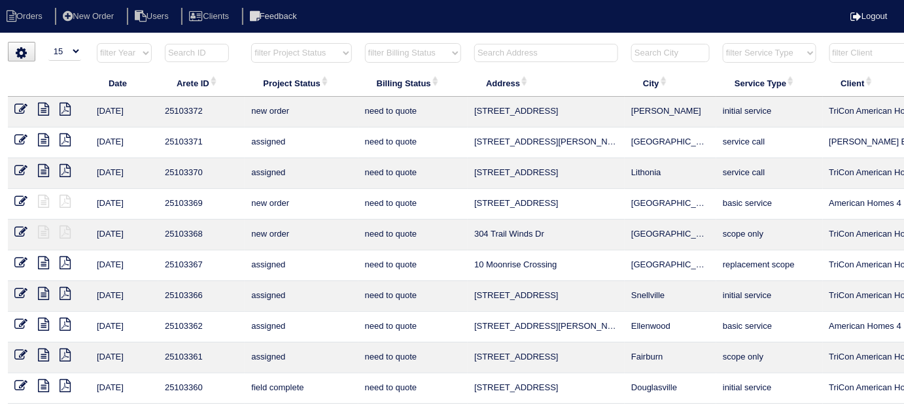
click at [548, 60] on input "text" at bounding box center [546, 53] width 144 height 18
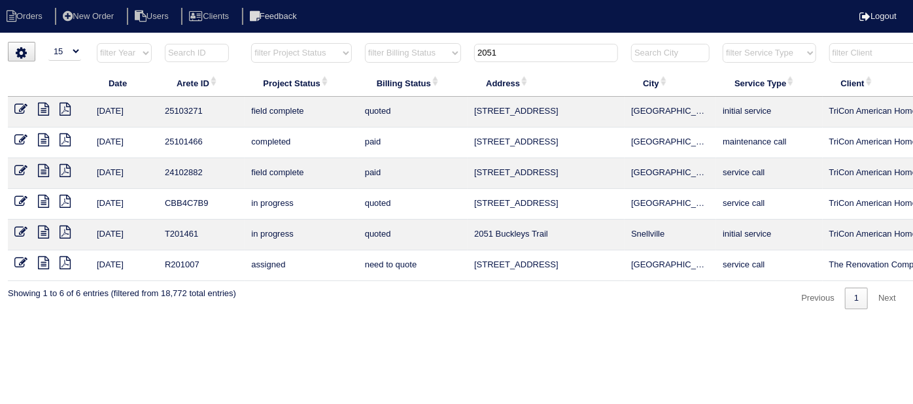
type input "2051"
click at [17, 109] on icon at bounding box center [20, 109] width 13 height 13
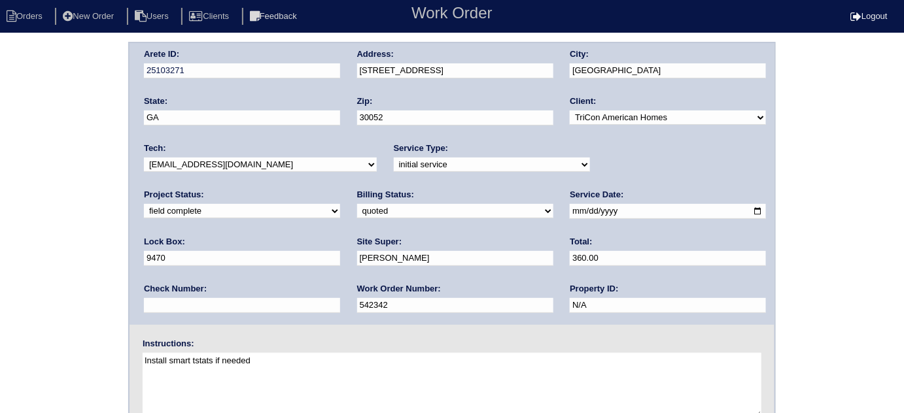
click at [357, 211] on select "need to quote quoted need to invoice invoiced paid warranty purchase order need…" at bounding box center [455, 211] width 196 height 14
select select "need to invoice"
click at [357, 204] on select "need to quote quoted need to invoice invoiced paid warranty purchase order need…" at bounding box center [455, 211] width 196 height 14
click at [131, 256] on div "Arete ID: 25103271 Address: [STREET_ADDRESS] City: [GEOGRAPHIC_DATA] State: [GE…" at bounding box center [452, 184] width 645 height 282
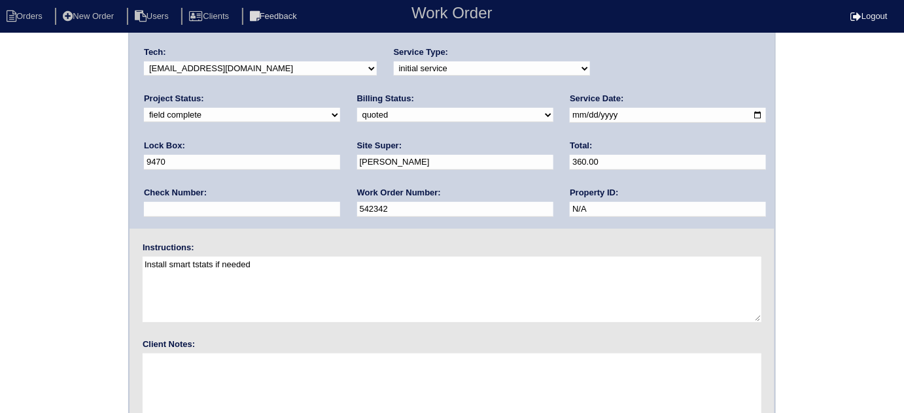
scroll to position [154, 0]
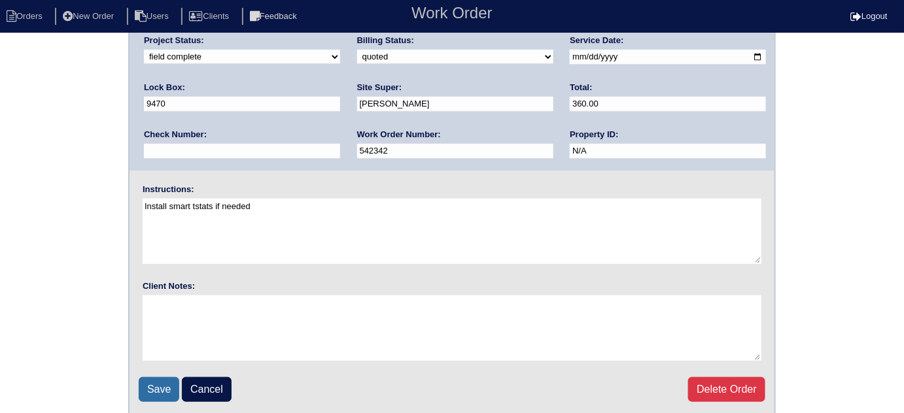
click at [159, 382] on input "Save" at bounding box center [159, 390] width 41 height 25
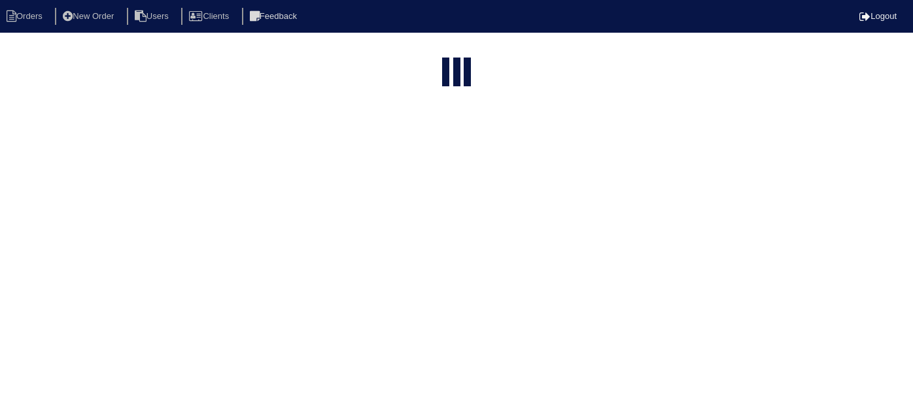
select select "15"
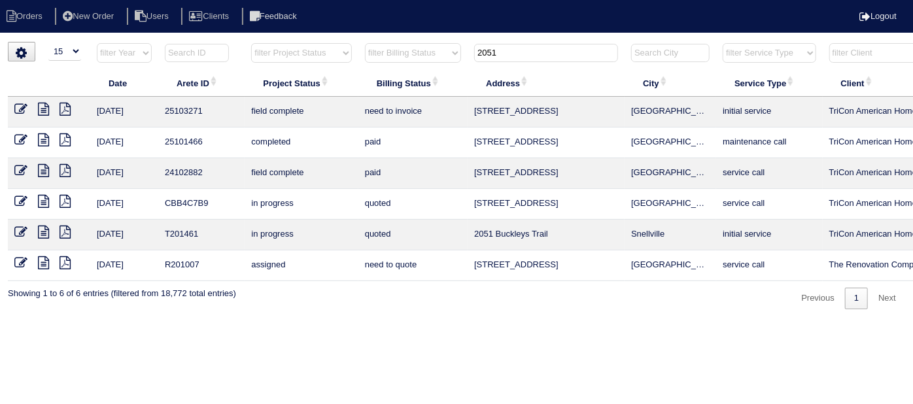
click at [464, 323] on html "Orders New Order Users Clients Feedback Logout Orders New Order Users Clients M…" at bounding box center [456, 161] width 913 height 323
drag, startPoint x: 523, startPoint y: 362, endPoint x: 534, endPoint y: 175, distance: 188.1
click at [523, 323] on html "Orders New Order Users Clients Feedback Logout Orders New Order Users Clients M…" at bounding box center [456, 161] width 913 height 323
drag, startPoint x: 513, startPoint y: 54, endPoint x: 203, endPoint y: 82, distance: 311.3
click at [247, 74] on table "Date Arete ID Project Status Billing Status Address City Service Type Client Te…" at bounding box center [575, 162] width 1134 height 239
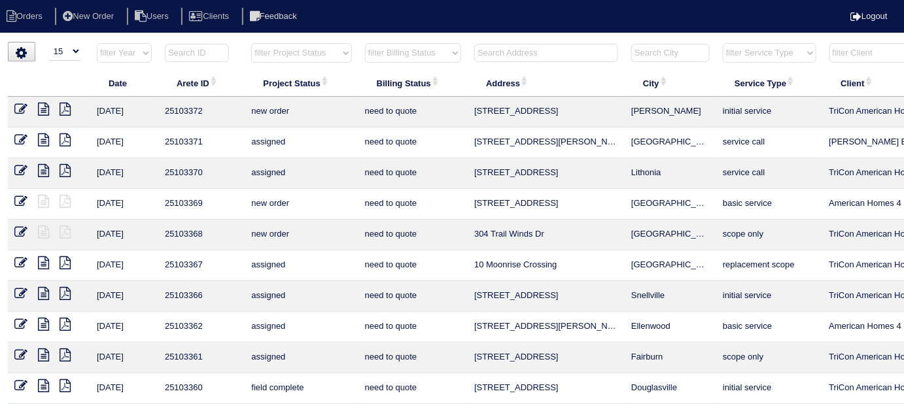
click at [486, 47] on input "text" at bounding box center [546, 53] width 144 height 18
click at [529, 59] on input "text" at bounding box center [546, 53] width 144 height 18
type input "b"
click at [510, 44] on input "text" at bounding box center [546, 53] width 144 height 18
click at [492, 52] on input "text" at bounding box center [546, 53] width 144 height 18
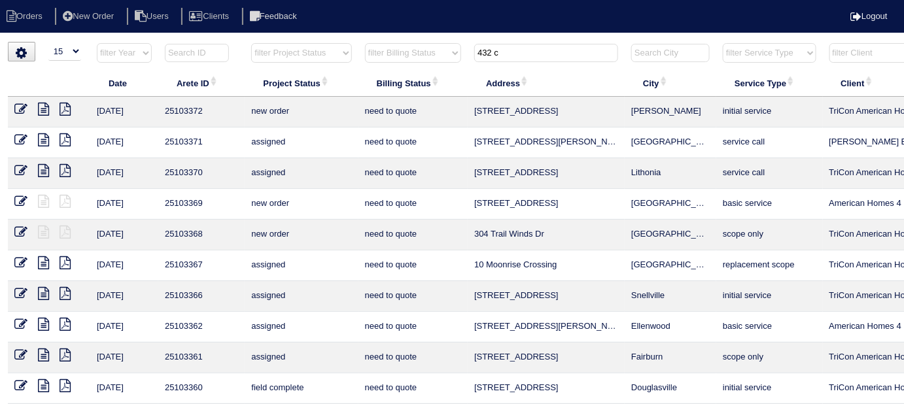
type input "432 c"
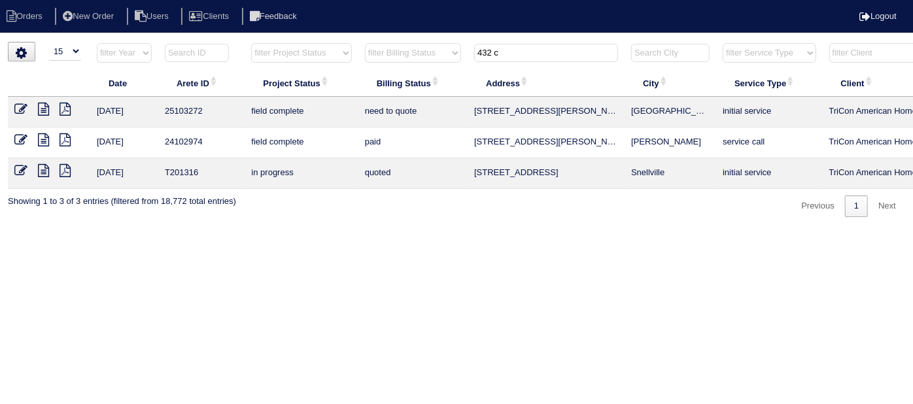
click at [46, 107] on icon at bounding box center [43, 109] width 11 height 13
click at [21, 106] on icon at bounding box center [20, 109] width 13 height 13
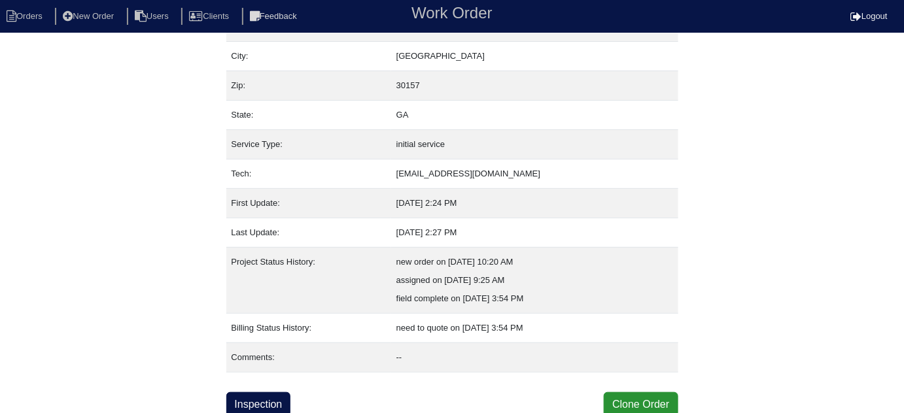
scroll to position [89, 0]
click at [277, 395] on link "Inspection" at bounding box center [258, 404] width 65 height 25
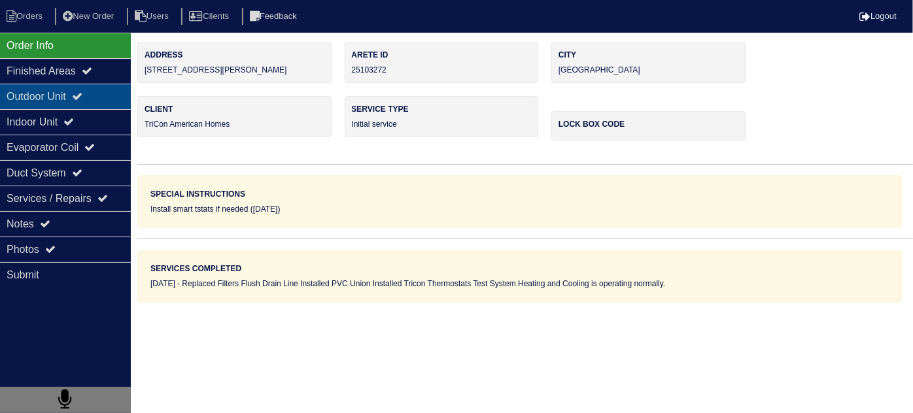
click at [44, 107] on div "Outdoor Unit" at bounding box center [65, 97] width 131 height 26
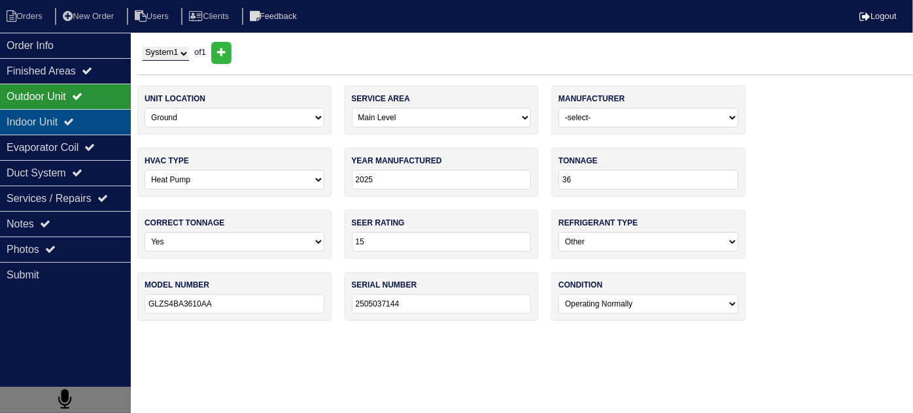
click at [43, 114] on div "Indoor Unit" at bounding box center [65, 122] width 131 height 26
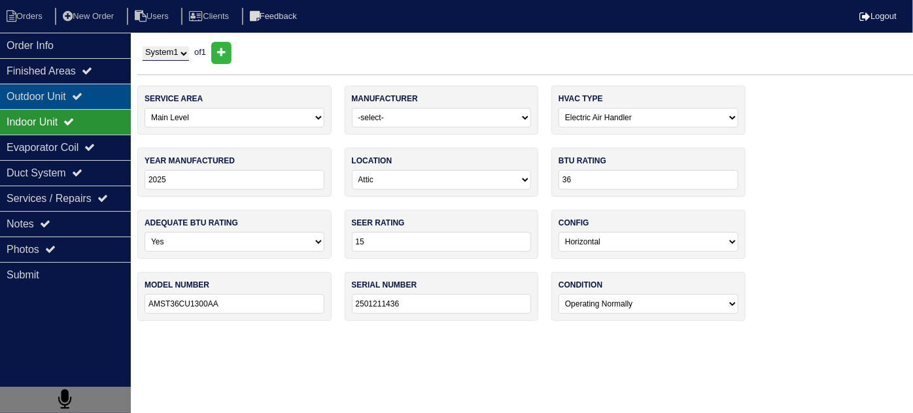
click at [53, 101] on div "Outdoor Unit" at bounding box center [65, 97] width 131 height 26
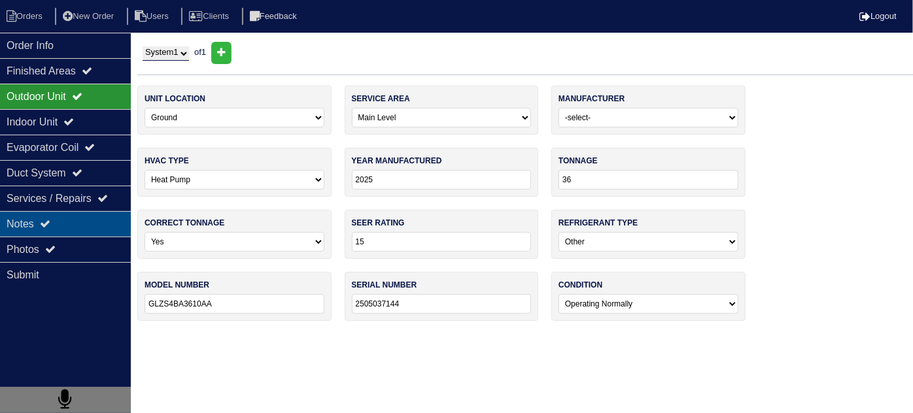
click at [64, 219] on div "Notes" at bounding box center [65, 224] width 131 height 26
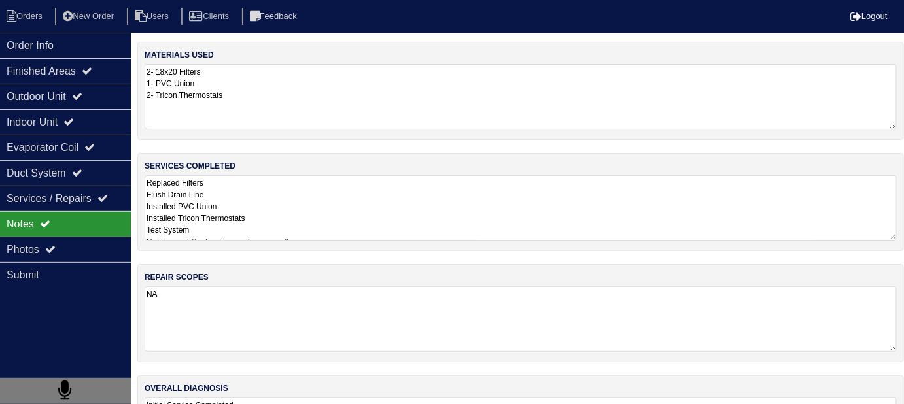
click at [348, 205] on textarea "Replaced Filters Flush Drain Line Installed PVC Union Installed Tricon Thermost…" at bounding box center [521, 207] width 752 height 65
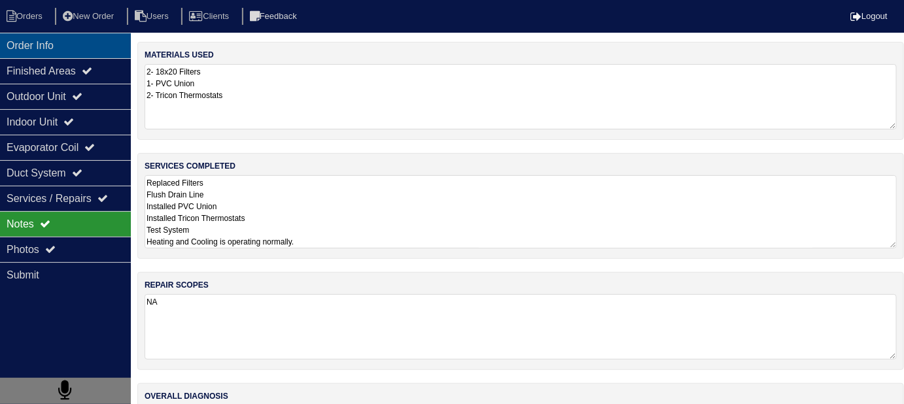
click at [78, 52] on div "Order Info" at bounding box center [65, 46] width 131 height 26
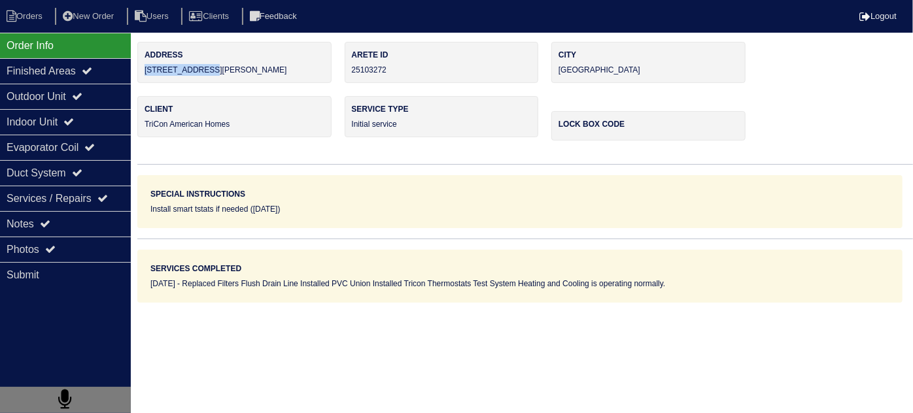
drag, startPoint x: 209, startPoint y: 74, endPoint x: 137, endPoint y: 75, distance: 72.0
click at [137, 75] on div "Address [STREET_ADDRESS][PERSON_NAME]" at bounding box center [234, 62] width 194 height 41
copy div "[STREET_ADDRESS][PERSON_NAME]"
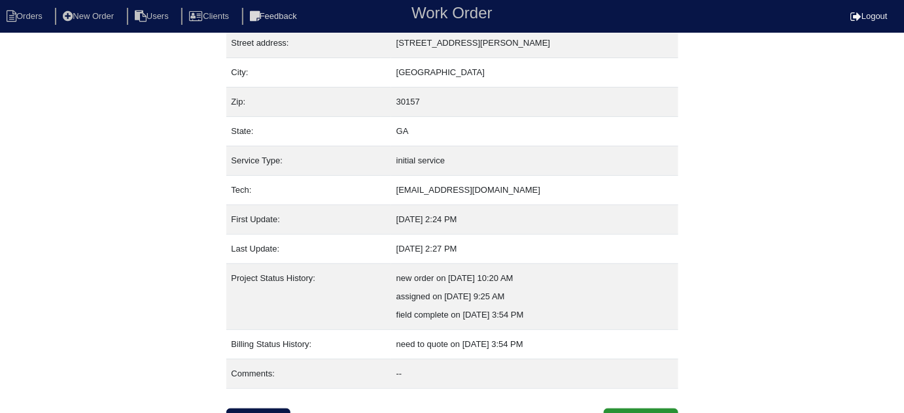
scroll to position [89, 0]
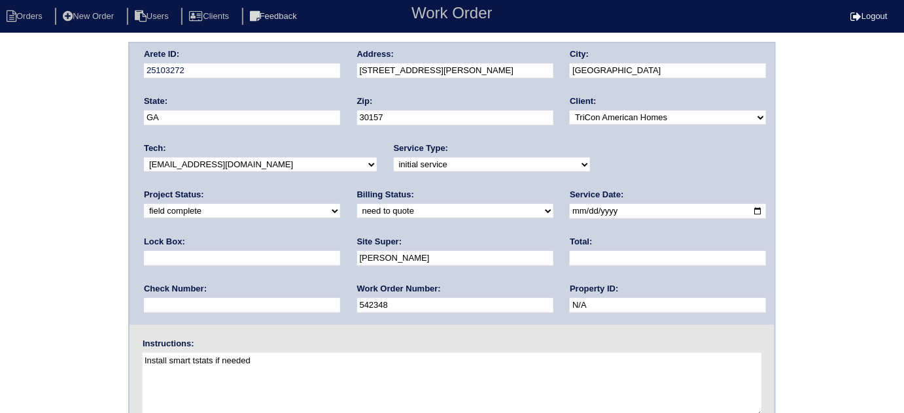
click at [357, 209] on select "need to quote quoted need to invoice invoiced paid warranty purchase order need…" at bounding box center [455, 211] width 196 height 14
select select "quoted"
click at [357, 204] on select "need to quote quoted need to invoice invoiced paid warranty purchase order need…" at bounding box center [455, 211] width 196 height 14
click at [570, 258] on input "text" at bounding box center [668, 258] width 196 height 15
type input "480.00"
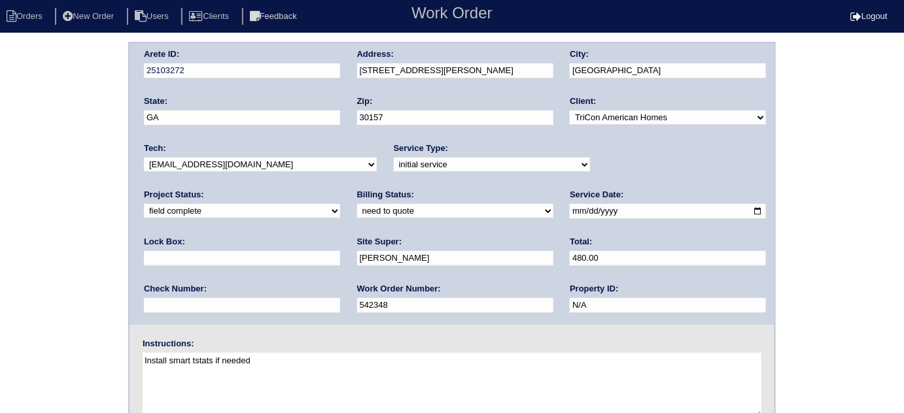
click at [0, 265] on div "Arete ID: 25103272 Address: [STREET_ADDRESS][PERSON_NAME] City: [GEOGRAPHIC_DAT…" at bounding box center [452, 306] width 904 height 529
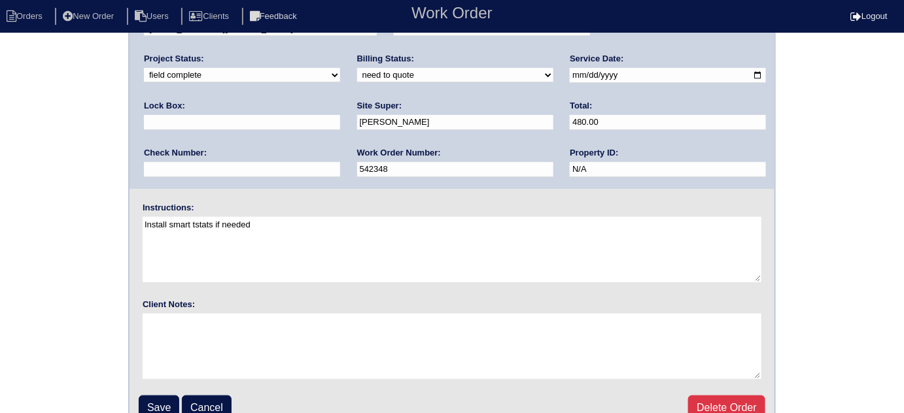
scroll to position [154, 0]
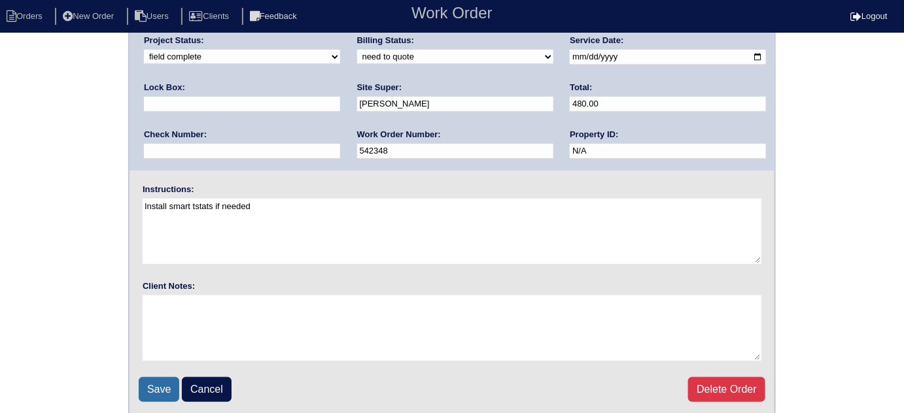
drag, startPoint x: 146, startPoint y: 388, endPoint x: 140, endPoint y: 384, distance: 7.1
click at [143, 387] on input "Save" at bounding box center [159, 390] width 41 height 25
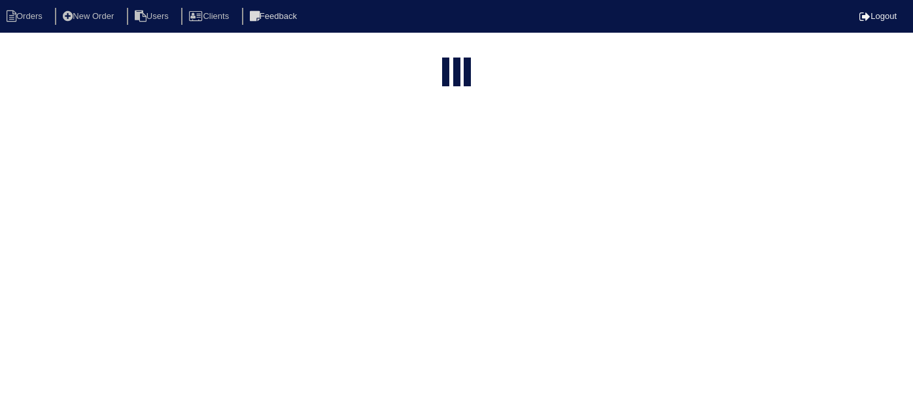
select select "15"
type input "432 c"
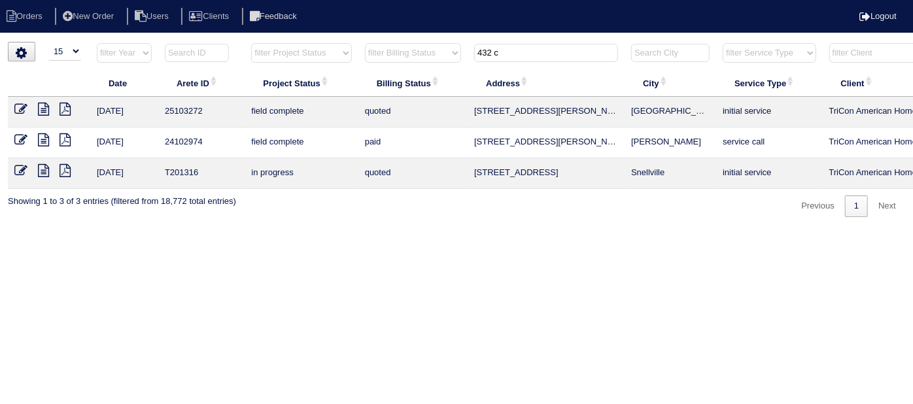
click at [552, 38] on html "Orders New Order Users Clients Feedback Logout Orders New Order Users Clients M…" at bounding box center [456, 115] width 913 height 230
drag, startPoint x: 529, startPoint y: 50, endPoint x: 335, endPoint y: 13, distance: 197.2
click at [383, 42] on body "Orders New Order Users Clients Feedback Logout Orders New Order Users Clients M…" at bounding box center [456, 129] width 913 height 175
